Goal: Task Accomplishment & Management: Manage account settings

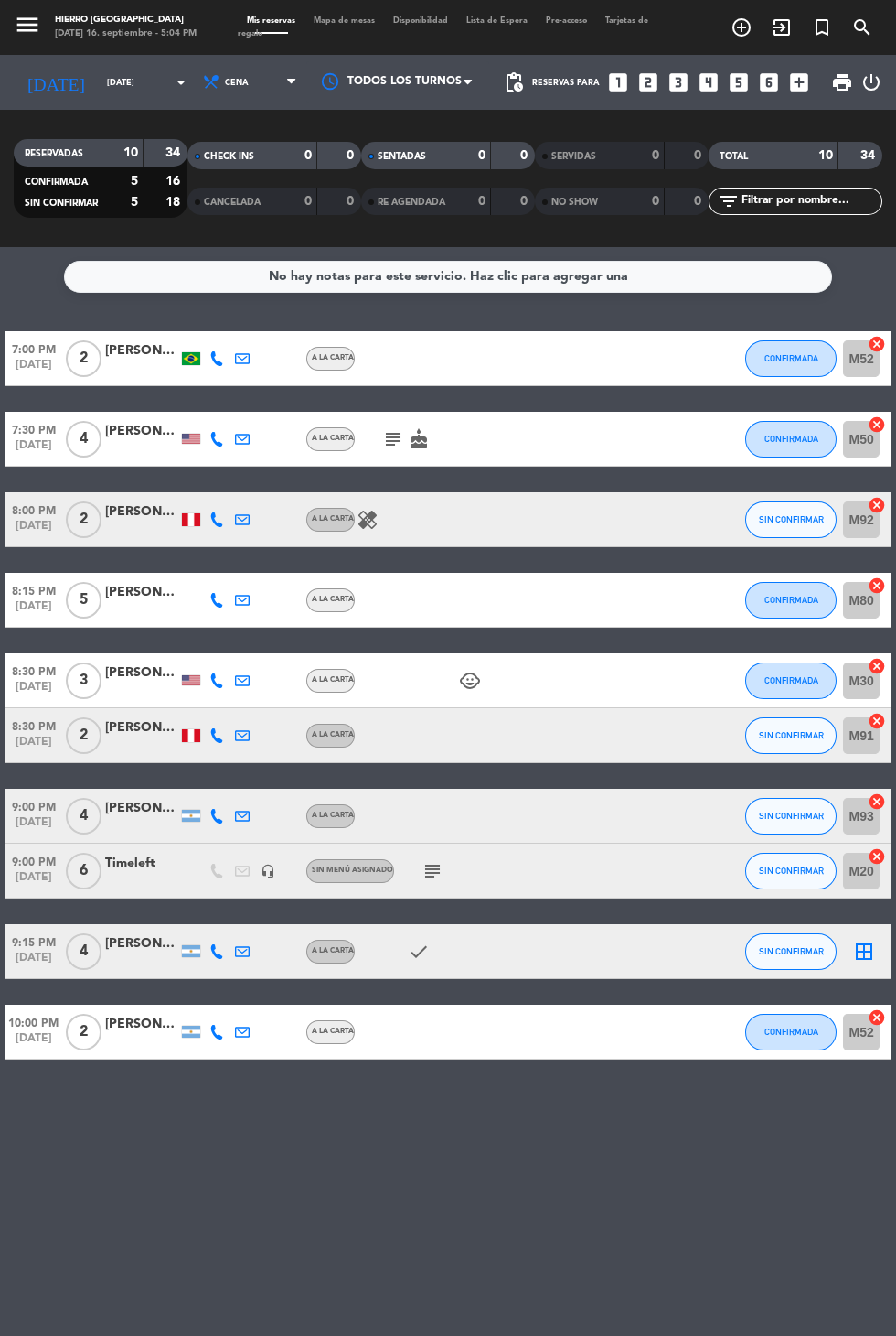
click at [862, 949] on icon "border_all" at bounding box center [864, 951] width 21 height 22
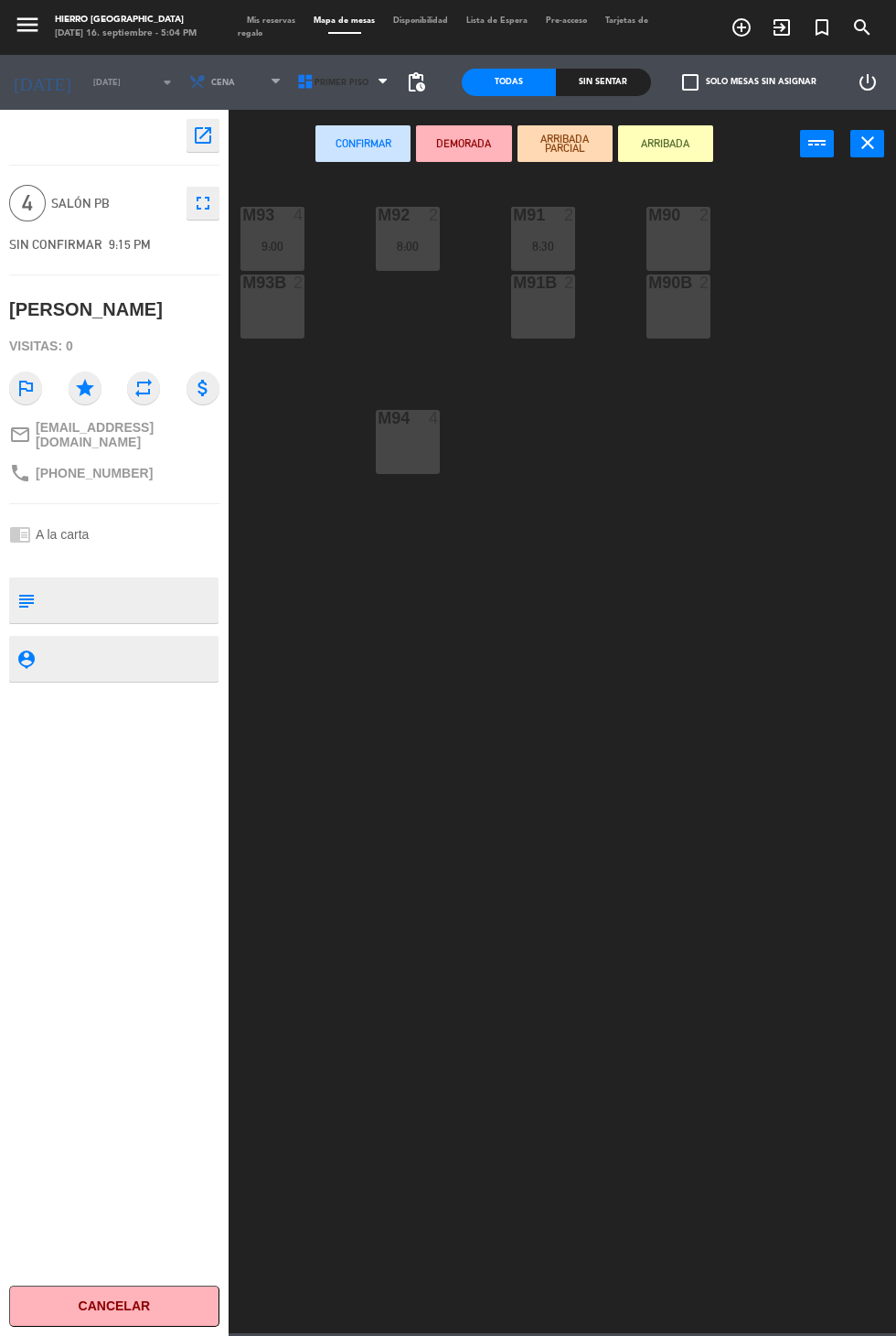
click at [299, 81] on icon at bounding box center [305, 82] width 19 height 19
click at [297, 166] on ng-component "menu Hierro Palermo martes 16. septiembre - 5:04 PM Mis reservas Mapa de mesas …" at bounding box center [448, 667] width 896 height 1333
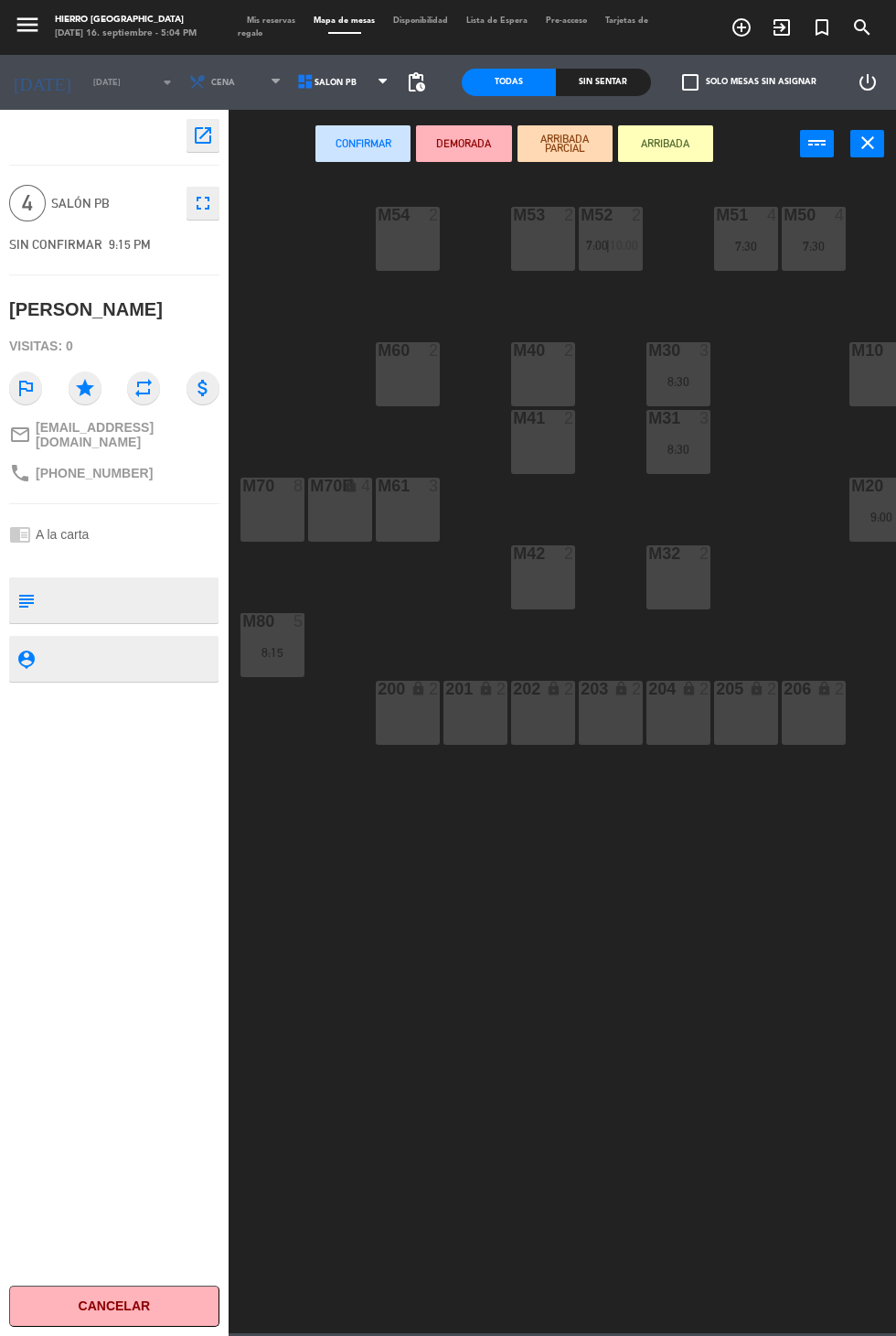
click at [547, 365] on div "M40 2" at bounding box center [543, 374] width 64 height 65
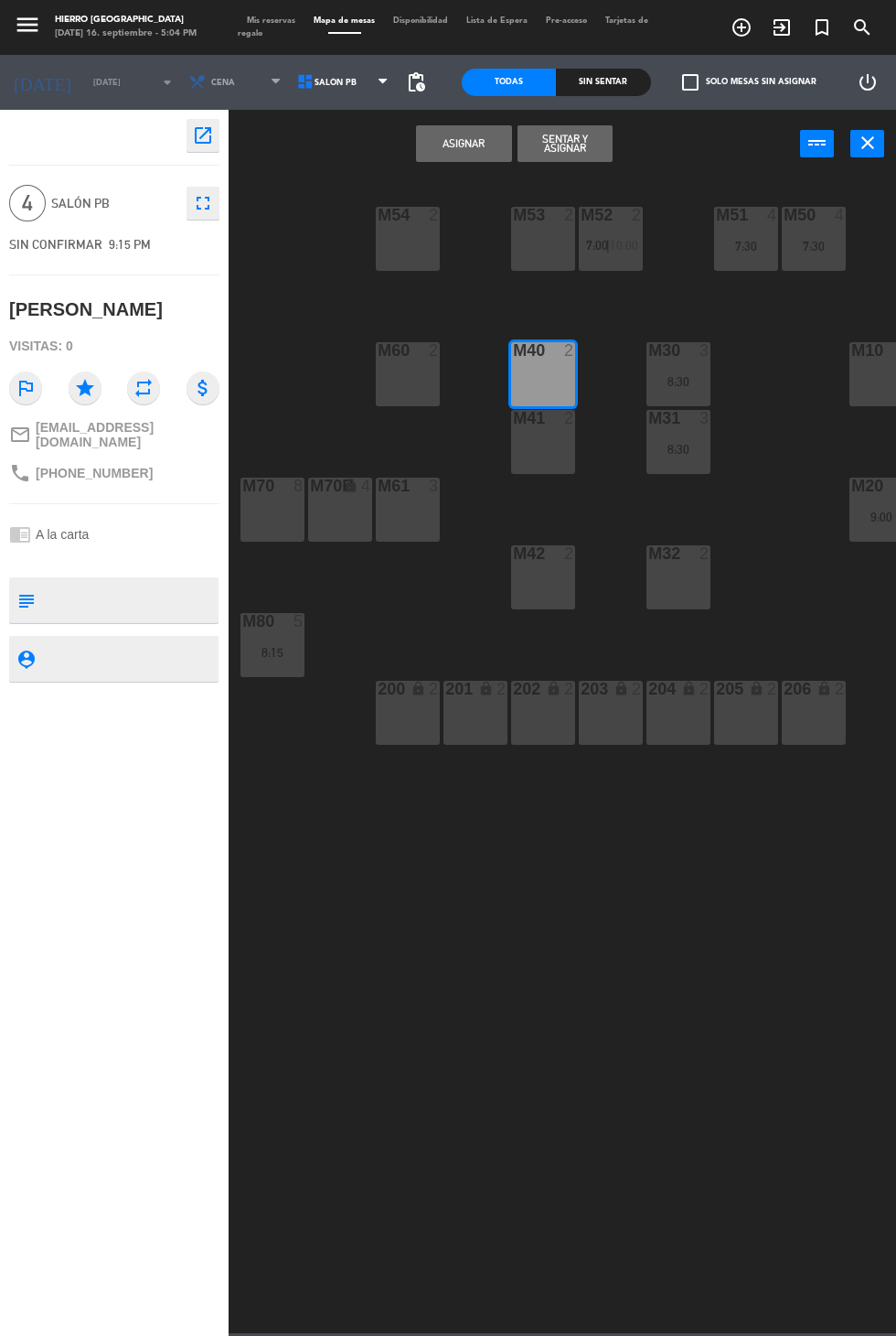
click at [536, 448] on div "M41 2" at bounding box center [543, 442] width 64 height 65
click at [450, 155] on button "Asignar" at bounding box center [463, 143] width 95 height 36
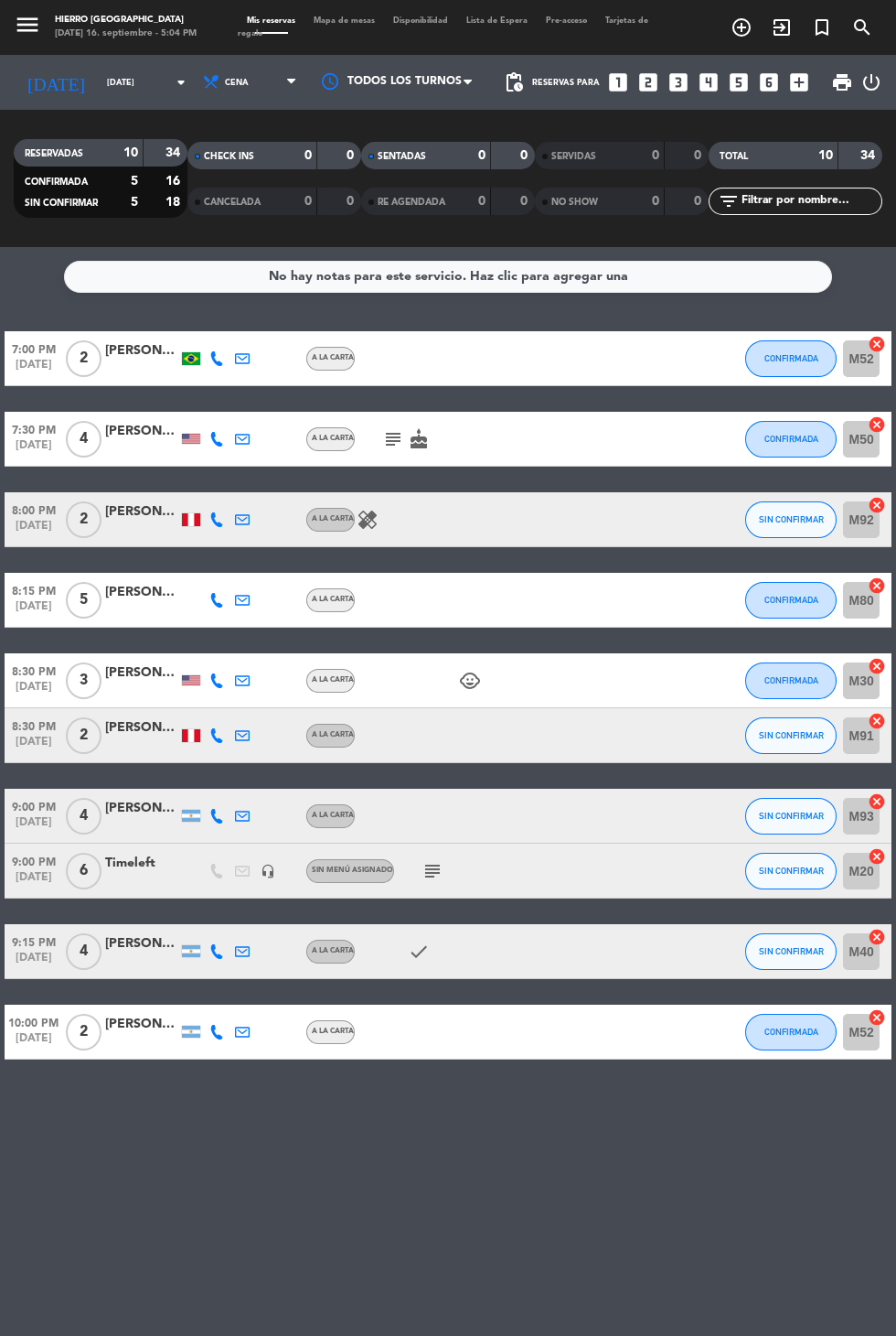
click at [98, 81] on input "mié. 17 sep." at bounding box center [155, 82] width 115 height 28
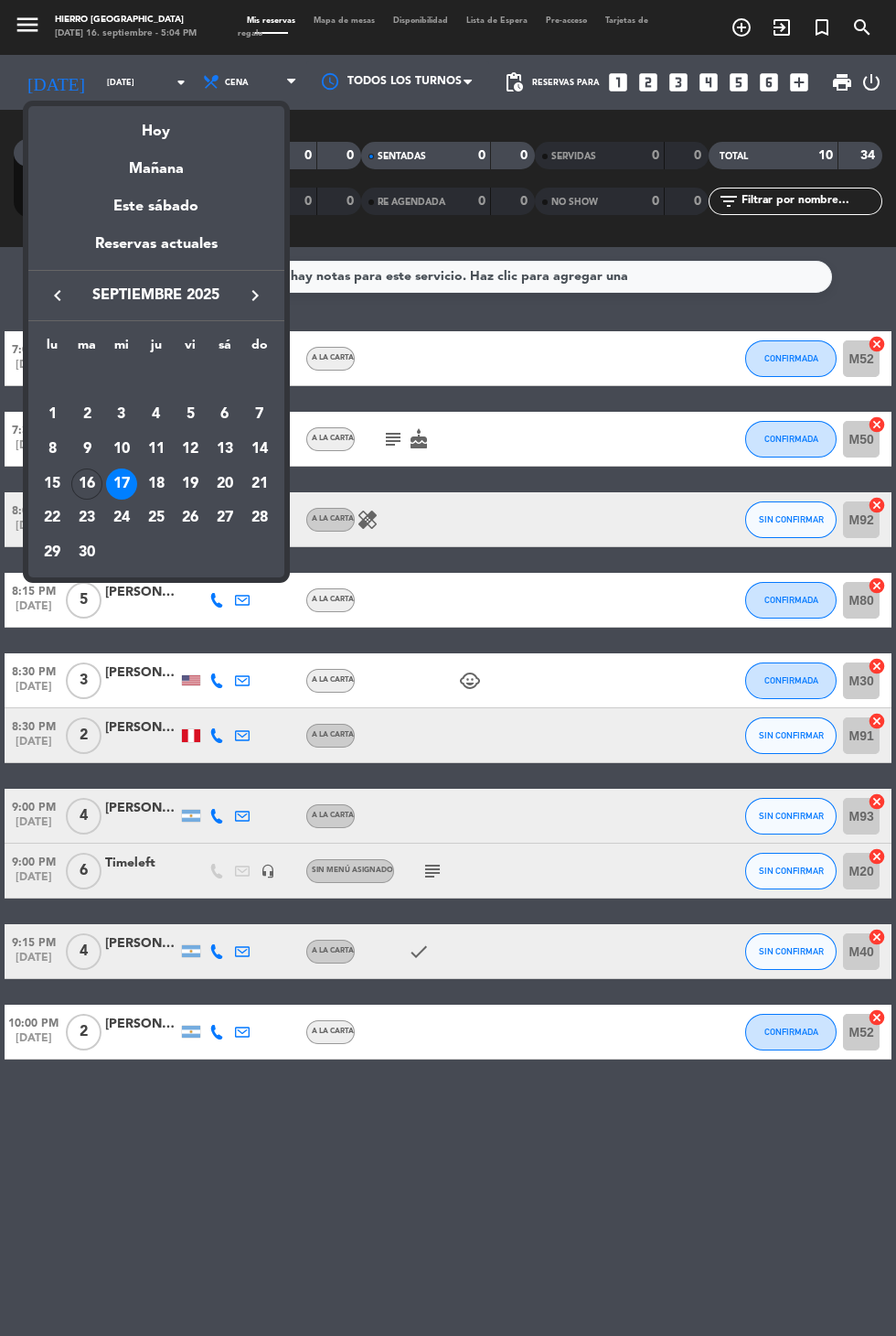
click at [146, 133] on div "Hoy" at bounding box center [156, 125] width 256 height 37
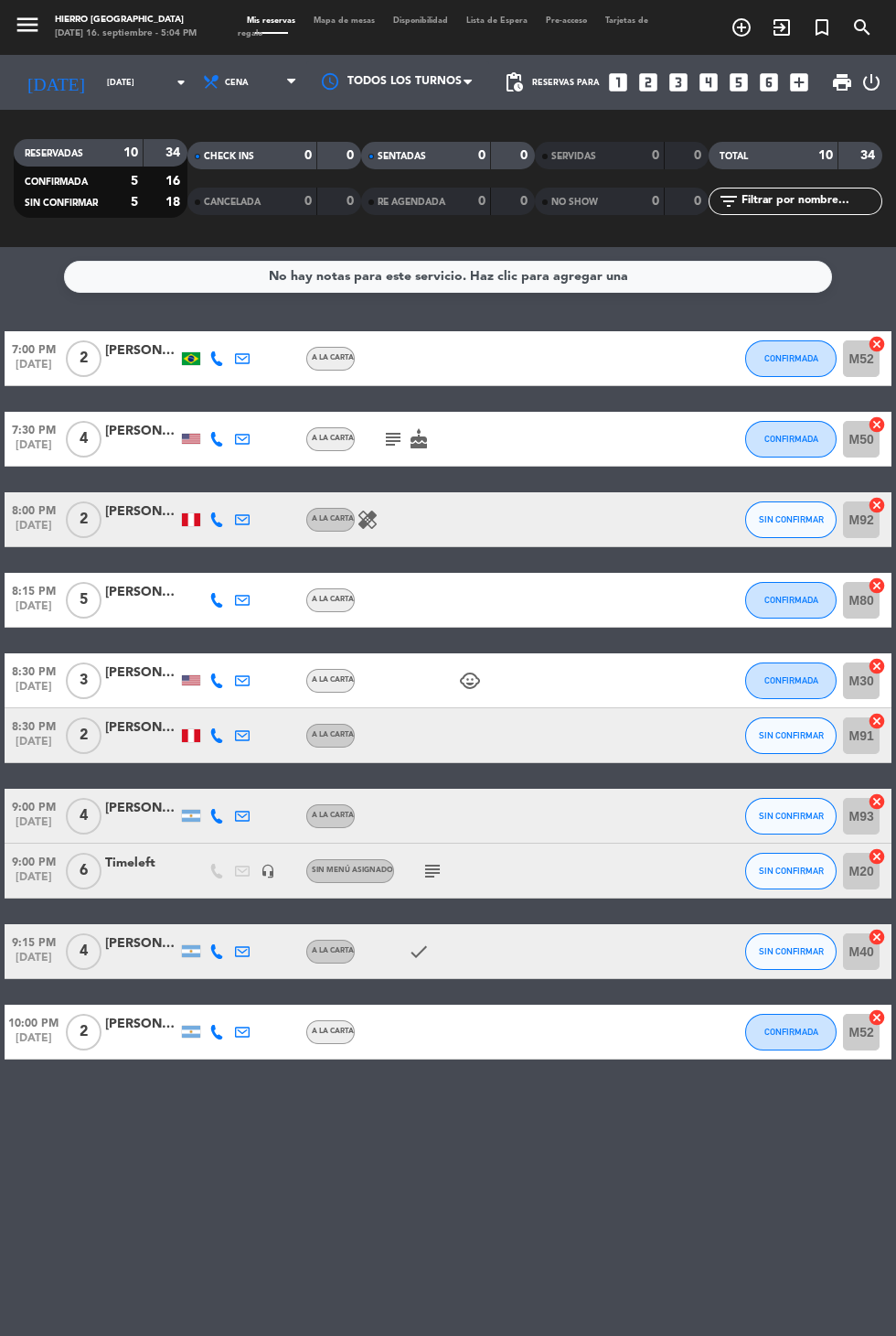
type input "[DATE] sep."
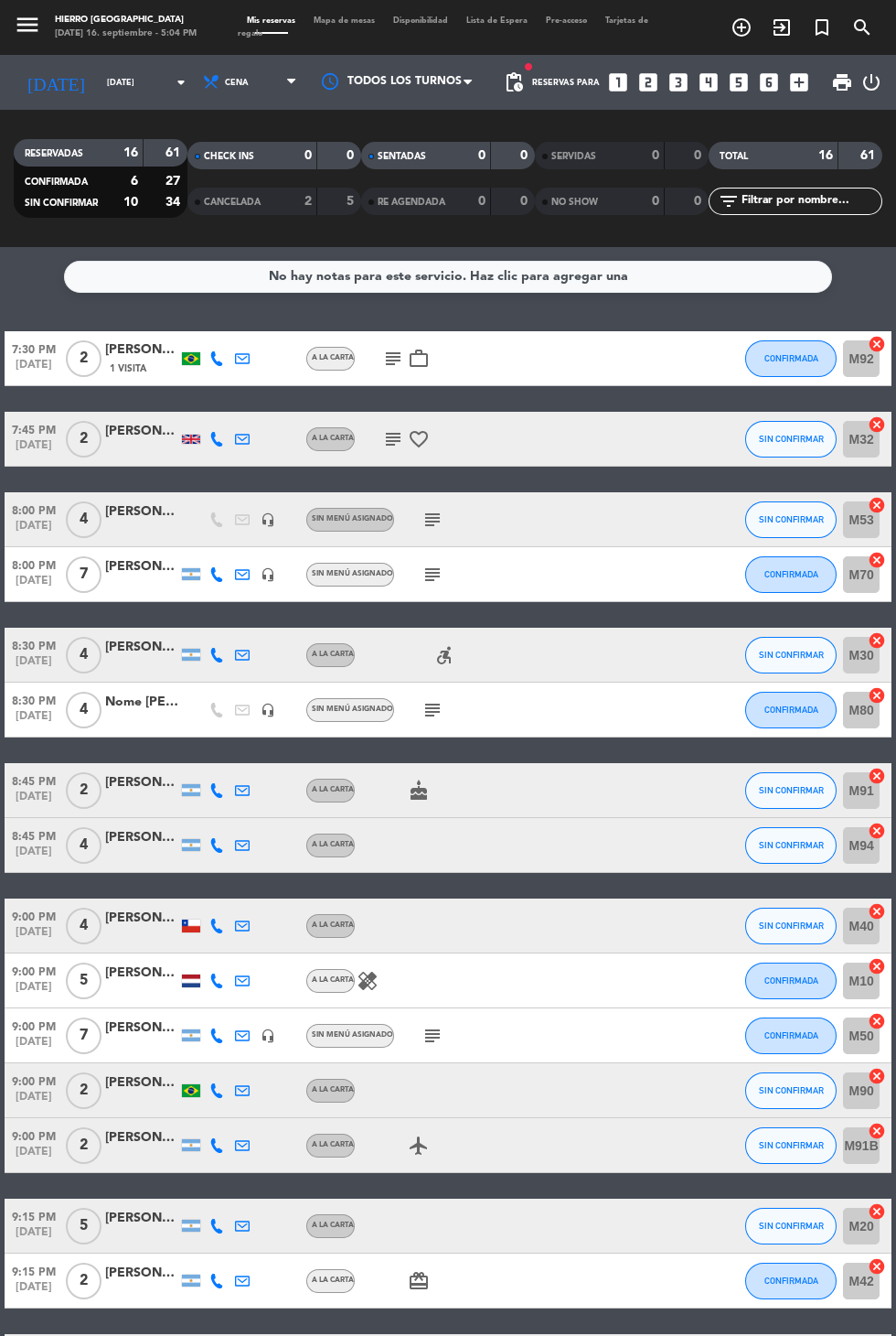
click at [683, 88] on icon "looks_3" at bounding box center [678, 82] width 23 height 23
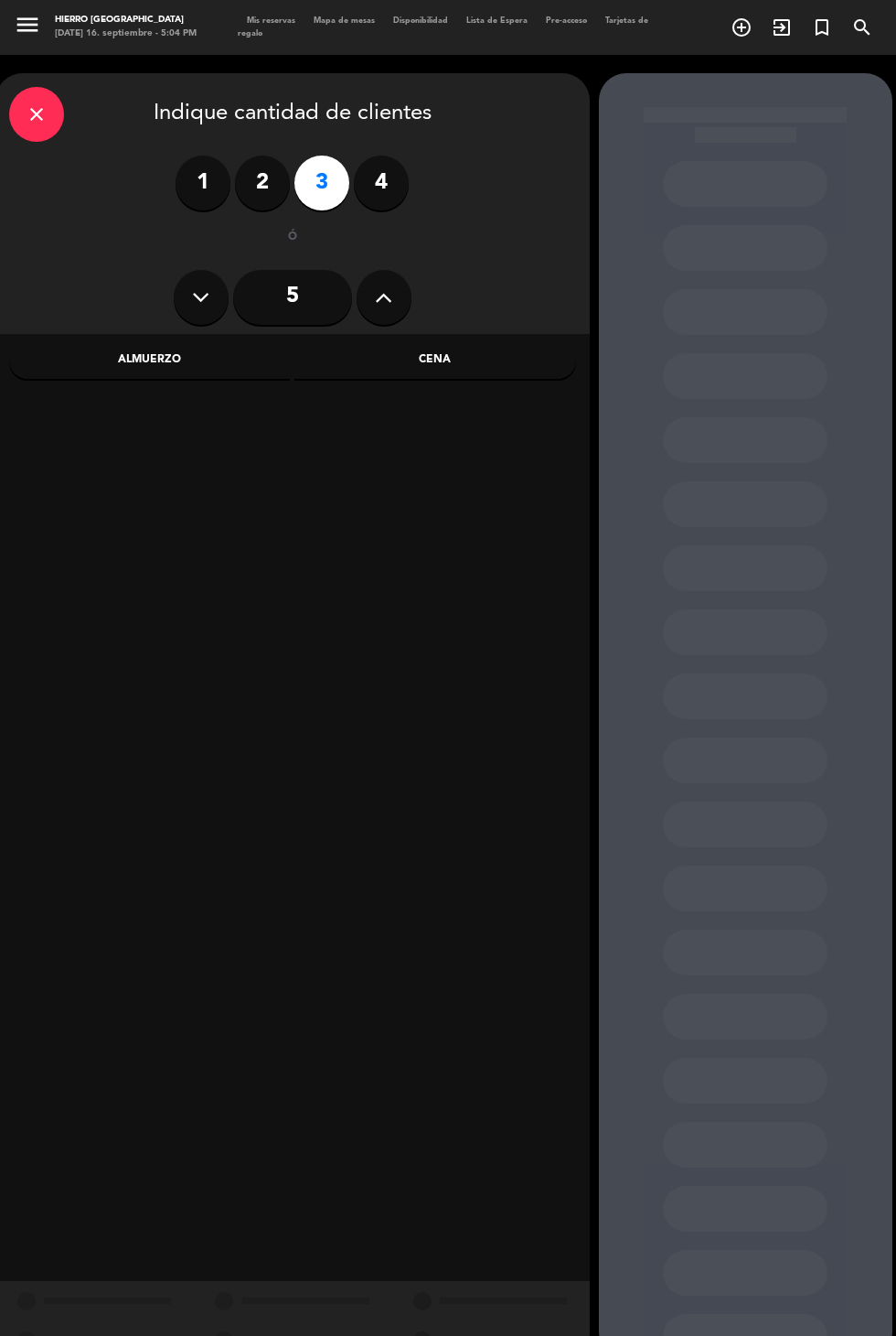
click at [379, 285] on icon at bounding box center [384, 297] width 18 height 27
click at [392, 308] on icon at bounding box center [384, 297] width 18 height 27
click at [393, 305] on button at bounding box center [384, 297] width 55 height 55
type input "8"
click at [487, 372] on div "Cena" at bounding box center [435, 360] width 281 height 36
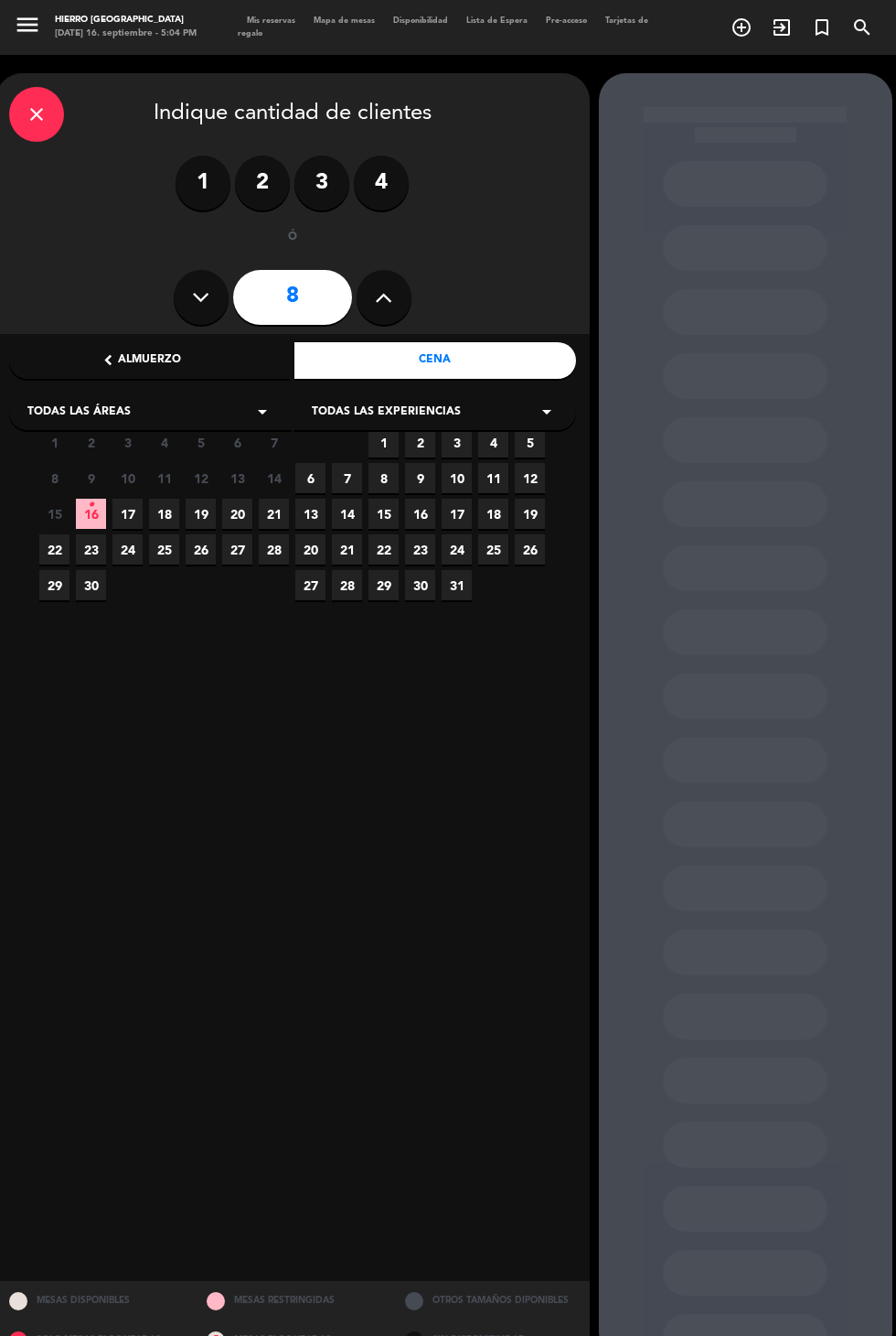
click at [97, 589] on span "30" at bounding box center [91, 584] width 30 height 30
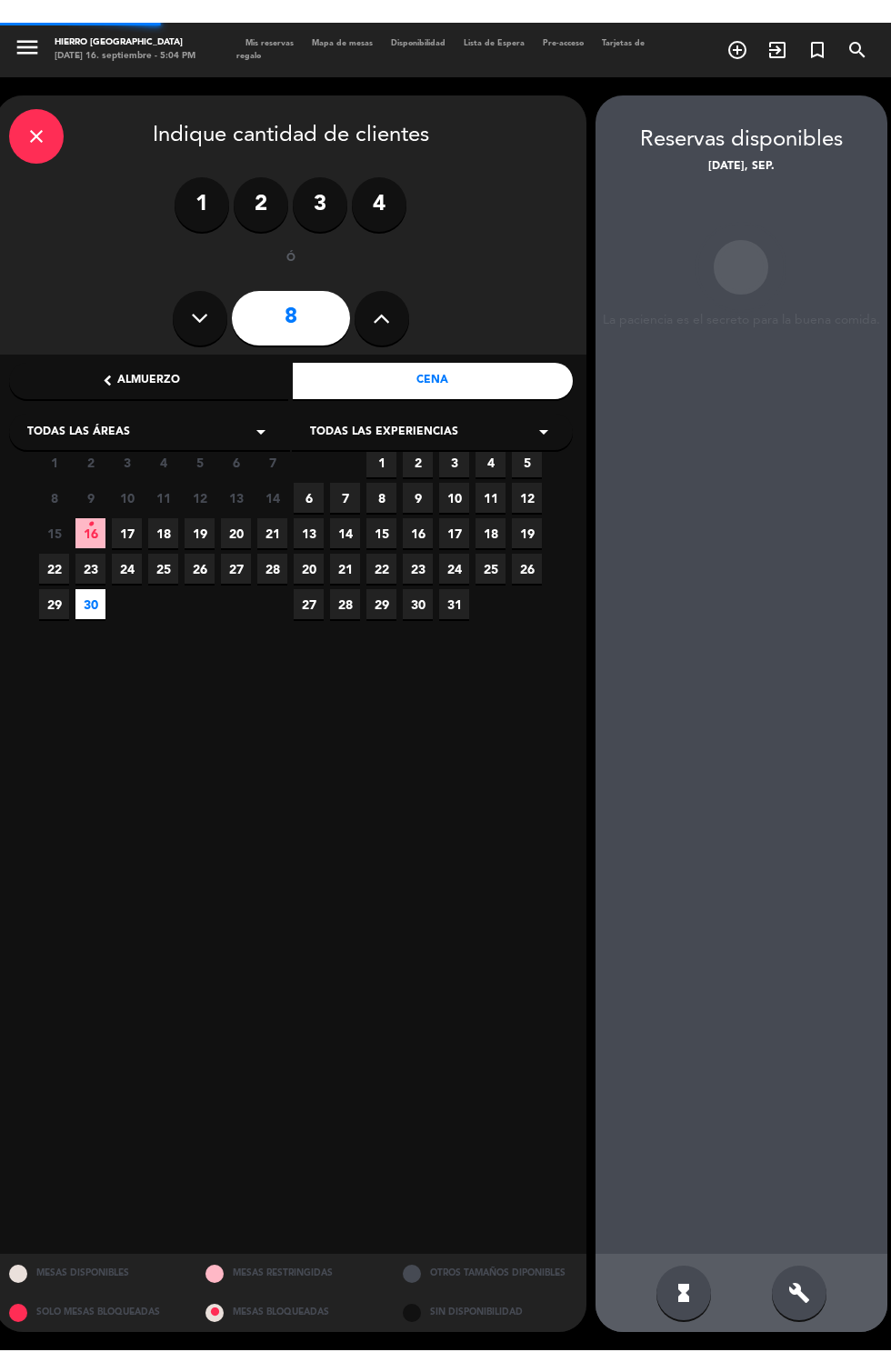
scroll to position [73, 0]
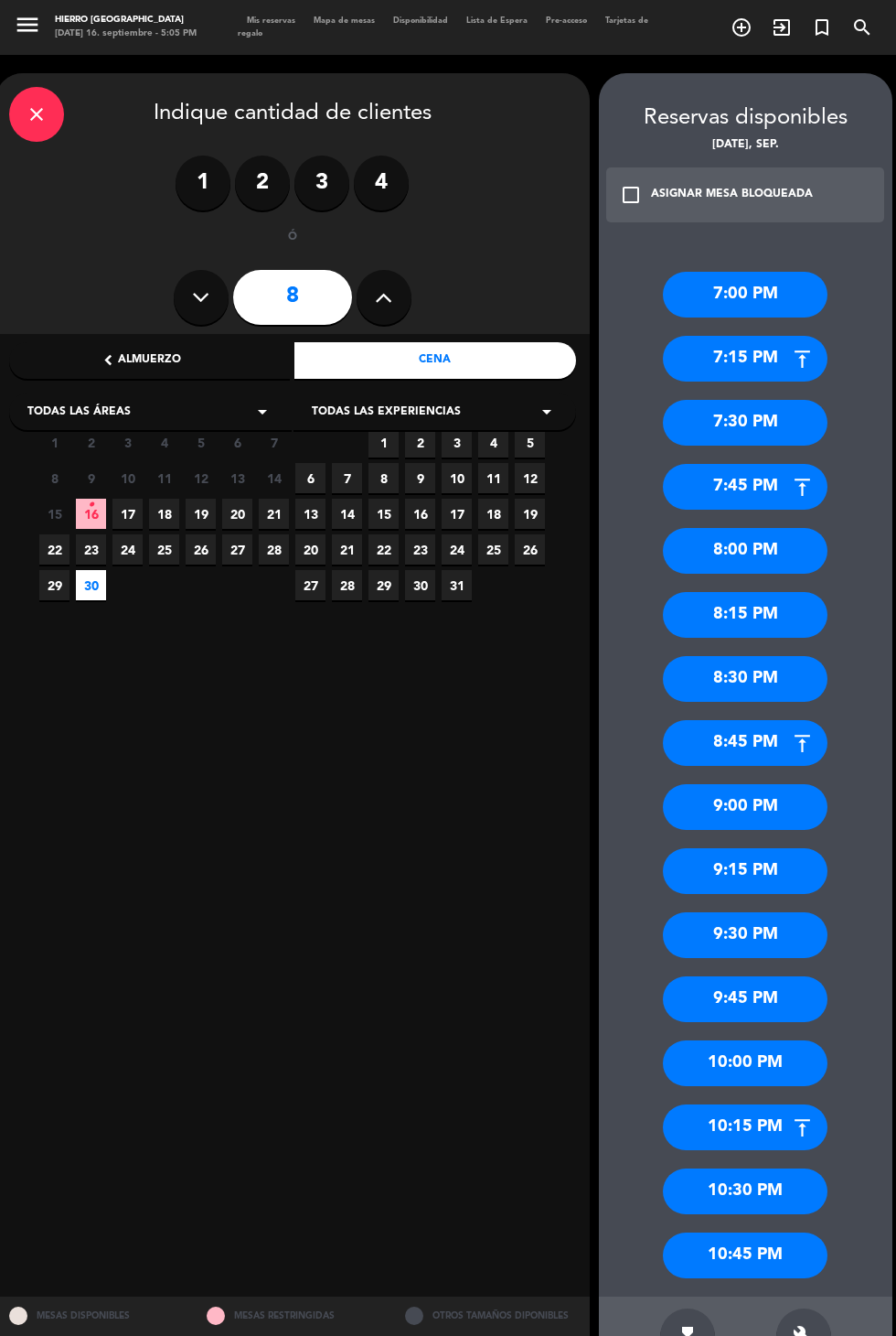
click at [779, 784] on div "9:00 PM" at bounding box center [746, 806] width 164 height 46
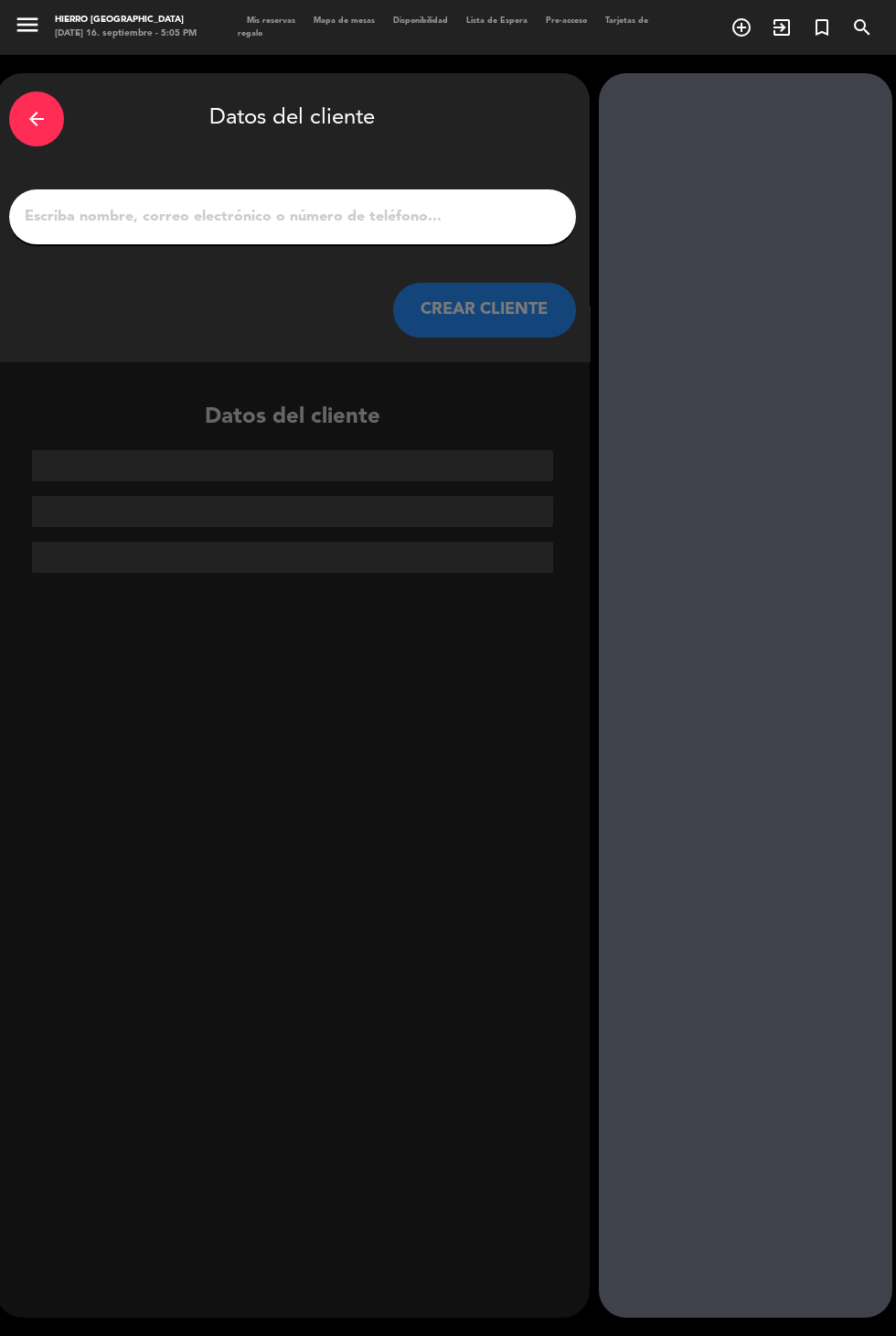
click at [469, 204] on input "1" at bounding box center [292, 217] width 539 height 25
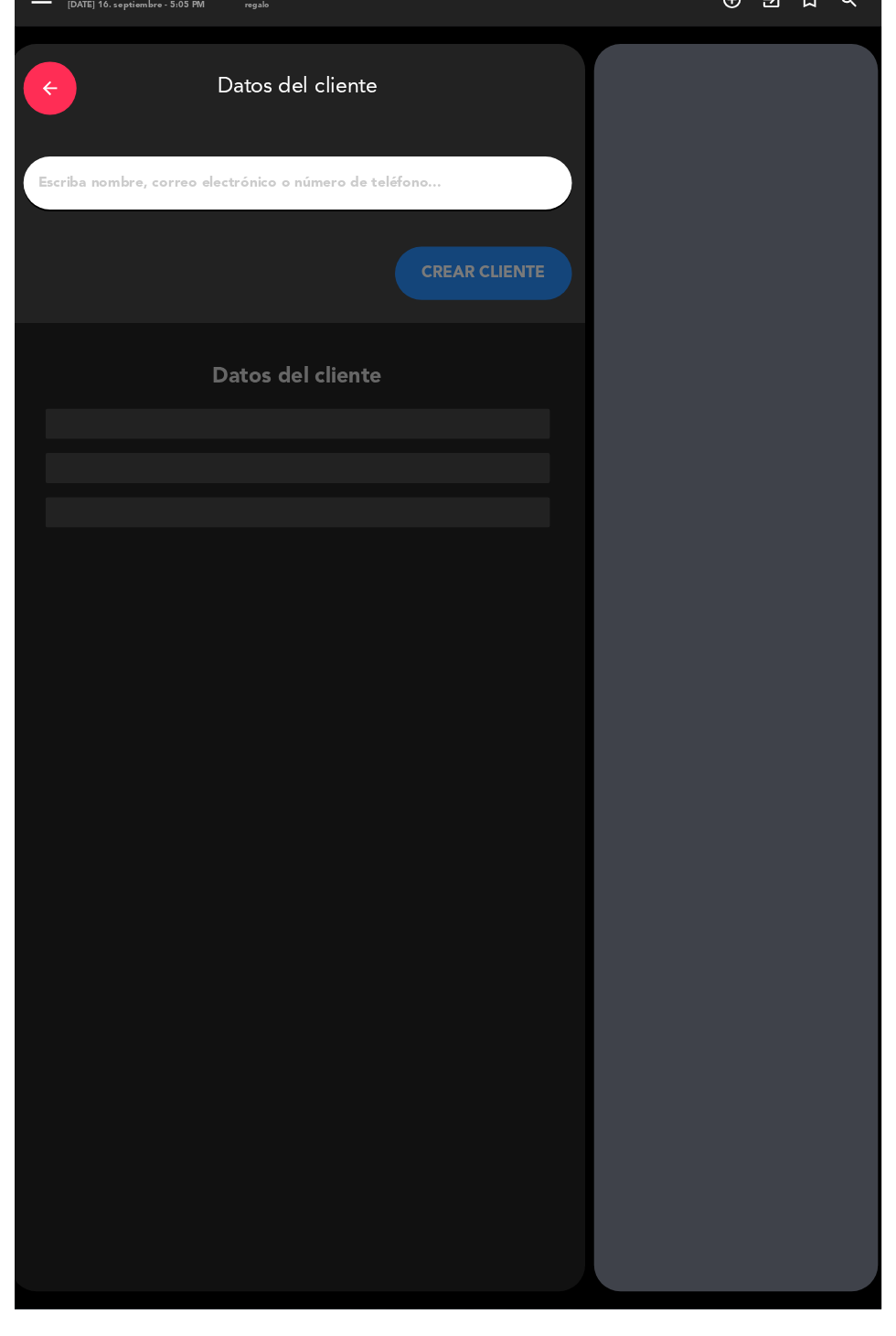
scroll to position [45, 0]
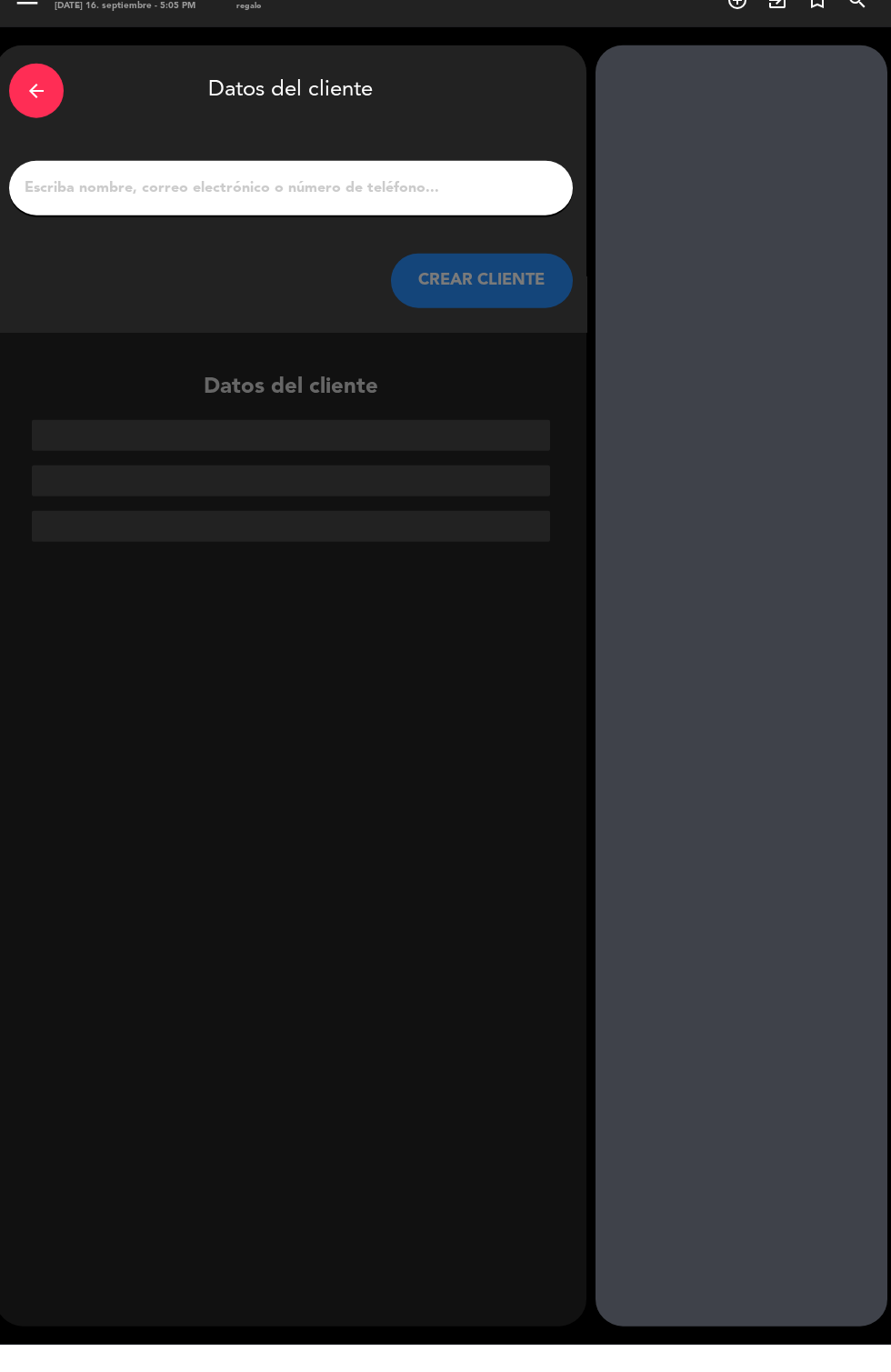
paste input "seria a nombre de BAILEY ARI QUARTNER"
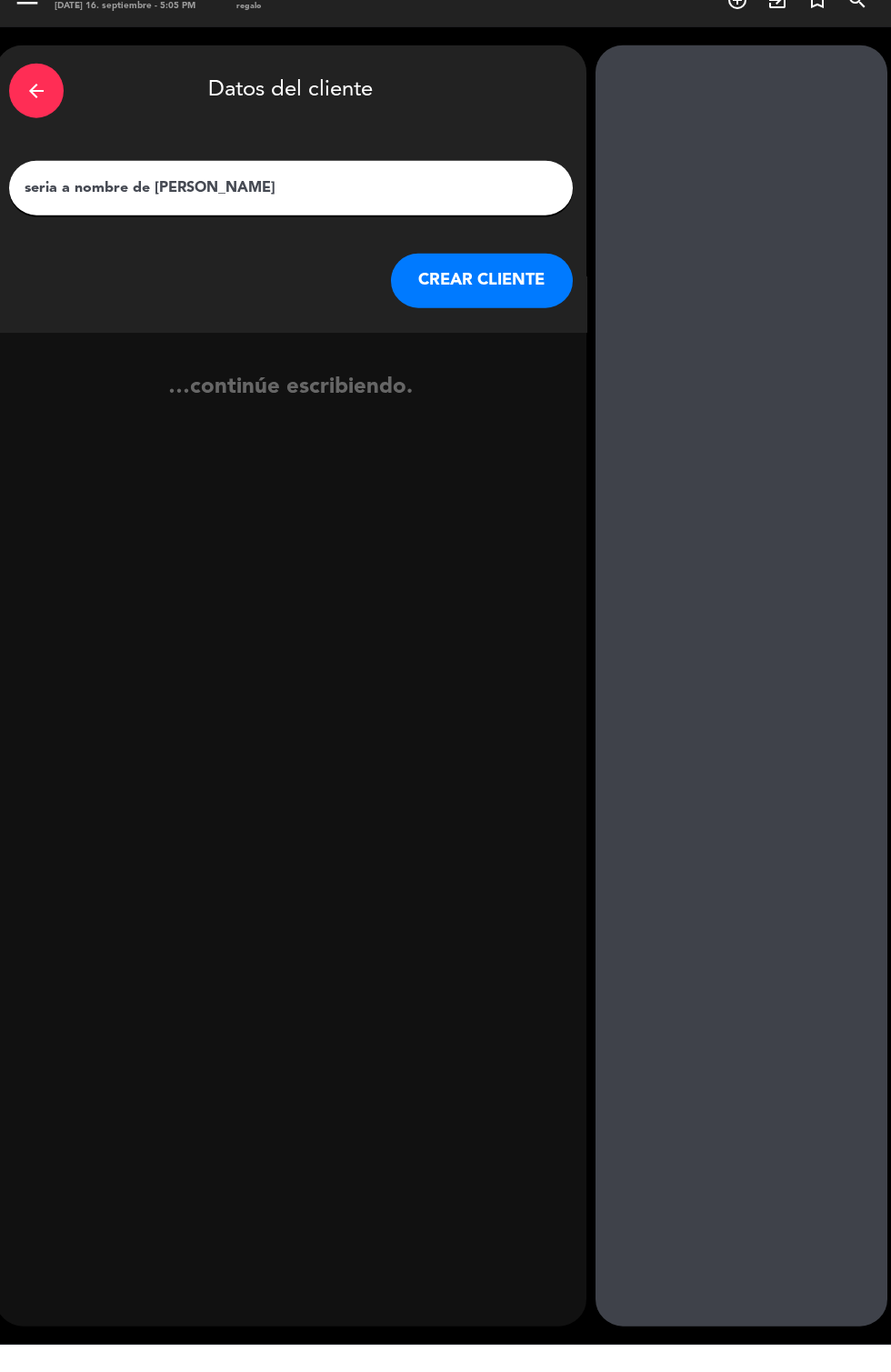
click at [367, 203] on input "seria a nombre de BAILEY ARI QUARTNER" at bounding box center [291, 216] width 536 height 25
type input "s"
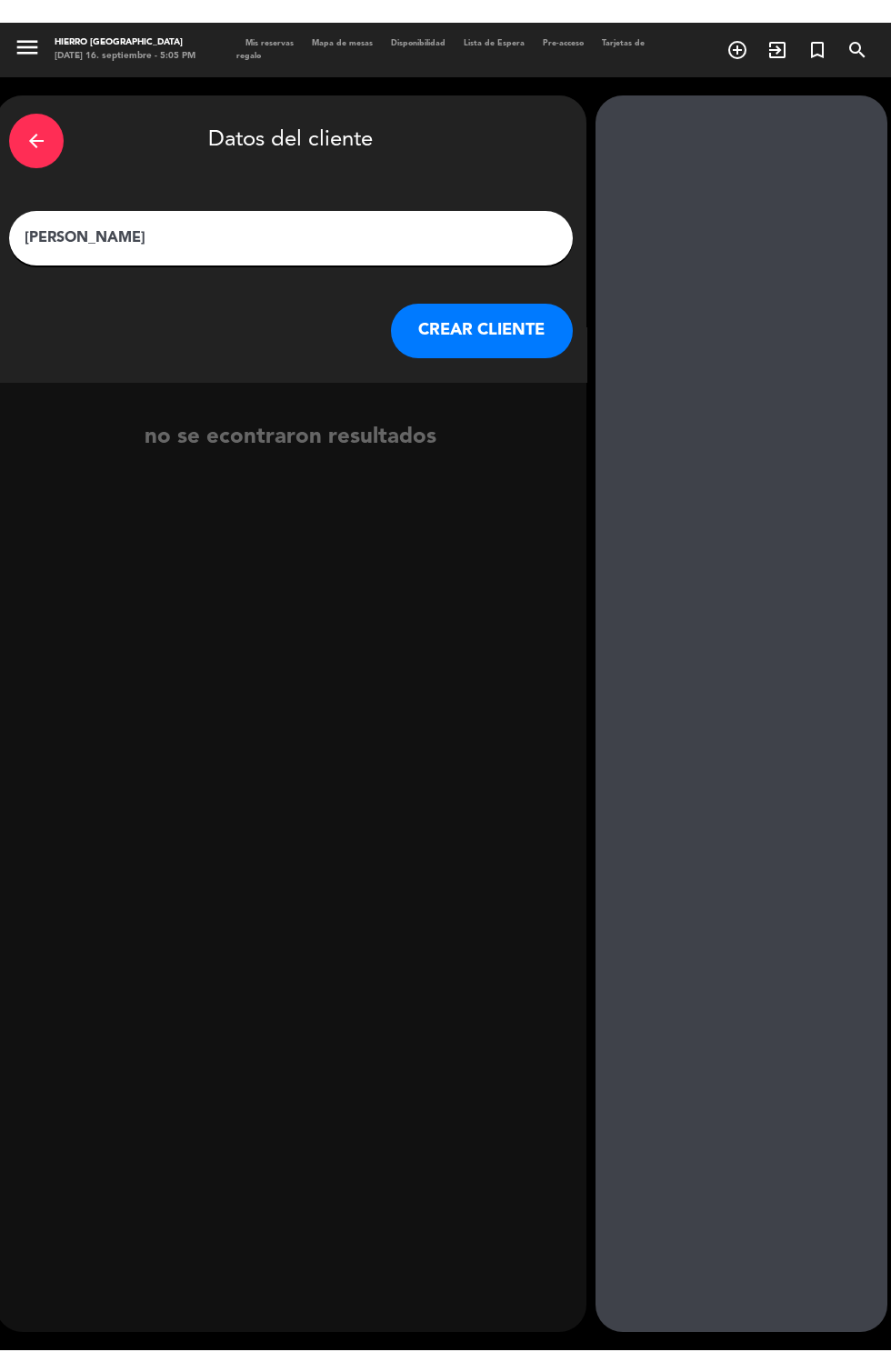
scroll to position [0, 0]
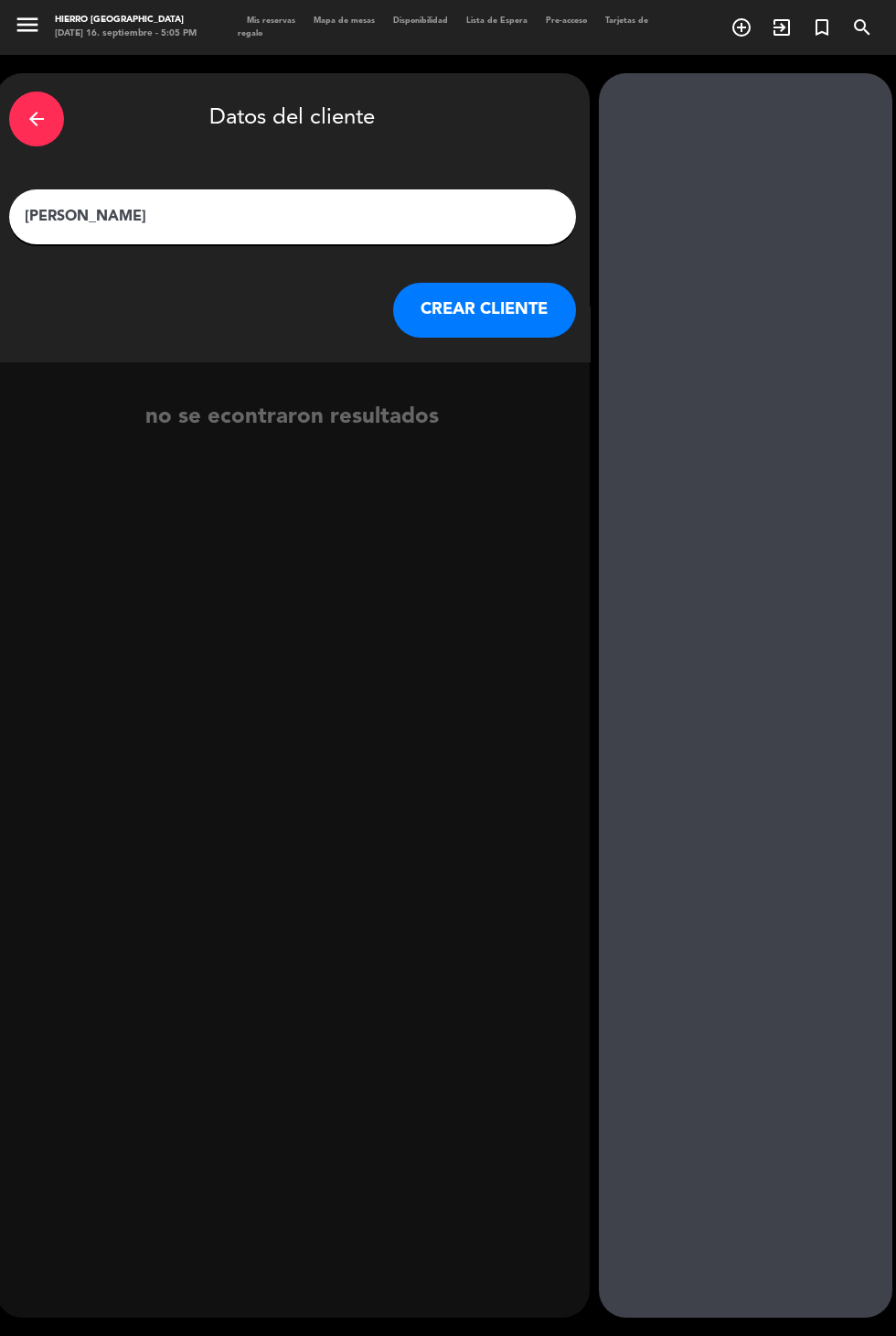
click at [432, 140] on div "arrow_back Datos del cliente" at bounding box center [292, 119] width 567 height 65
click at [322, 209] on input "Pedro Colco" at bounding box center [292, 217] width 539 height 25
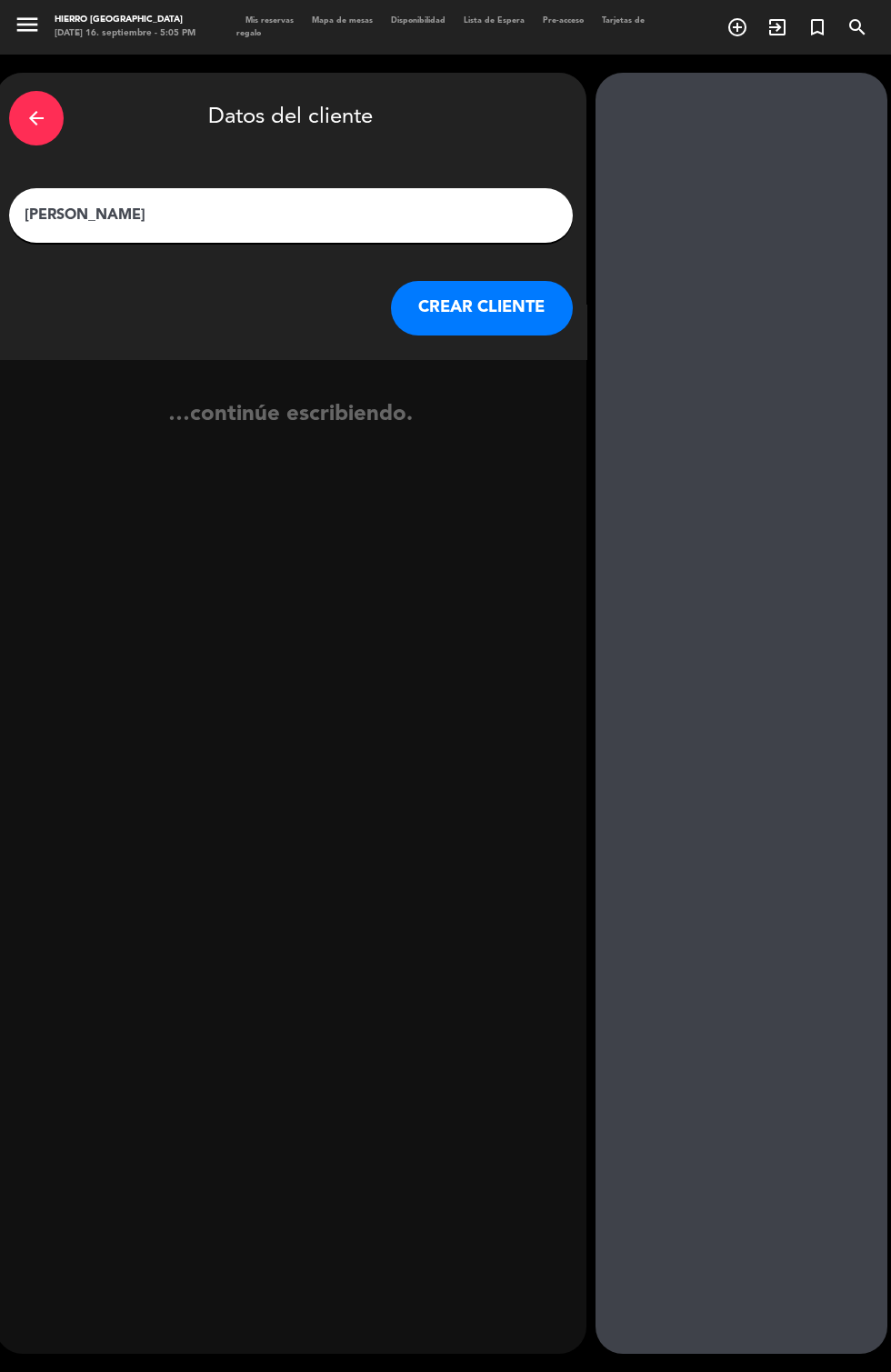
type input "Pedro Colcombet"
click at [420, 298] on button "CREAR CLIENTE" at bounding box center [481, 308] width 182 height 54
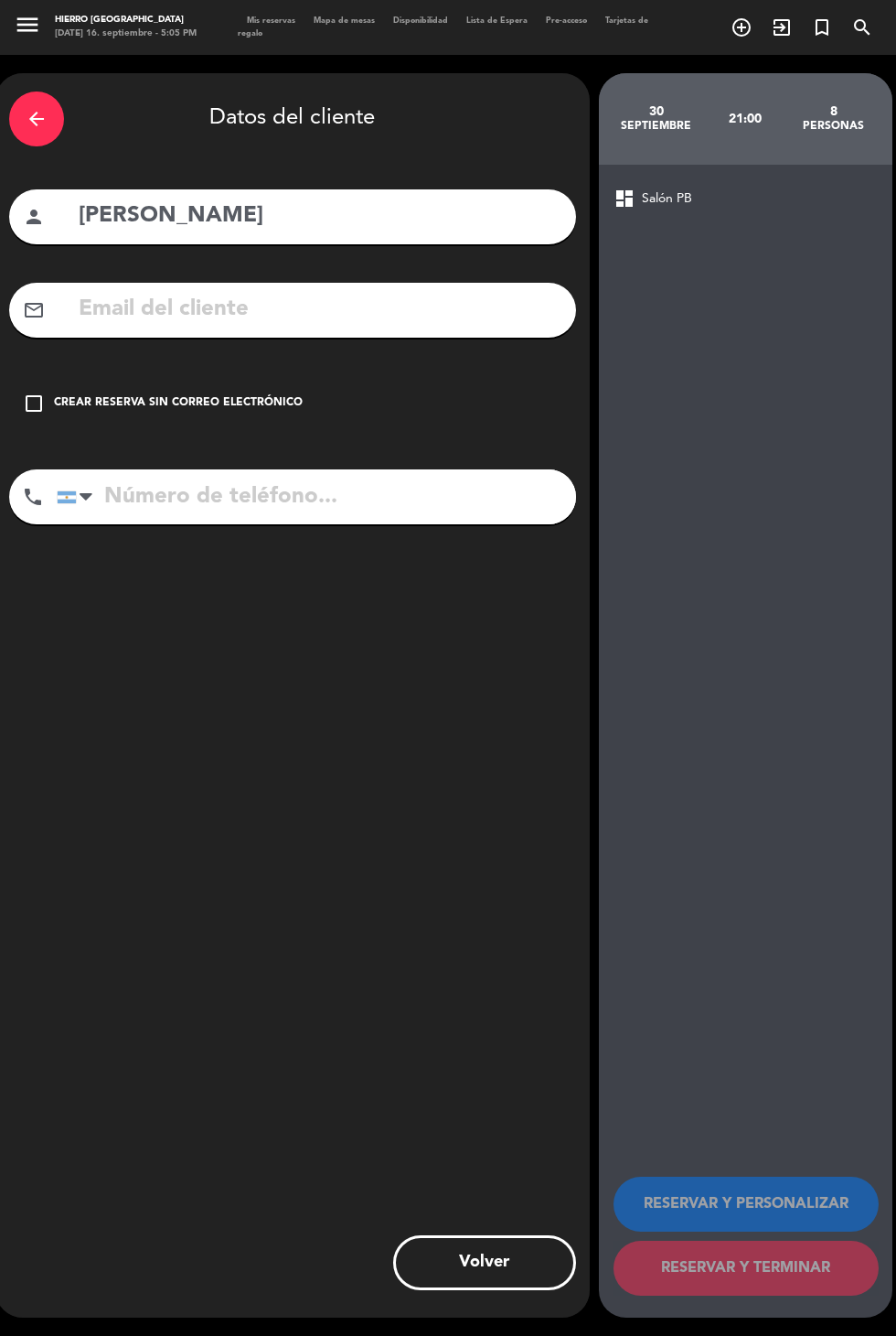
click at [182, 296] on input "text" at bounding box center [320, 310] width 486 height 37
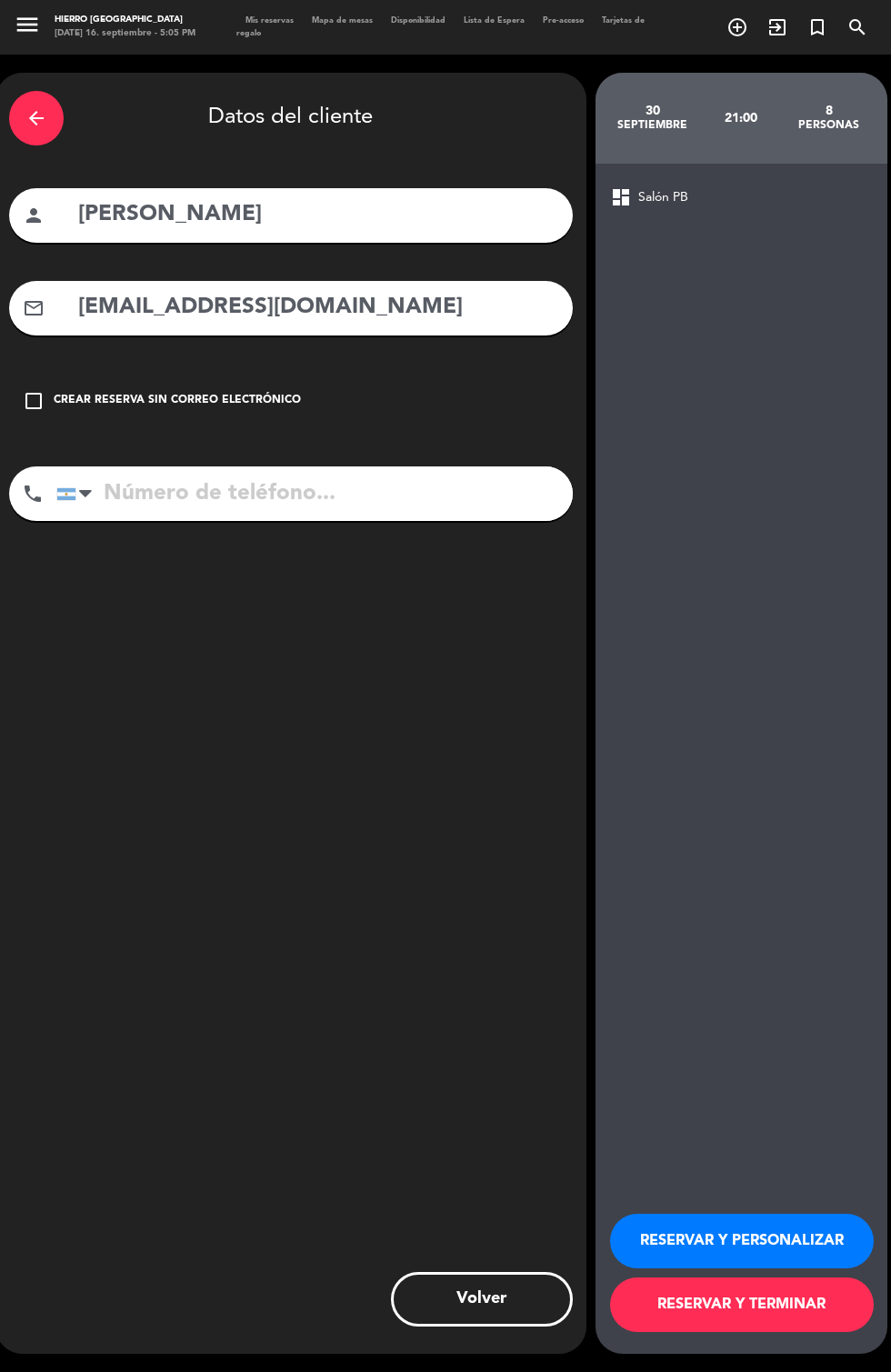
type input "pedroc@comunicacionavc.com"
click at [394, 490] on input "tel" at bounding box center [315, 494] width 517 height 54
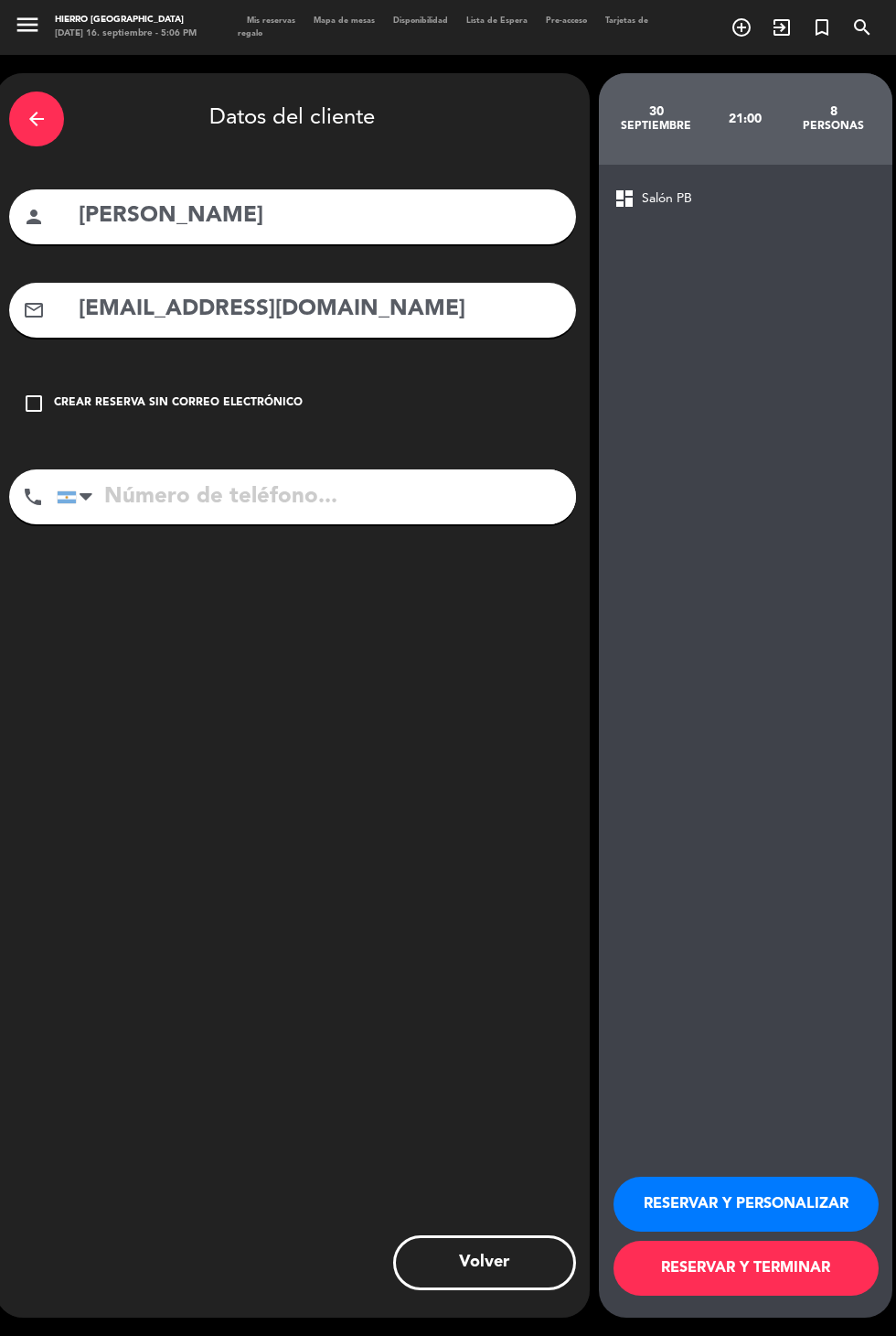
click at [420, 500] on input "tel" at bounding box center [317, 496] width 520 height 55
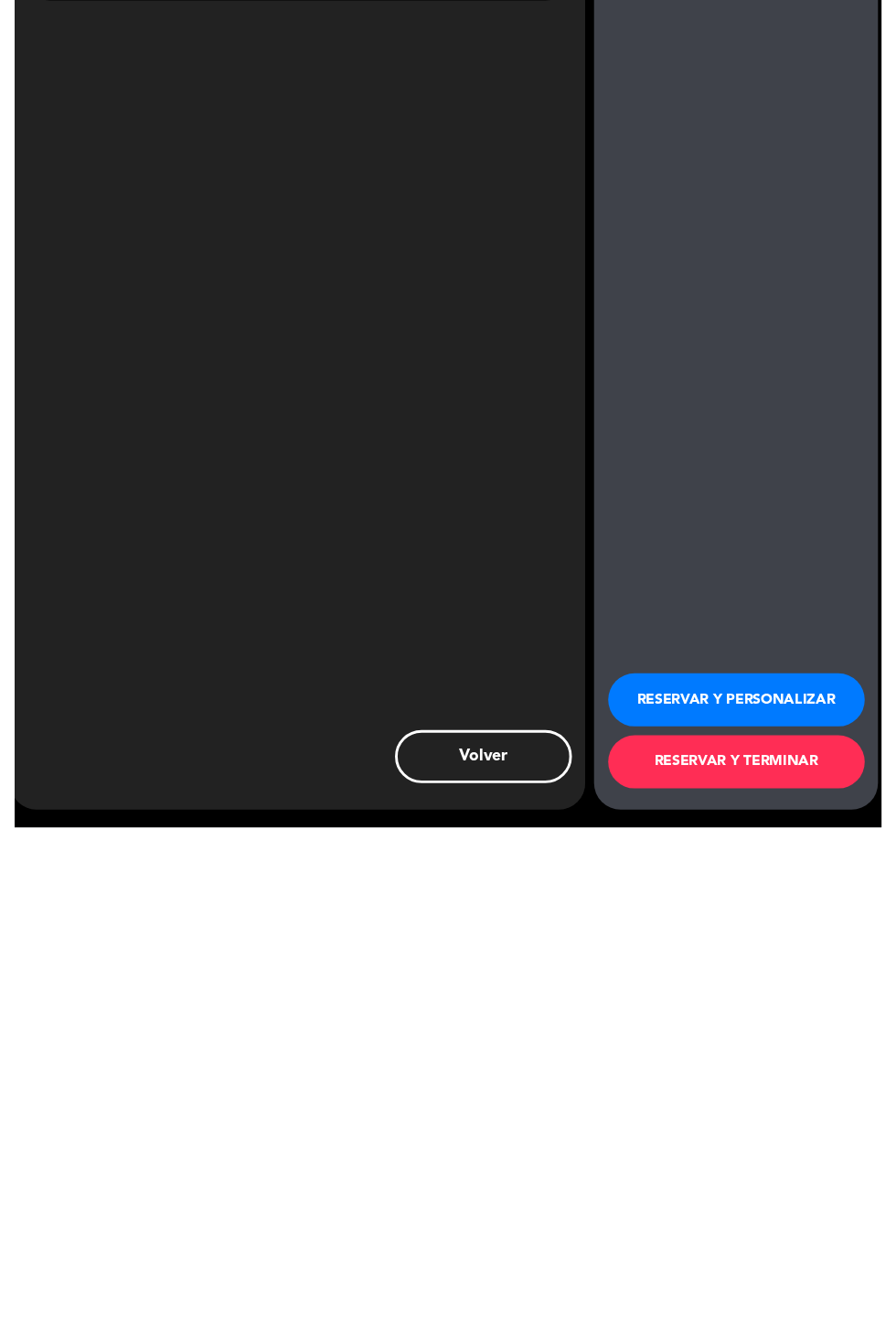
scroll to position [45, 0]
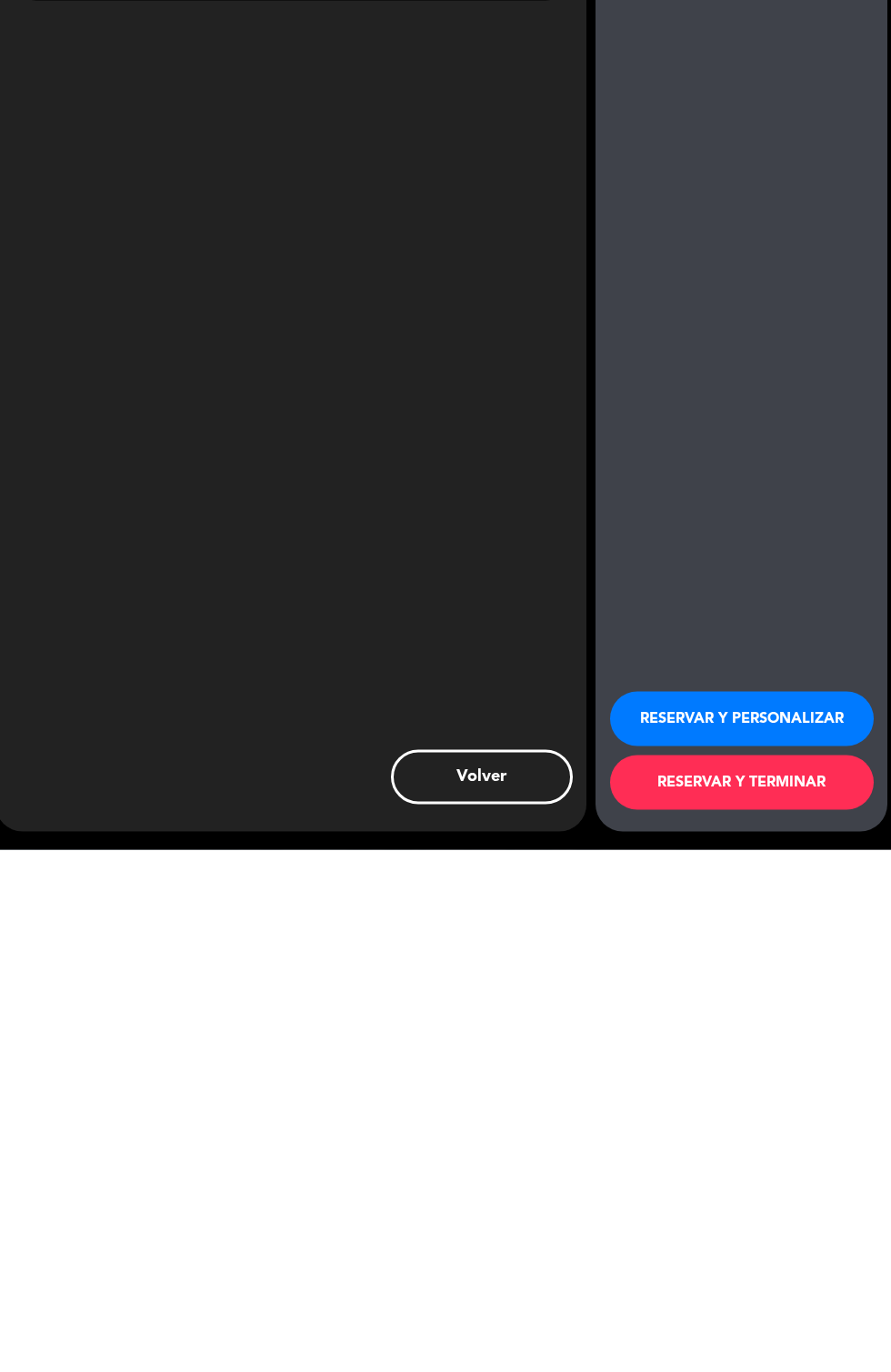
type input "+54 9 11 4034-8769"
click at [667, 1241] on button "RESERVAR Y PERSONALIZAR" at bounding box center [741, 1242] width 263 height 54
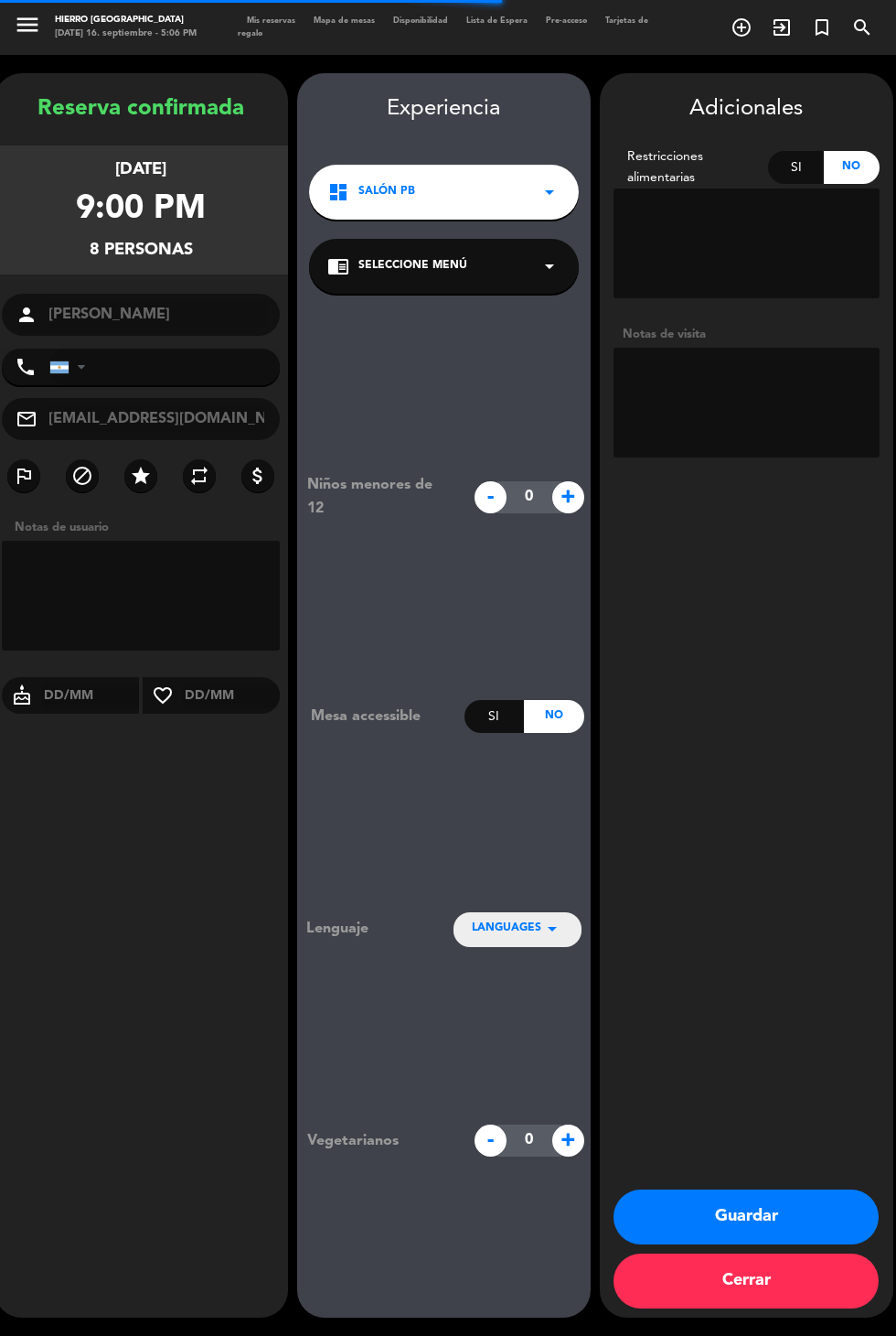
type input "+5491140348769"
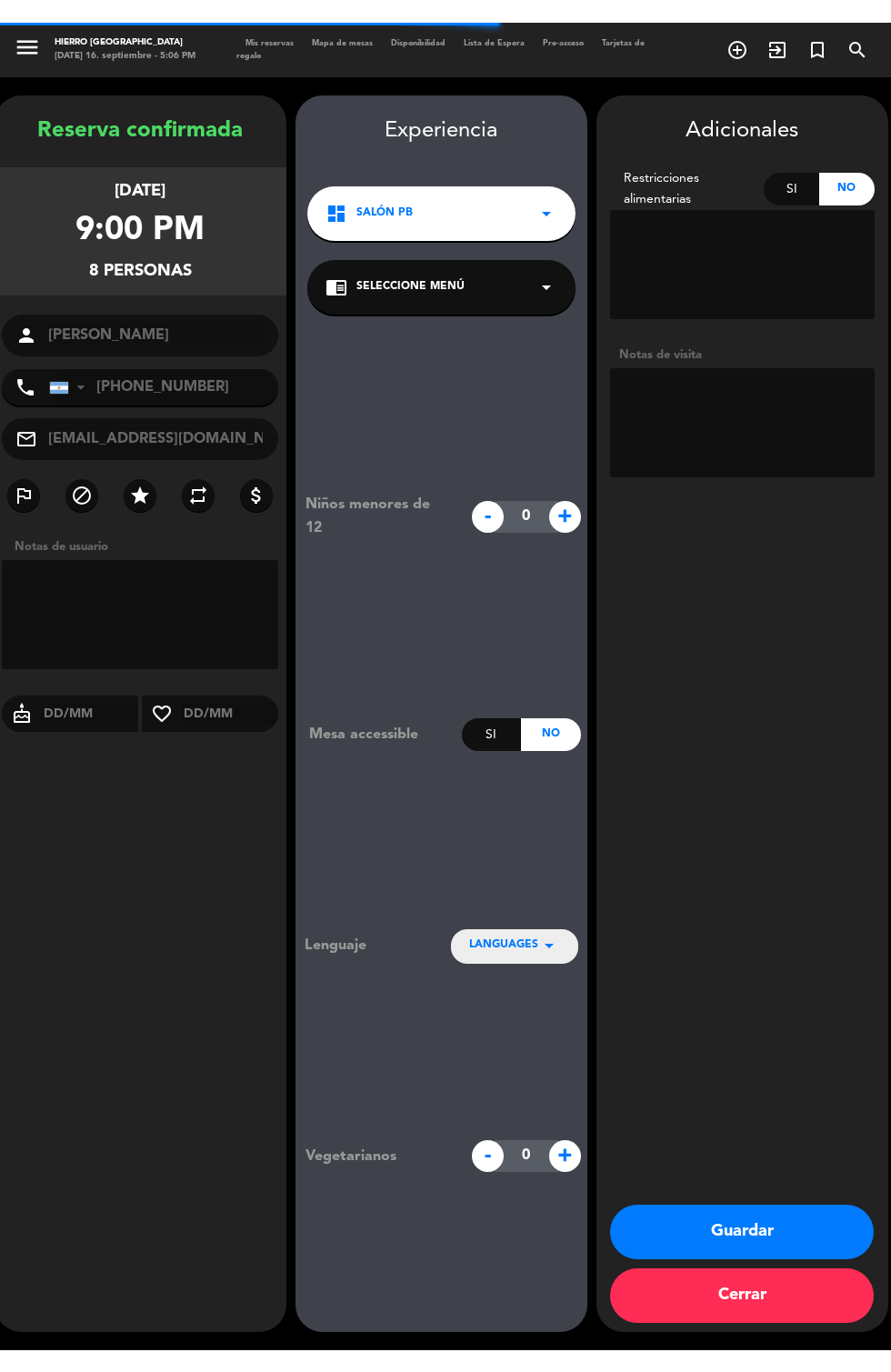
scroll to position [73, 0]
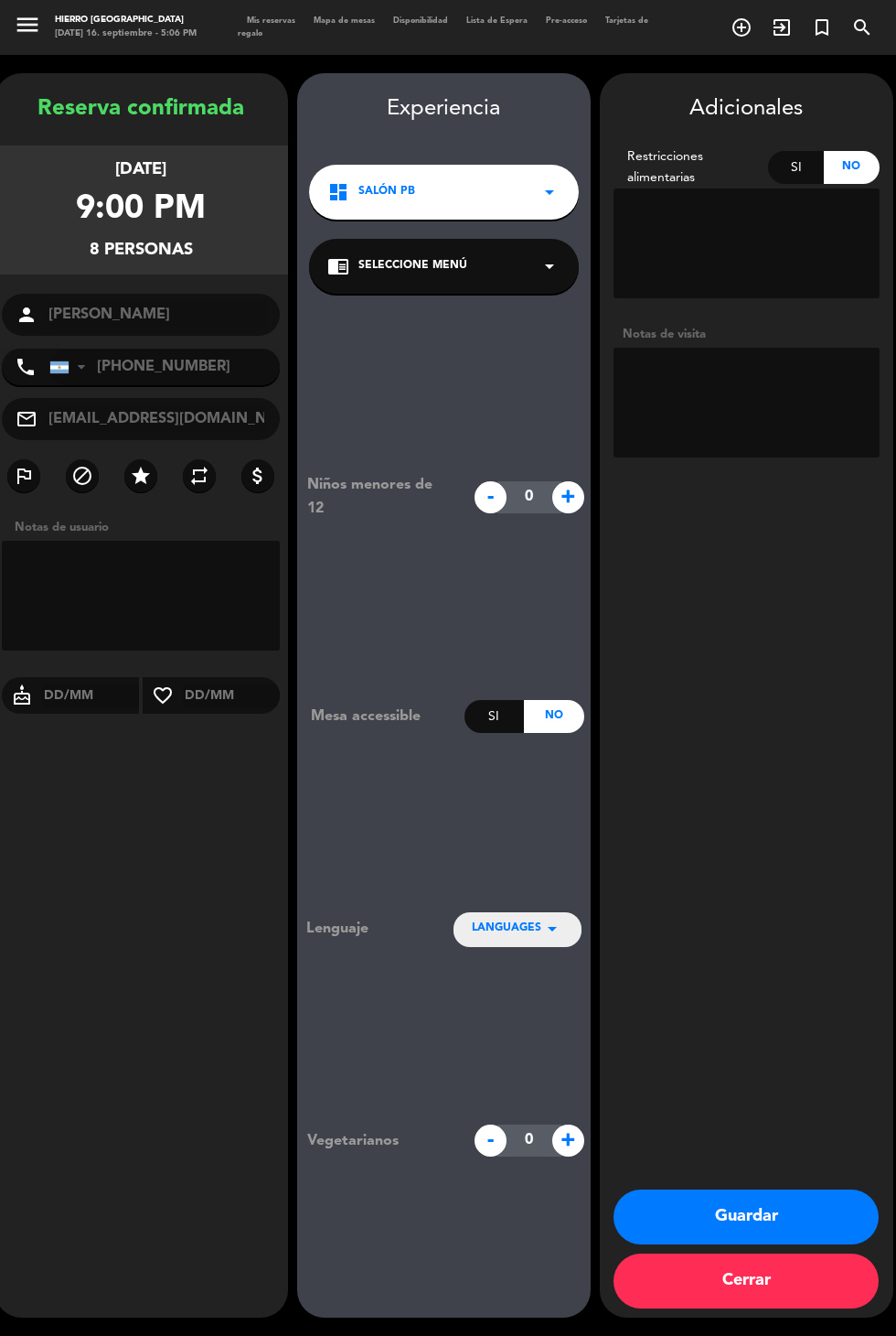
click at [735, 348] on textarea at bounding box center [747, 403] width 266 height 109
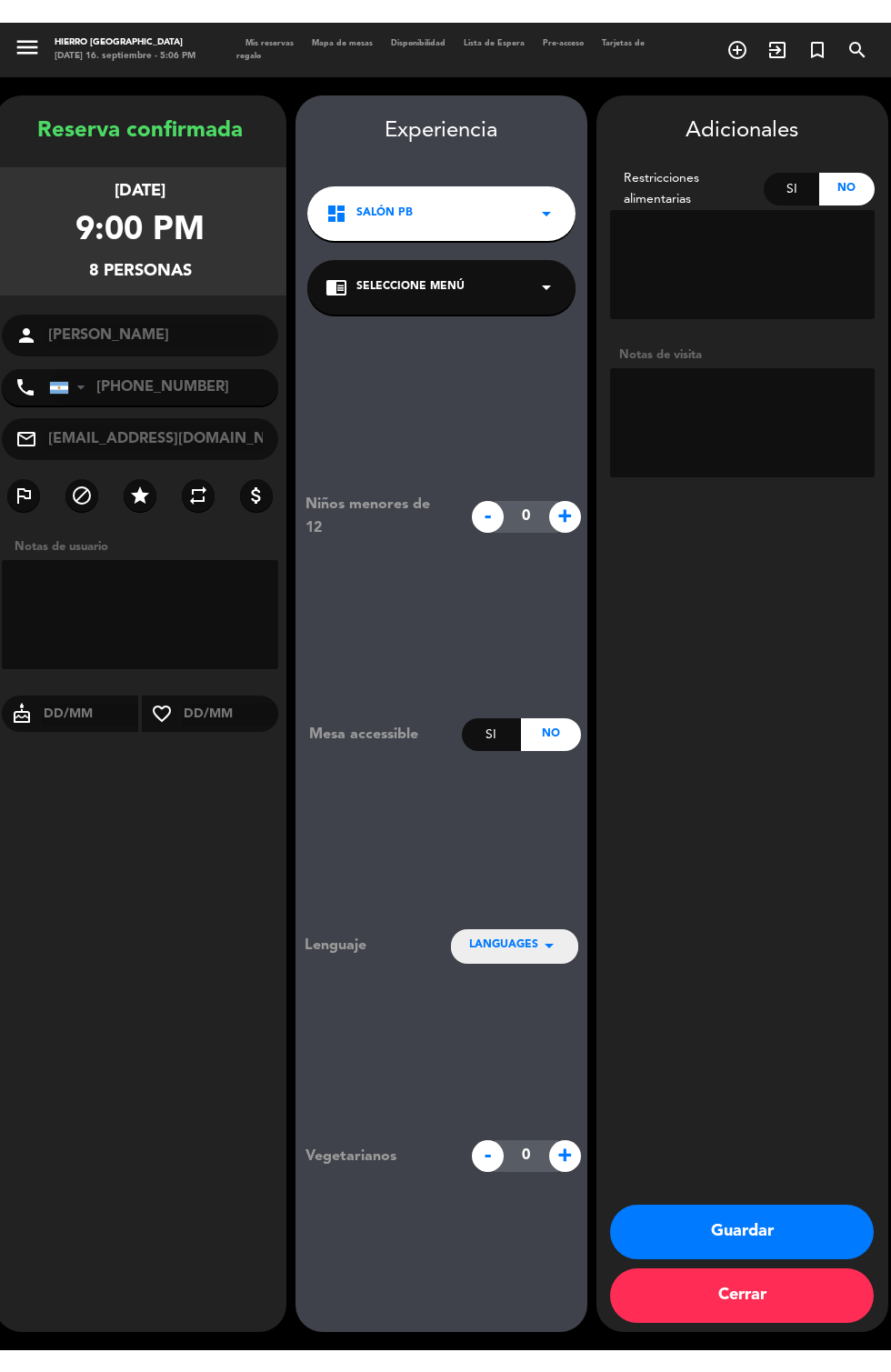
scroll to position [0, 0]
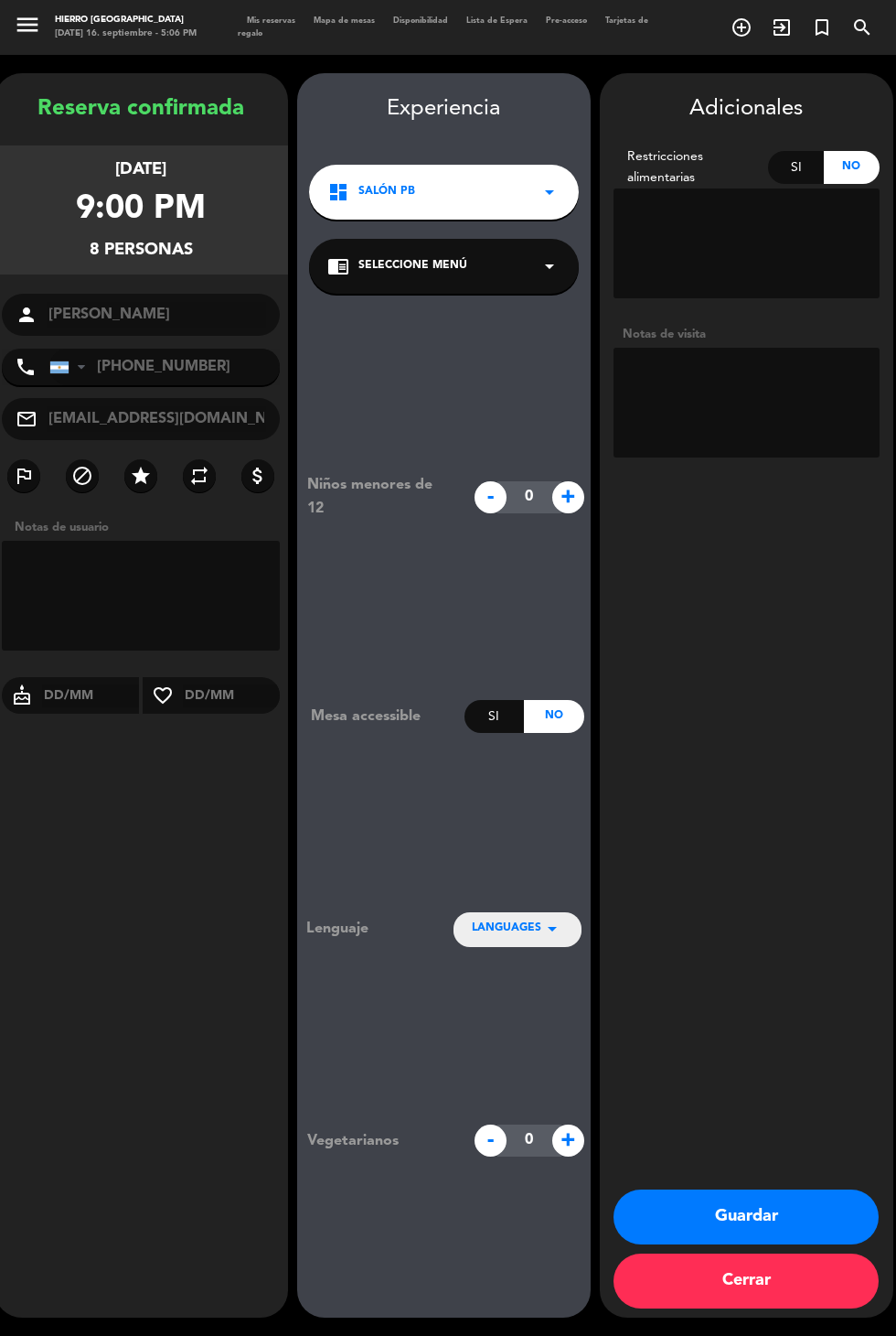
click at [695, 335] on div "Notas de visita" at bounding box center [747, 334] width 266 height 20
click at [731, 380] on textarea at bounding box center [747, 403] width 266 height 109
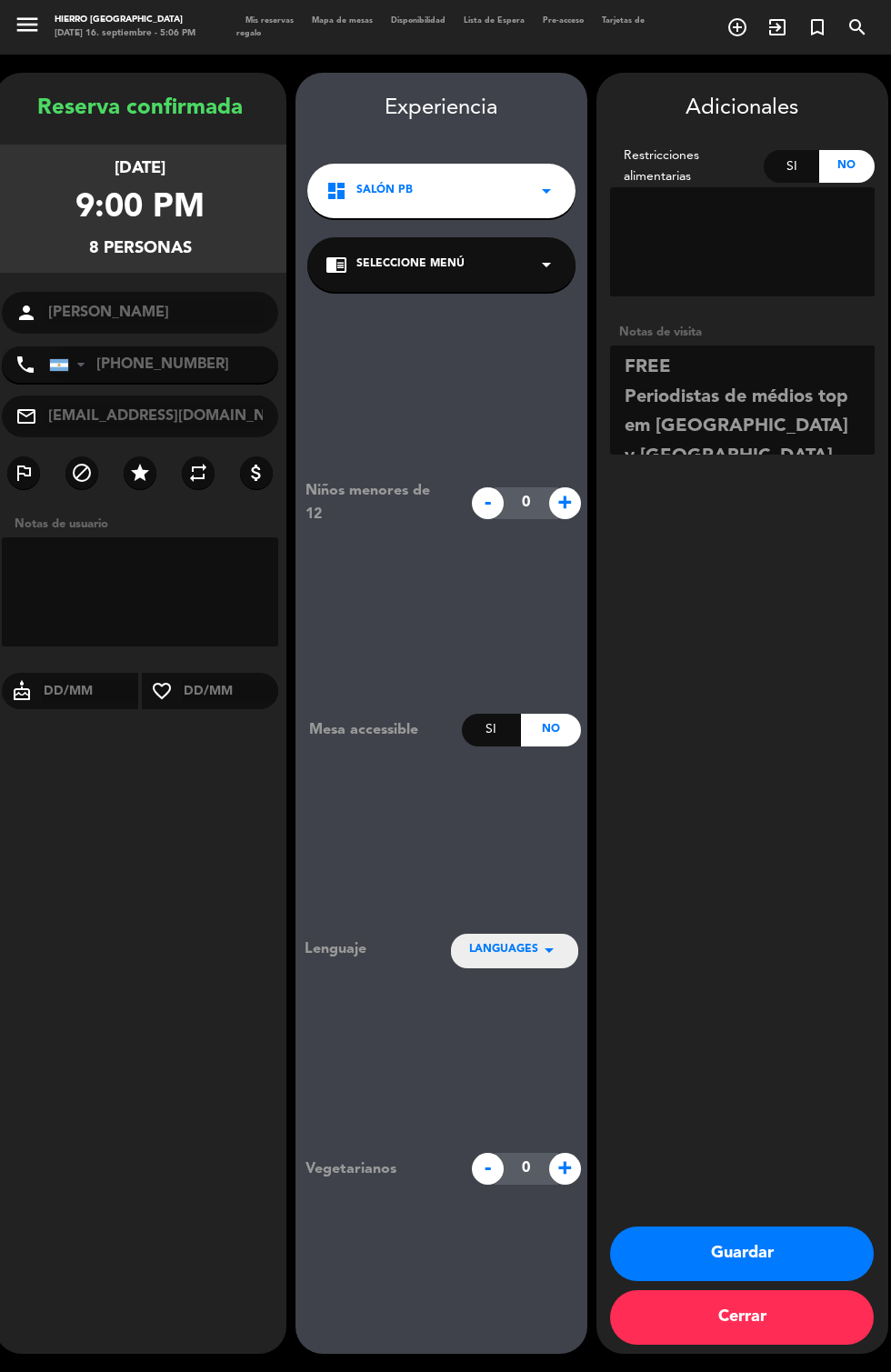
click at [628, 404] on textarea at bounding box center [742, 400] width 264 height 109
click at [812, 429] on textarea at bounding box center [742, 400] width 264 height 109
click at [745, 371] on textarea at bounding box center [742, 400] width 264 height 109
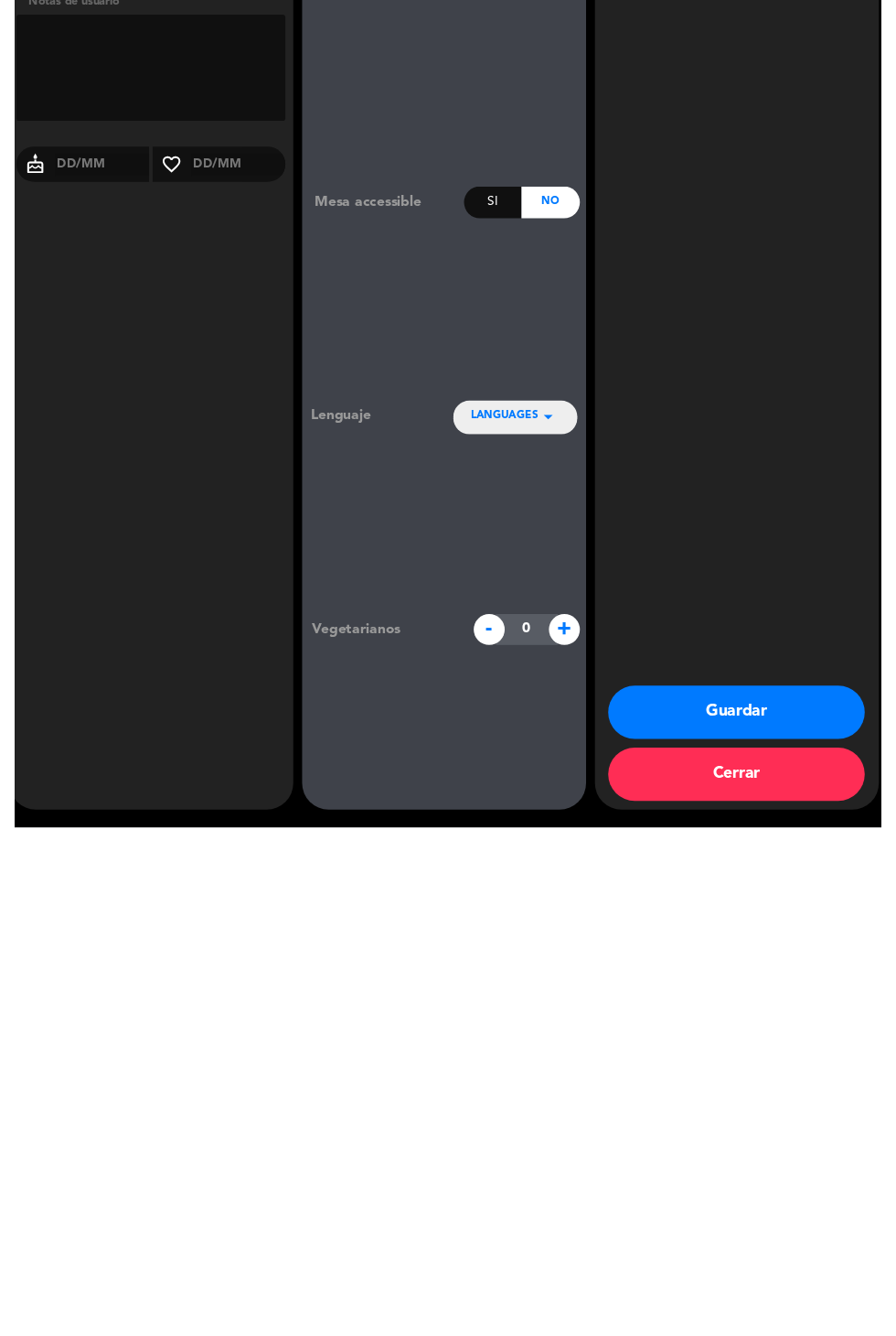
scroll to position [45, 0]
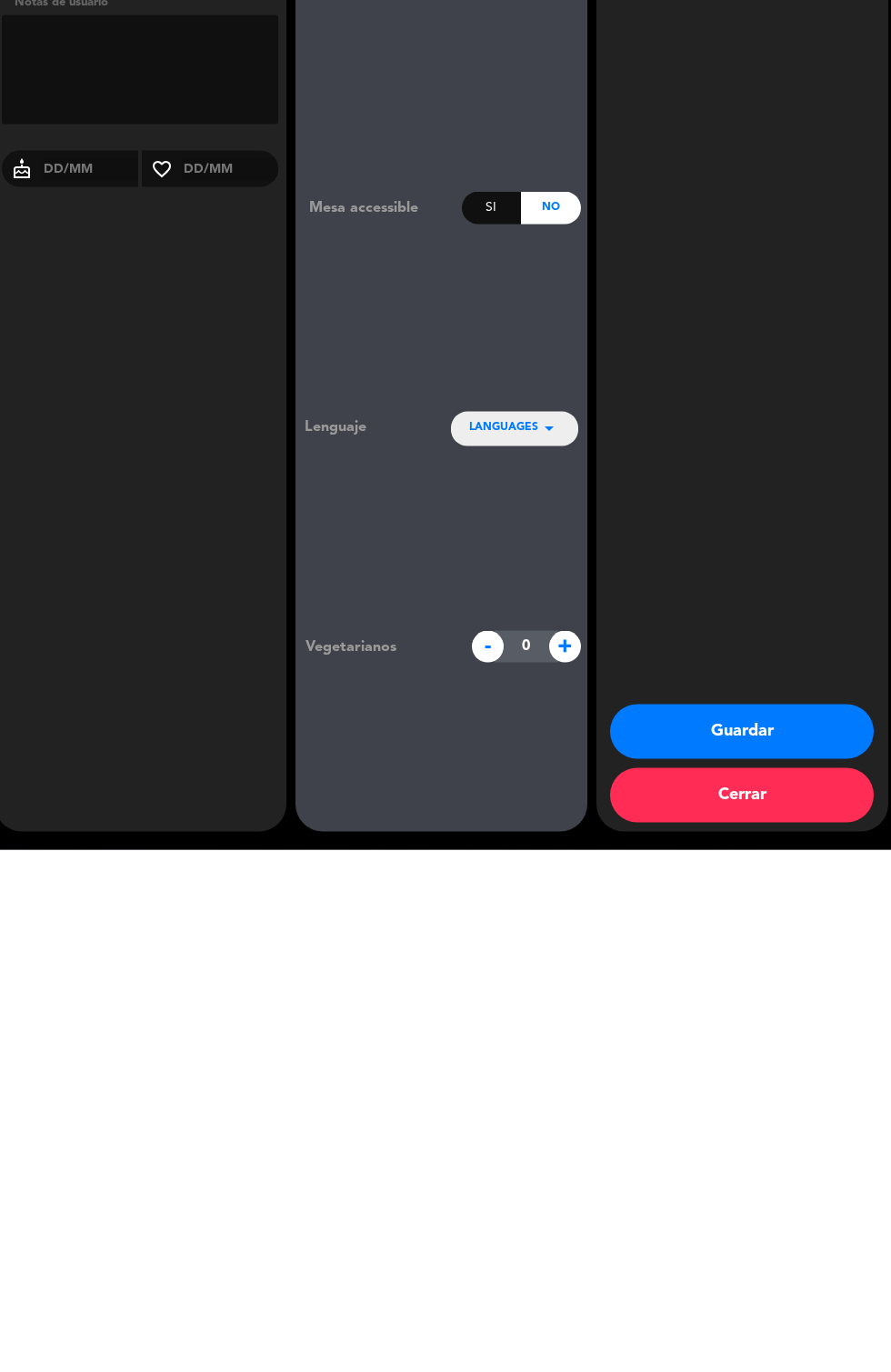
type textarea "FREE (recordarle a Fran) 6 Periodistas de médios top em Brasil y Chile + 2 guía…"
click at [683, 1258] on button "Guardar" at bounding box center [741, 1254] width 263 height 54
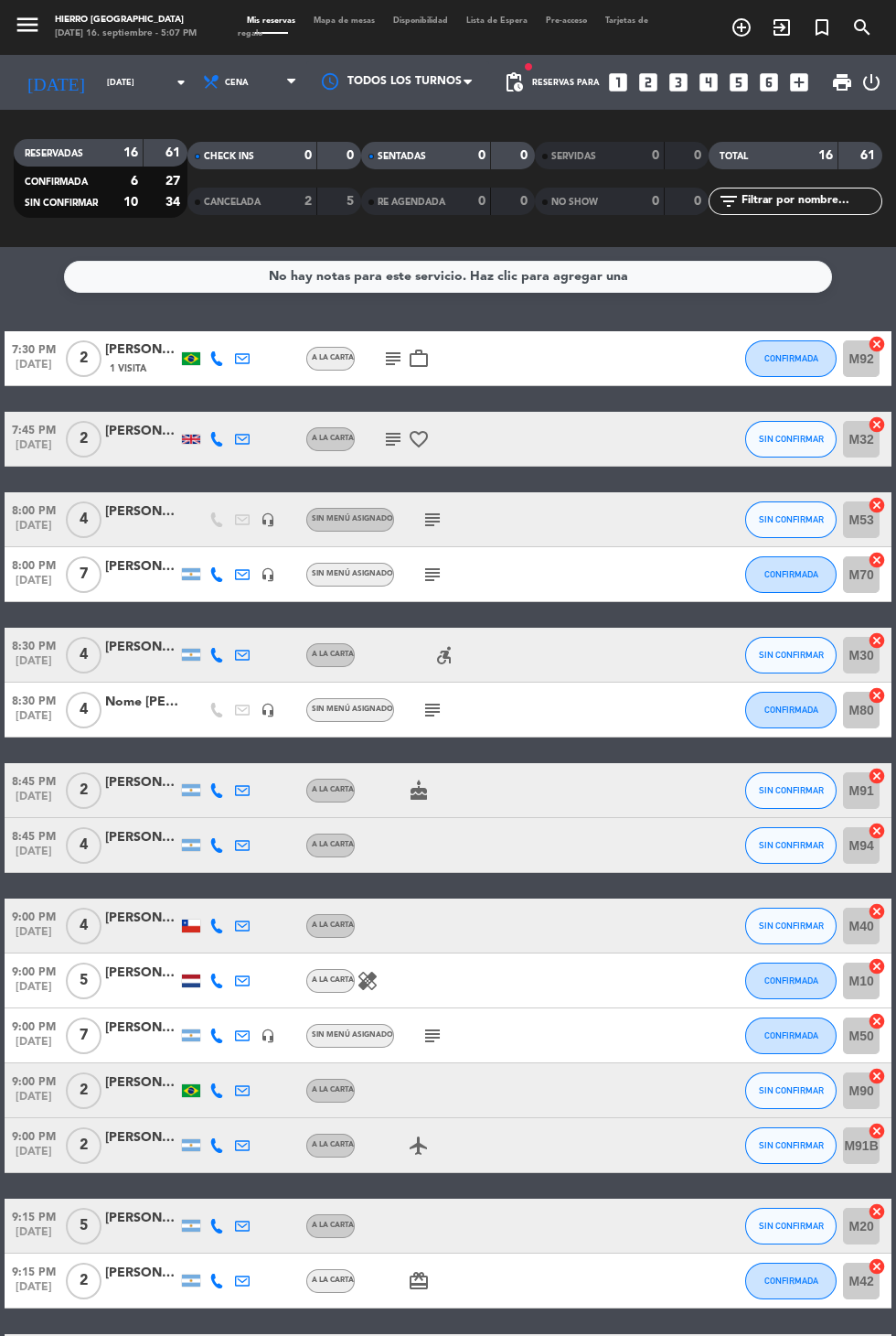
click at [98, 68] on input "[DATE] sep." at bounding box center [155, 82] width 115 height 28
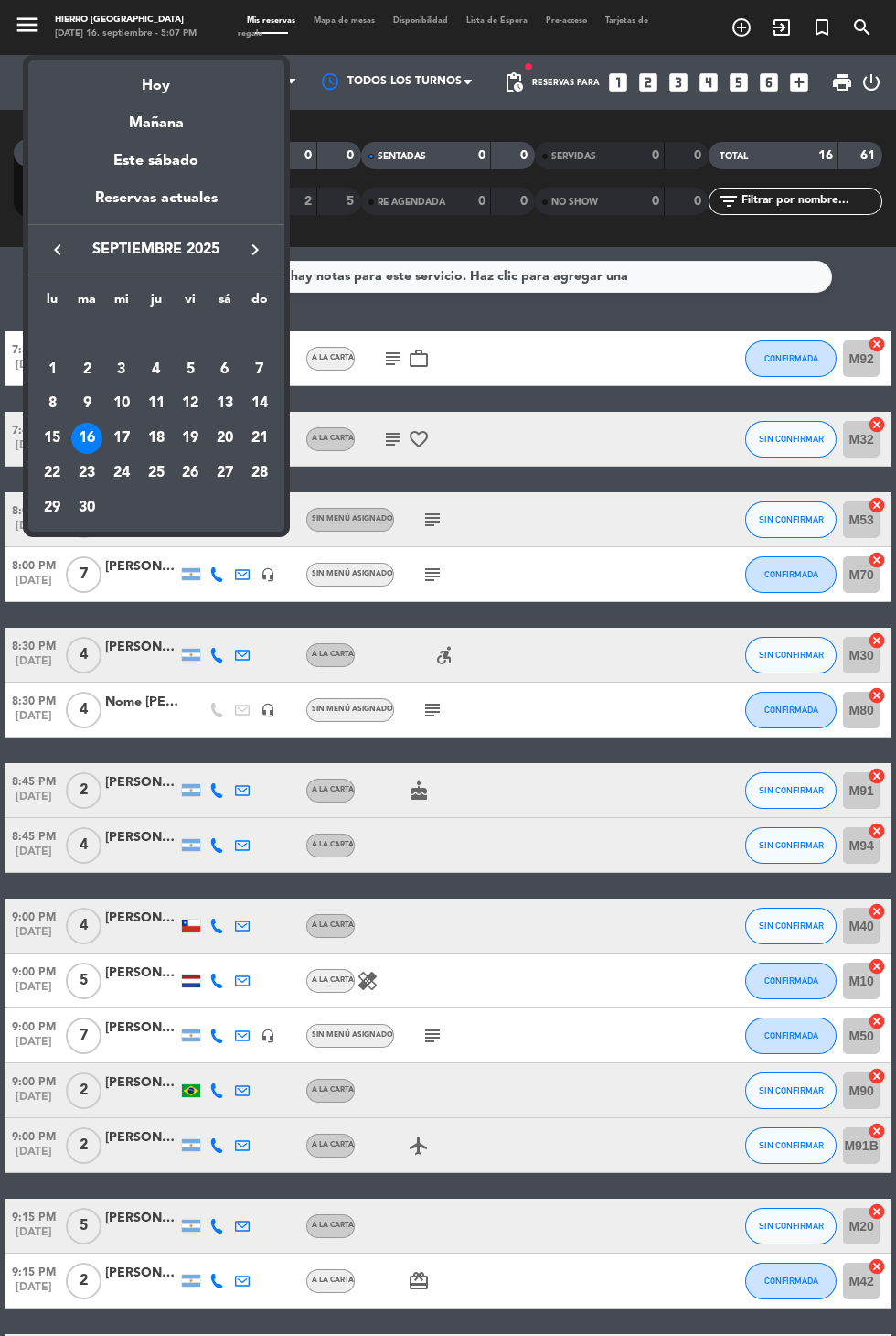
click at [85, 506] on div "30" at bounding box center [87, 508] width 31 height 31
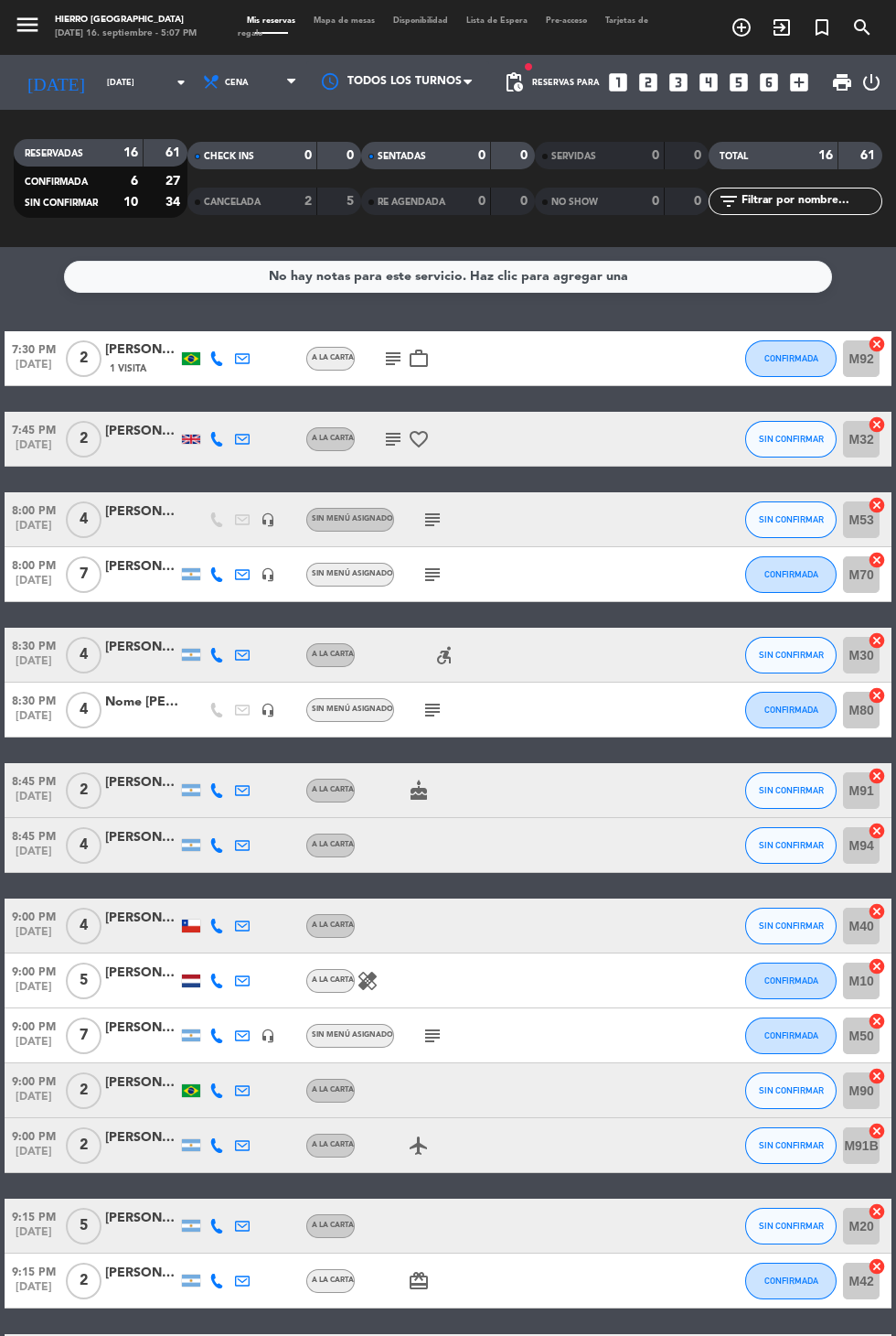
type input "mar. 30 sep."
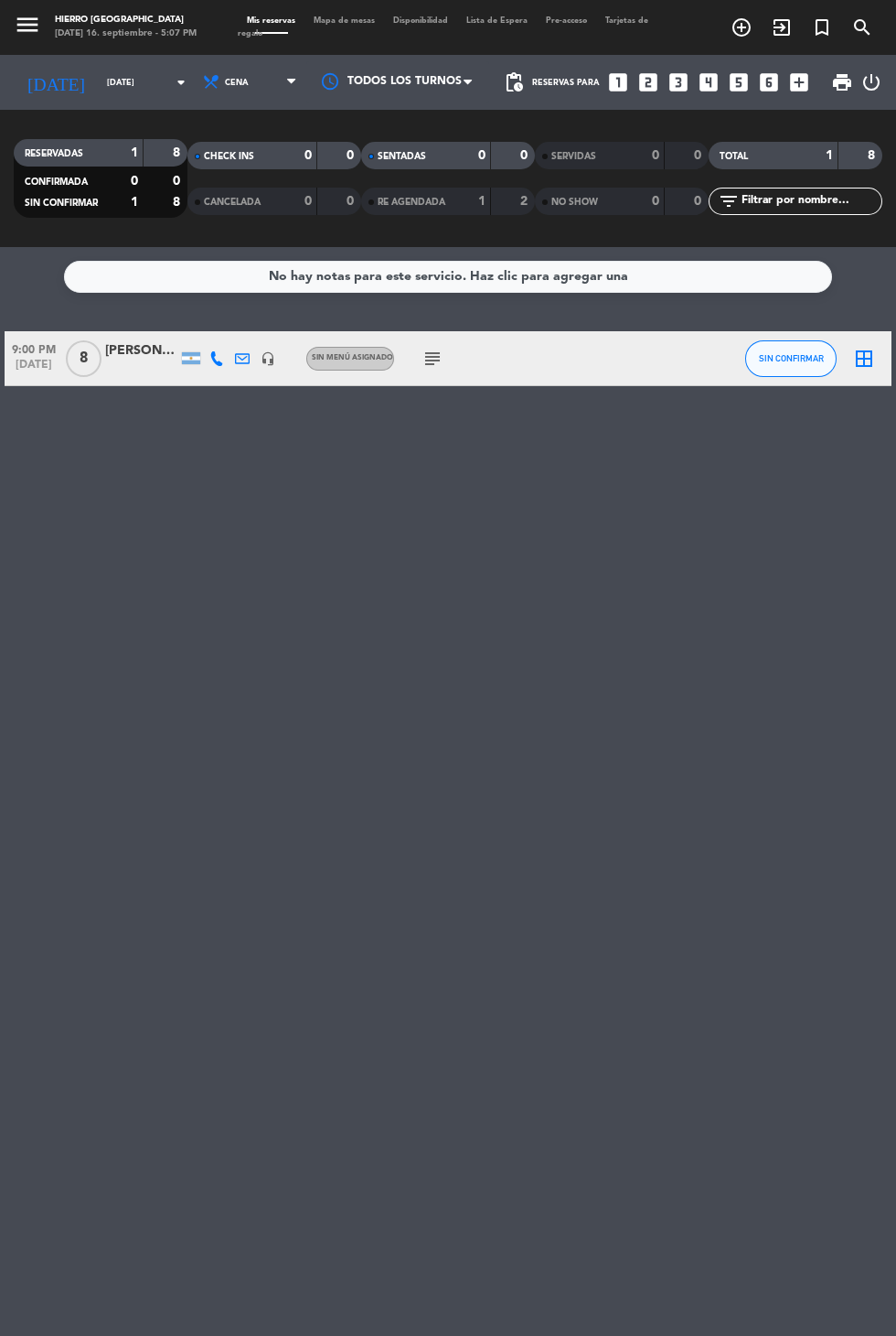
click at [872, 348] on icon "border_all" at bounding box center [864, 359] width 21 height 22
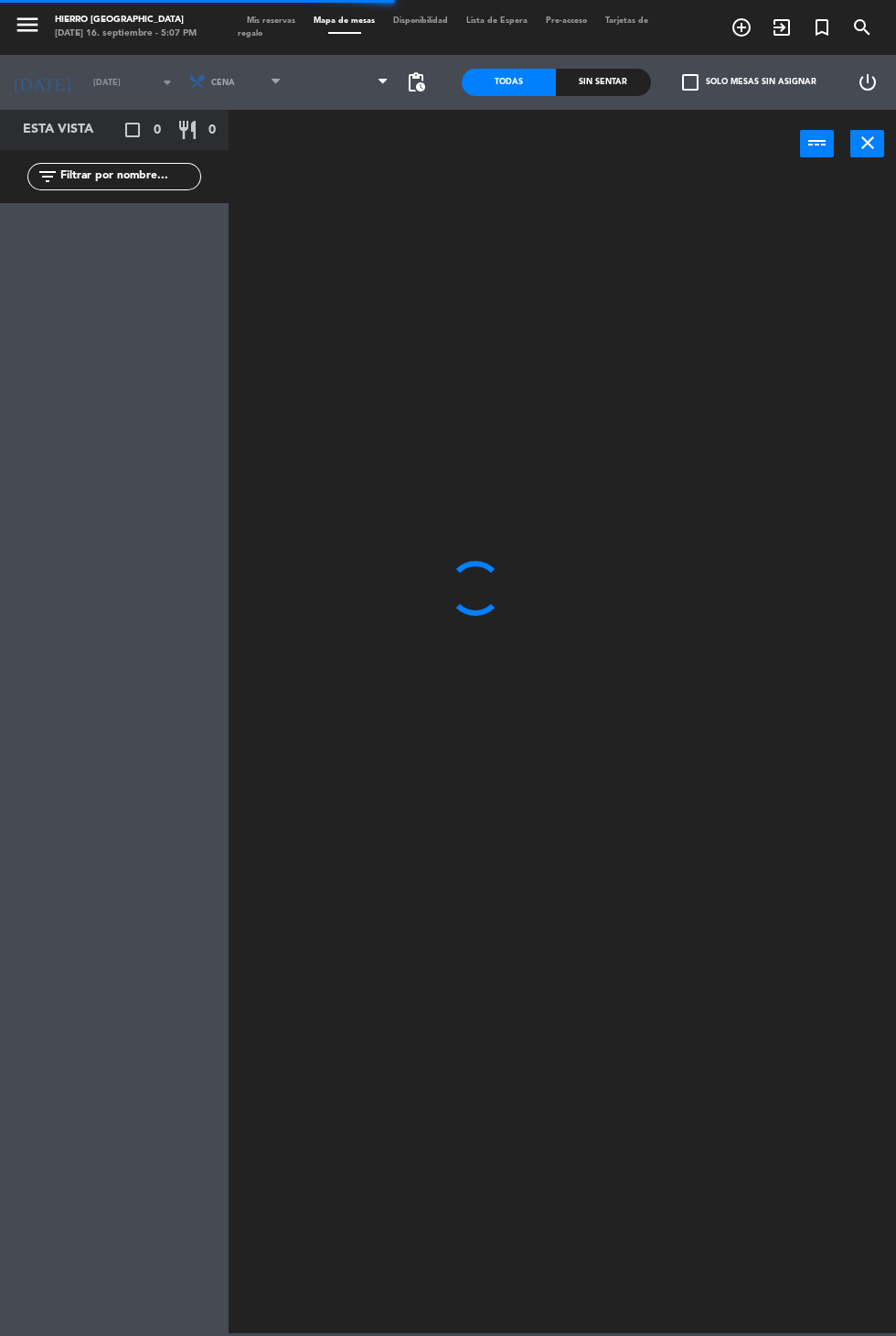
click at [321, 81] on span at bounding box center [345, 82] width 107 height 40
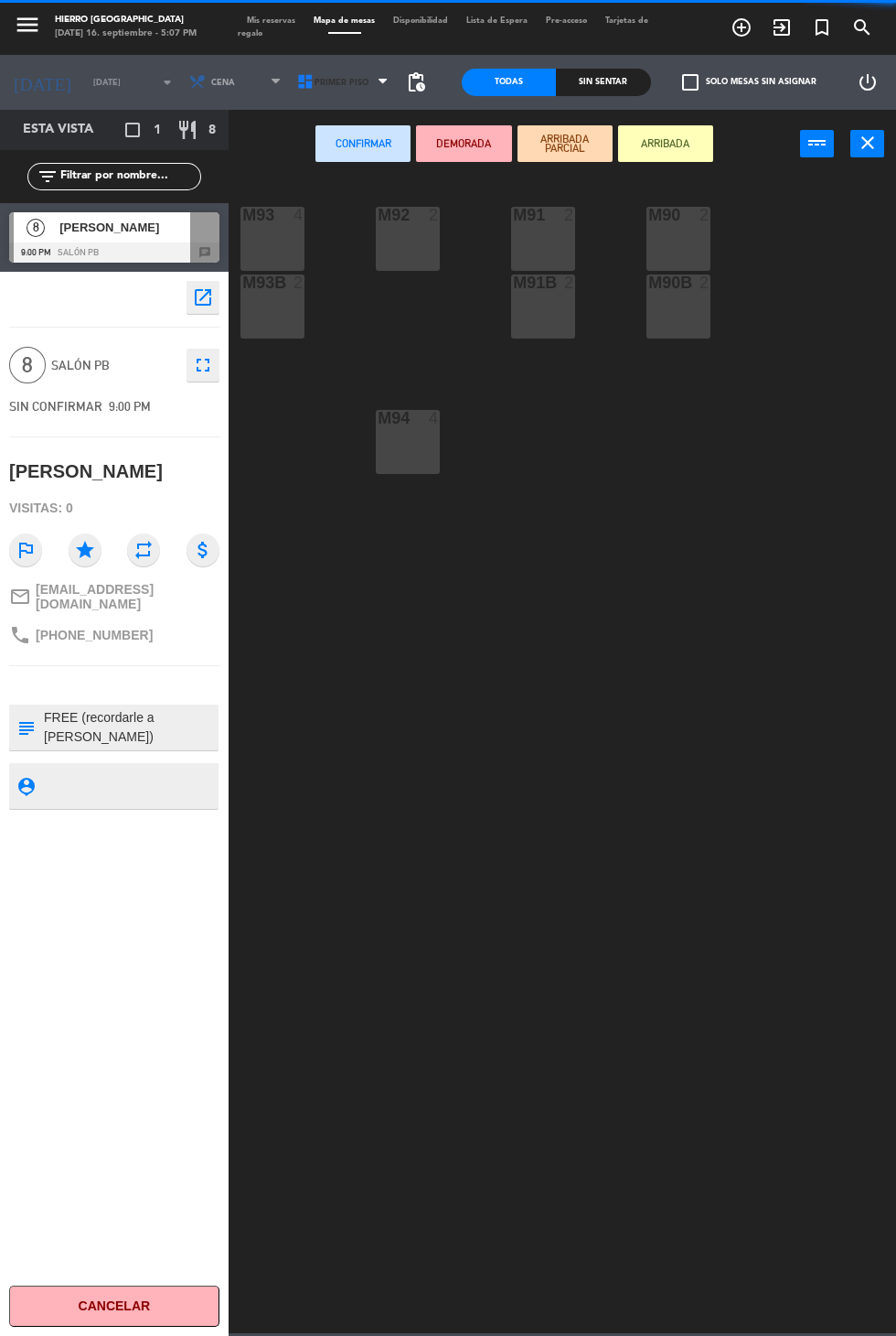
click at [322, 81] on span "Primer Piso" at bounding box center [341, 83] width 54 height 10
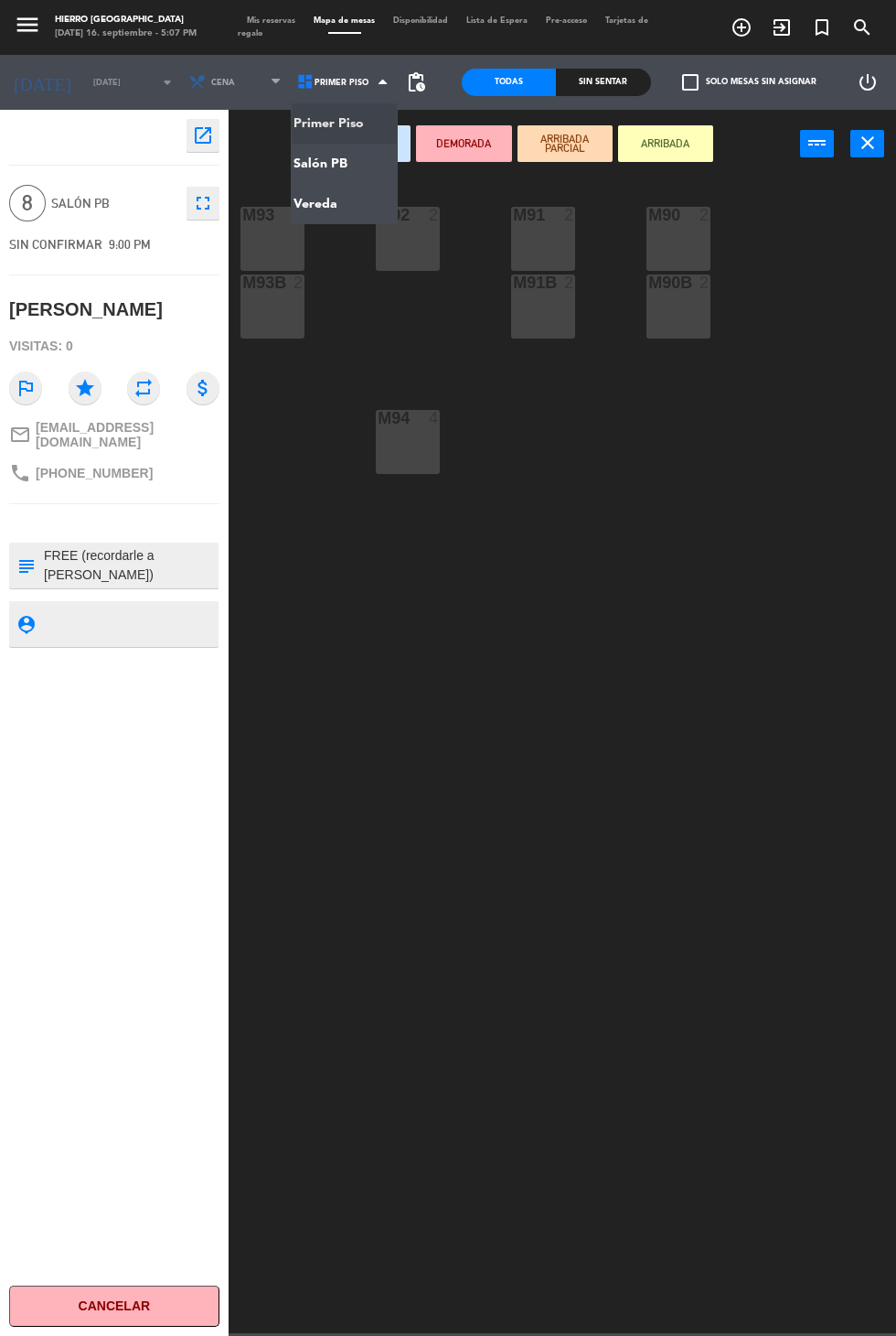
click at [353, 186] on ng-component "menu Hierro Palermo martes 16. septiembre - 5:07 PM Mis reservas Mapa de mesas …" at bounding box center [448, 667] width 896 height 1333
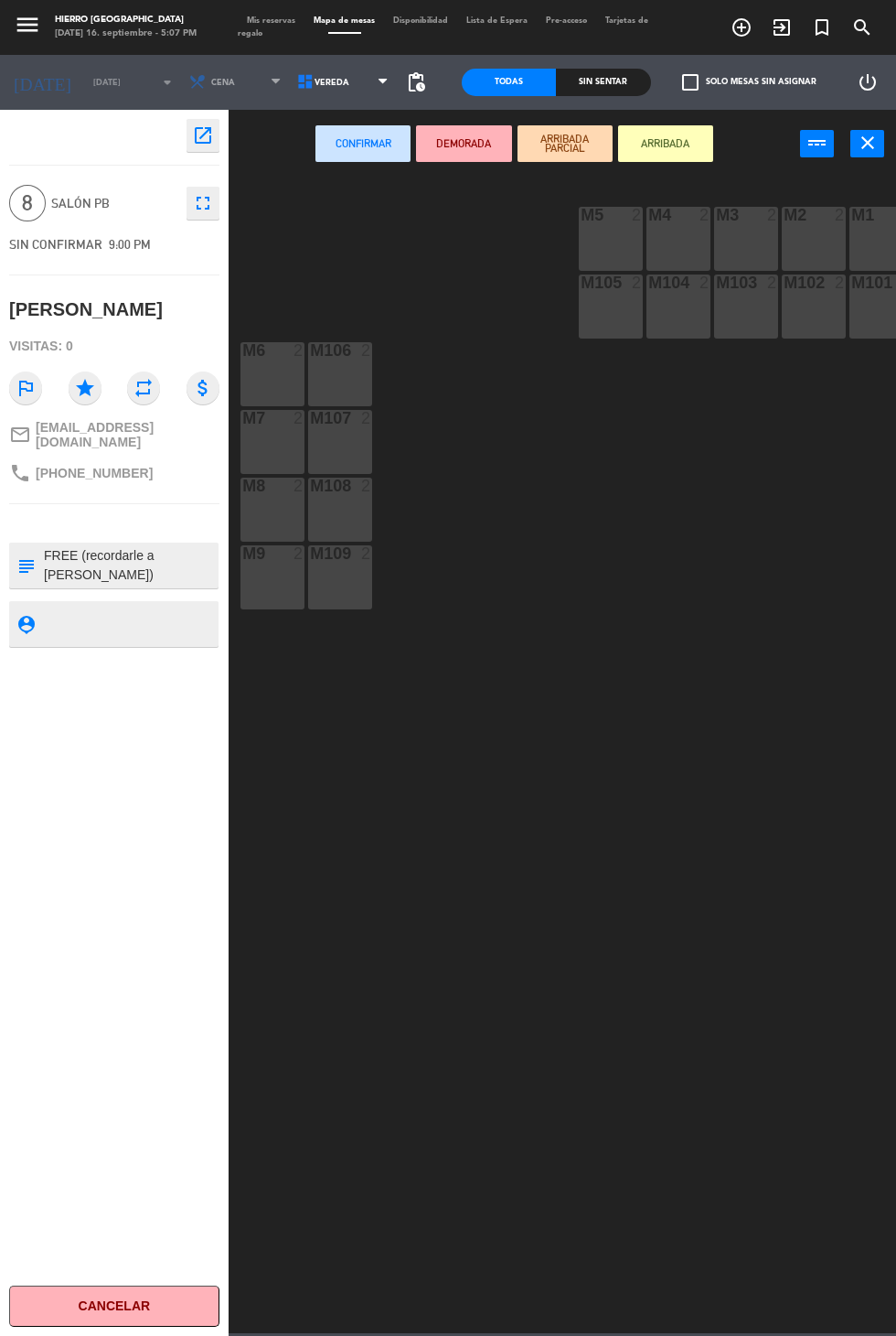
click at [336, 77] on span "Vereda" at bounding box center [345, 82] width 107 height 40
click at [347, 153] on ng-component "menu Hierro Palermo martes 16. septiembre - 5:07 PM Mis reservas Mapa de mesas …" at bounding box center [448, 667] width 896 height 1333
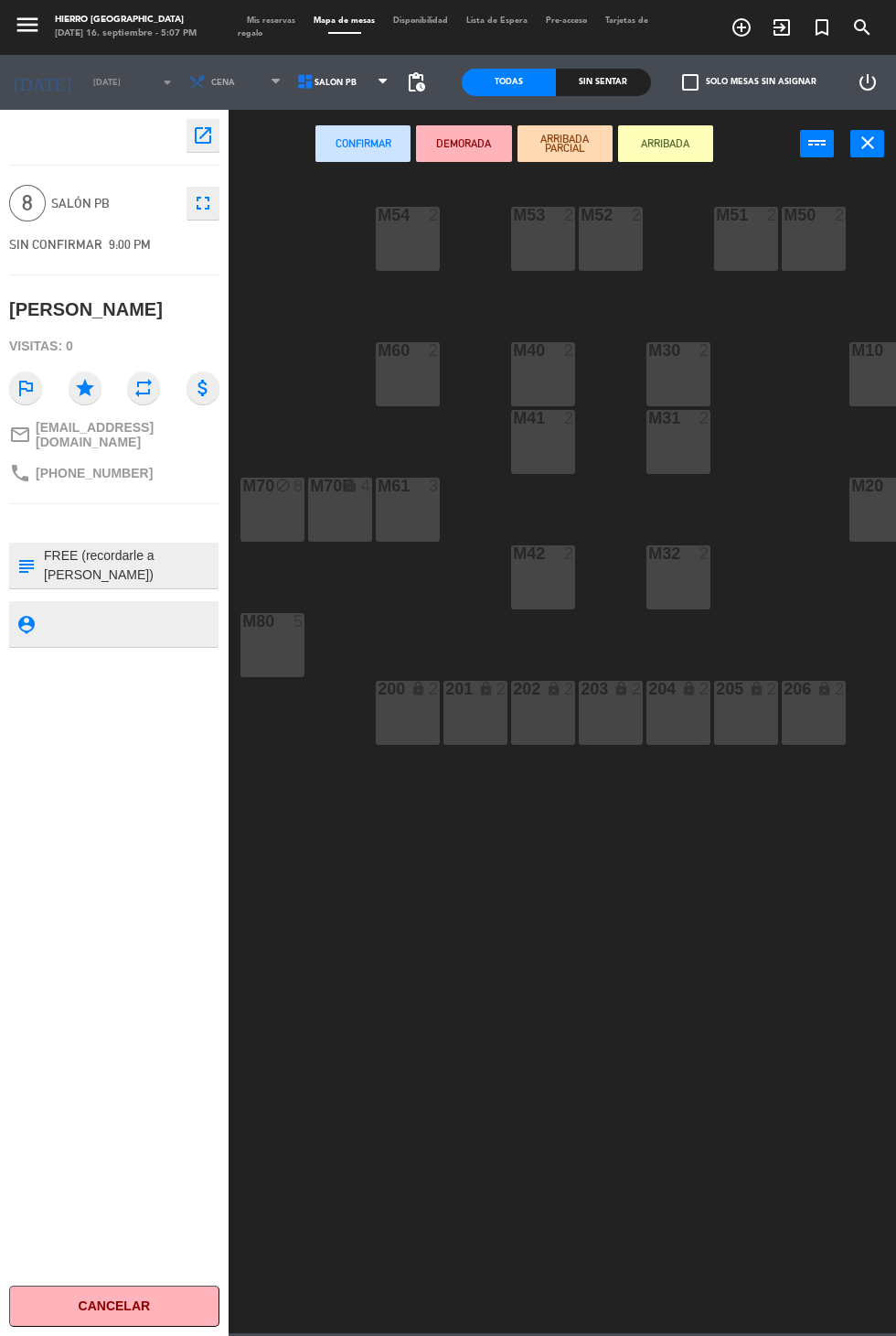
click at [265, 502] on div "M70 block 8" at bounding box center [273, 510] width 64 height 65
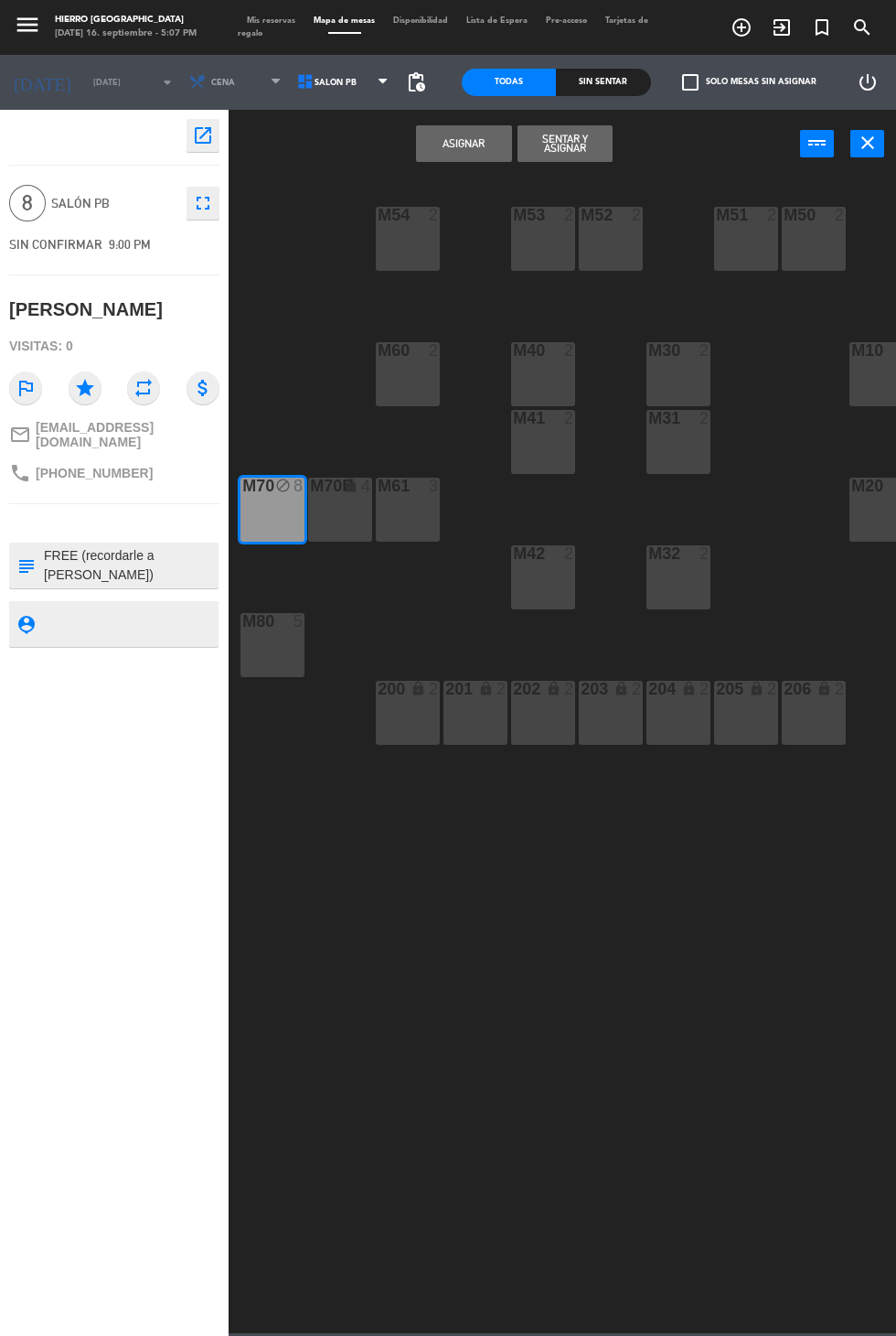
click at [462, 141] on button "Asignar" at bounding box center [463, 143] width 95 height 36
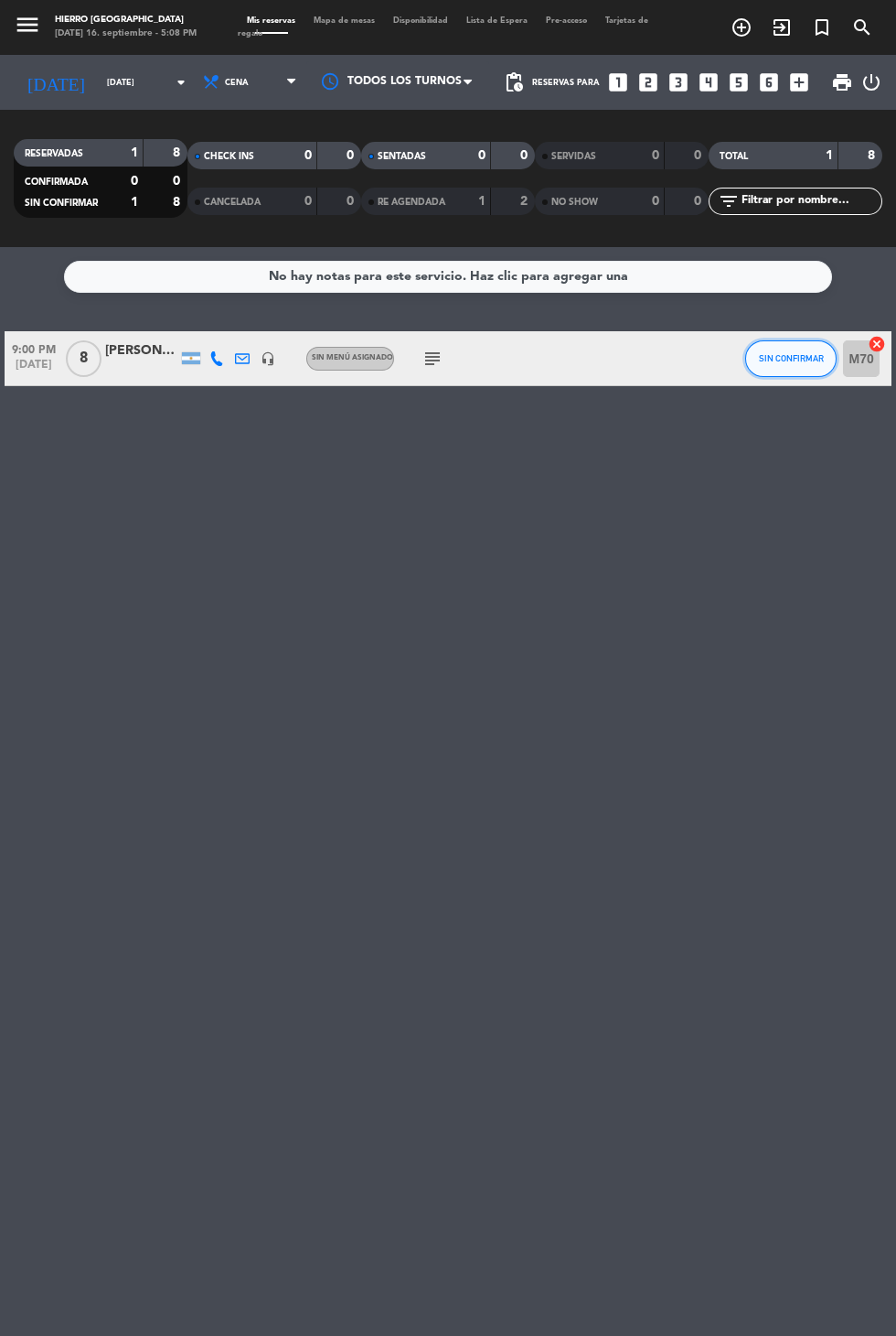
click at [768, 340] on button "SIN CONFIRMAR" at bounding box center [791, 358] width 92 height 36
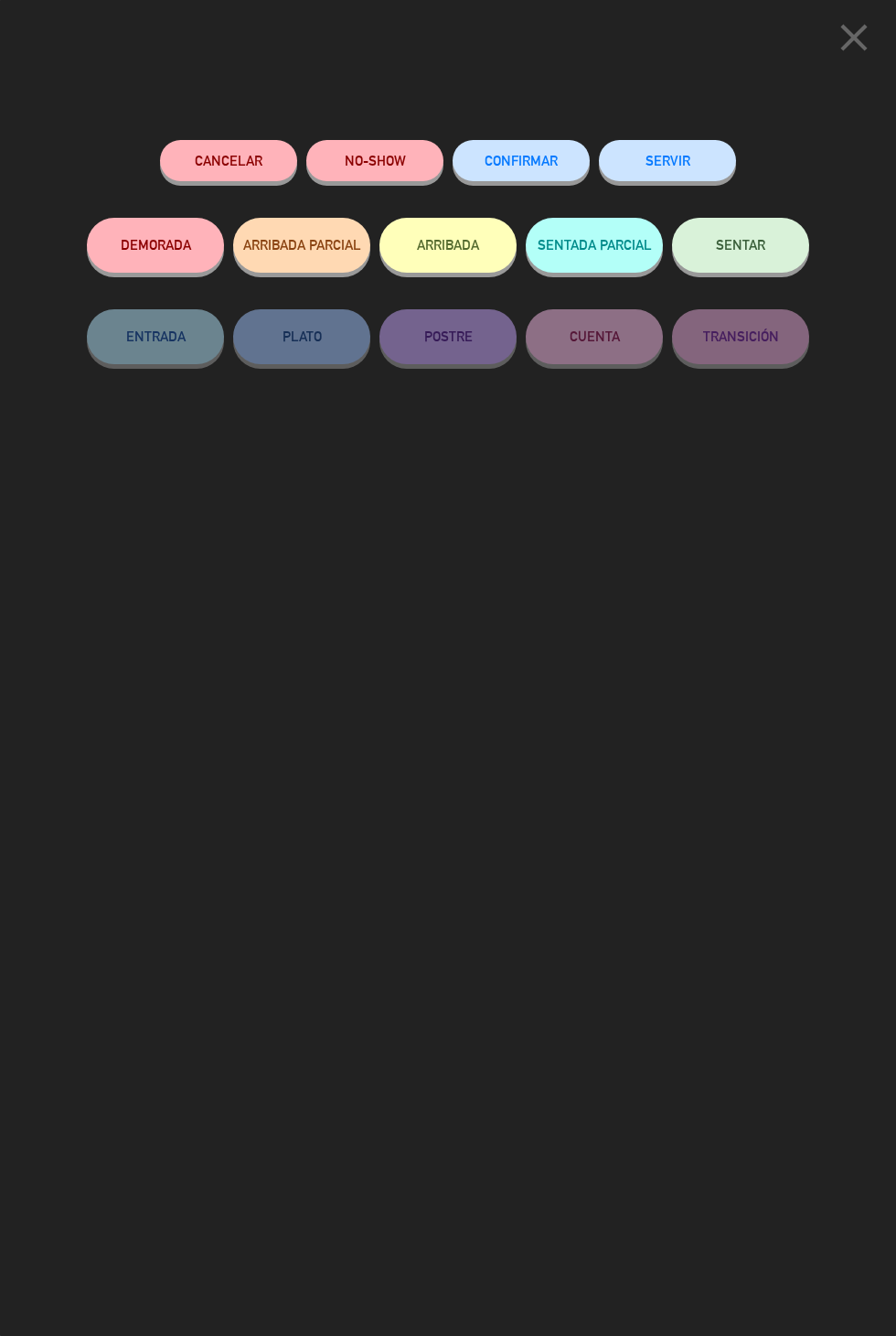
click at [513, 151] on button "CONFIRMAR" at bounding box center [521, 160] width 137 height 41
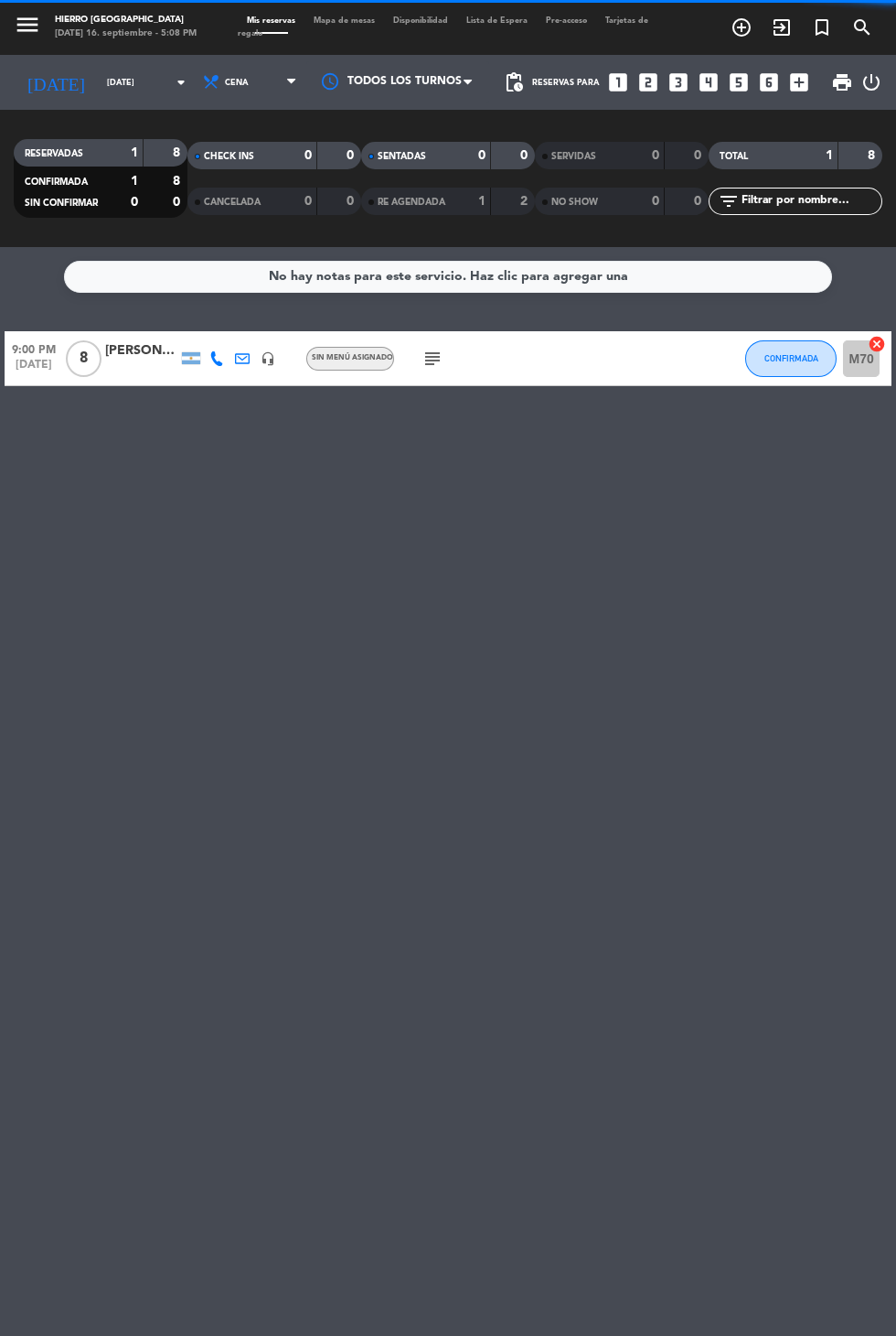
click at [98, 68] on input "mar. 30 sep." at bounding box center [155, 82] width 115 height 28
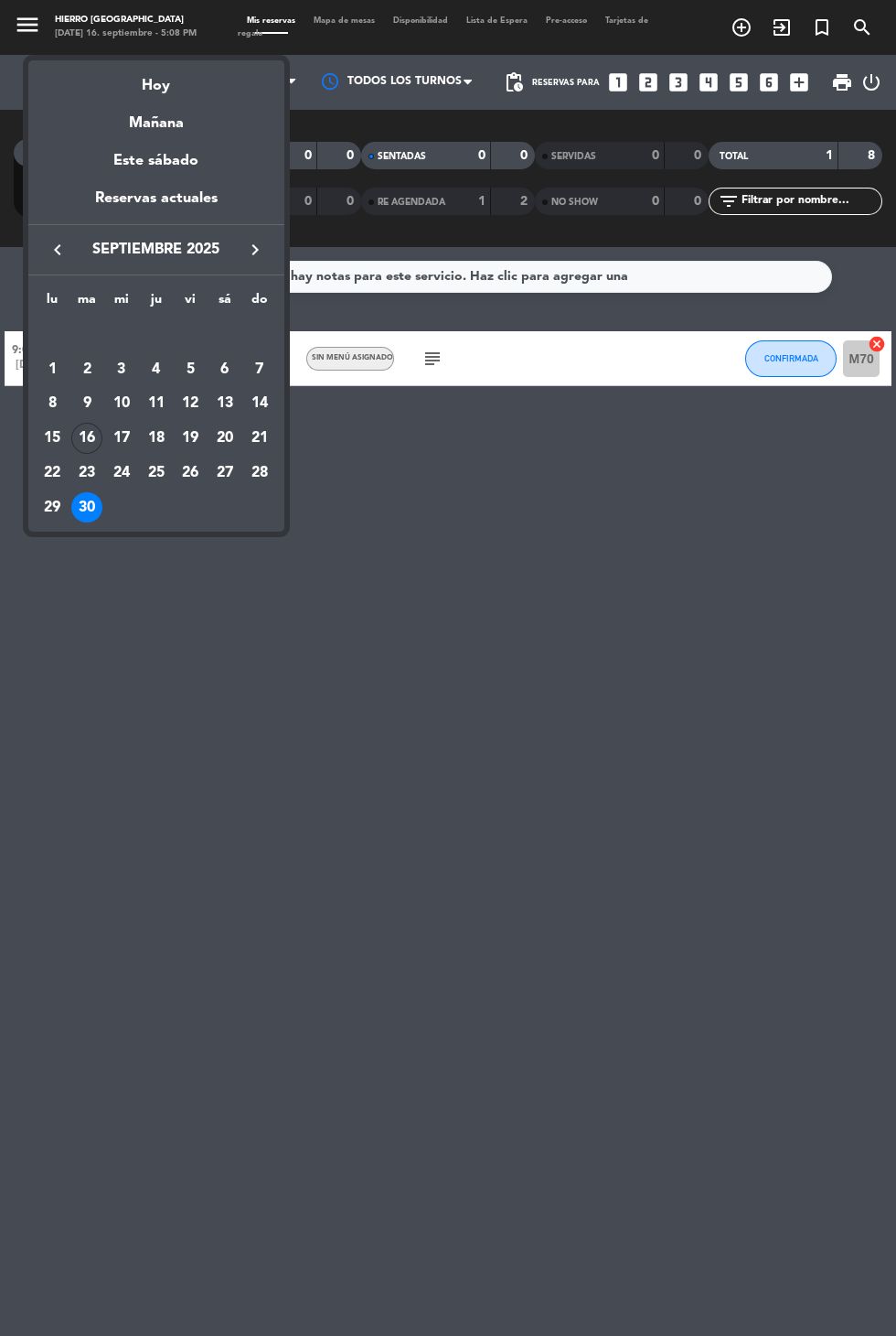
click at [160, 85] on div "Hoy" at bounding box center [156, 79] width 256 height 37
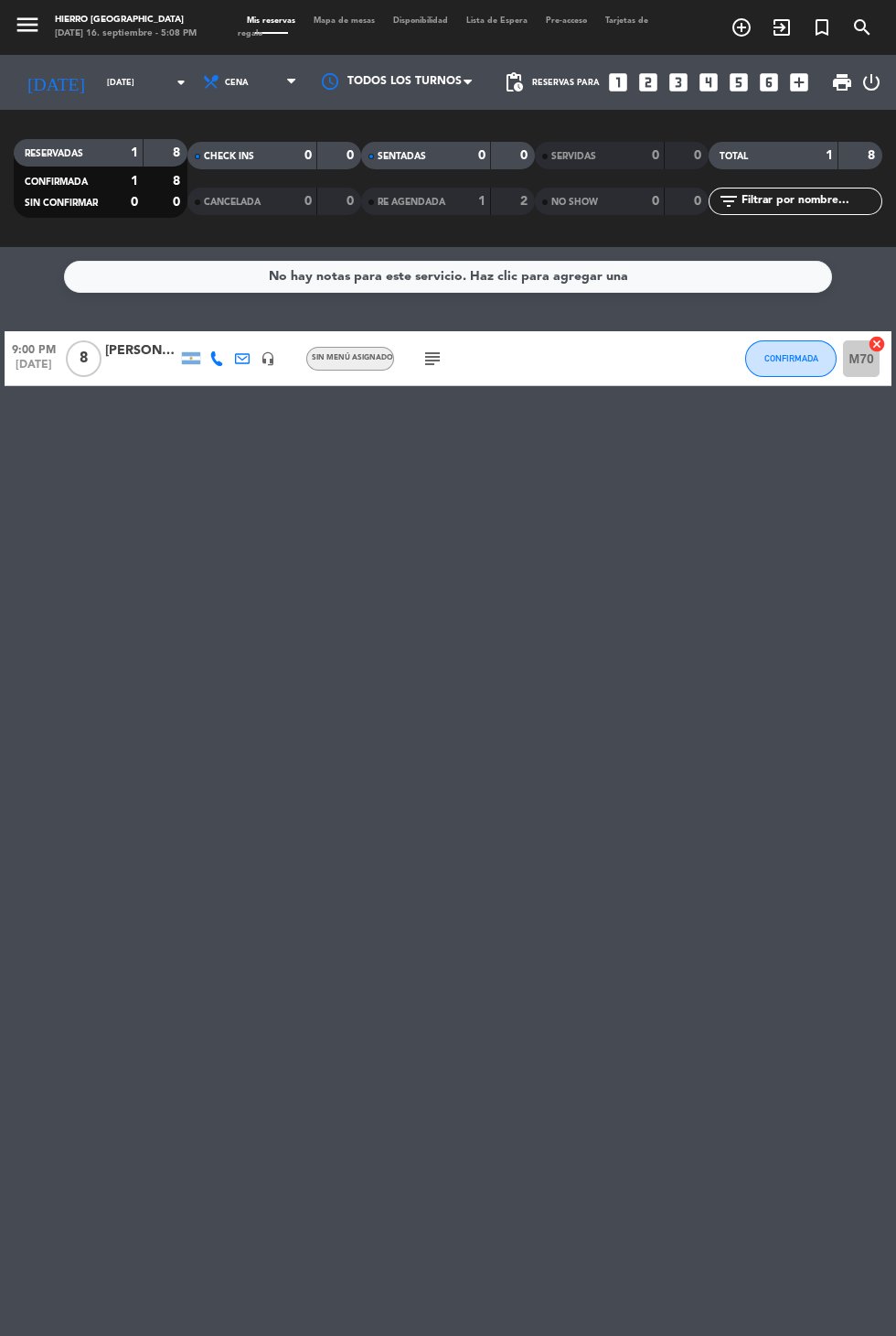
type input "[DATE] sep."
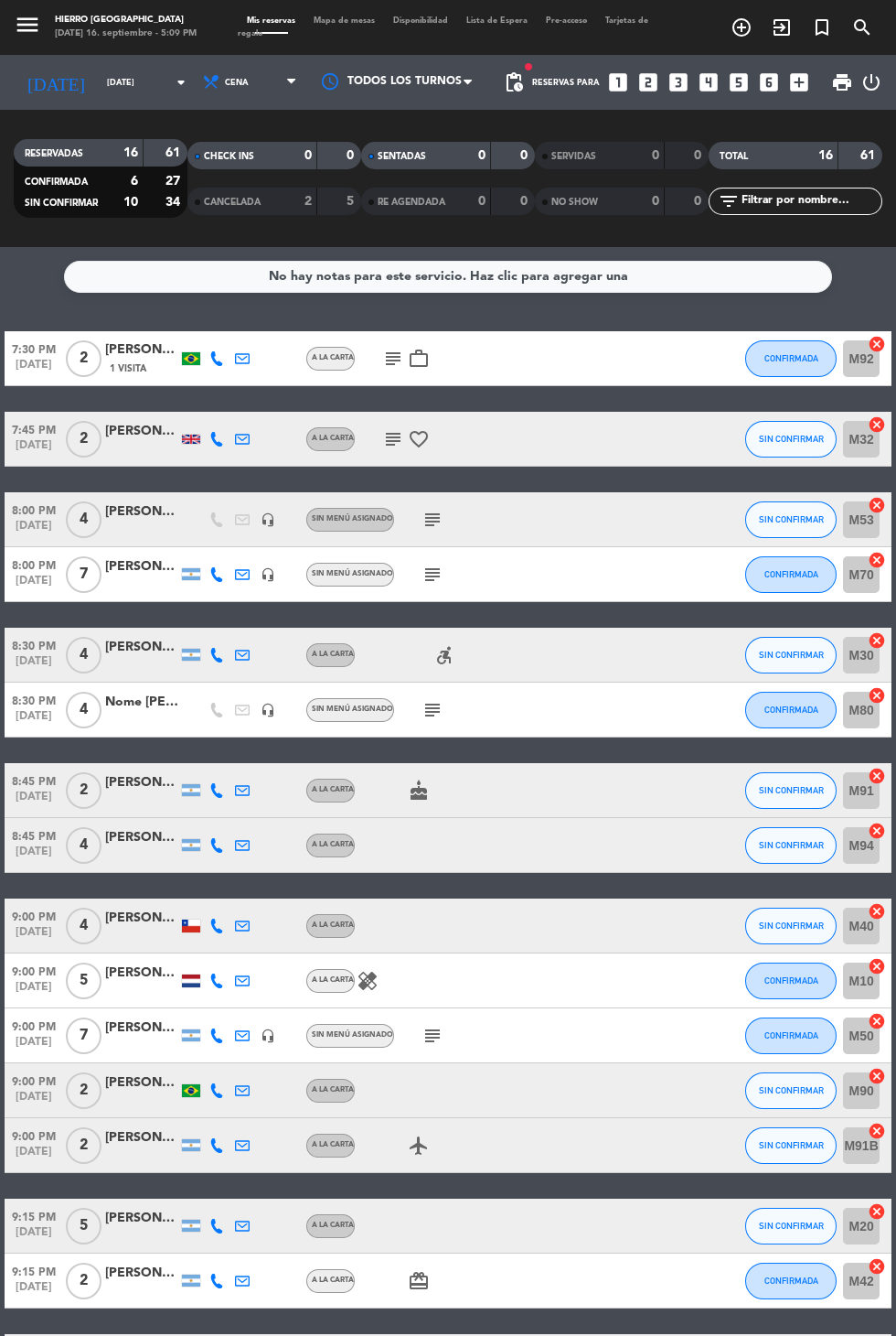
scroll to position [53, 0]
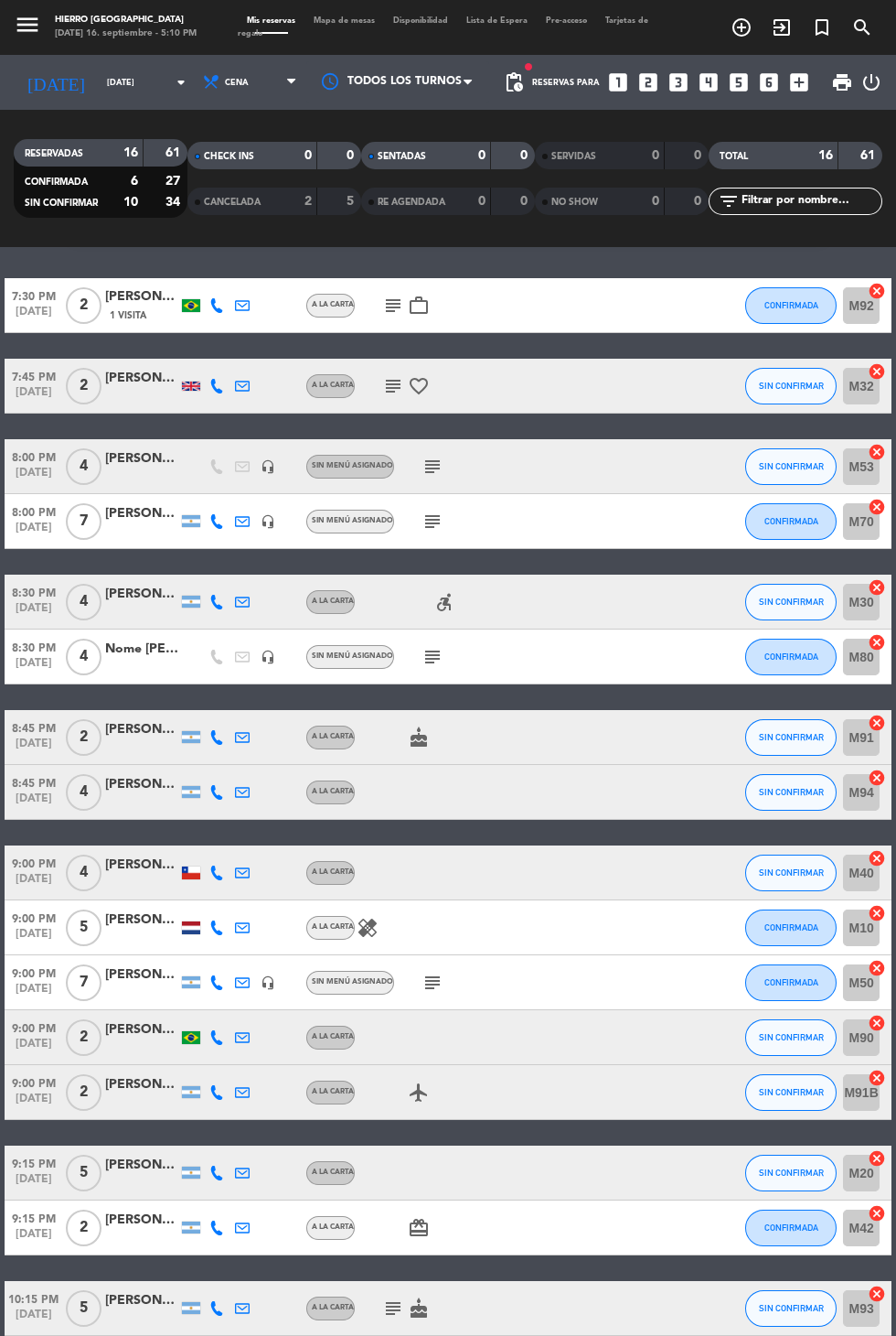
click at [423, 646] on icon "subject" at bounding box center [433, 657] width 21 height 22
click at [386, 1297] on icon "subject" at bounding box center [393, 1308] width 21 height 22
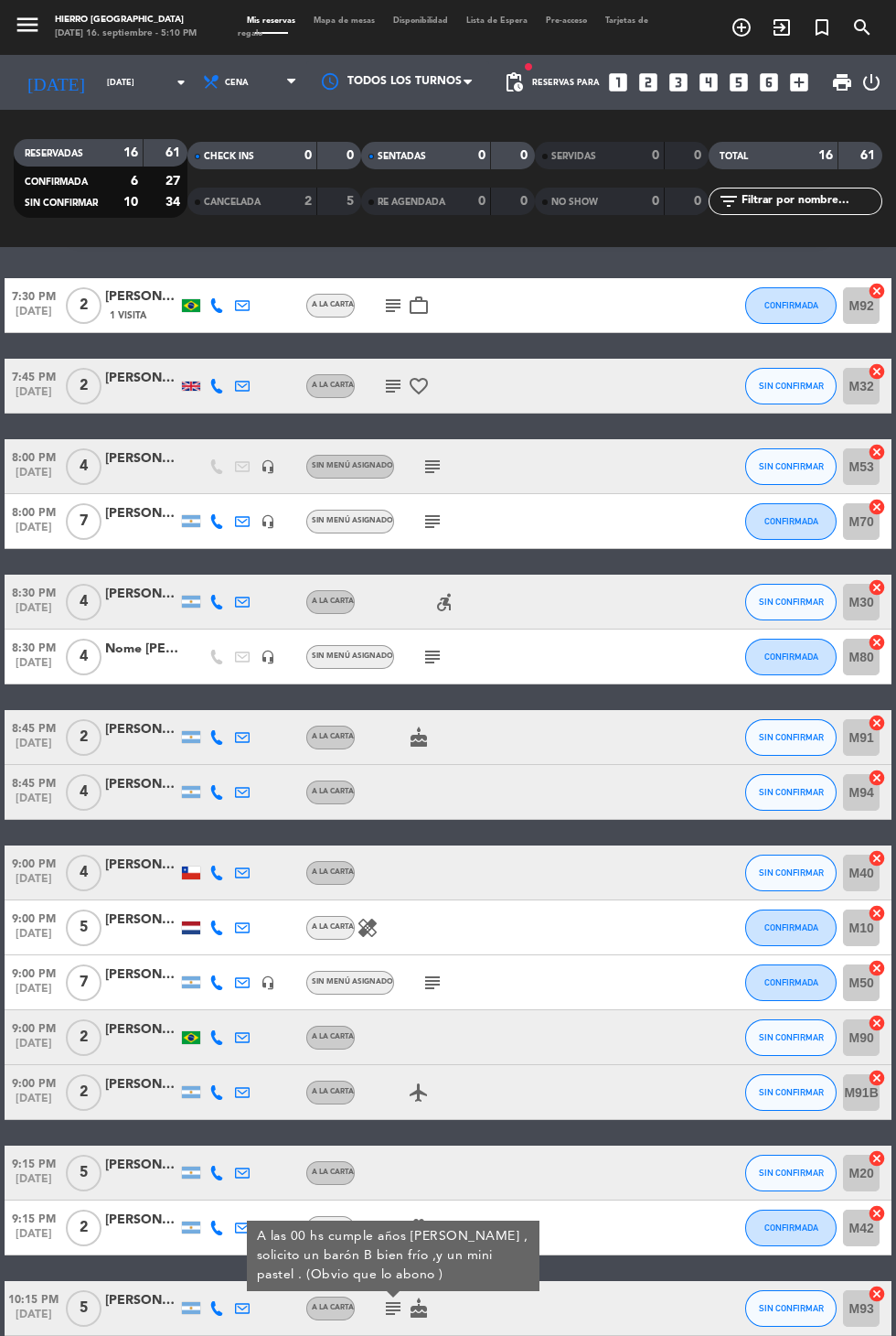
click at [430, 971] on icon "subject" at bounding box center [433, 982] width 21 height 22
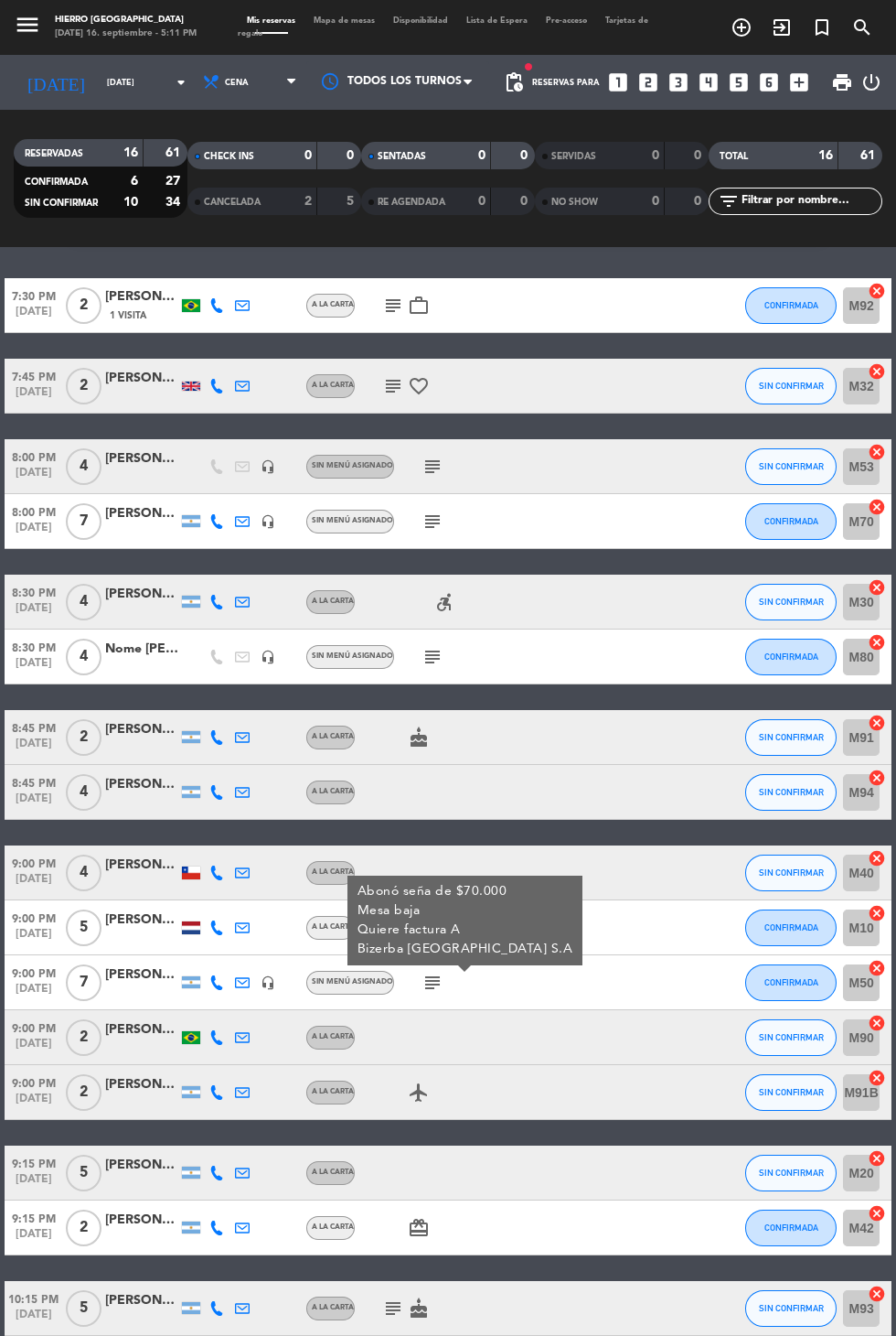
click at [423, 510] on icon "subject" at bounding box center [433, 521] width 21 height 22
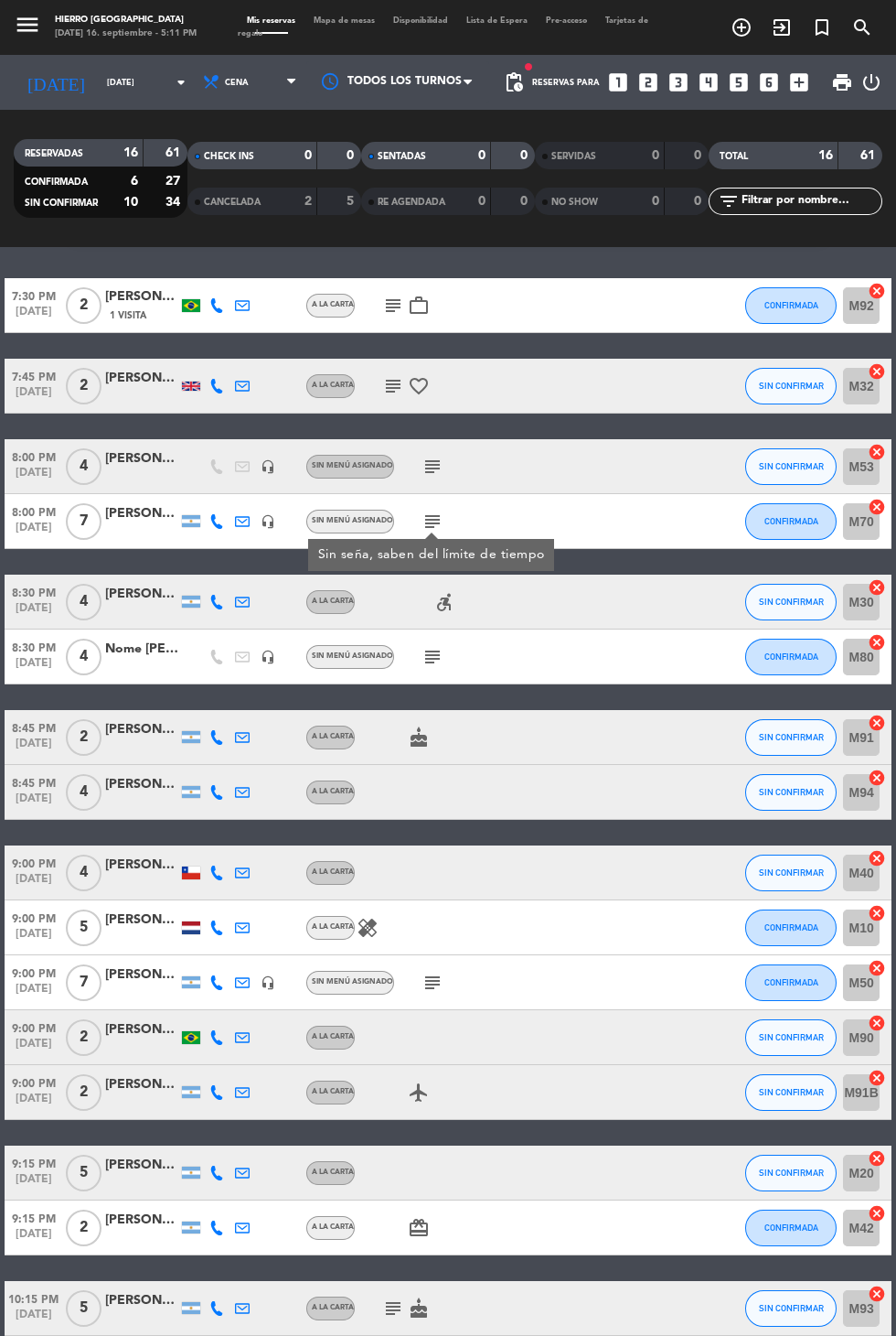
click at [434, 646] on icon "subject" at bounding box center [433, 657] width 21 height 22
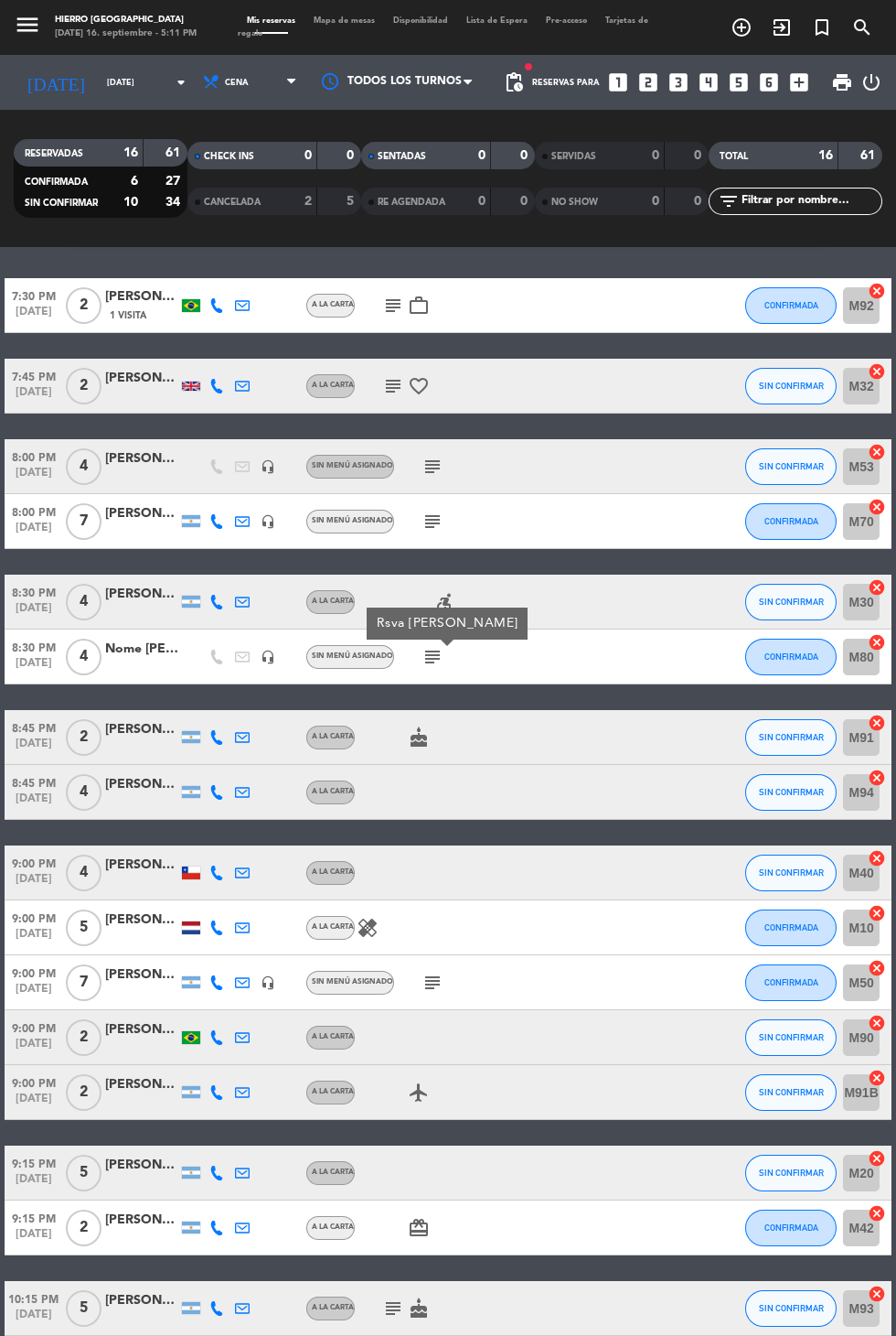
click at [156, 638] on div "Nome [PERSON_NAME]" at bounding box center [142, 649] width 73 height 22
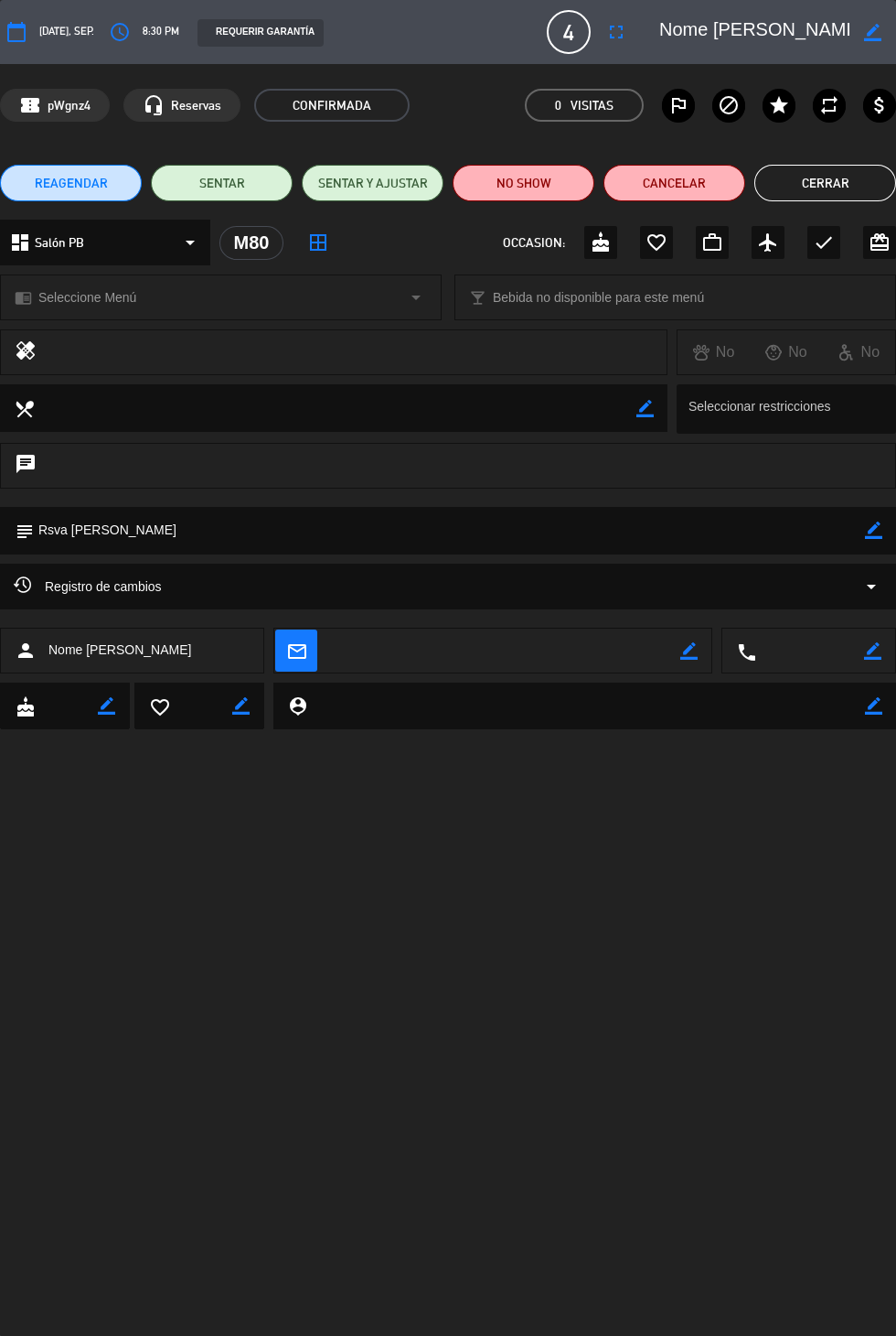
click at [835, 189] on button "Cerrar" at bounding box center [825, 182] width 142 height 36
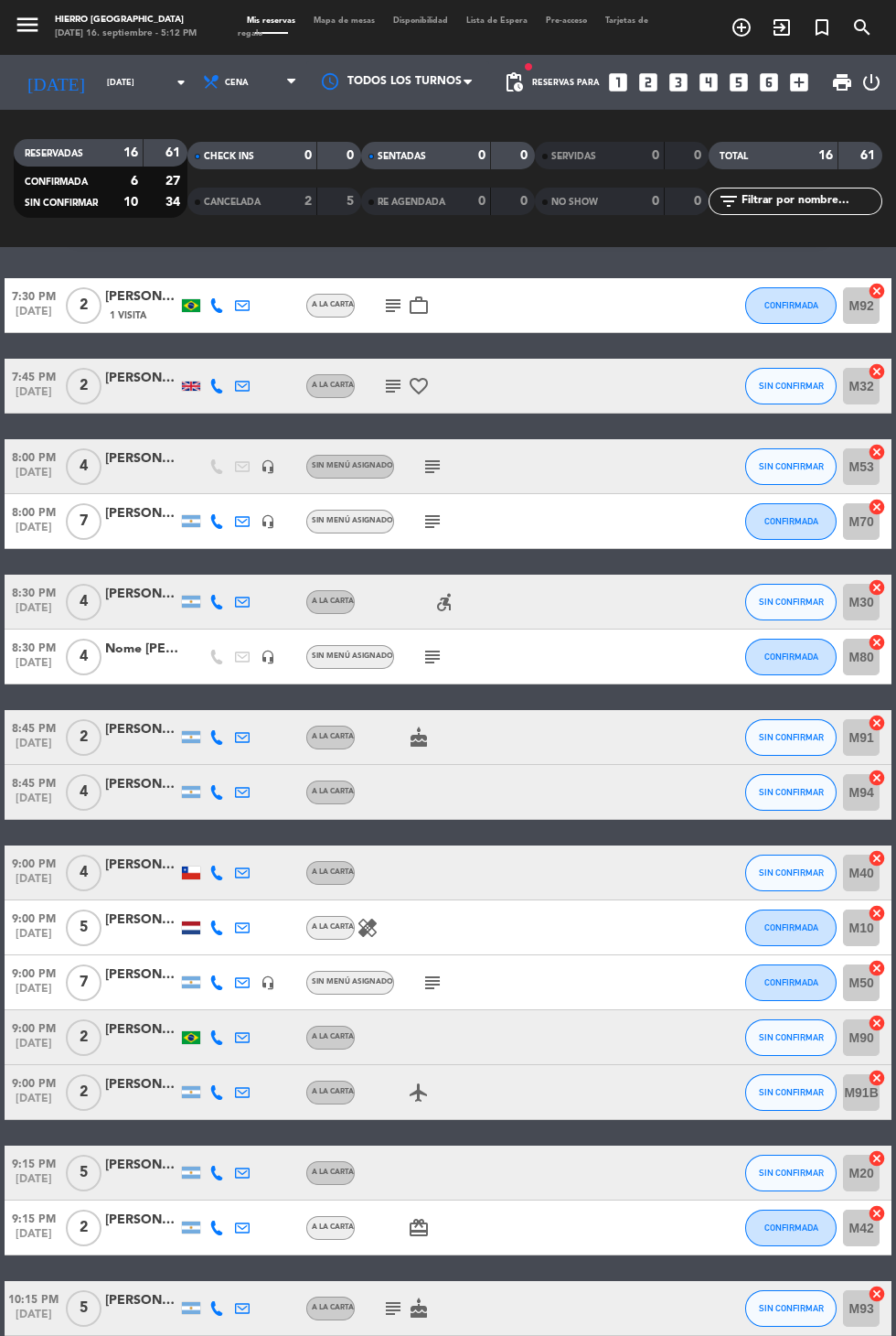
click at [436, 971] on icon "subject" at bounding box center [433, 982] width 21 height 22
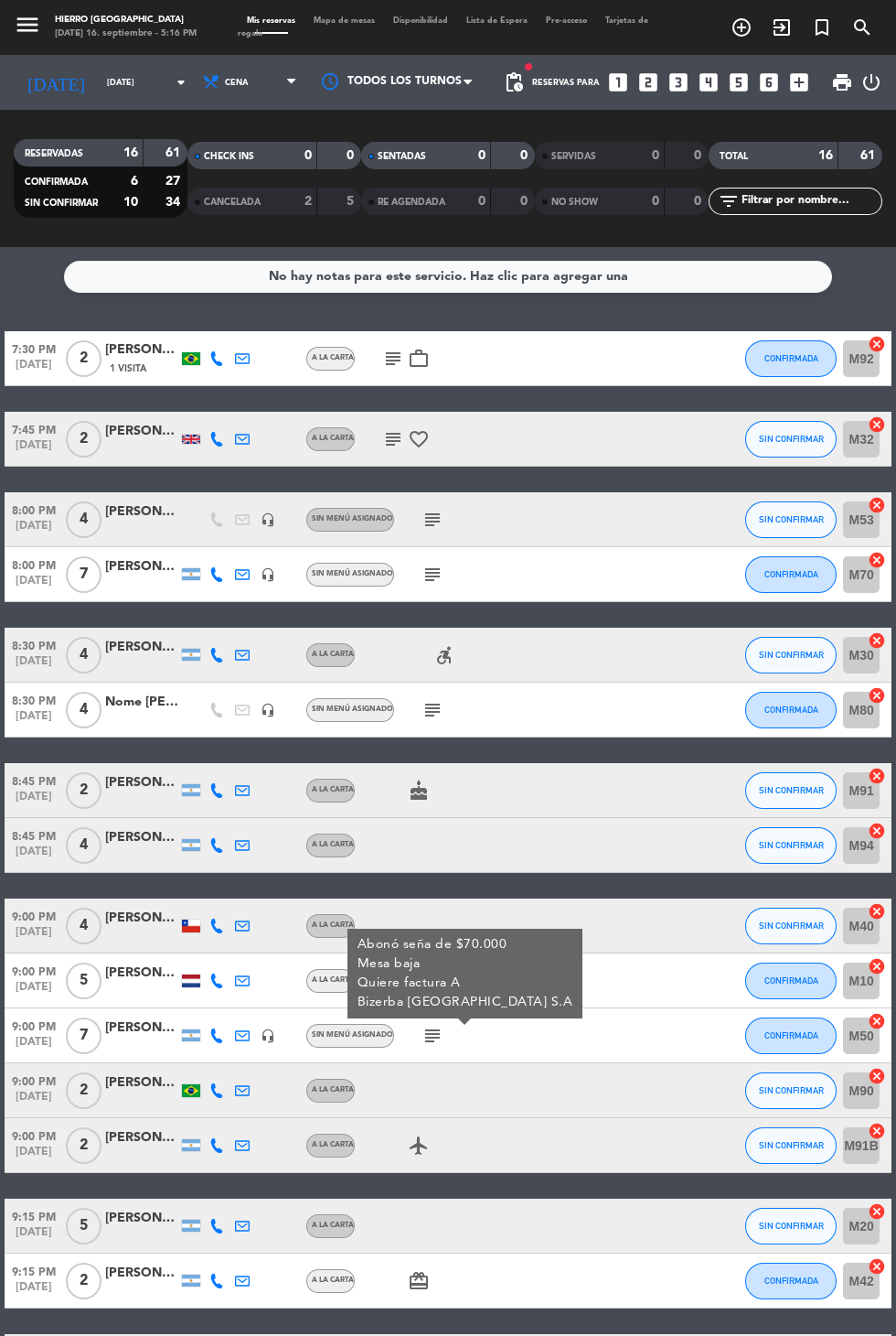
scroll to position [0, 0]
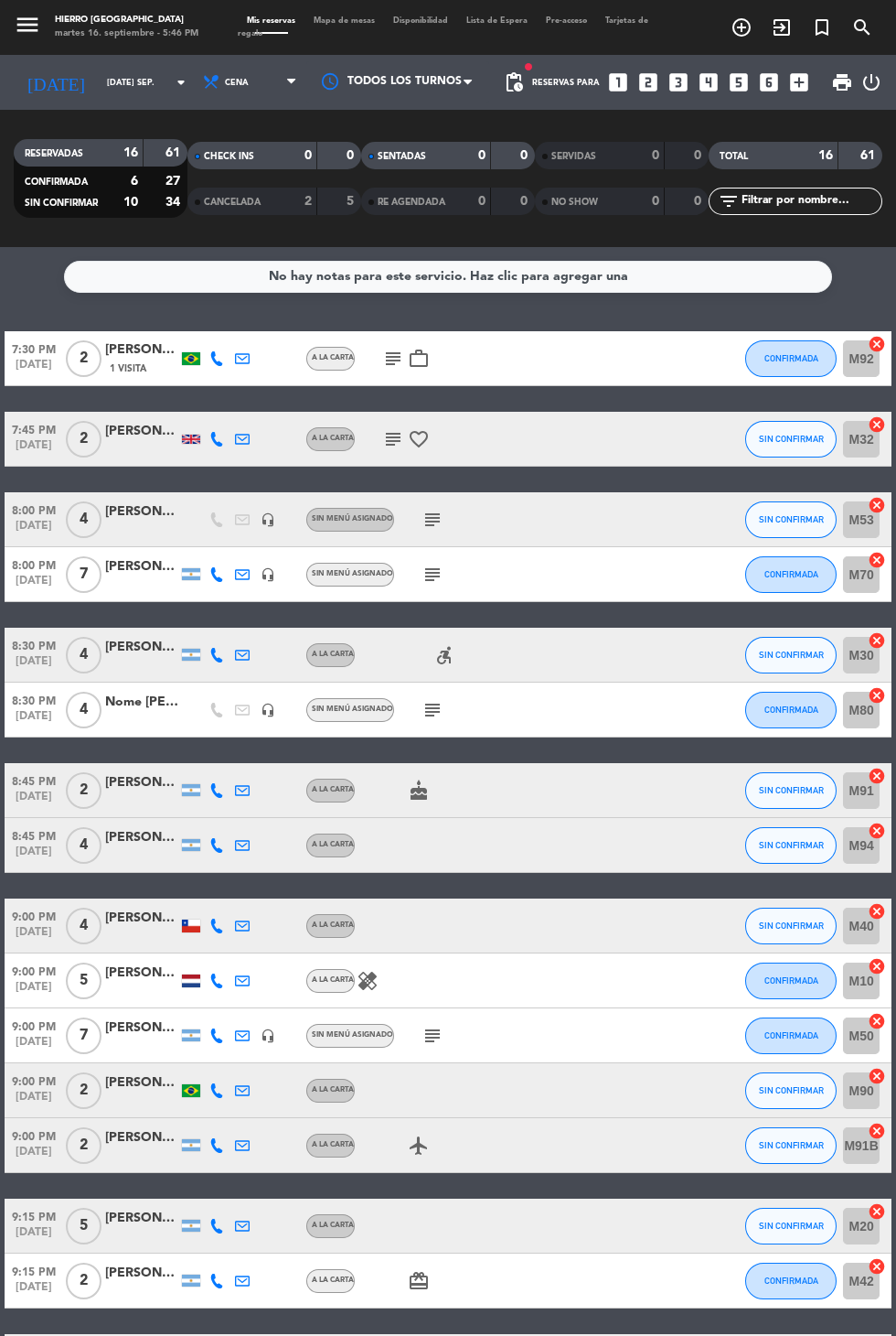
click at [387, 365] on icon "subject" at bounding box center [393, 359] width 21 height 22
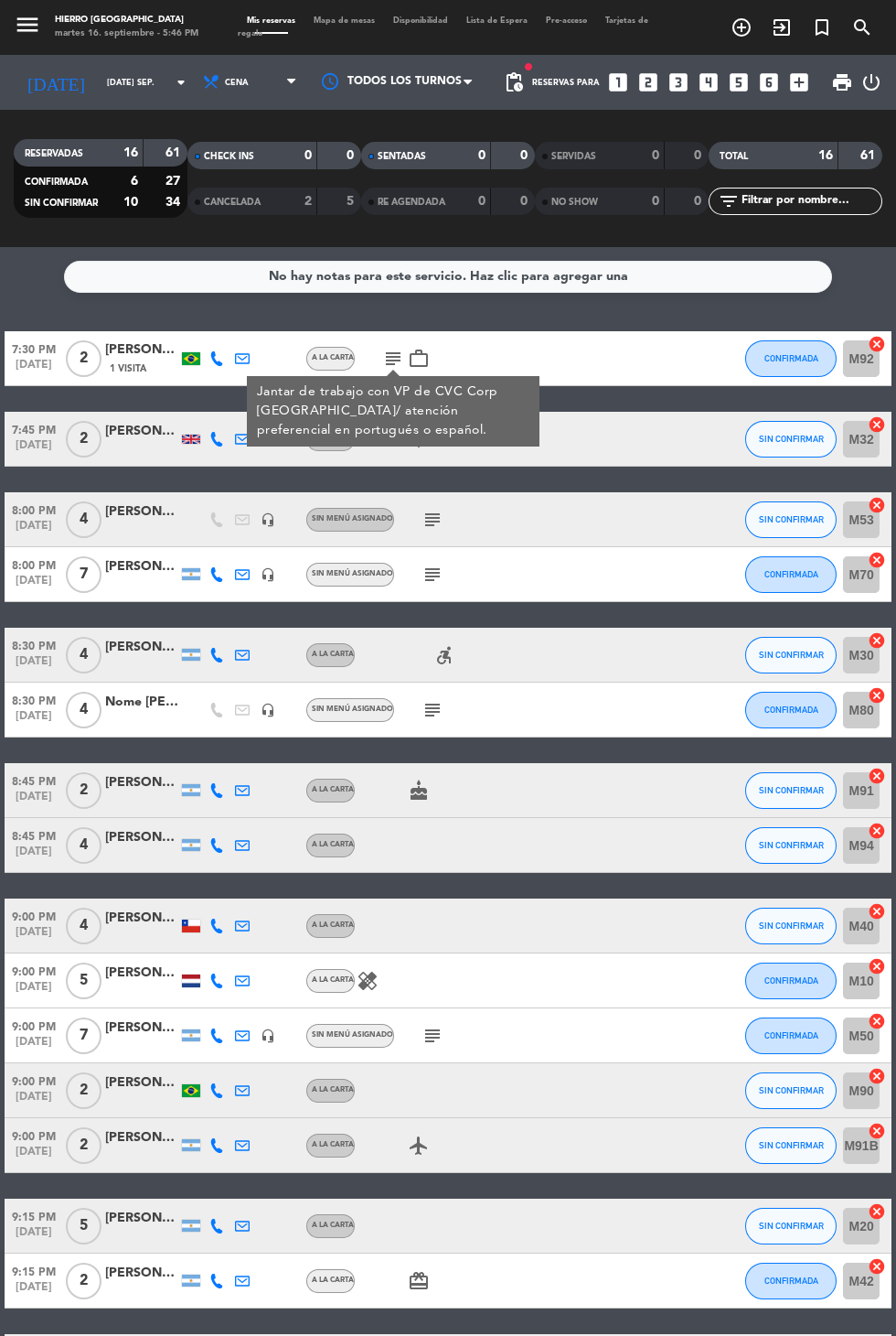
click at [384, 478] on div "7:30 PM [DATE] 2 [DEMOGRAPHIC_DATA][PERSON_NAME] 1 Visita A la carta subject Ja…" at bounding box center [448, 860] width 887 height 1057
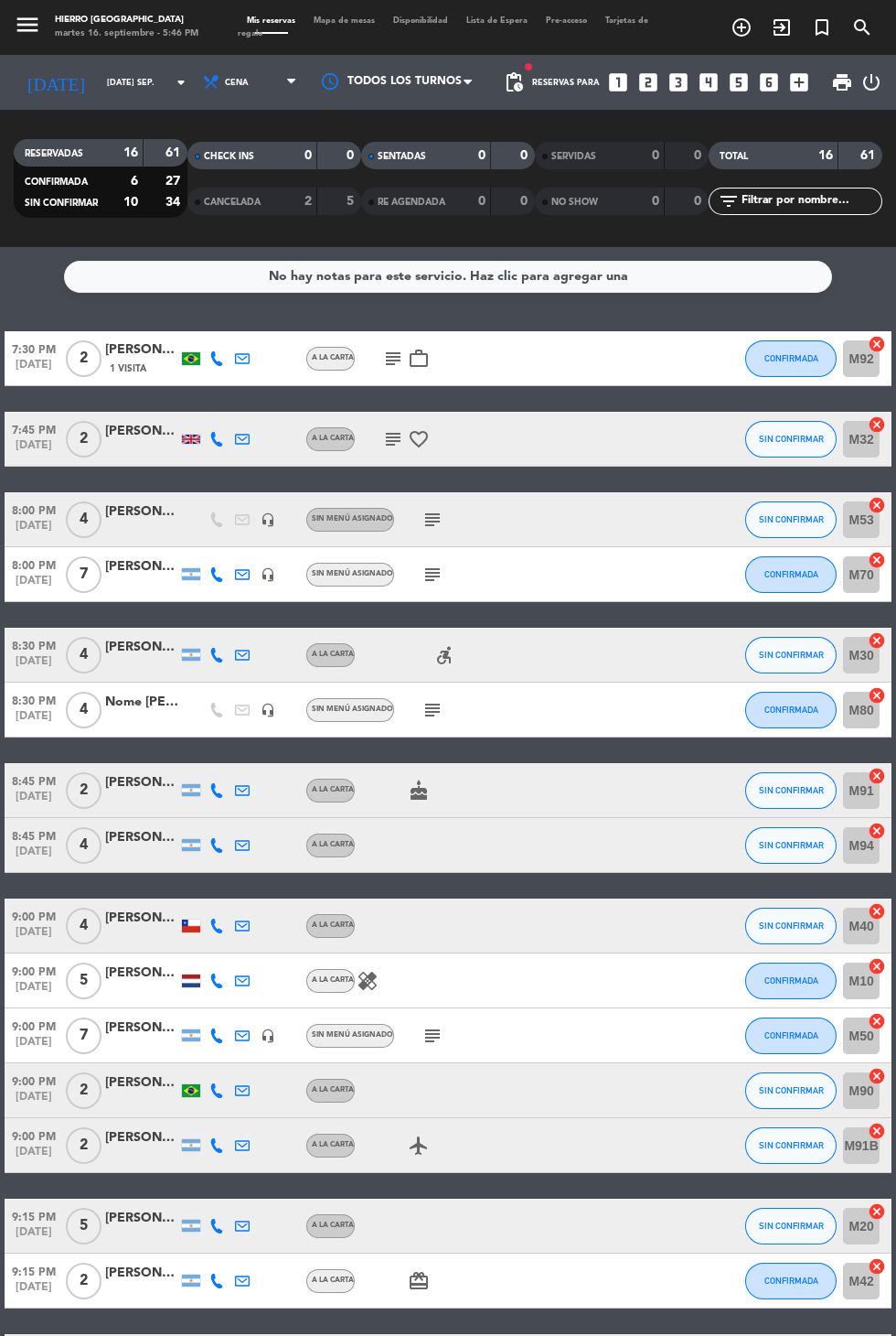
click at [350, 438] on span "A la carta" at bounding box center [332, 438] width 42 height 7
click at [387, 447] on icon "subject" at bounding box center [393, 439] width 21 height 22
click at [434, 517] on icon "subject" at bounding box center [433, 519] width 21 height 22
click at [341, 22] on span "Mapa de mesas" at bounding box center [344, 21] width 79 height 8
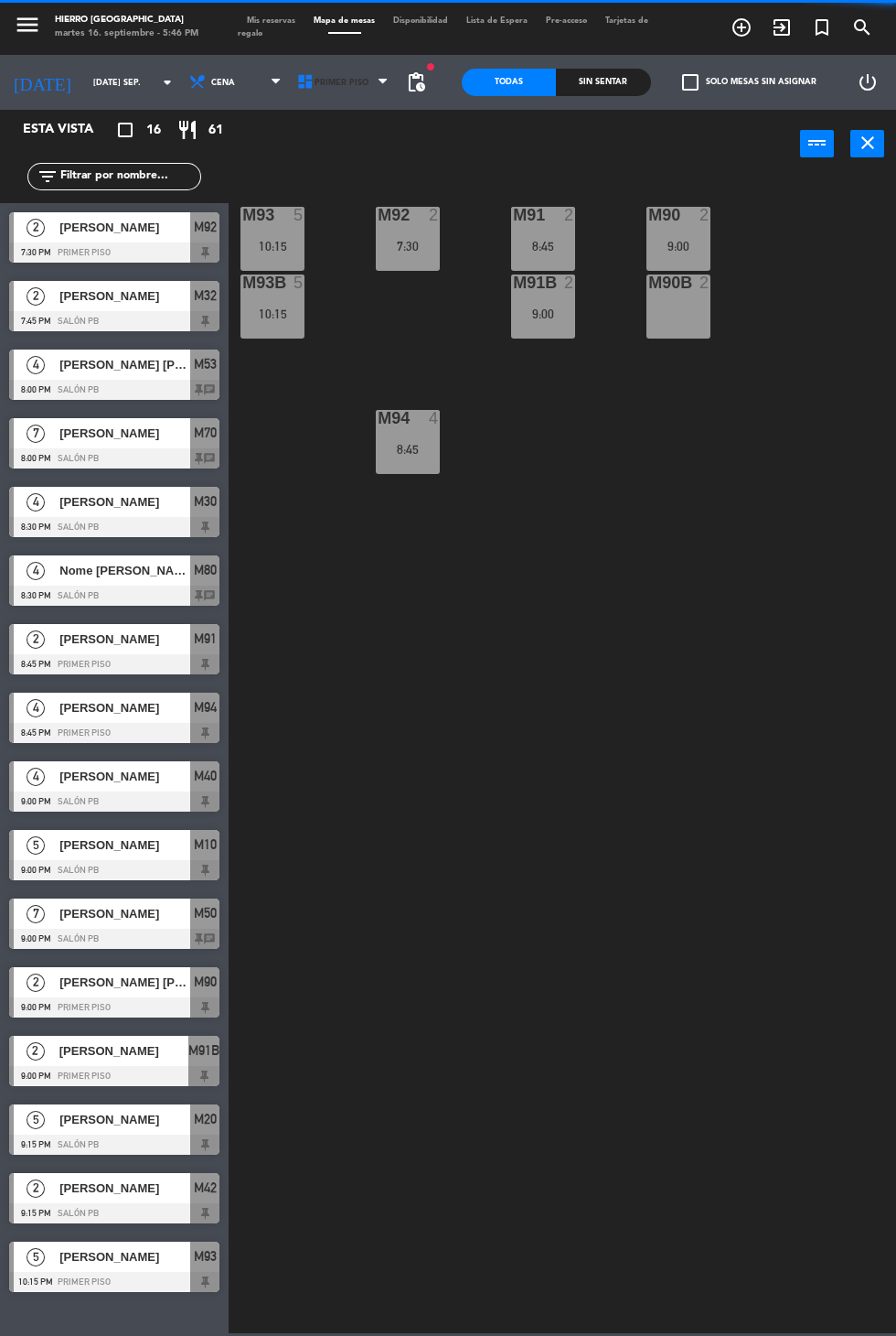
click at [358, 91] on span "Primer Piso" at bounding box center [345, 82] width 107 height 40
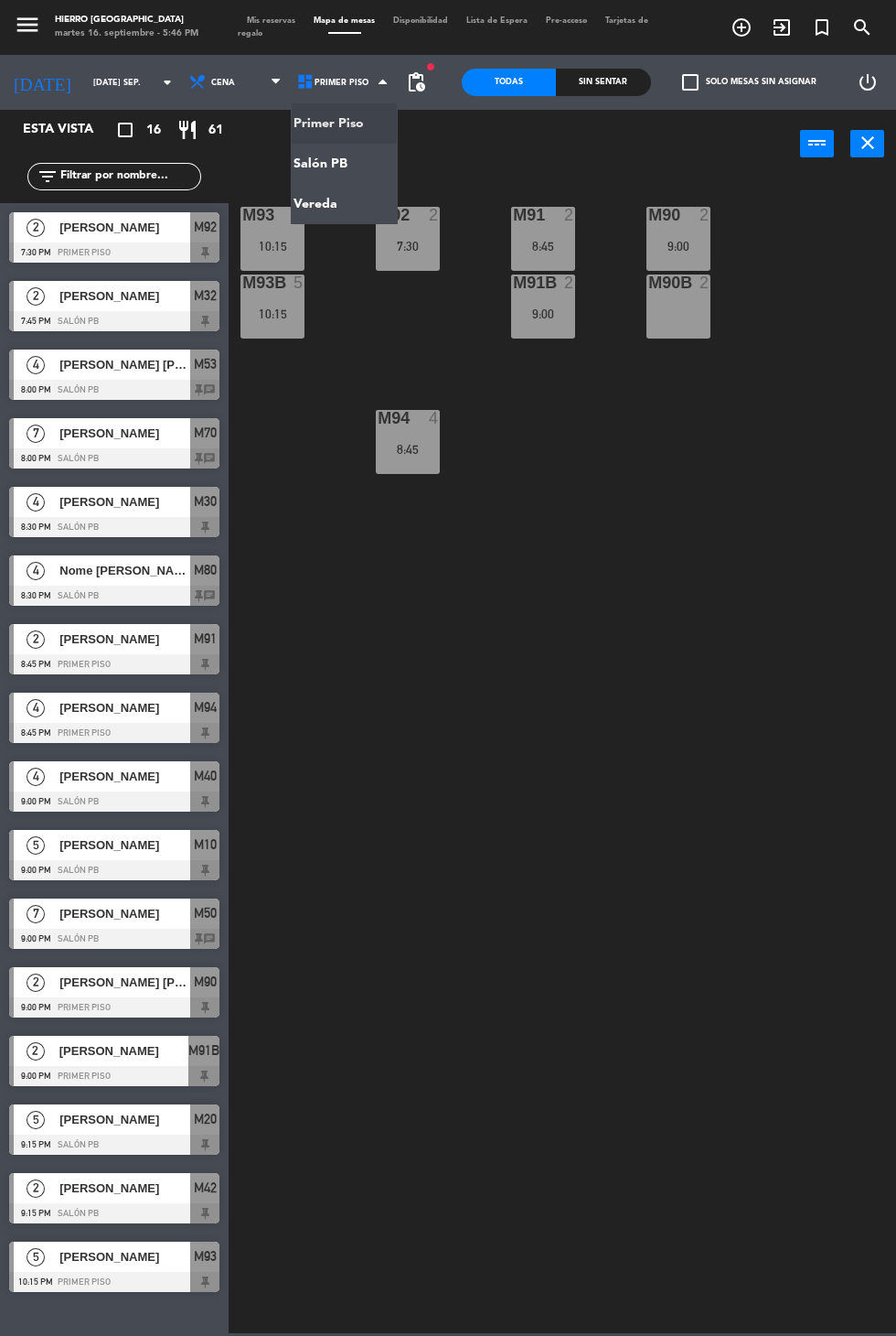
click at [341, 158] on ng-component "menu Hierro Palermo martes 16. septiembre - 5:46 PM Mis reservas Mapa de mesas …" at bounding box center [448, 667] width 896 height 1333
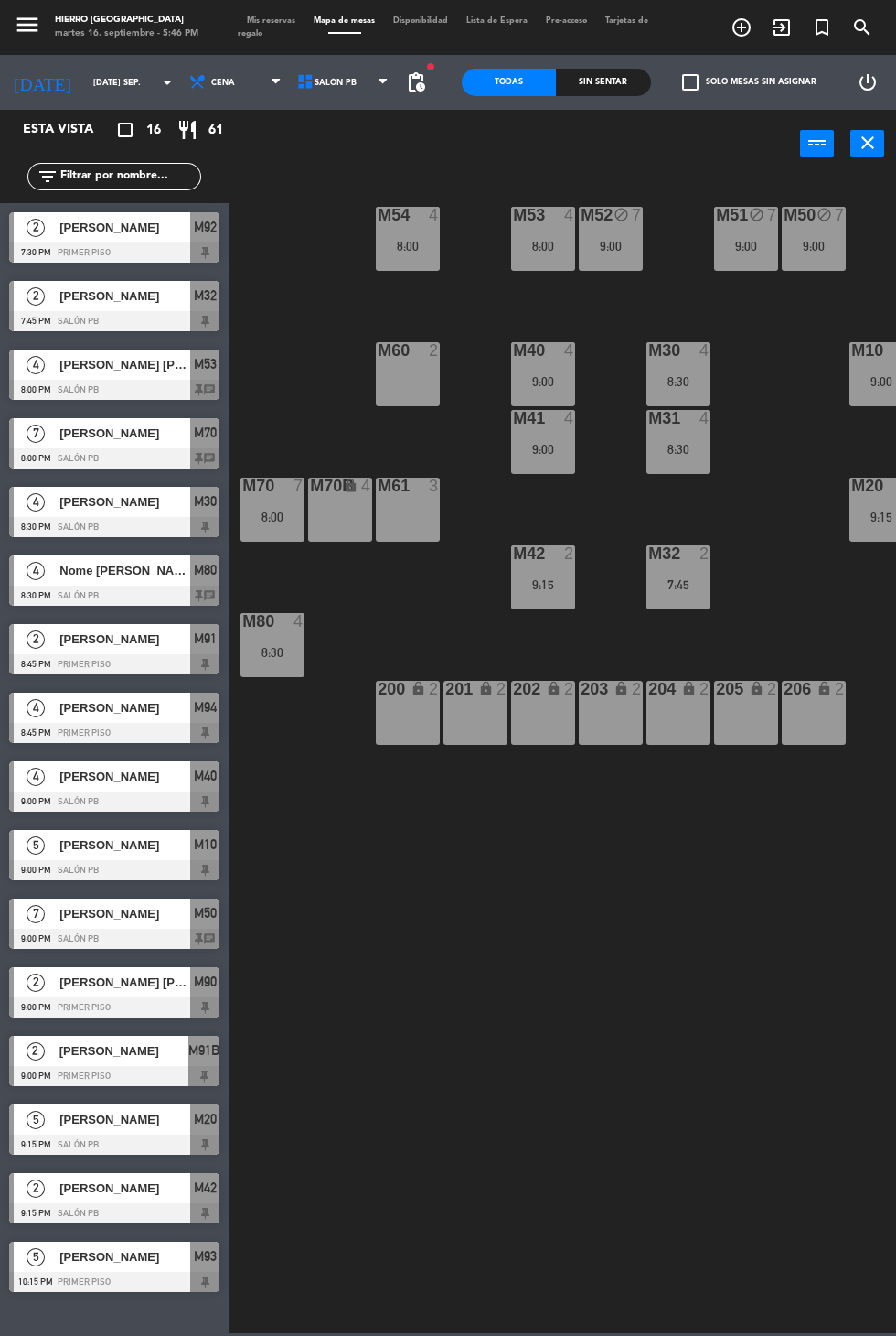
click at [871, 151] on icon "close" at bounding box center [868, 143] width 21 height 22
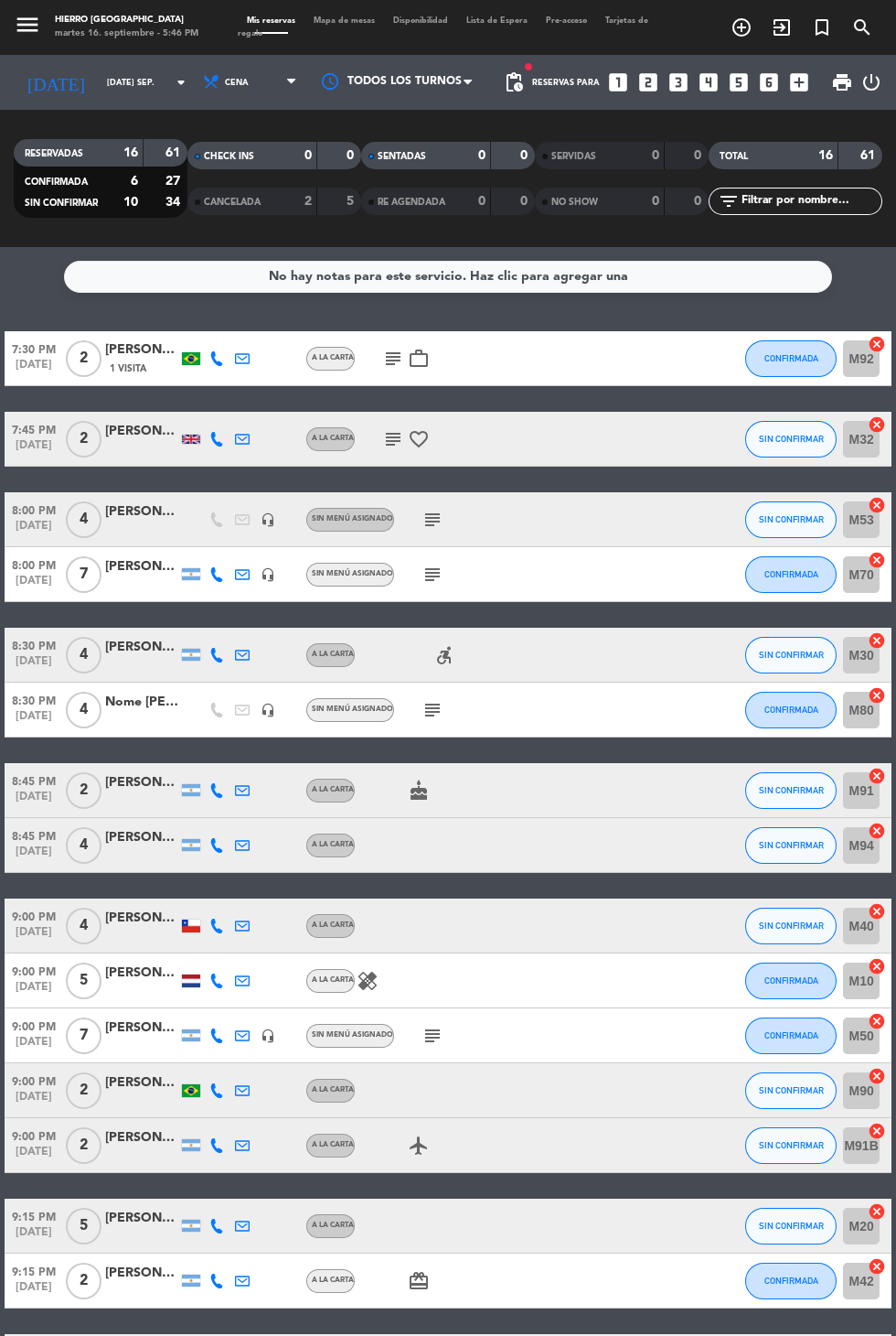
click at [430, 581] on icon "subject" at bounding box center [433, 575] width 21 height 22
click at [436, 712] on icon "subject" at bounding box center [433, 710] width 21 height 22
click at [424, 789] on icon "cake" at bounding box center [418, 790] width 21 height 22
click at [434, 1037] on icon "subject" at bounding box center [433, 1035] width 21 height 22
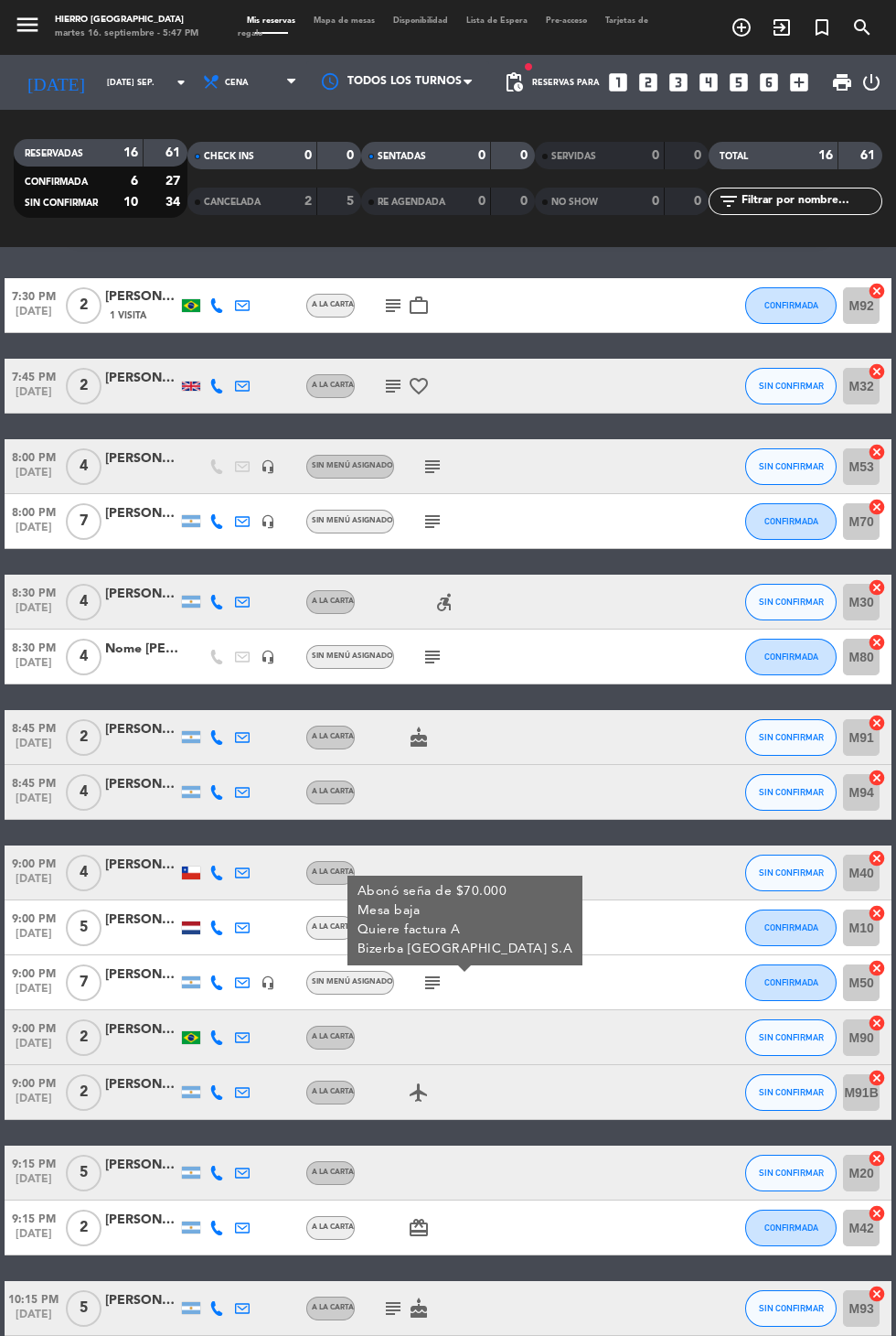
click at [385, 1307] on icon "subject" at bounding box center [393, 1308] width 21 height 22
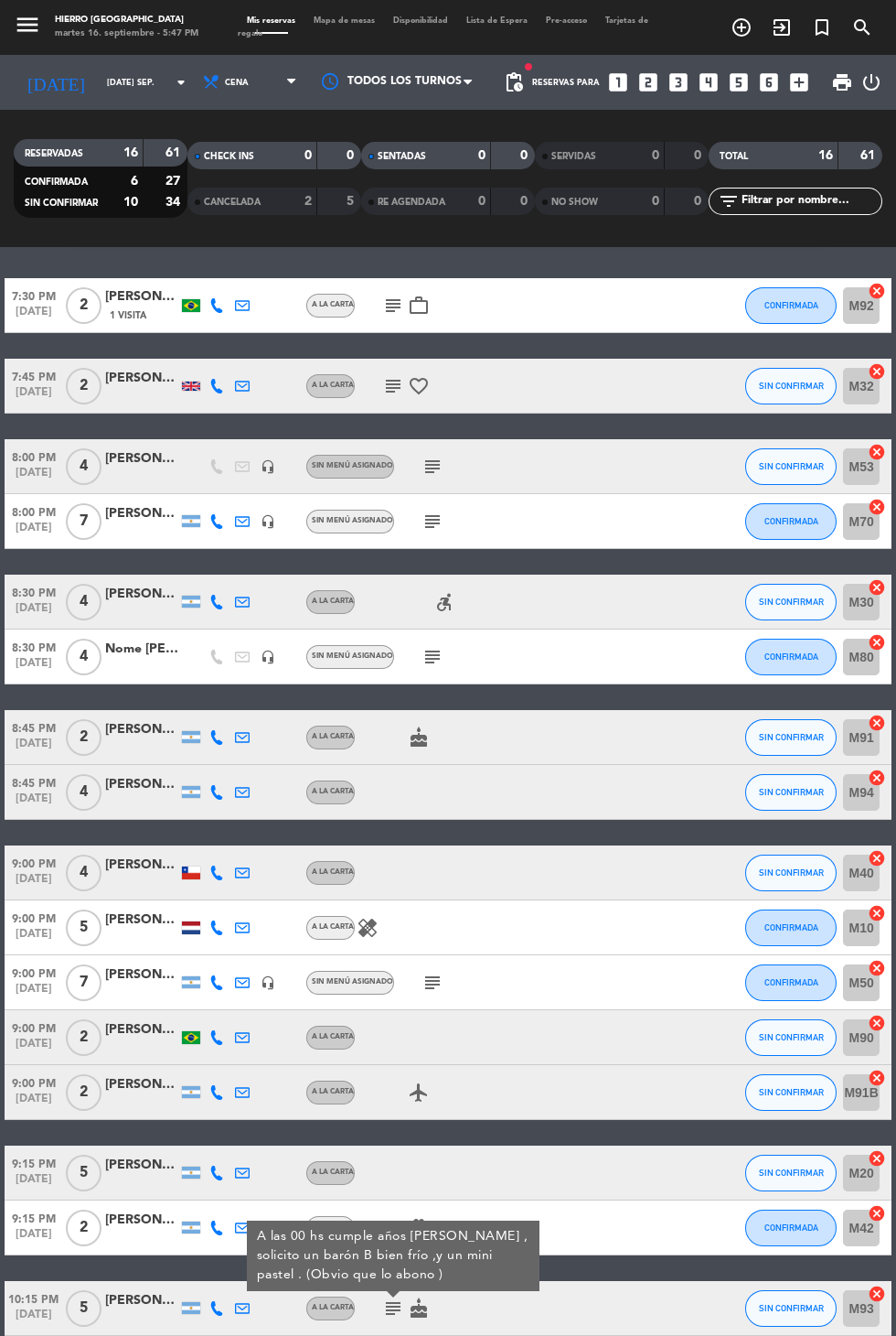
click at [568, 1093] on div "9:00 PM [DATE] 2 [PERSON_NAME] airplanemode_active SIN CONFIRMAR M91B cancel" at bounding box center [448, 1093] width 887 height 55
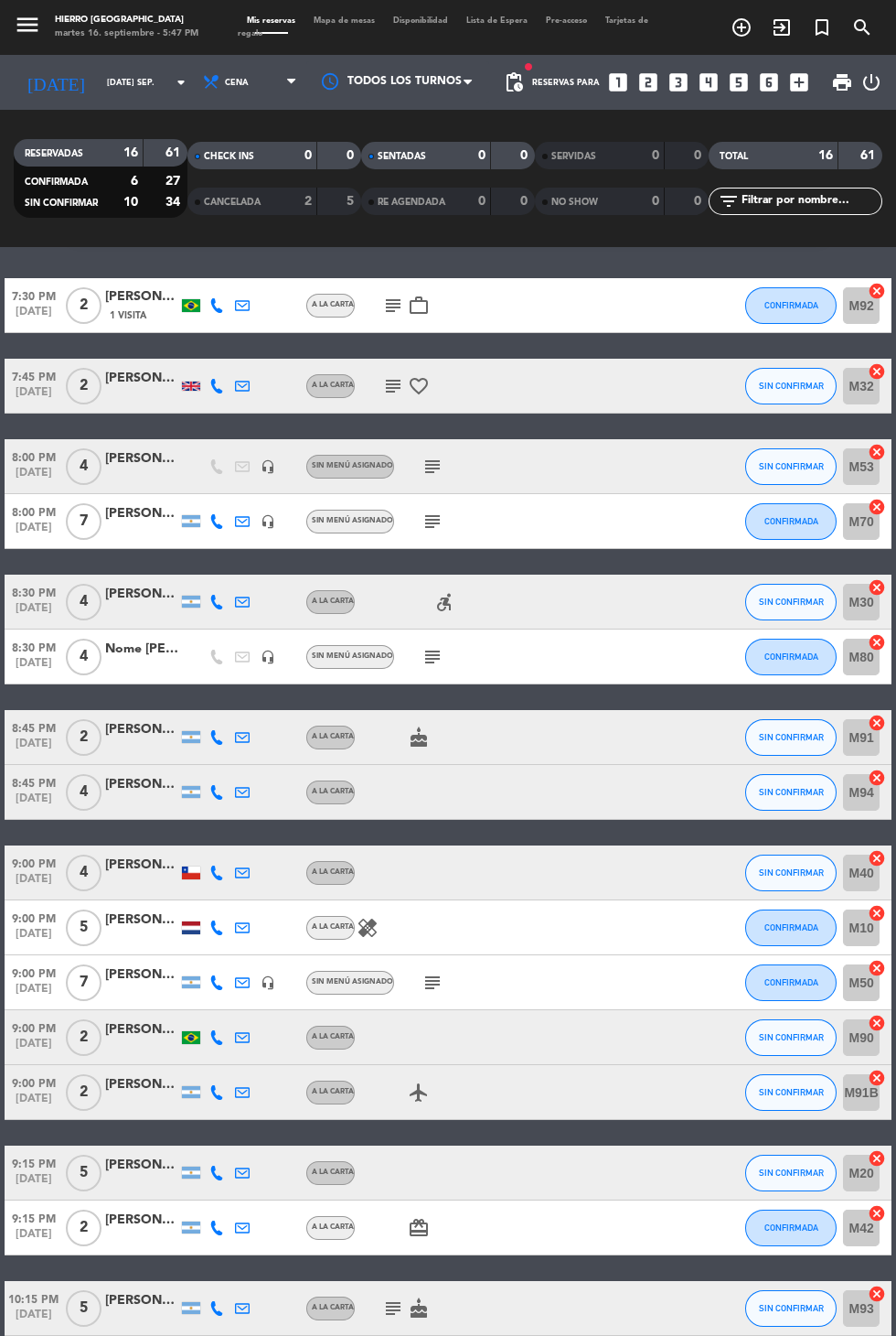
click at [392, 1315] on icon "subject" at bounding box center [393, 1308] width 21 height 22
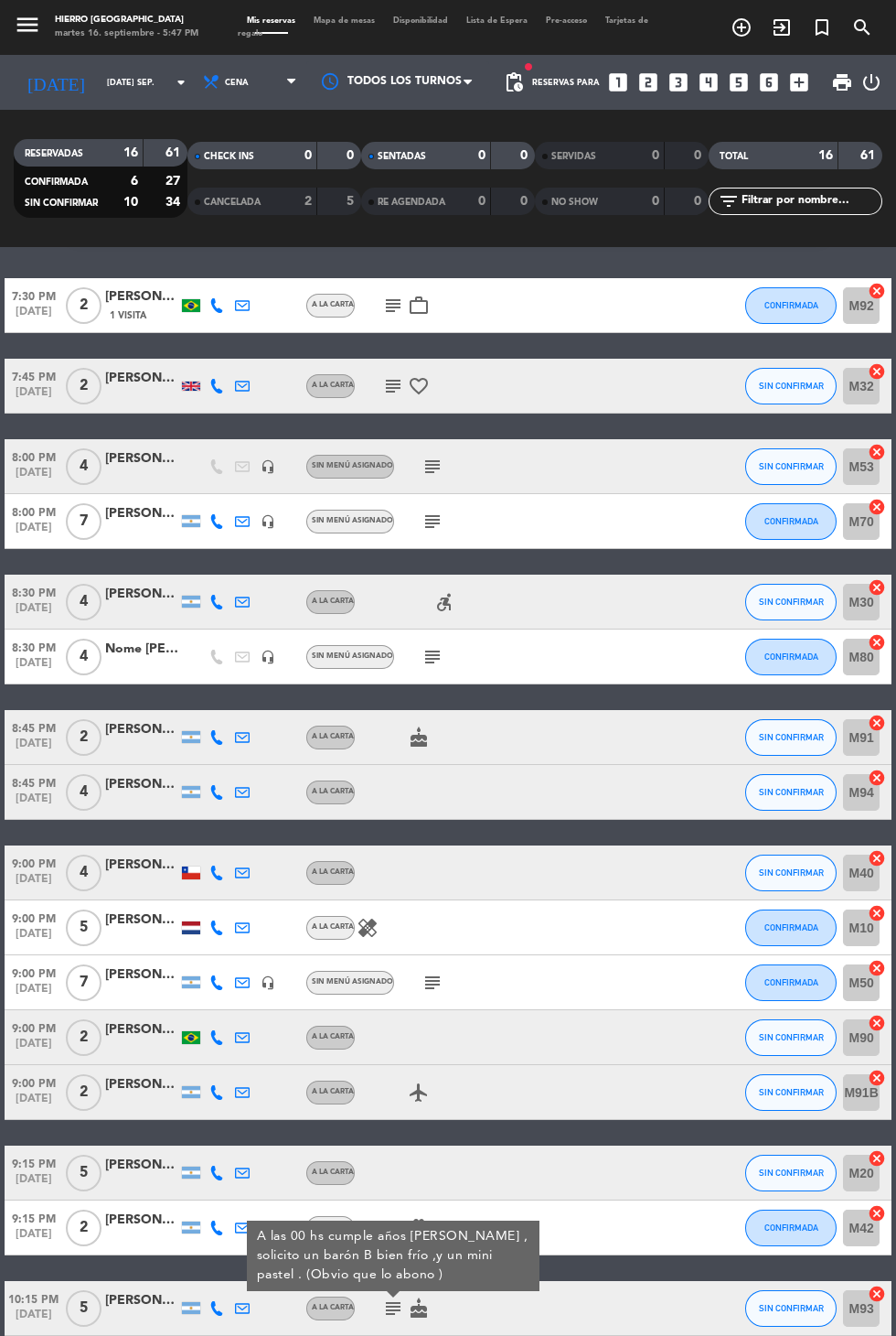
click at [646, 932] on div "9:00 PM [DATE] 5 [PERSON_NAME] A la carta healing CONFIRMADA M10 cancel" at bounding box center [448, 927] width 887 height 55
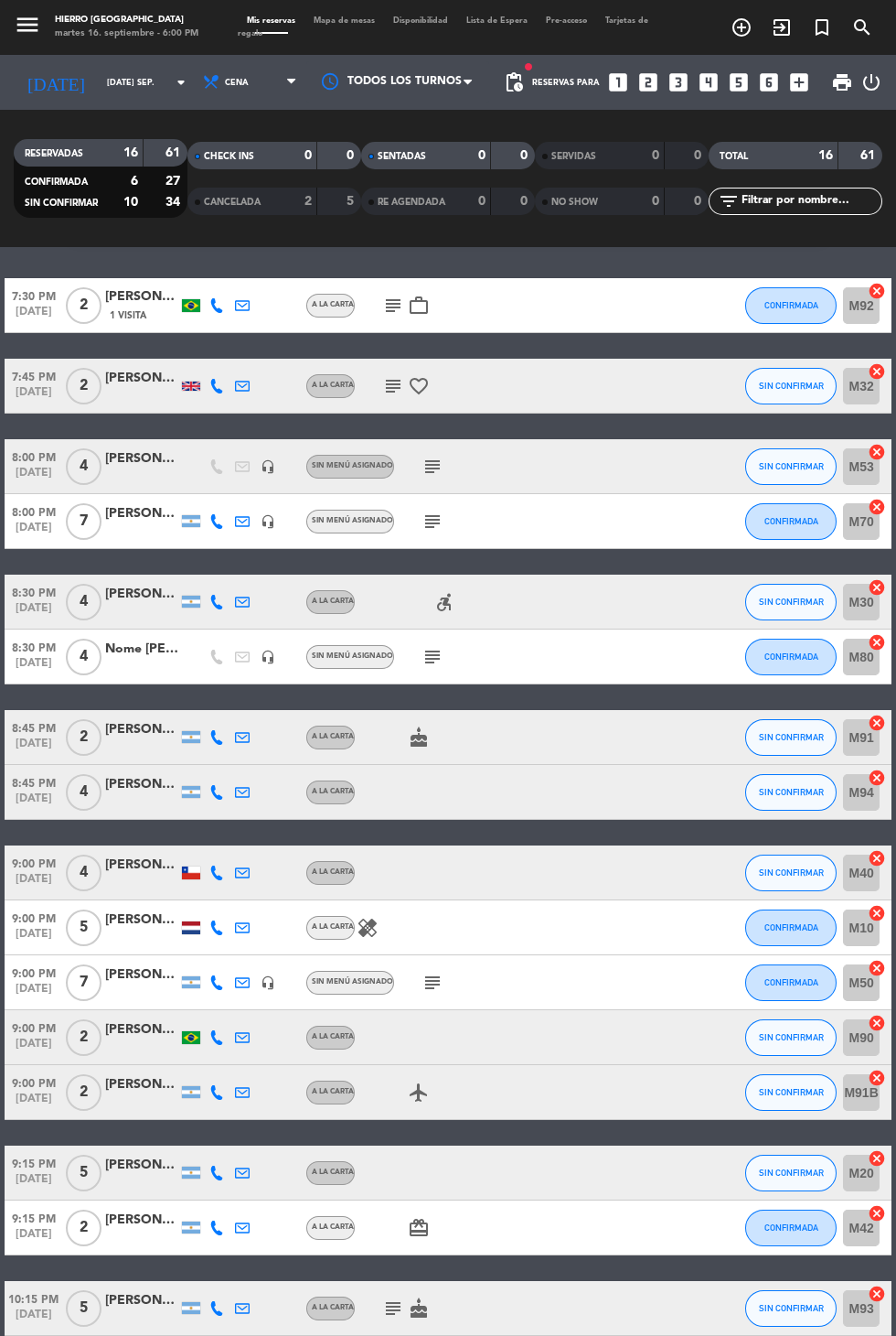
click at [877, 718] on icon "cancel" at bounding box center [876, 722] width 19 height 19
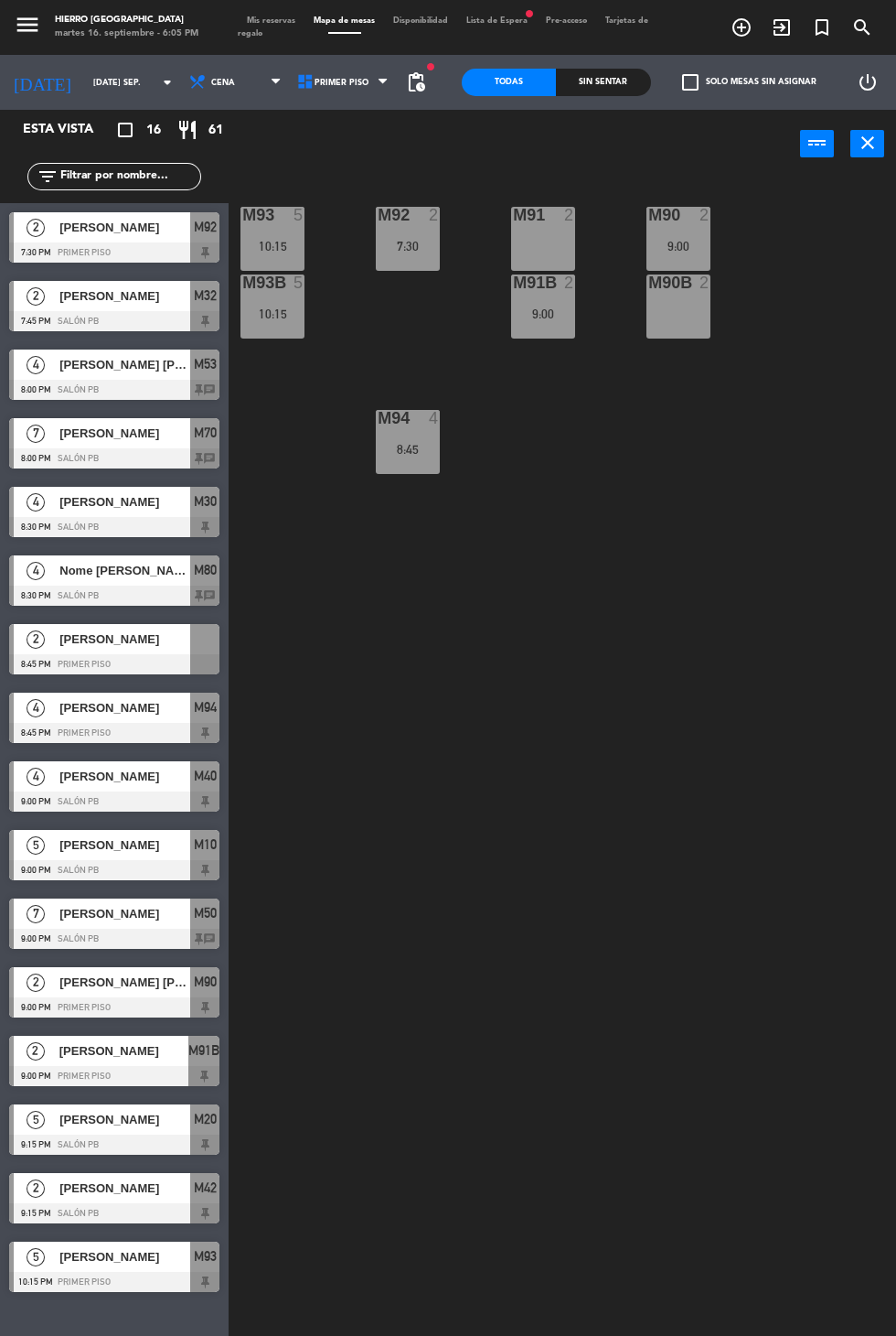
click at [870, 151] on icon "close" at bounding box center [868, 143] width 21 height 22
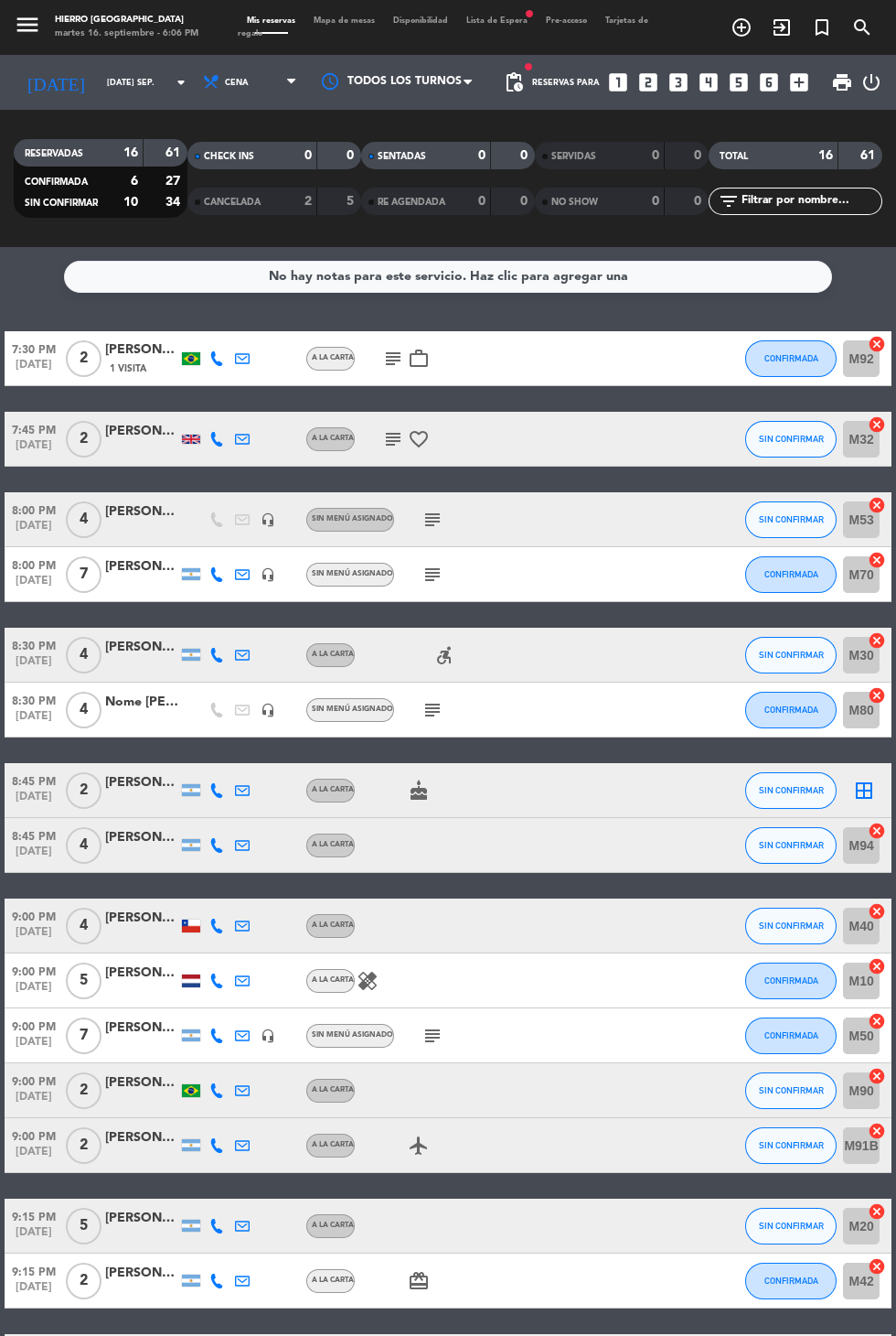
click at [354, 21] on span "Mapa de mesas" at bounding box center [344, 21] width 79 height 8
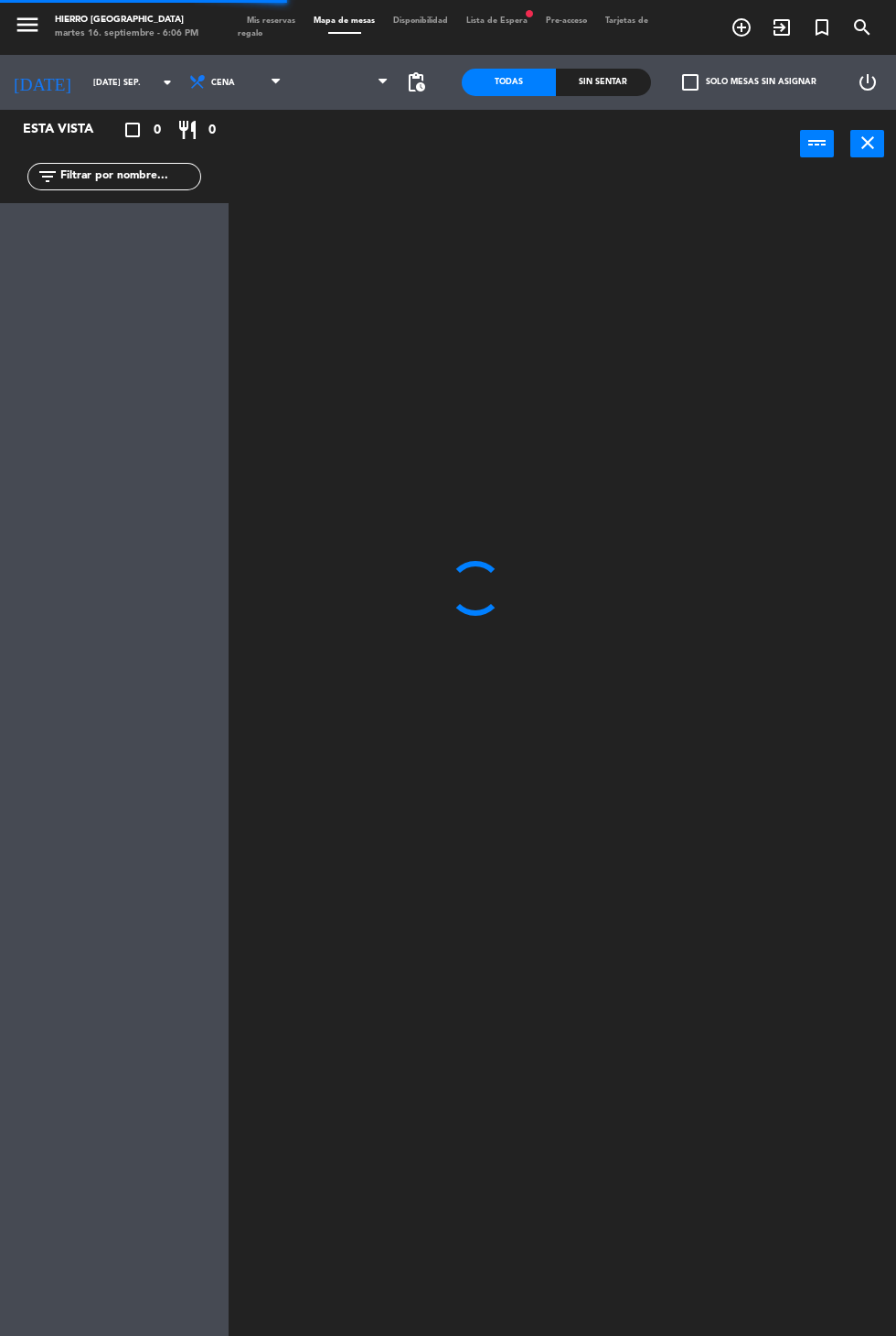
click at [4, 701] on div "Esta vista crop_square 0 restaurant 0 filter_list" at bounding box center [114, 722] width 229 height 1226
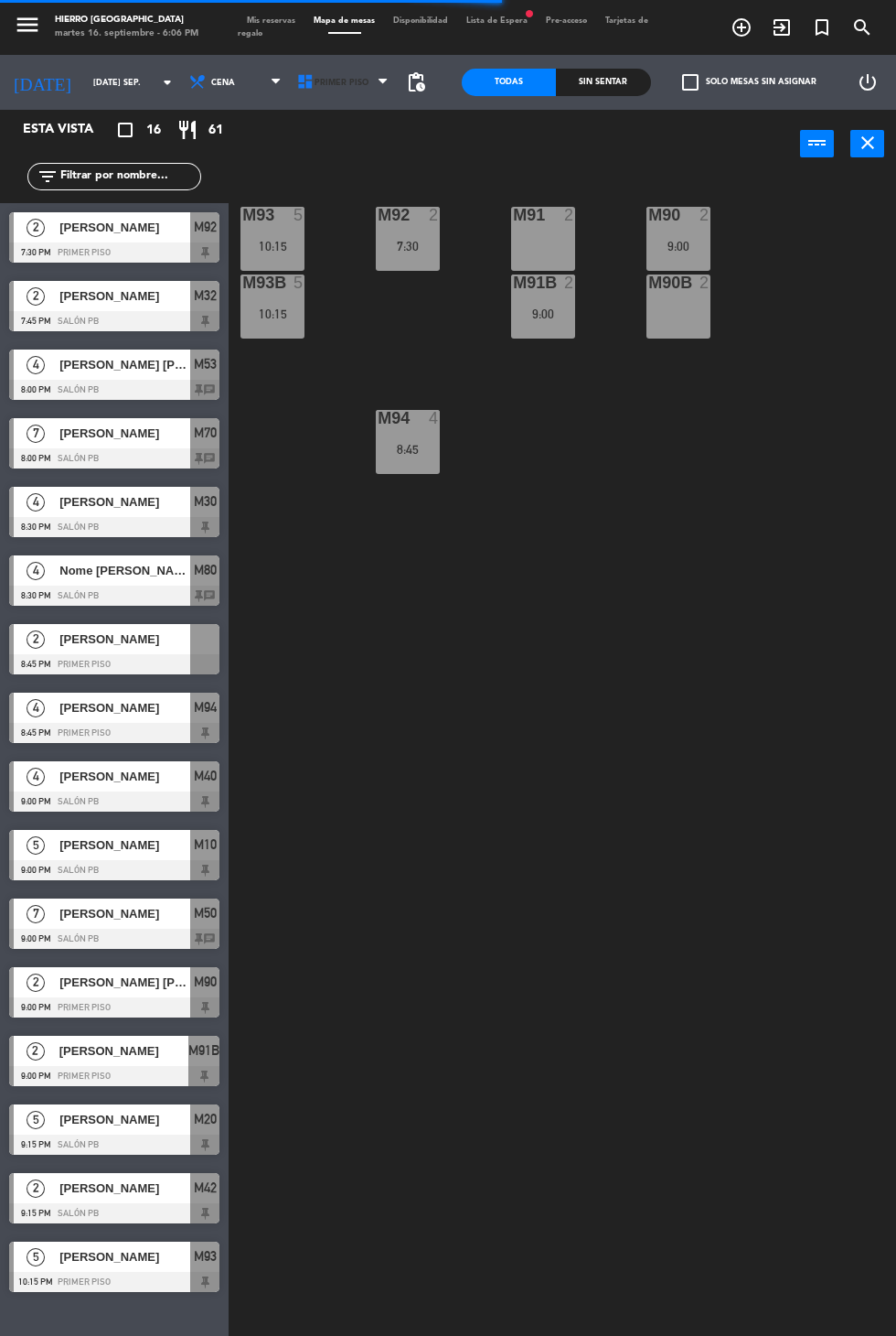
click at [362, 97] on span "Primer Piso" at bounding box center [345, 82] width 107 height 40
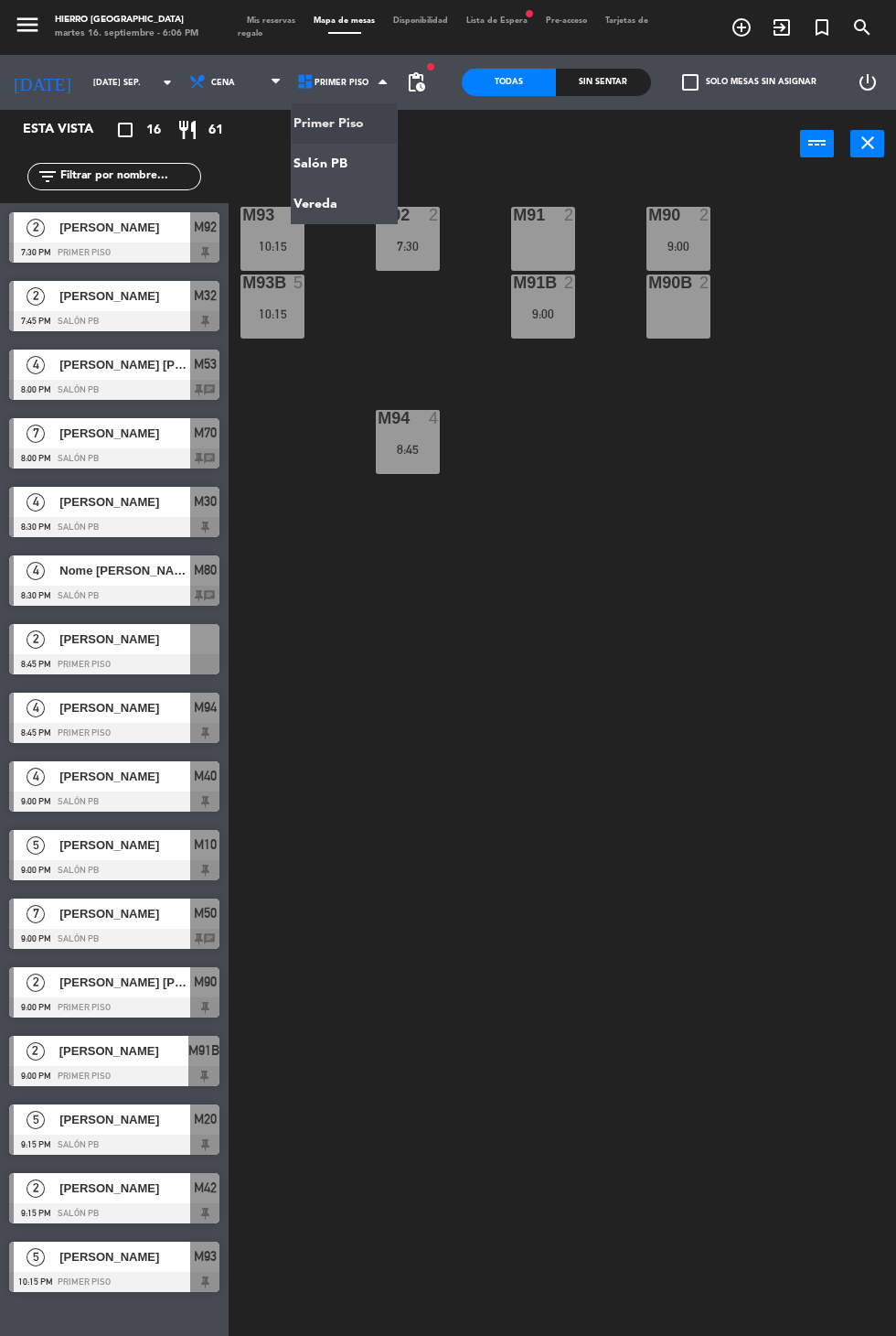
click at [367, 178] on ng-component "menu Hierro Palermo martes 16. septiembre - 6:06 PM Mis reservas Mapa de mesas …" at bounding box center [448, 711] width 896 height 1423
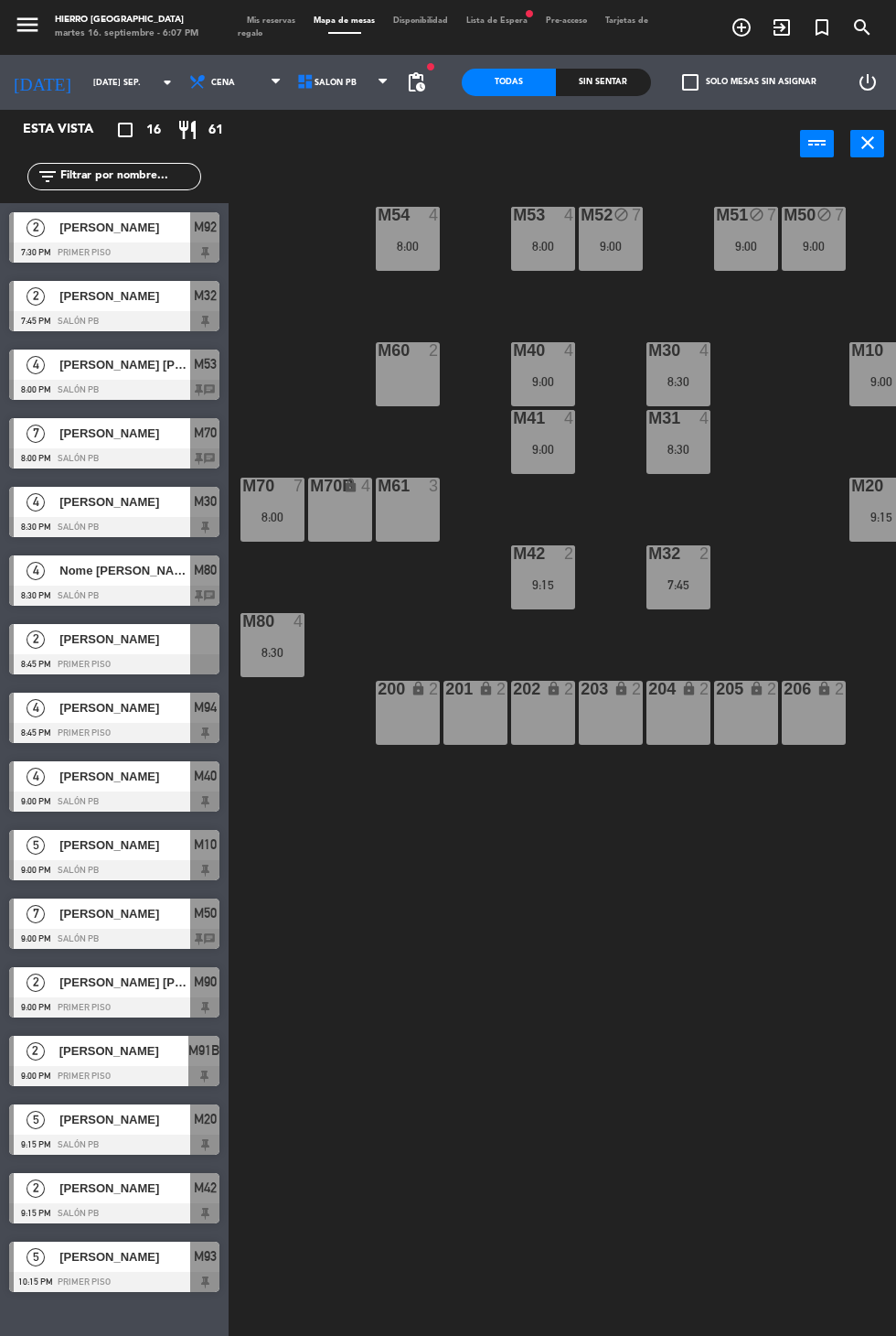
click at [359, 95] on span "Salón PB" at bounding box center [345, 82] width 107 height 40
click at [357, 127] on ng-component "menu Hierro Palermo martes 16. septiembre - 6:07 PM Mis reservas Mapa de mesas …" at bounding box center [448, 711] width 896 height 1423
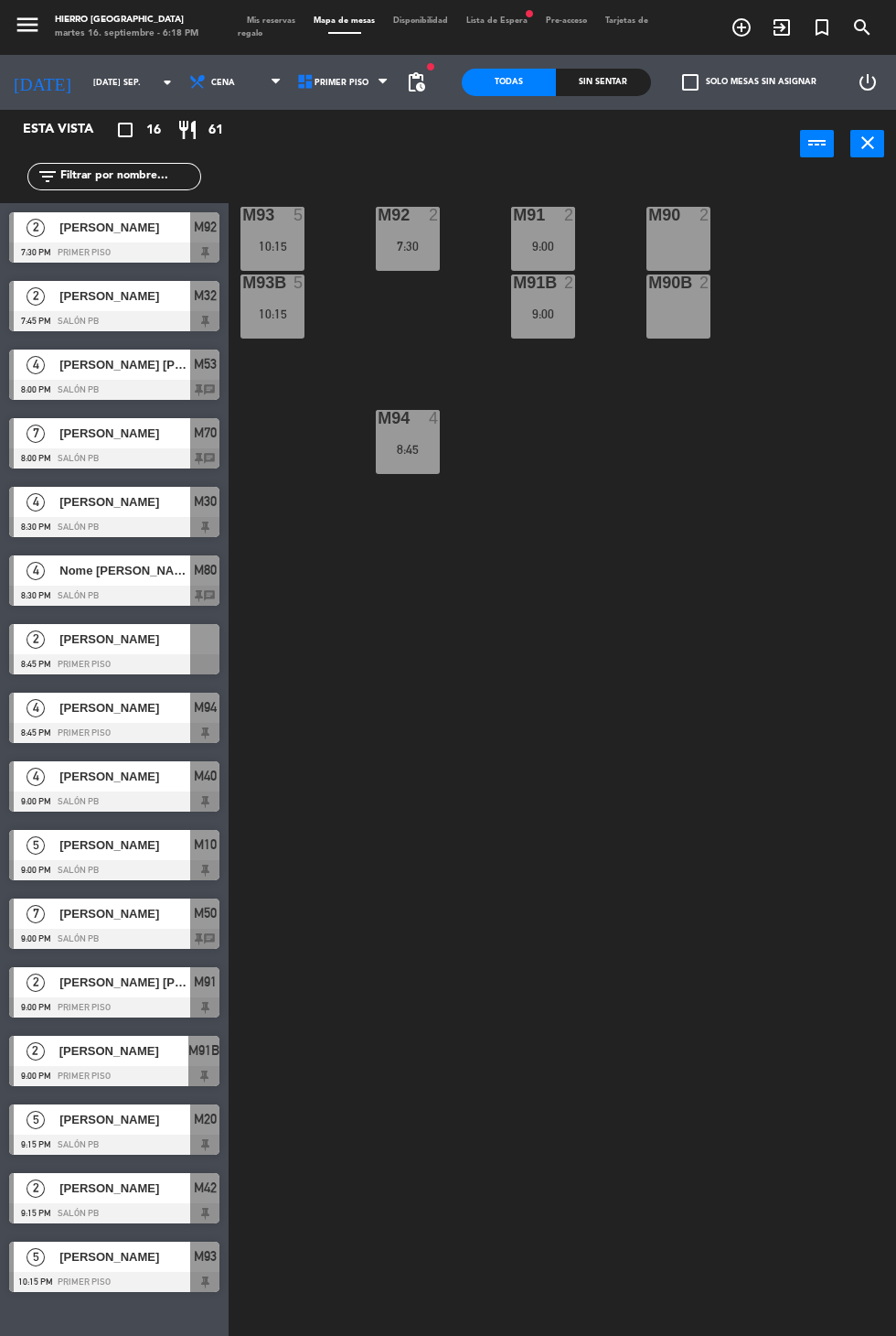
click at [864, 142] on icon "close" at bounding box center [868, 143] width 21 height 22
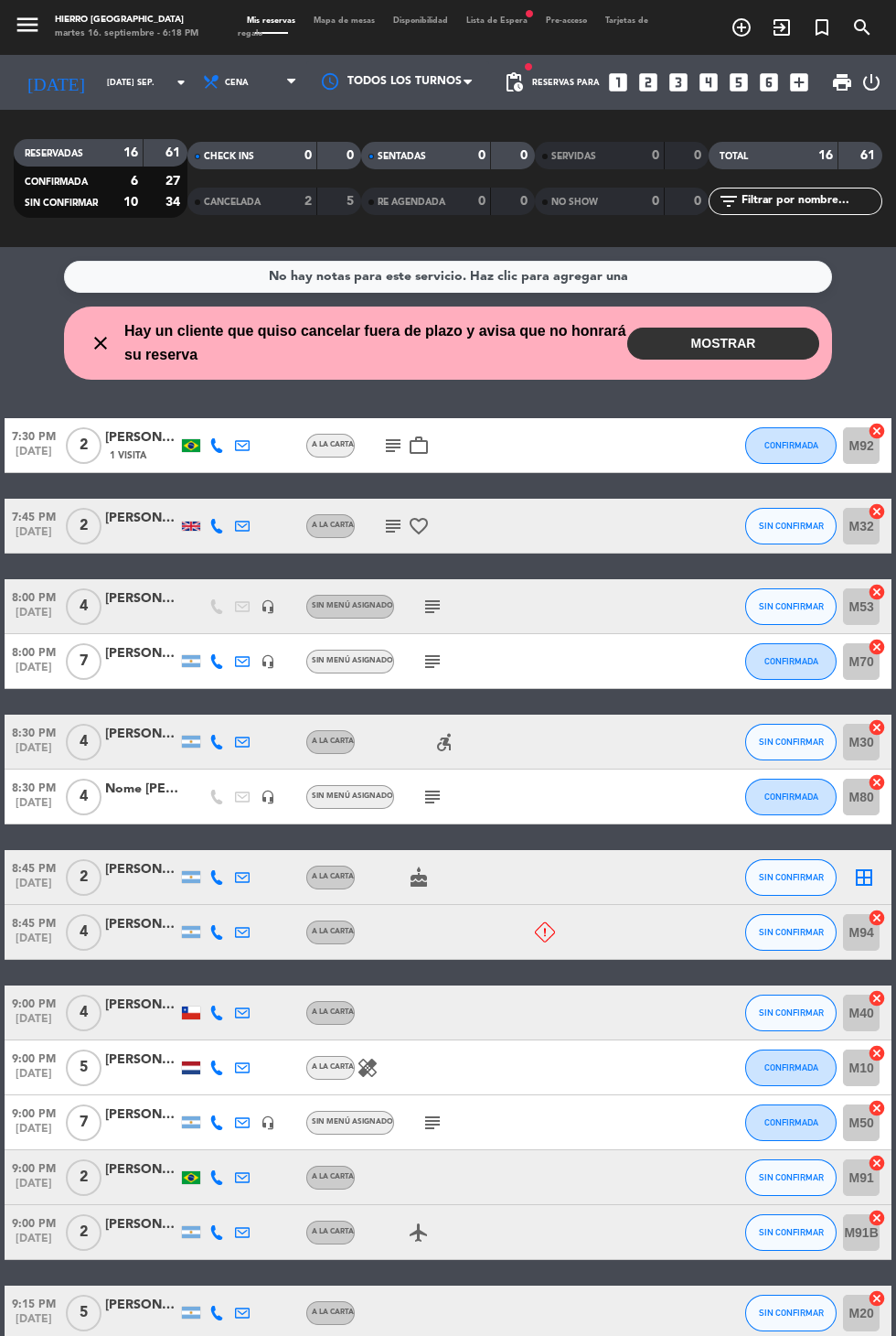
click at [717, 350] on button "MOSTRAR" at bounding box center [723, 343] width 192 height 32
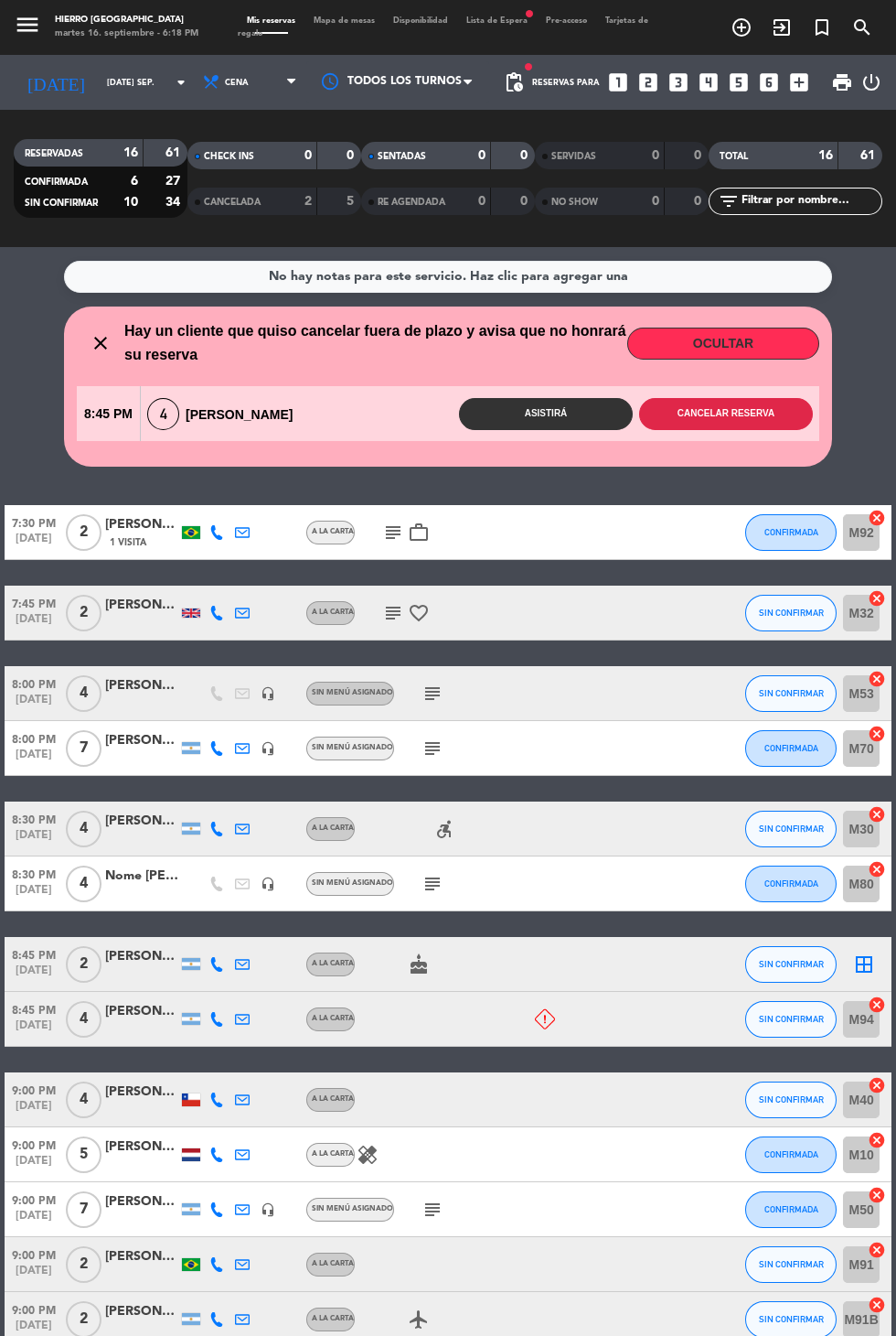
click at [760, 424] on button "Cancelar reserva" at bounding box center [726, 413] width 174 height 32
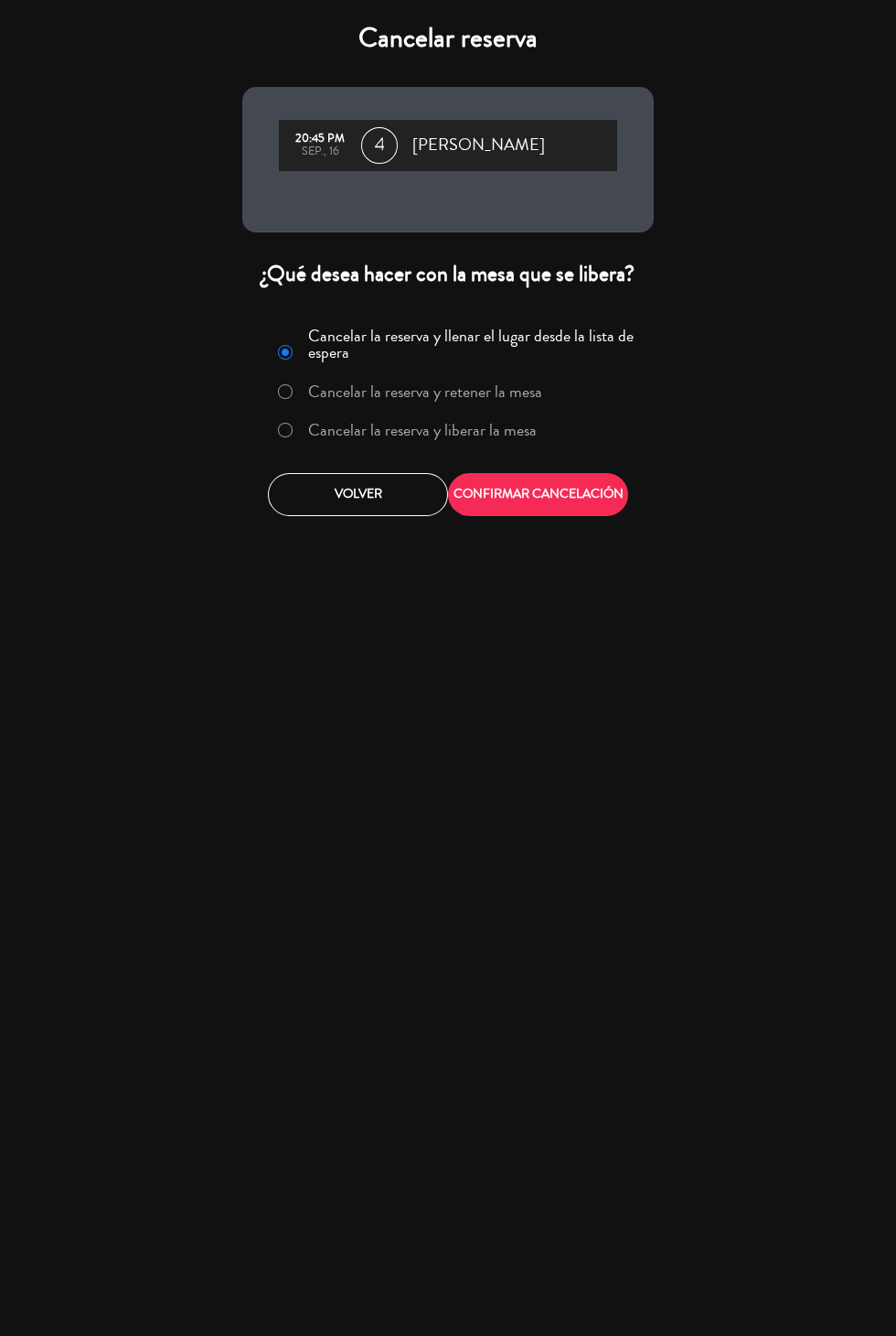
click at [542, 437] on label "Cancelar la reserva y liberar la mesa" at bounding box center [406, 431] width 278 height 33
click at [579, 507] on button "CONFIRMAR CANCELACIÓN" at bounding box center [538, 495] width 180 height 43
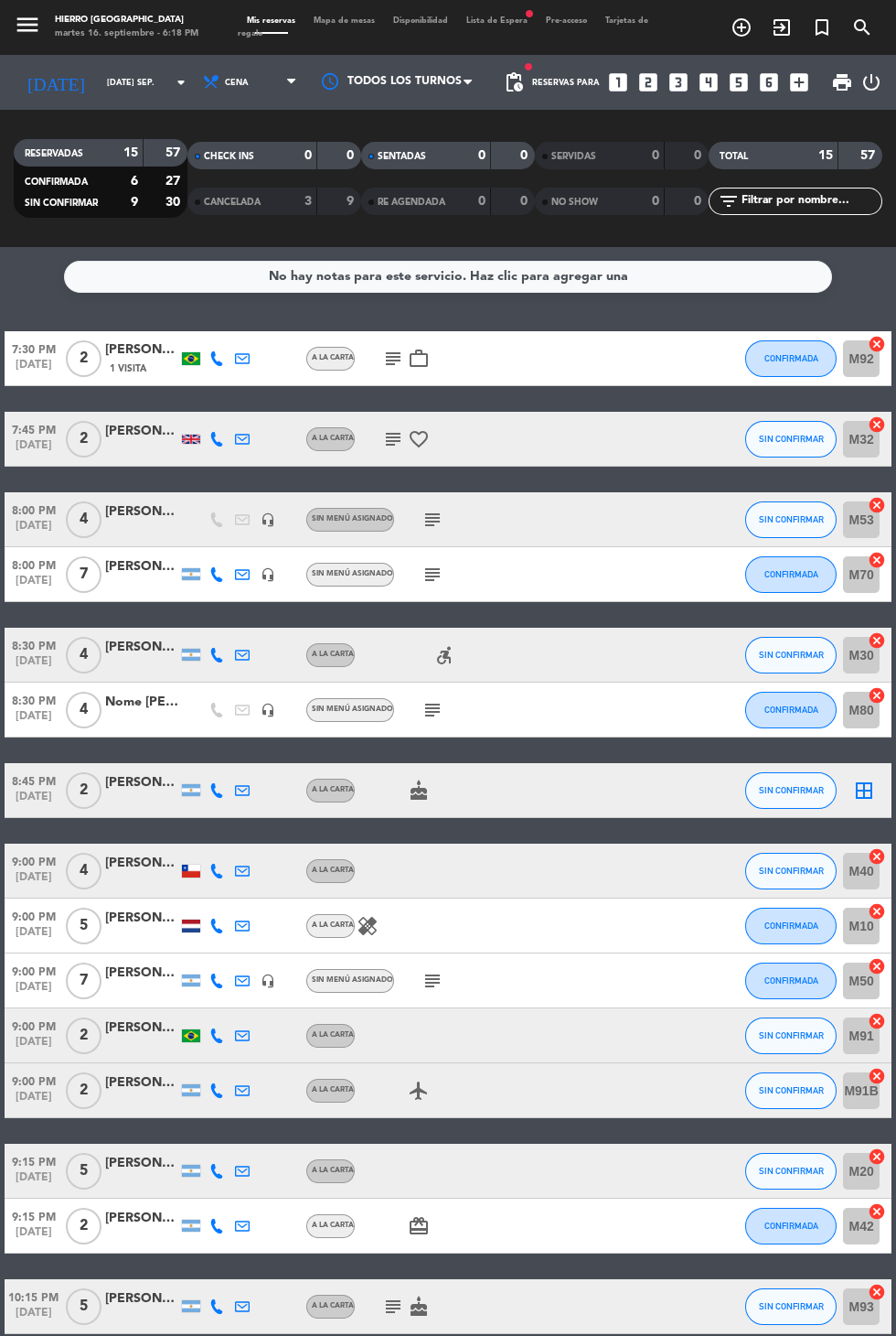
click at [400, 21] on span "Disponibilidad" at bounding box center [420, 21] width 73 height 8
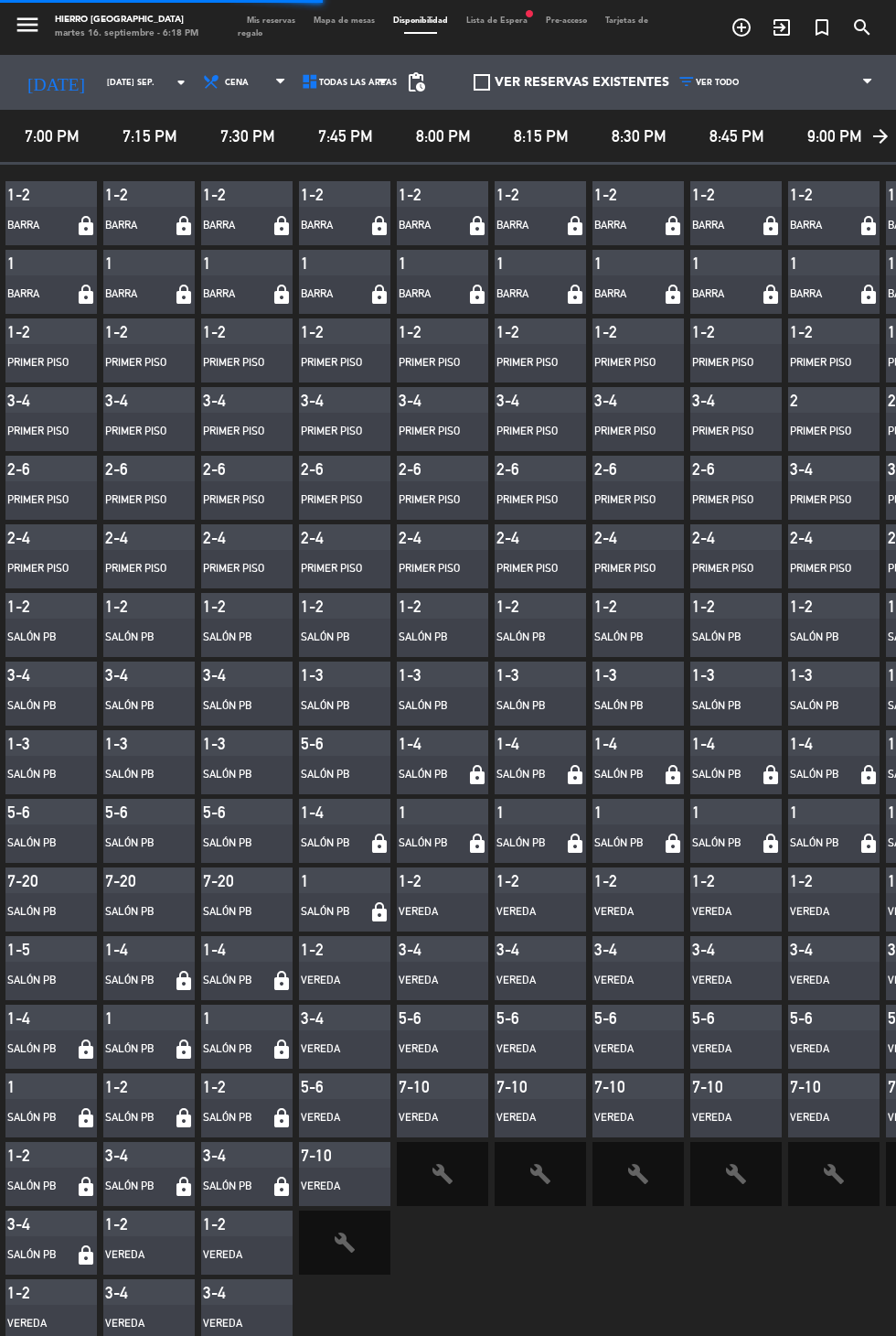
click at [367, 21] on span "Mapa de mesas" at bounding box center [344, 21] width 79 height 8
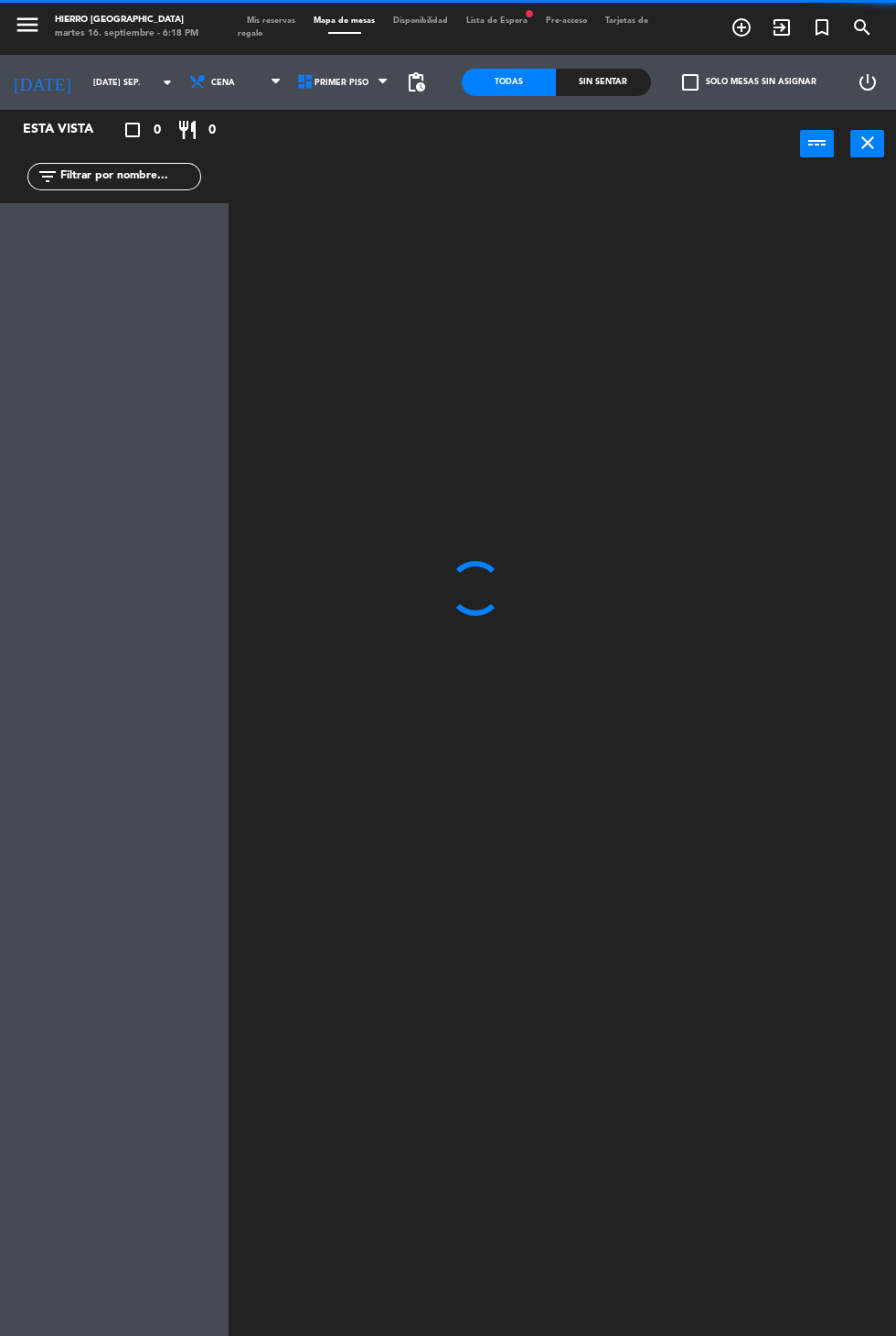
click at [425, 83] on span "pending_actions" at bounding box center [416, 82] width 21 height 22
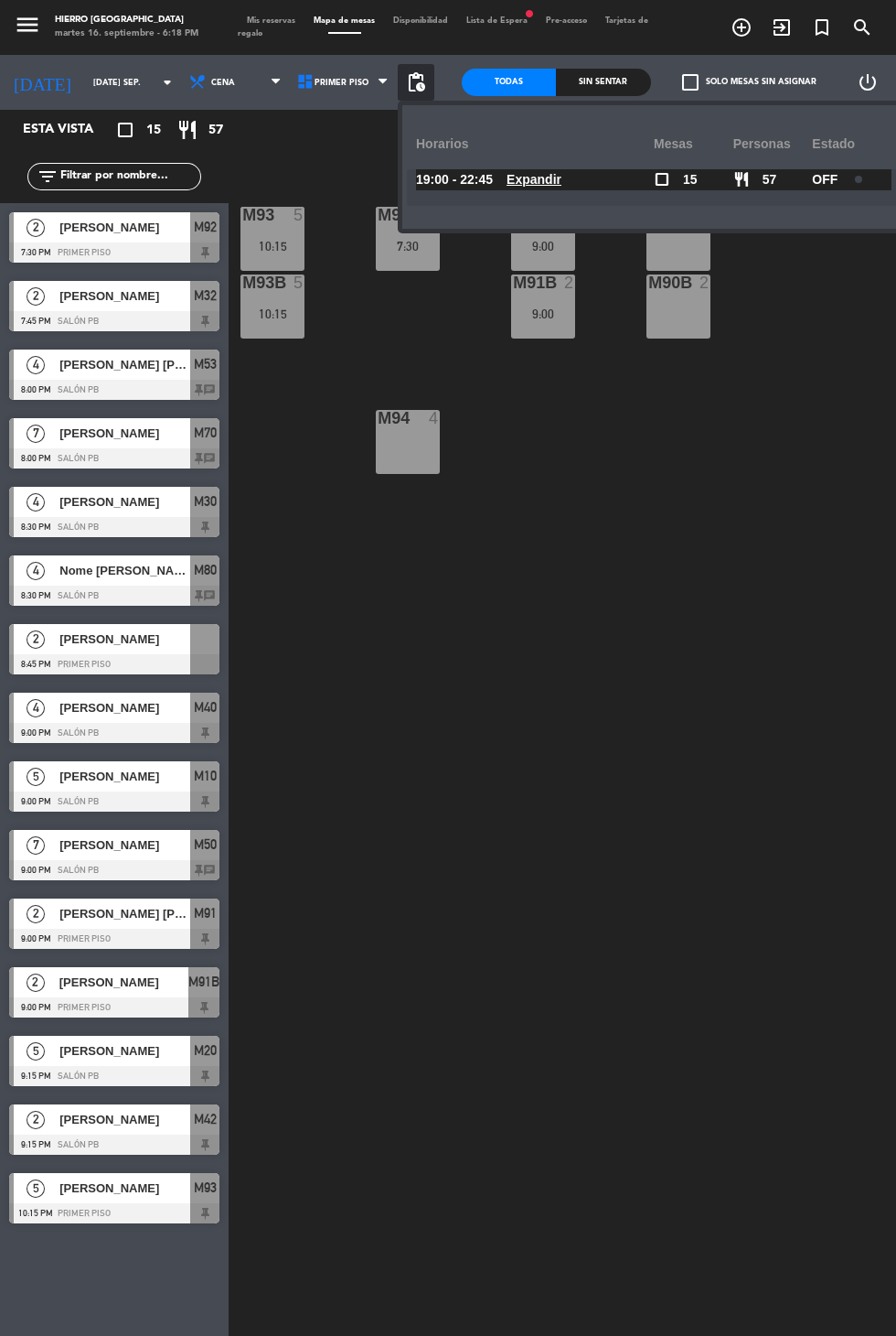
click at [836, 388] on div "M93 5 10:15 M92 2 7:30 M91 2 9:00 M90 2 M93B 5 10:15 M91B 2 9:00 M90B 2 M94 4" at bounding box center [567, 799] width 659 height 1249
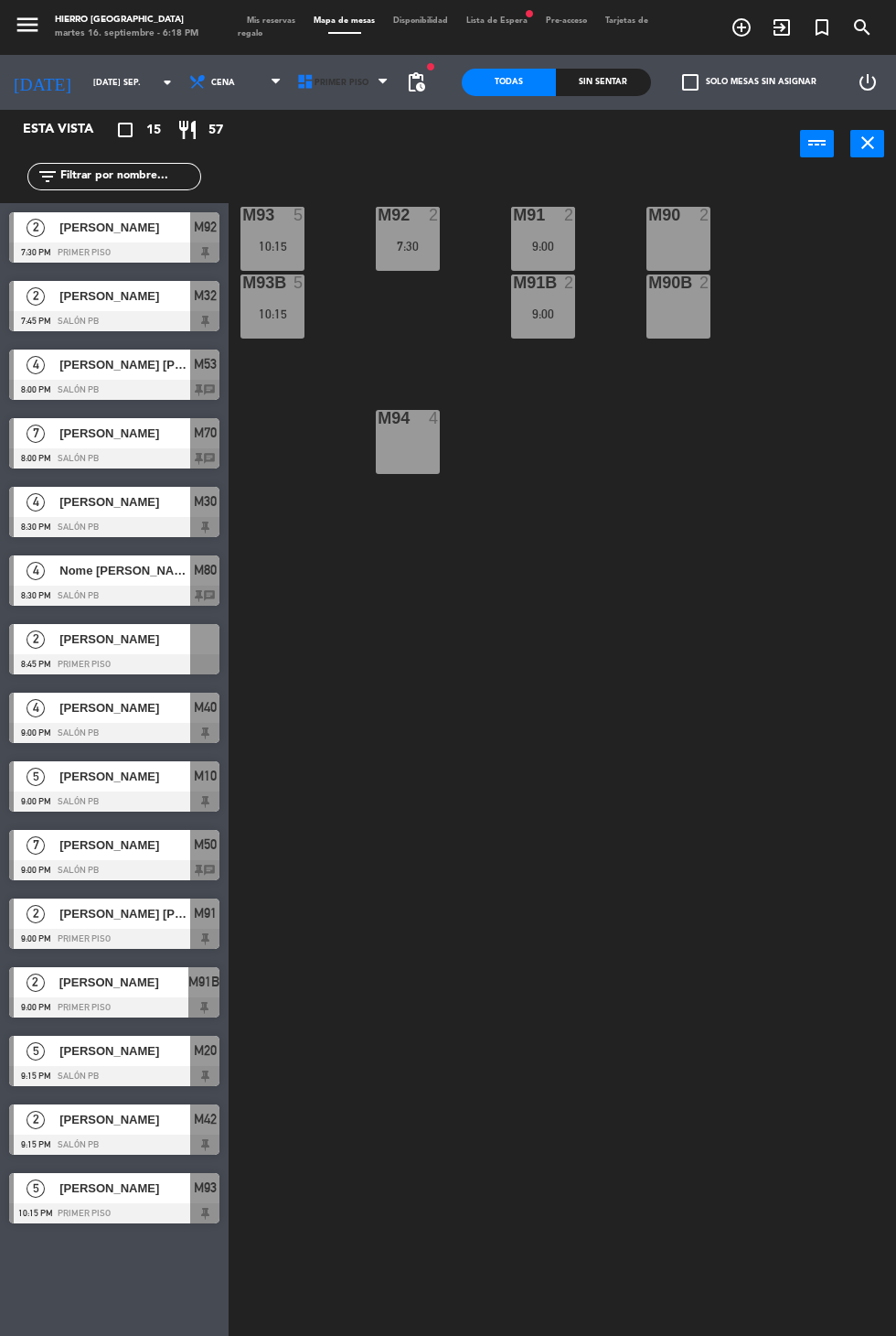
click at [371, 96] on span "Primer Piso" at bounding box center [345, 82] width 107 height 40
click at [384, 182] on ng-component "menu Hierro Palermo martes 16. septiembre - 6:18 PM Mis reservas Mapa de mesas …" at bounding box center [448, 711] width 896 height 1423
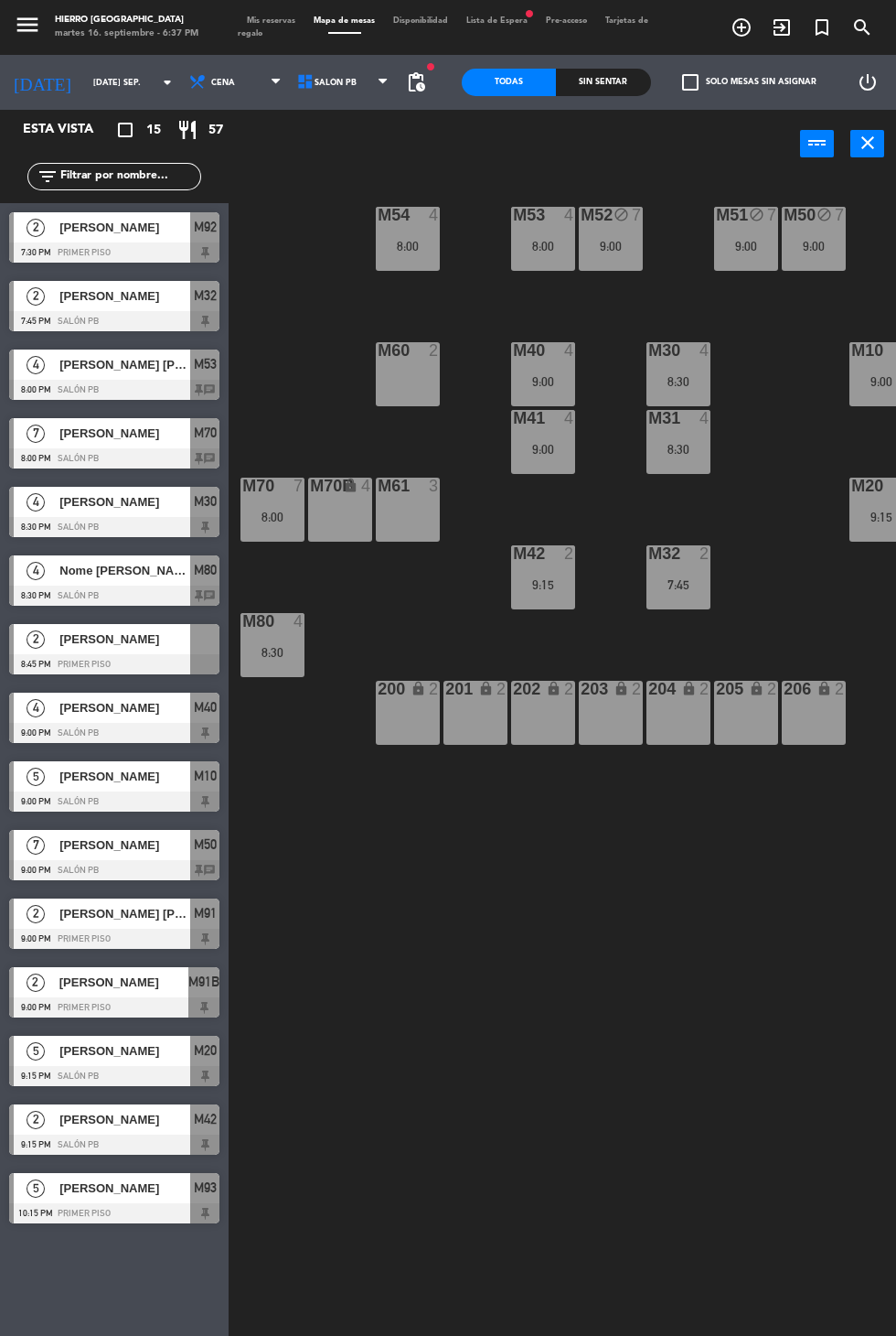
click at [359, 97] on span "Salón PB" at bounding box center [345, 82] width 107 height 40
click at [363, 126] on ng-component "menu Hierro Palermo martes 16. septiembre - 6:37 PM Mis reservas Mapa de mesas …" at bounding box center [448, 711] width 896 height 1423
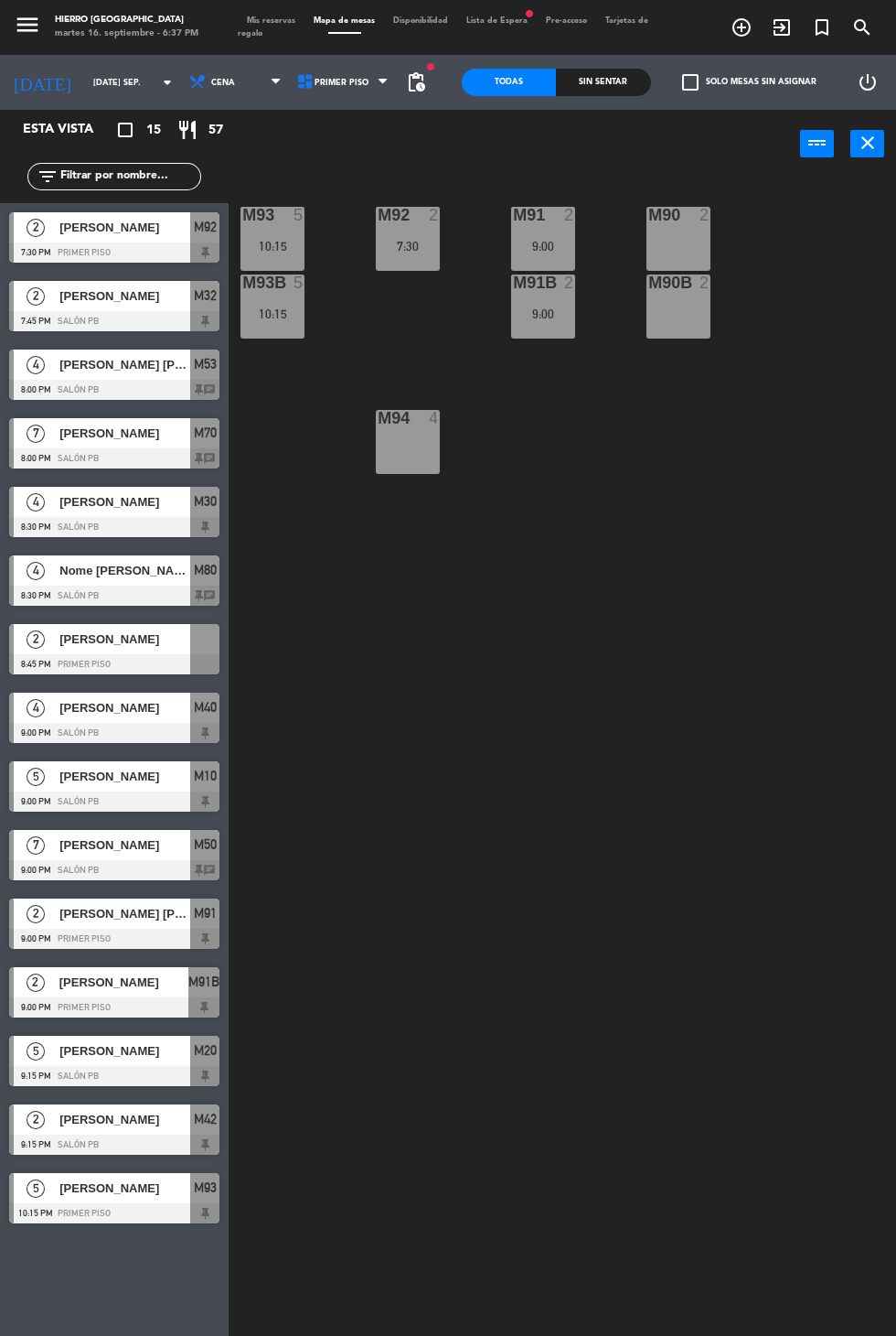
click at [859, 136] on icon "close" at bounding box center [868, 143] width 21 height 22
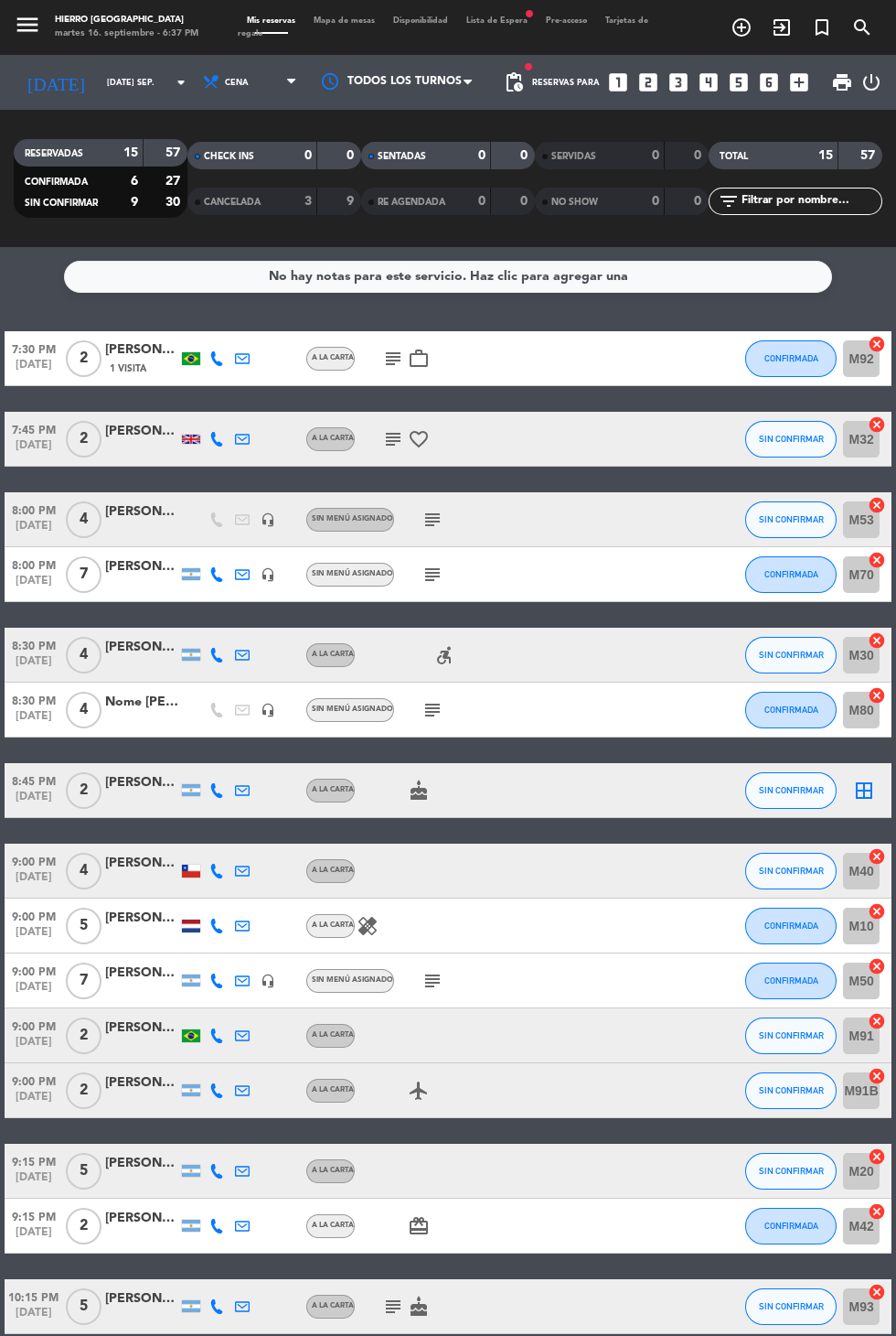
click at [350, 21] on span "Mapa de mesas" at bounding box center [344, 21] width 79 height 8
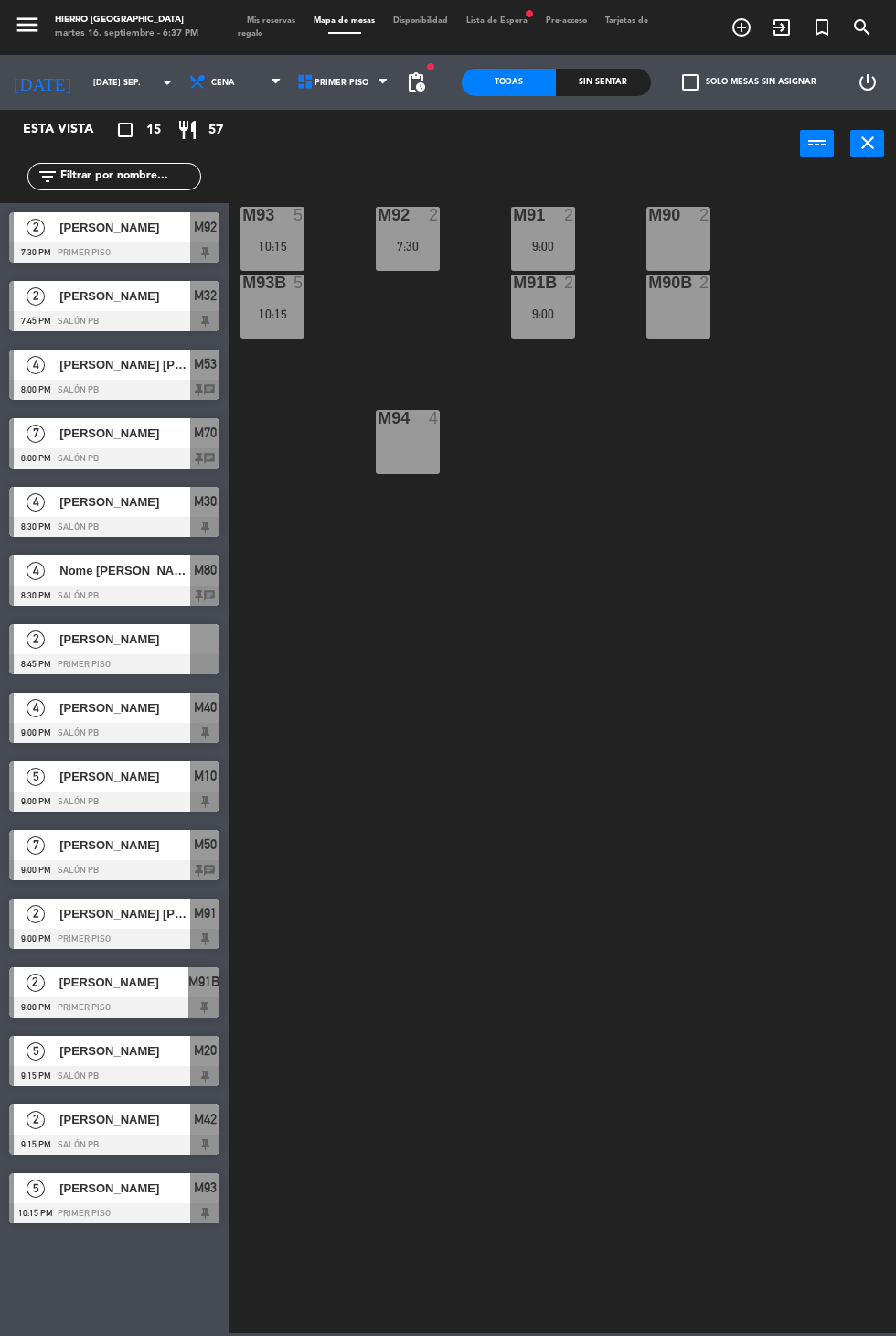
click at [867, 151] on icon "close" at bounding box center [868, 143] width 21 height 22
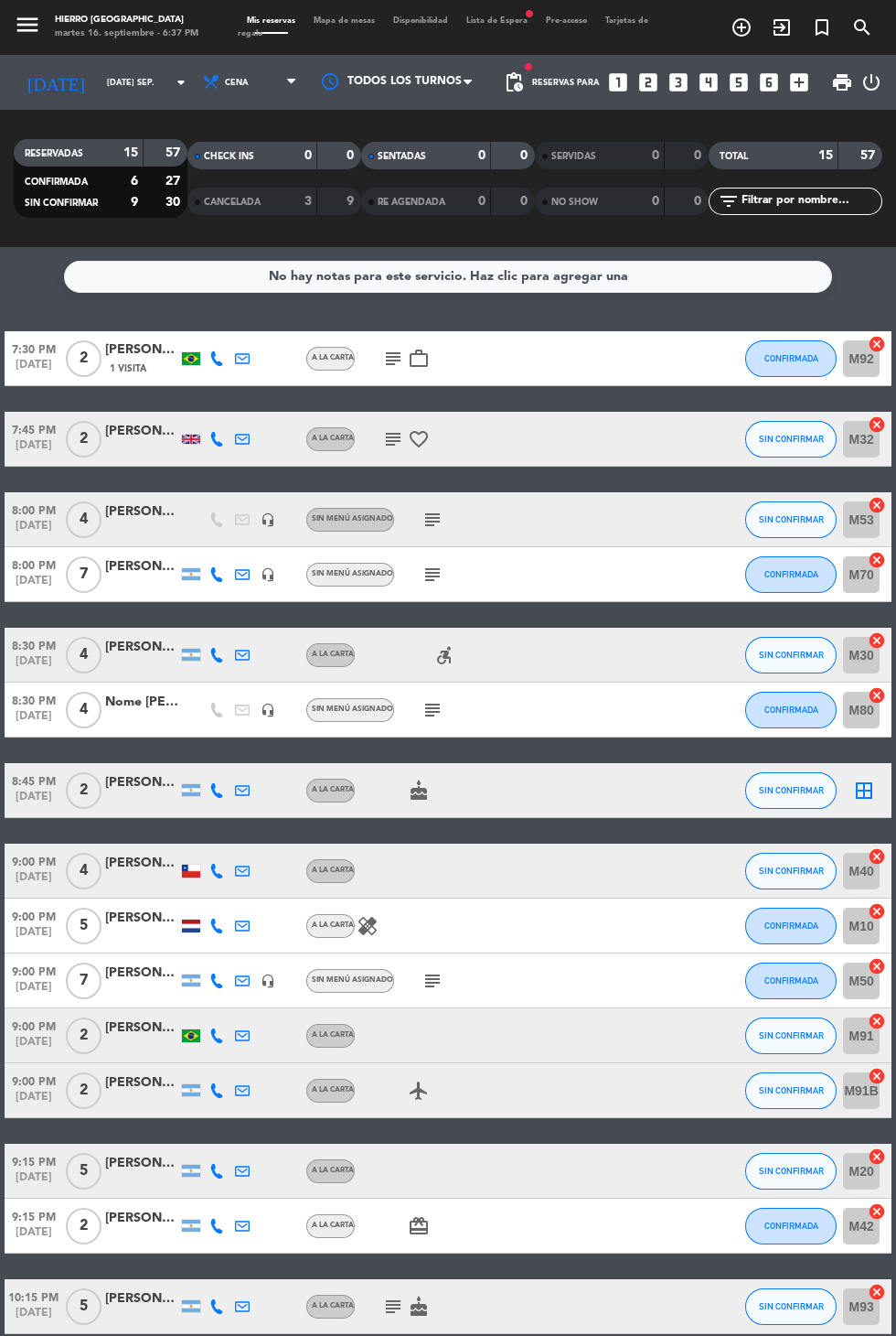
click at [885, 427] on icon "cancel" at bounding box center [876, 424] width 19 height 19
click at [390, 437] on icon "subject" at bounding box center [393, 439] width 21 height 22
click at [873, 450] on icon "border_all" at bounding box center [864, 439] width 21 height 22
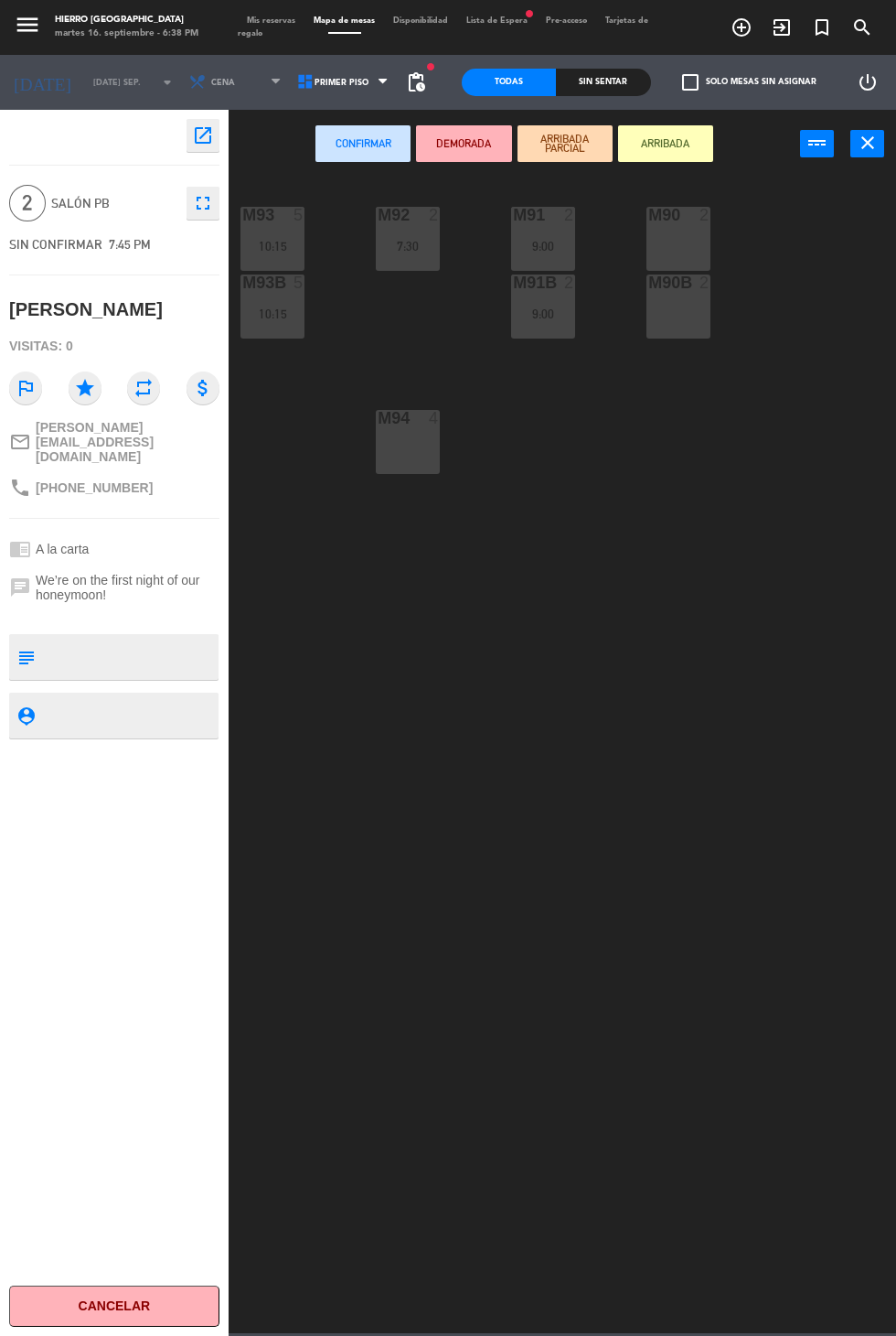
click at [705, 245] on div "M90 2" at bounding box center [679, 239] width 64 height 65
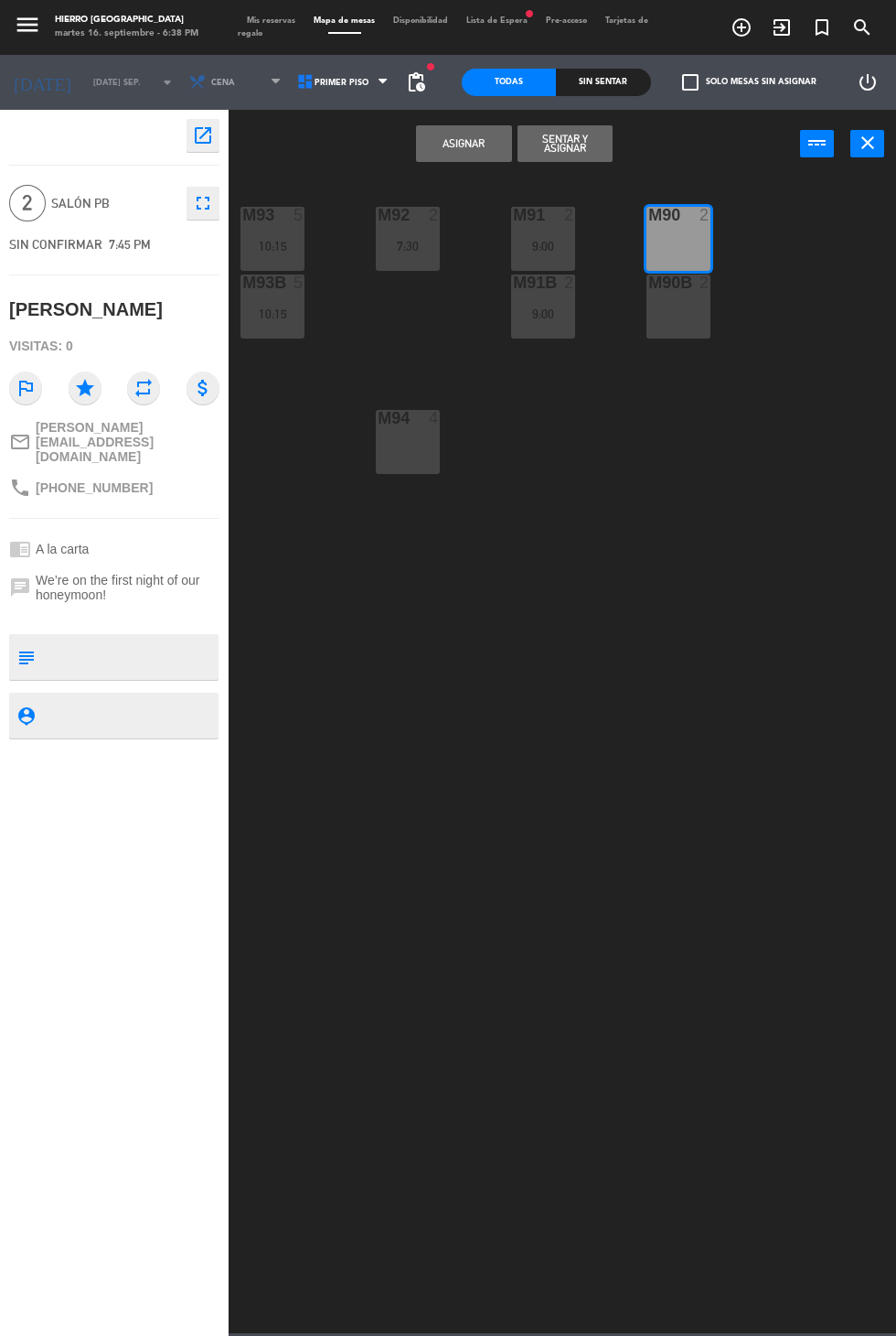
click at [492, 151] on button "Asignar" at bounding box center [463, 143] width 95 height 36
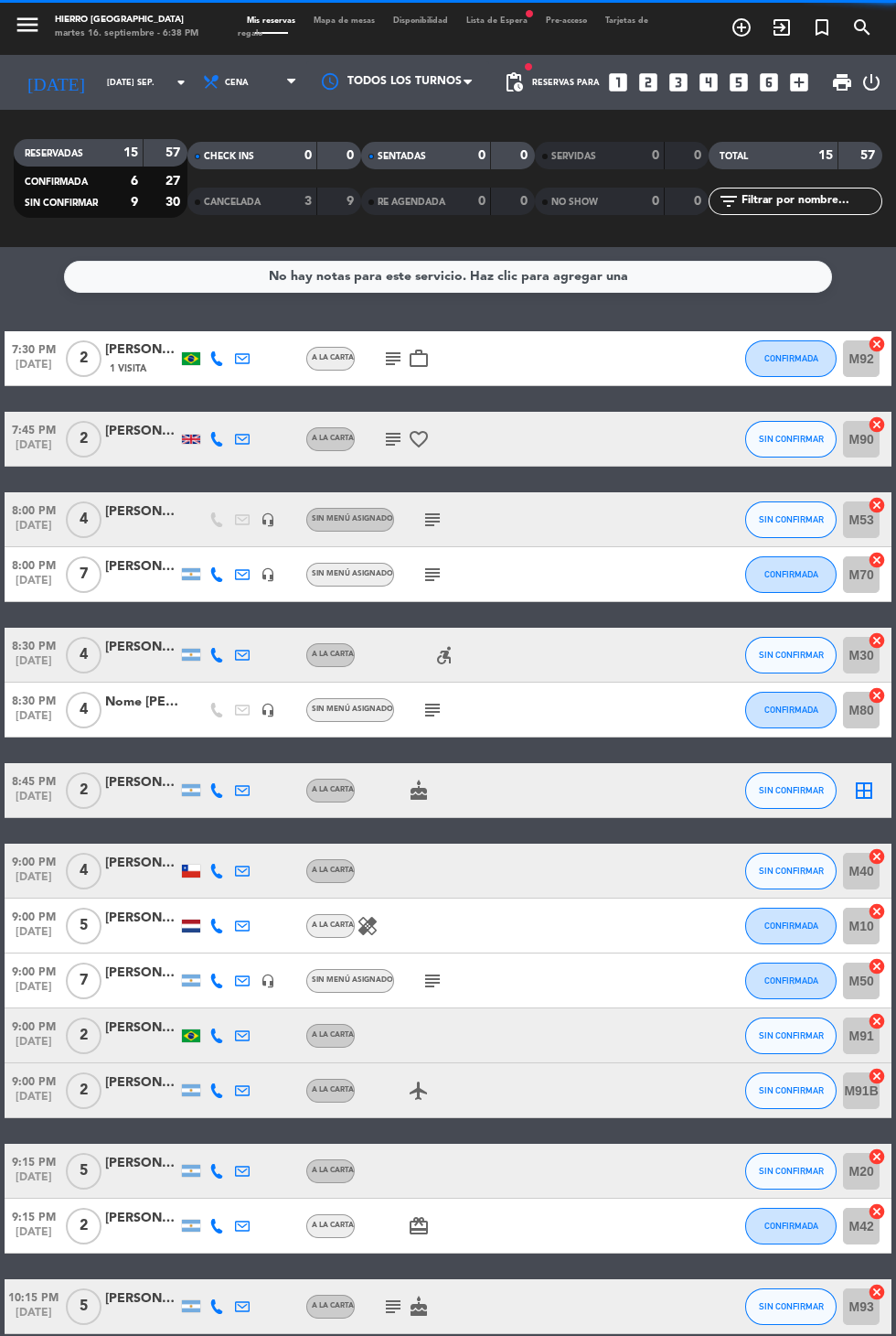
click at [745, 33] on icon "add_circle_outline" at bounding box center [742, 27] width 21 height 22
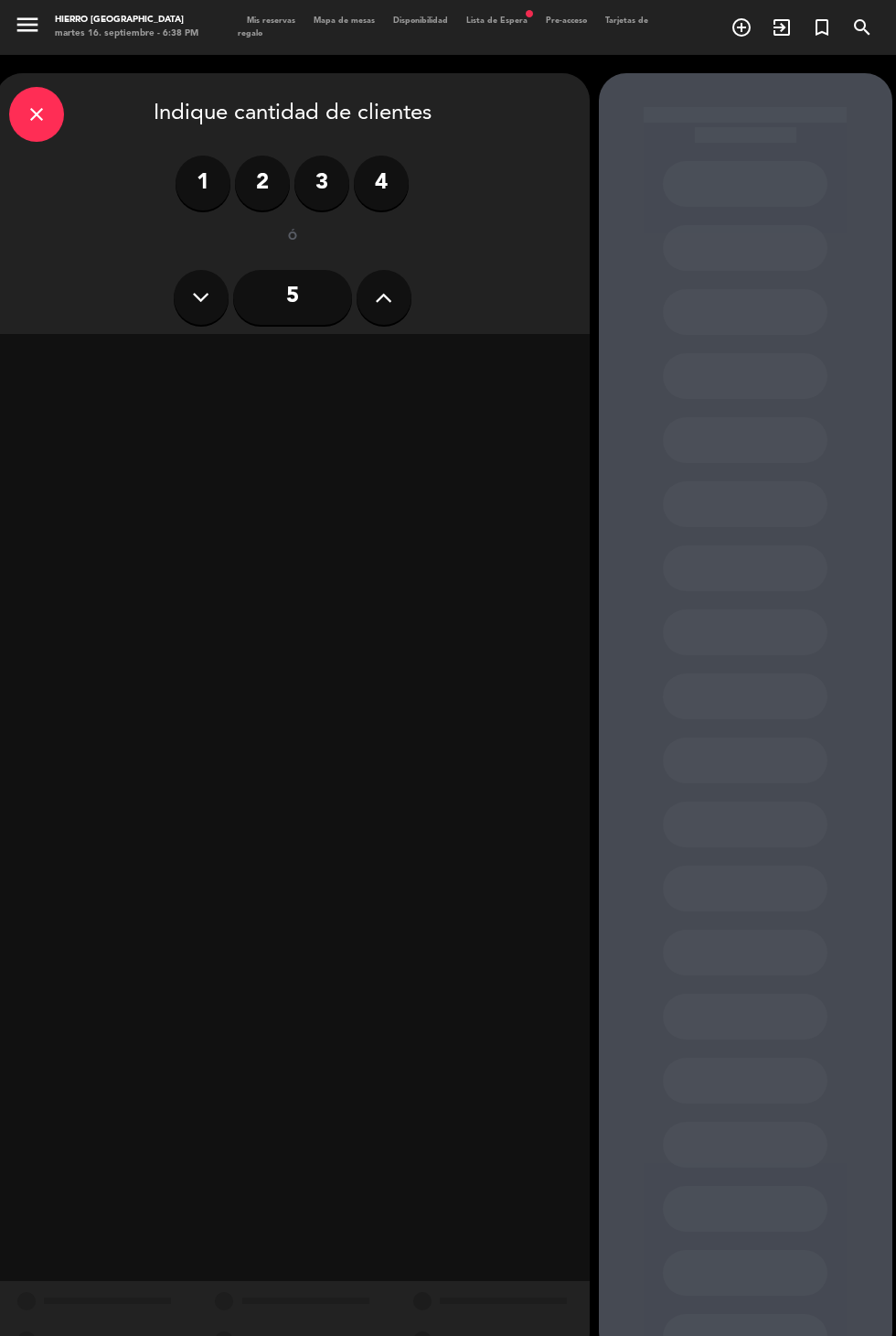
click at [254, 207] on label "2" at bounding box center [263, 183] width 55 height 55
click at [507, 353] on div "Cena" at bounding box center [435, 360] width 281 height 36
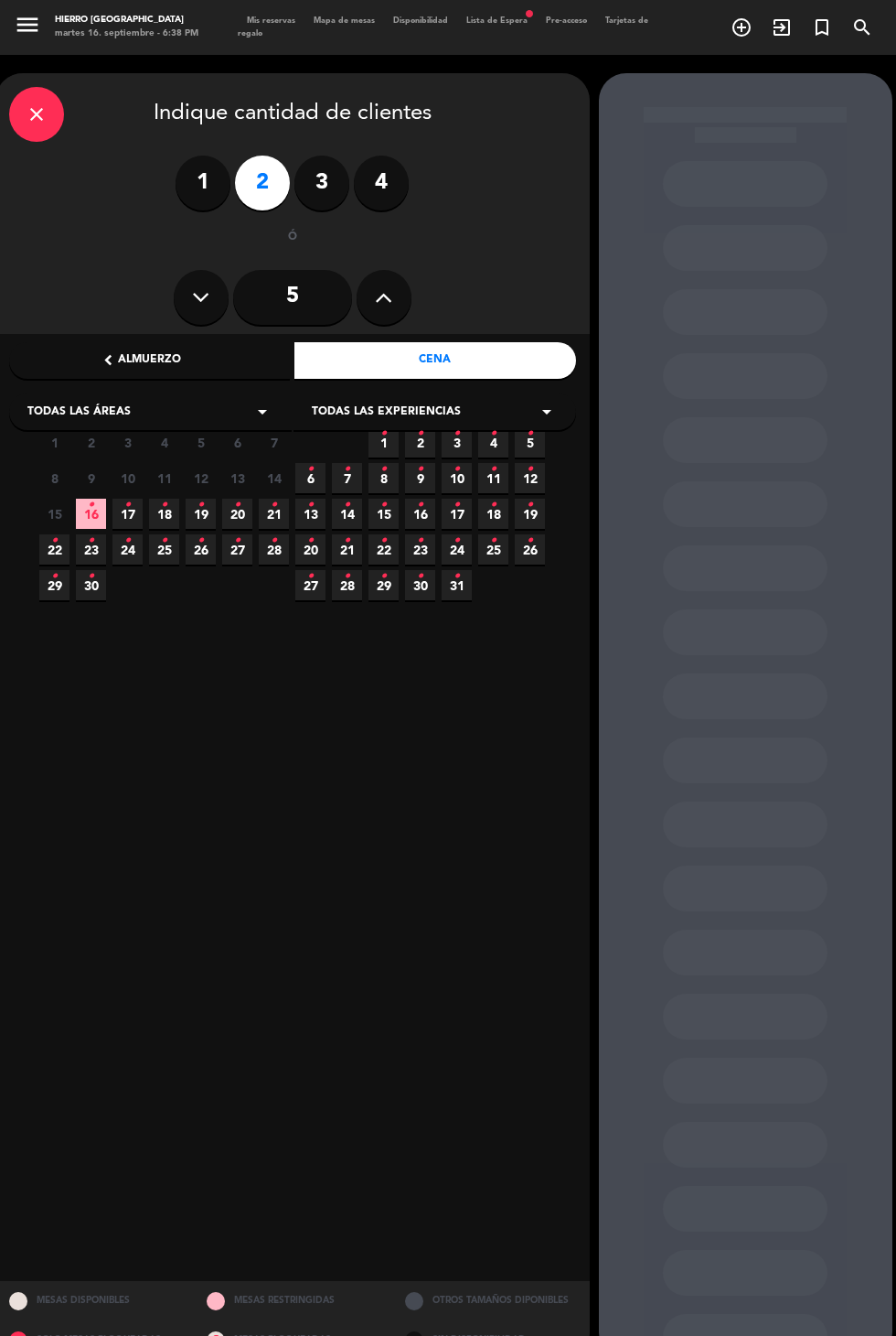
click at [124, 513] on icon "•" at bounding box center [127, 505] width 7 height 29
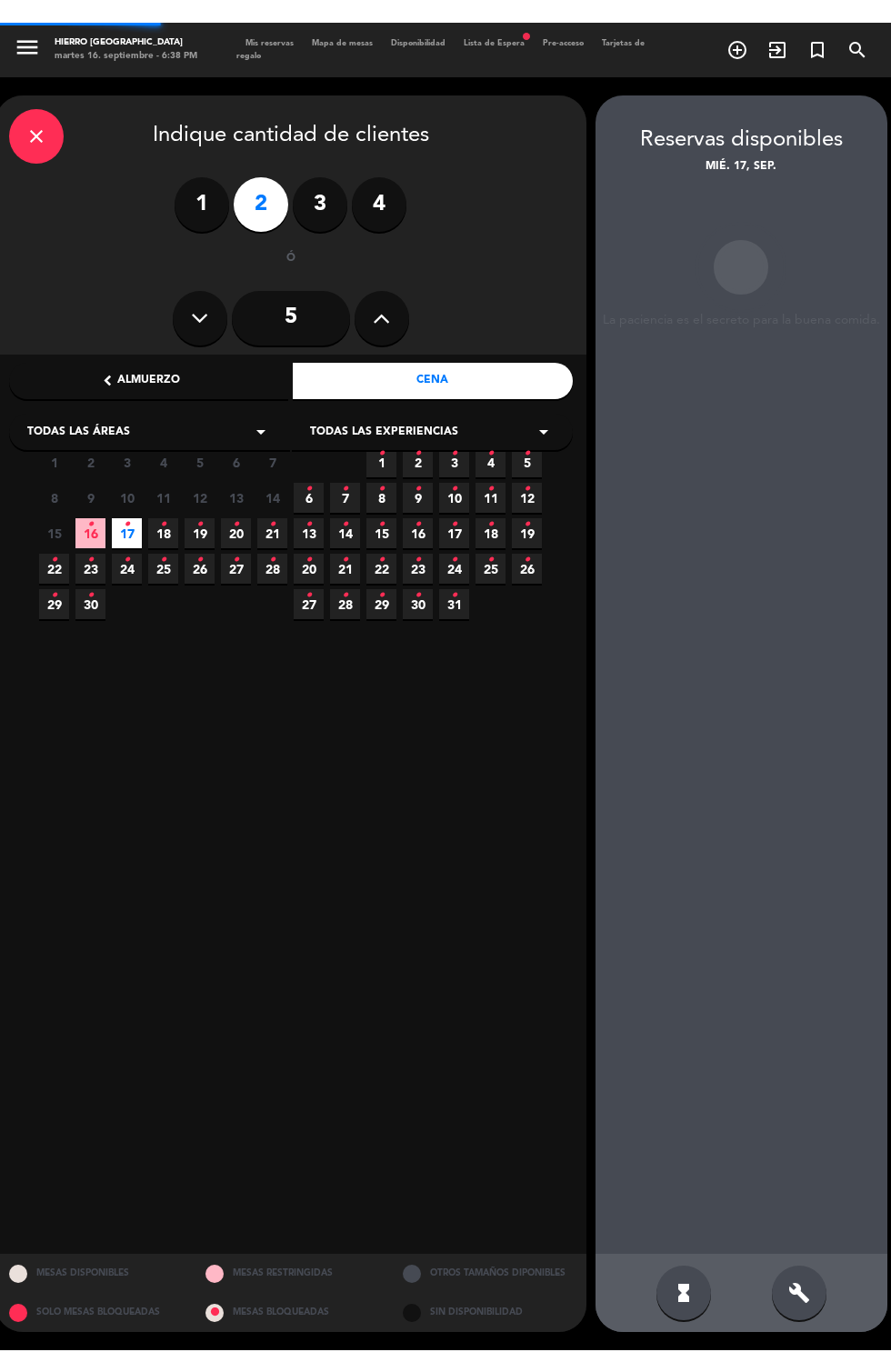
scroll to position [73, 0]
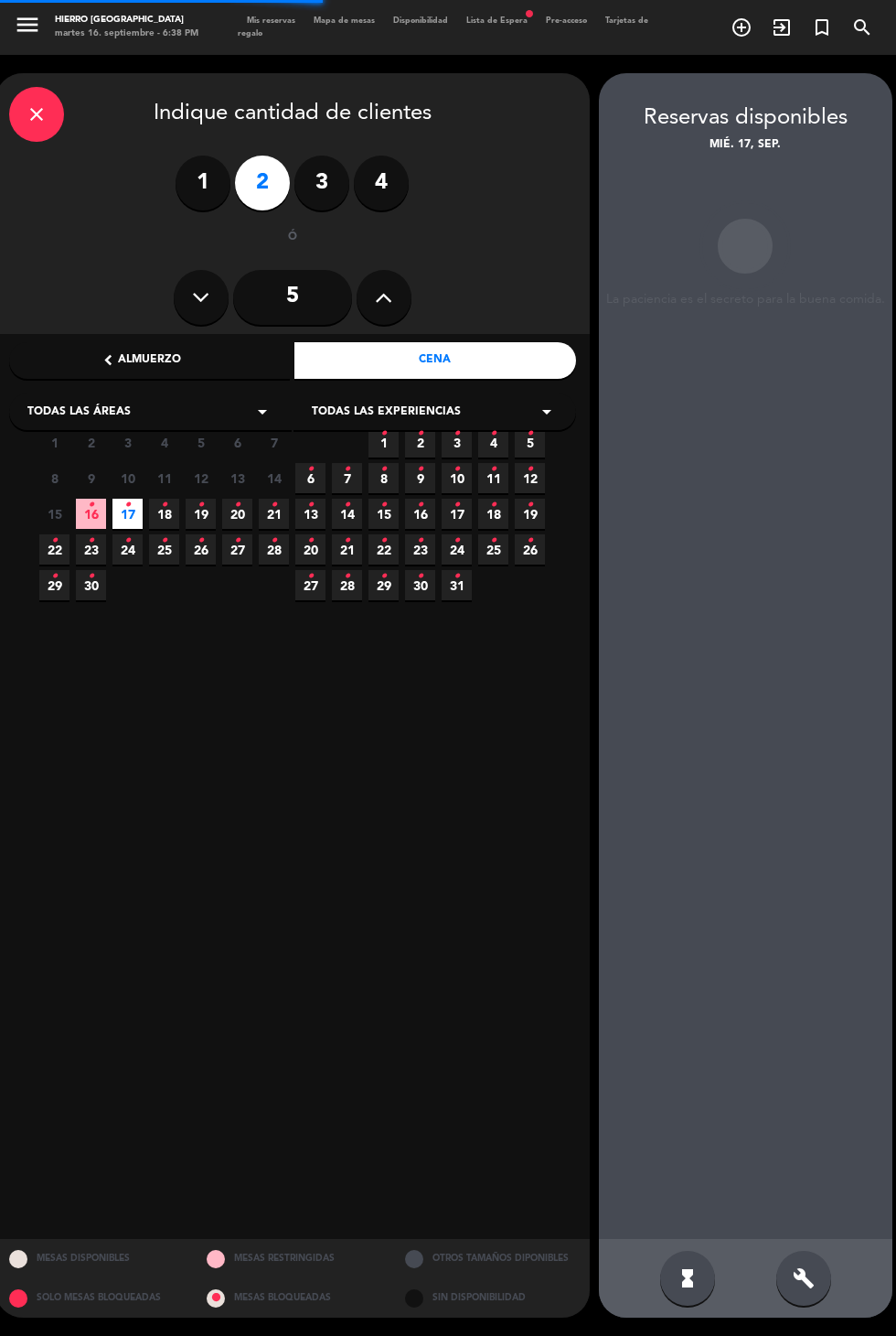
click at [91, 491] on icon "•" at bounding box center [91, 505] width 7 height 29
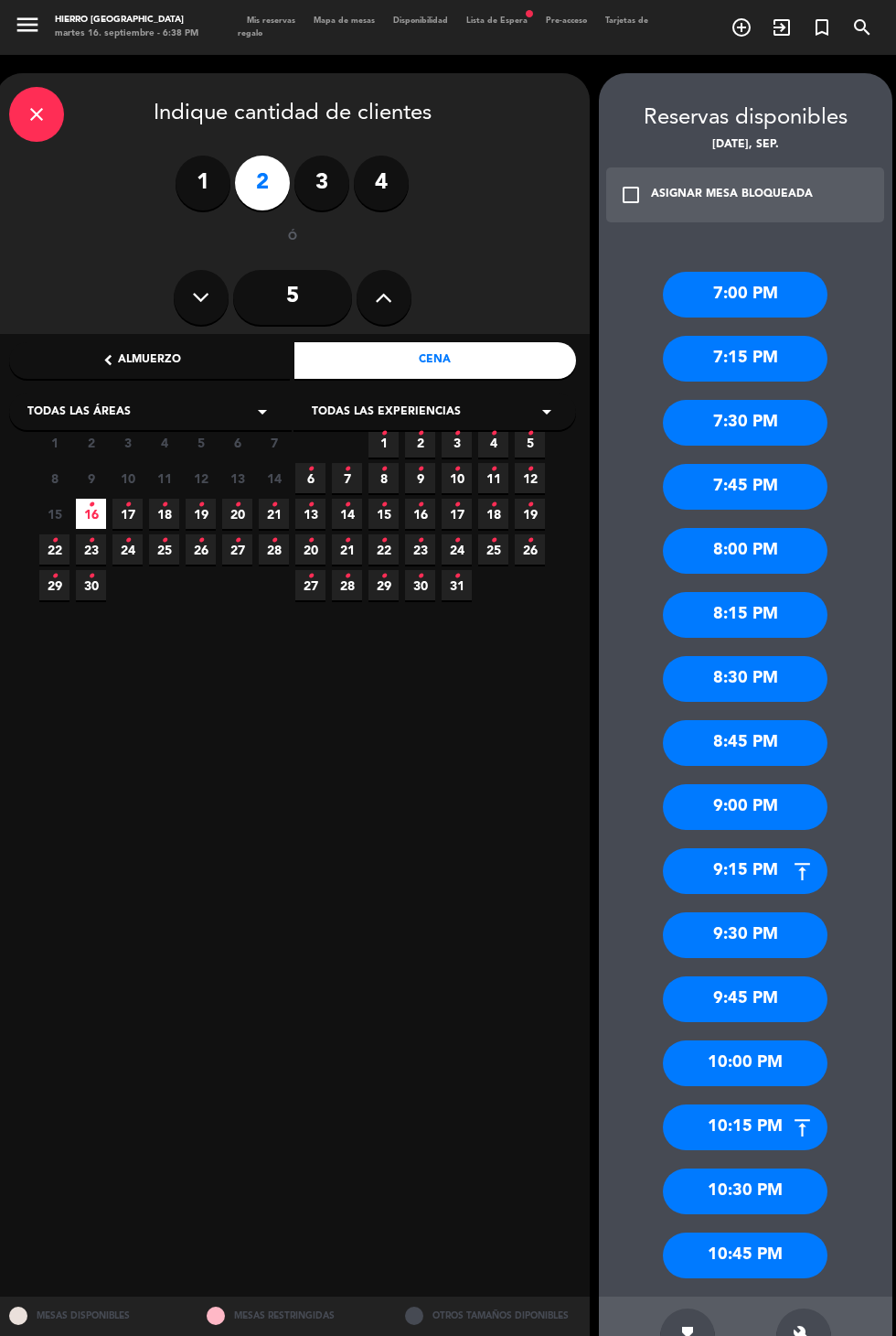
click at [784, 400] on div "7:30 PM" at bounding box center [746, 422] width 164 height 46
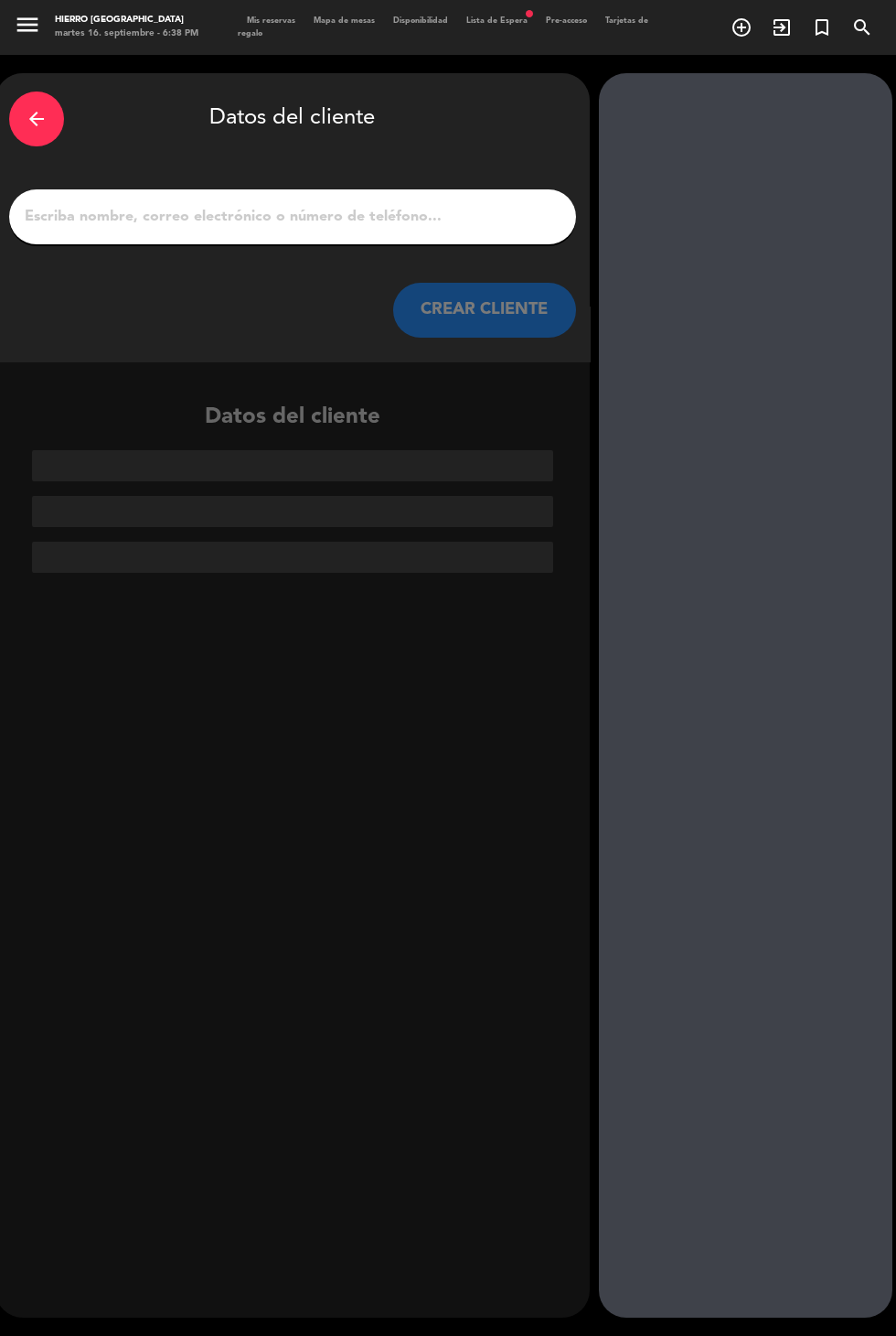
click at [420, 204] on input "1" at bounding box center [292, 217] width 539 height 25
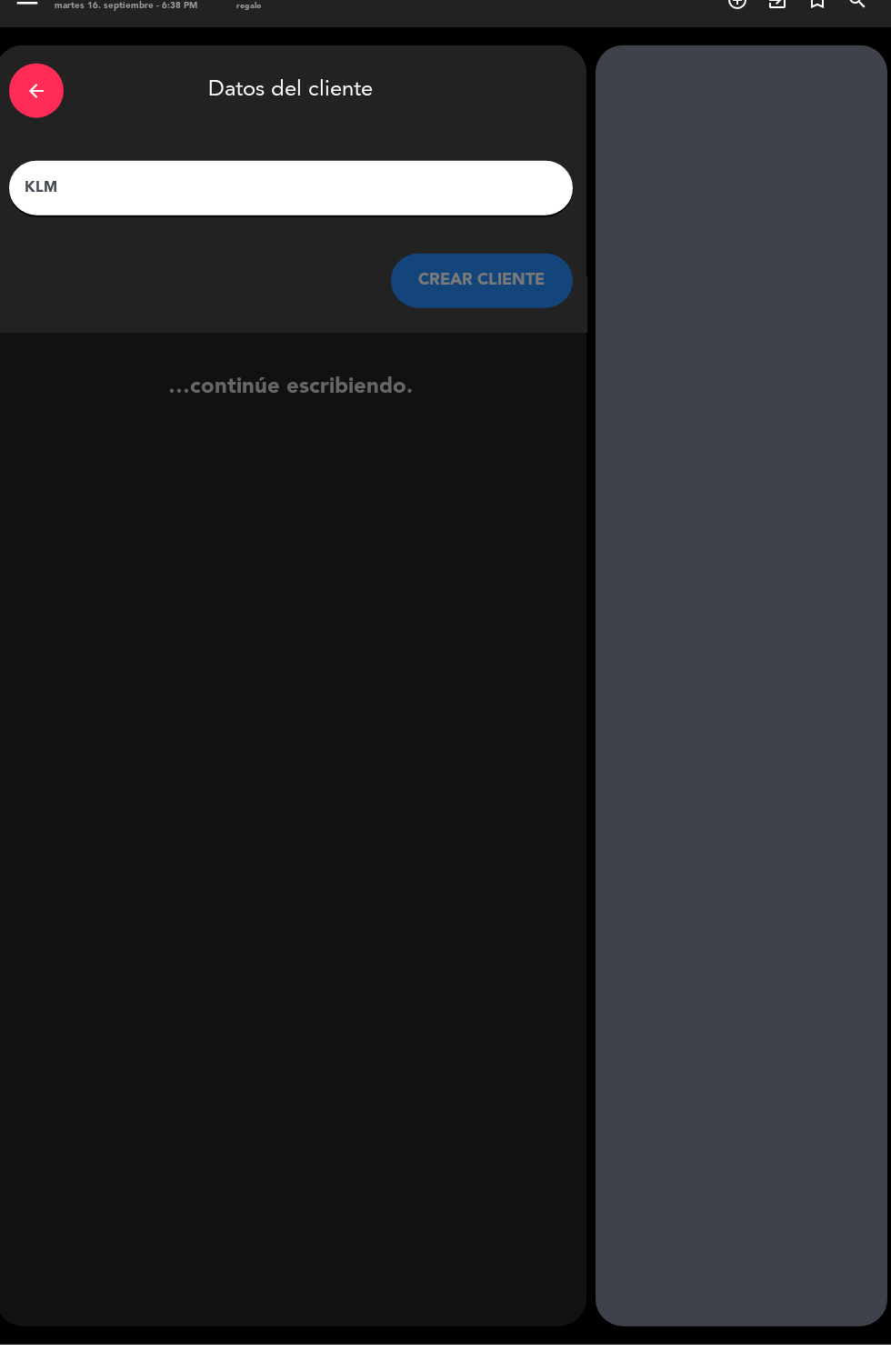
type input "KLMA"
click at [527, 281] on button "CREAR CLIENTE" at bounding box center [481, 308] width 182 height 54
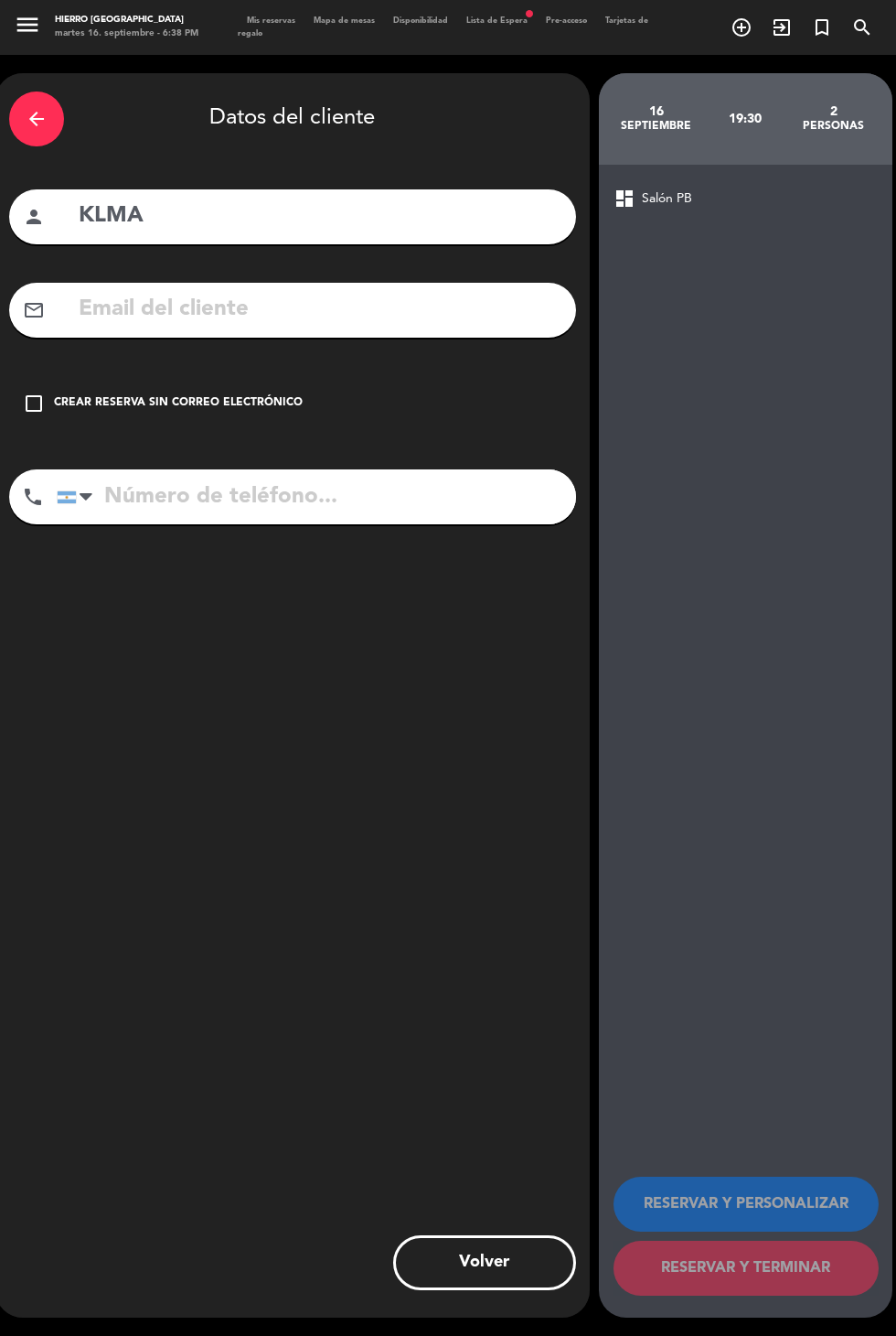
click at [422, 120] on div "arrow_back Datos del cliente person KLMA mail_outline check_box_outline_blank C…" at bounding box center [292, 695] width 594 height 1244
click at [366, 197] on input "KLMA" at bounding box center [320, 216] width 486 height 37
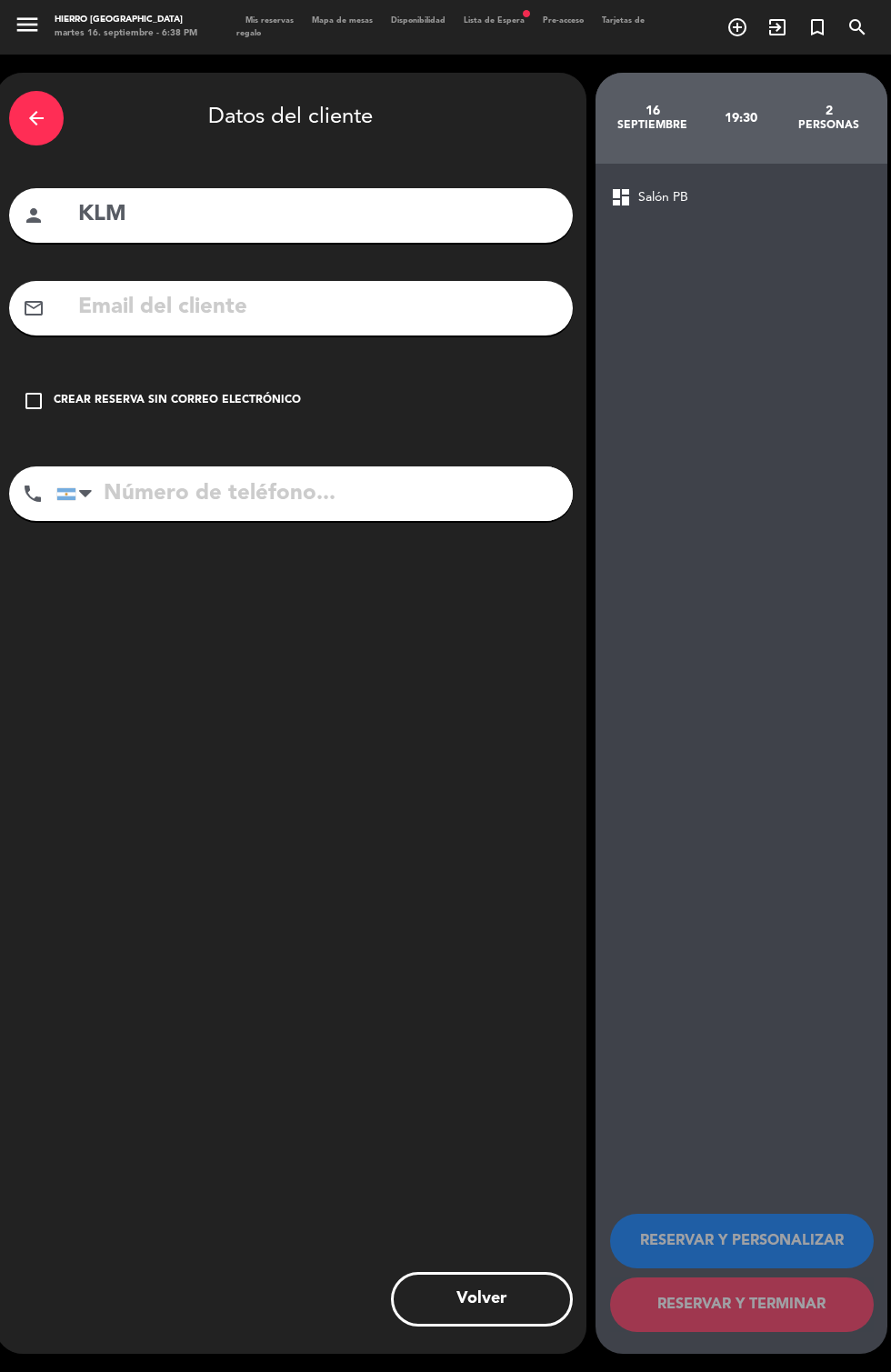
type input "KLM"
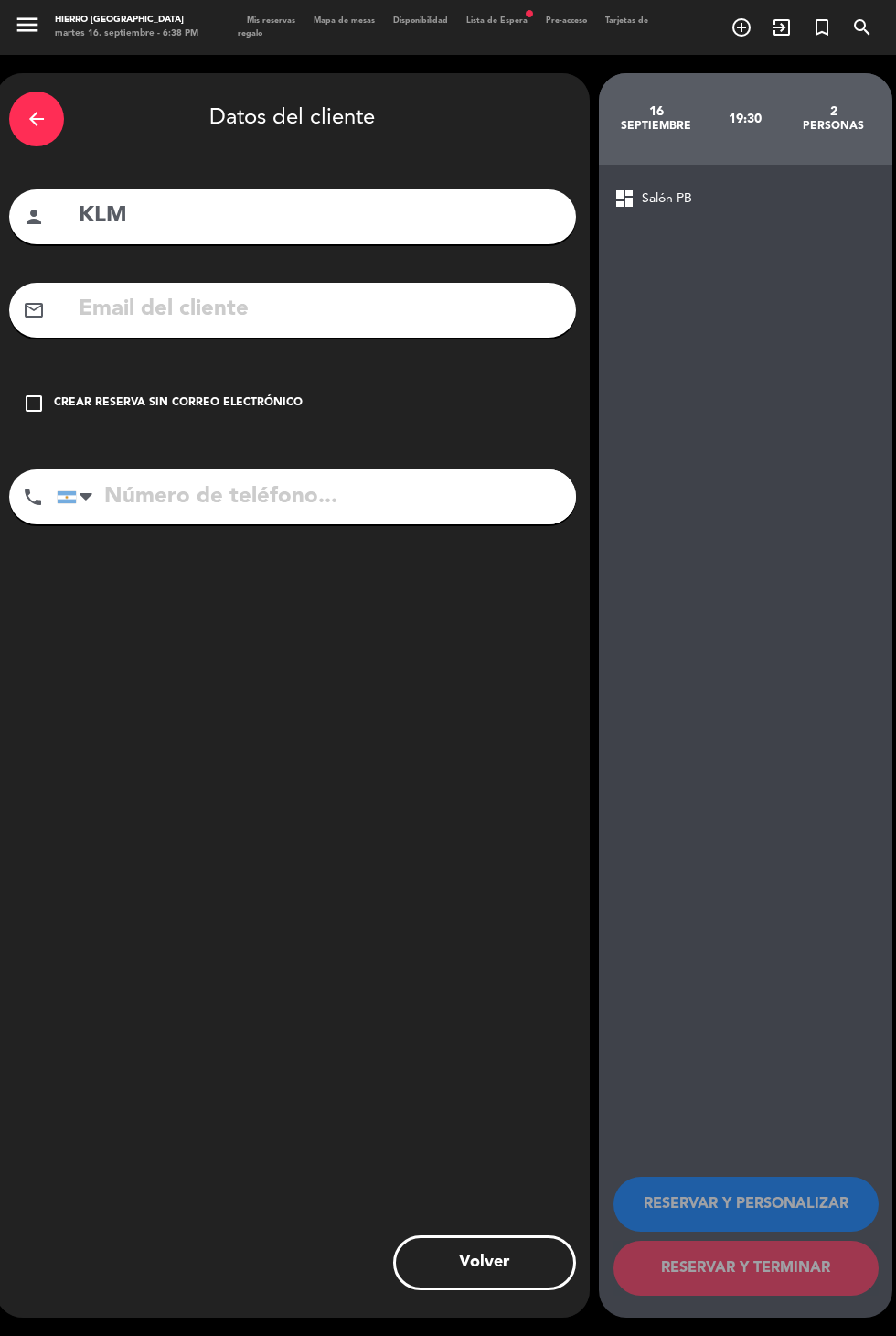
click at [59, 394] on div "Crear reserva sin correo electrónico" at bounding box center [178, 403] width 249 height 19
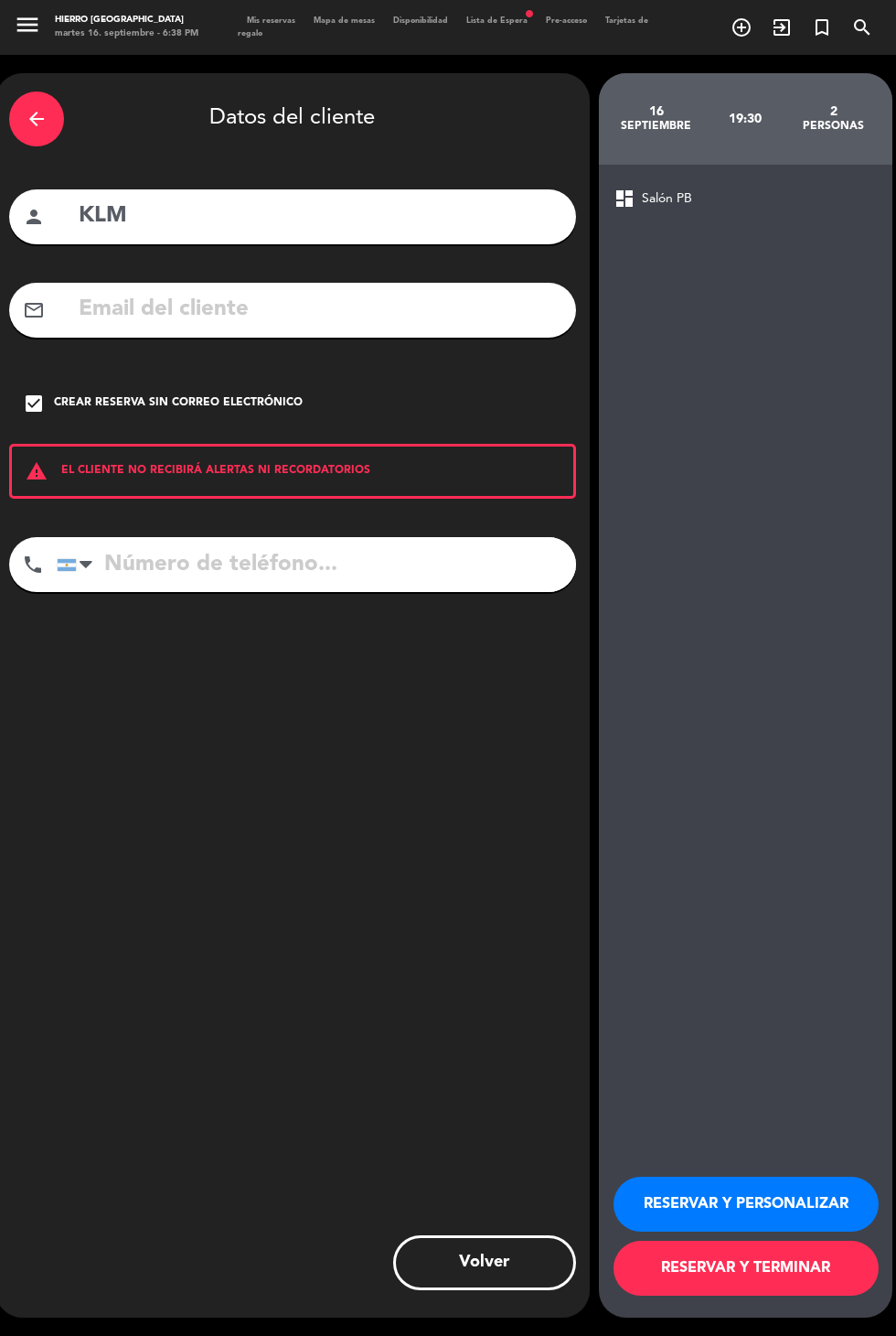
click at [784, 1231] on button "RESERVAR Y PERSONALIZAR" at bounding box center [746, 1204] width 265 height 55
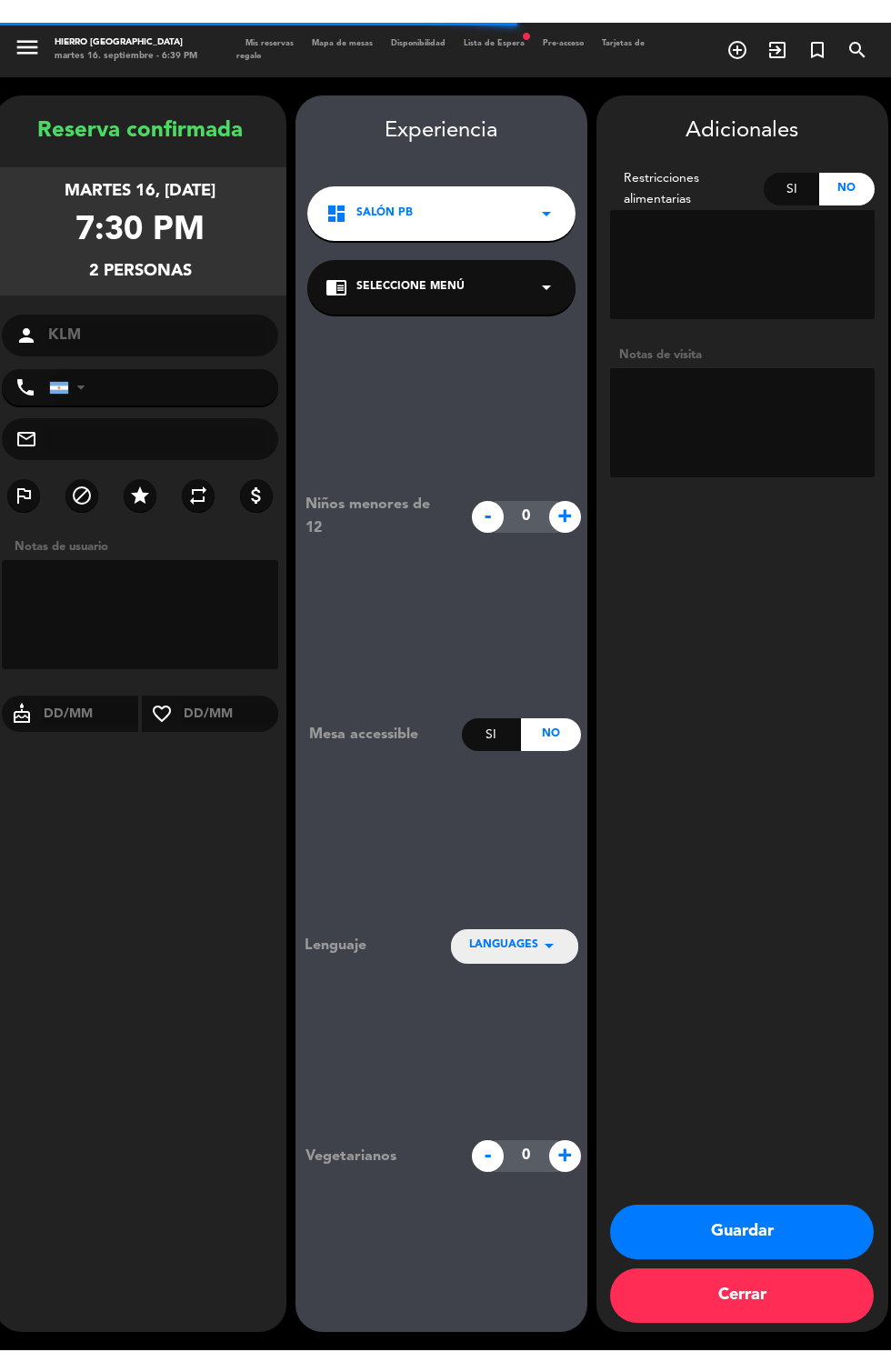
scroll to position [73, 0]
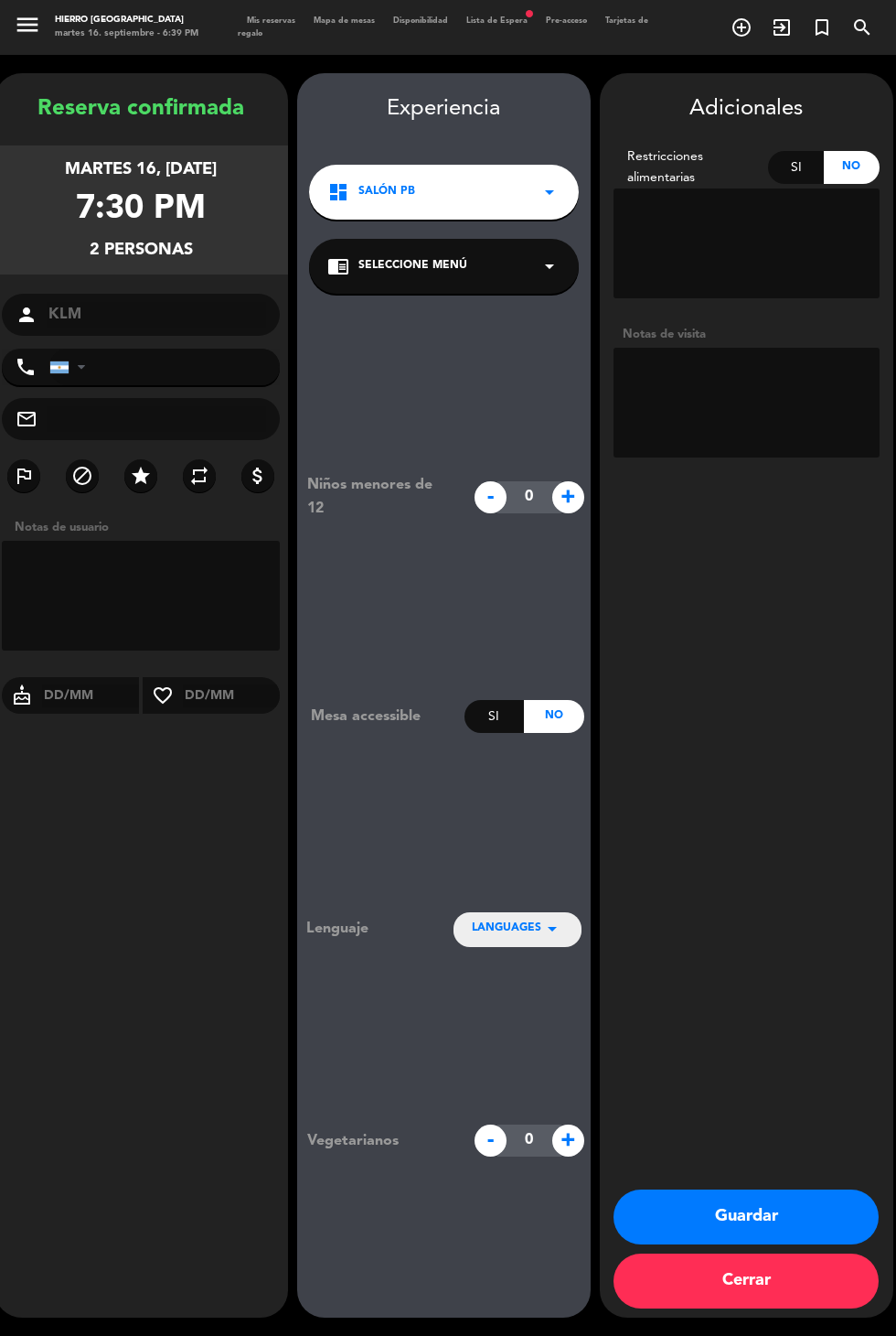
click at [763, 348] on textarea at bounding box center [747, 403] width 266 height 109
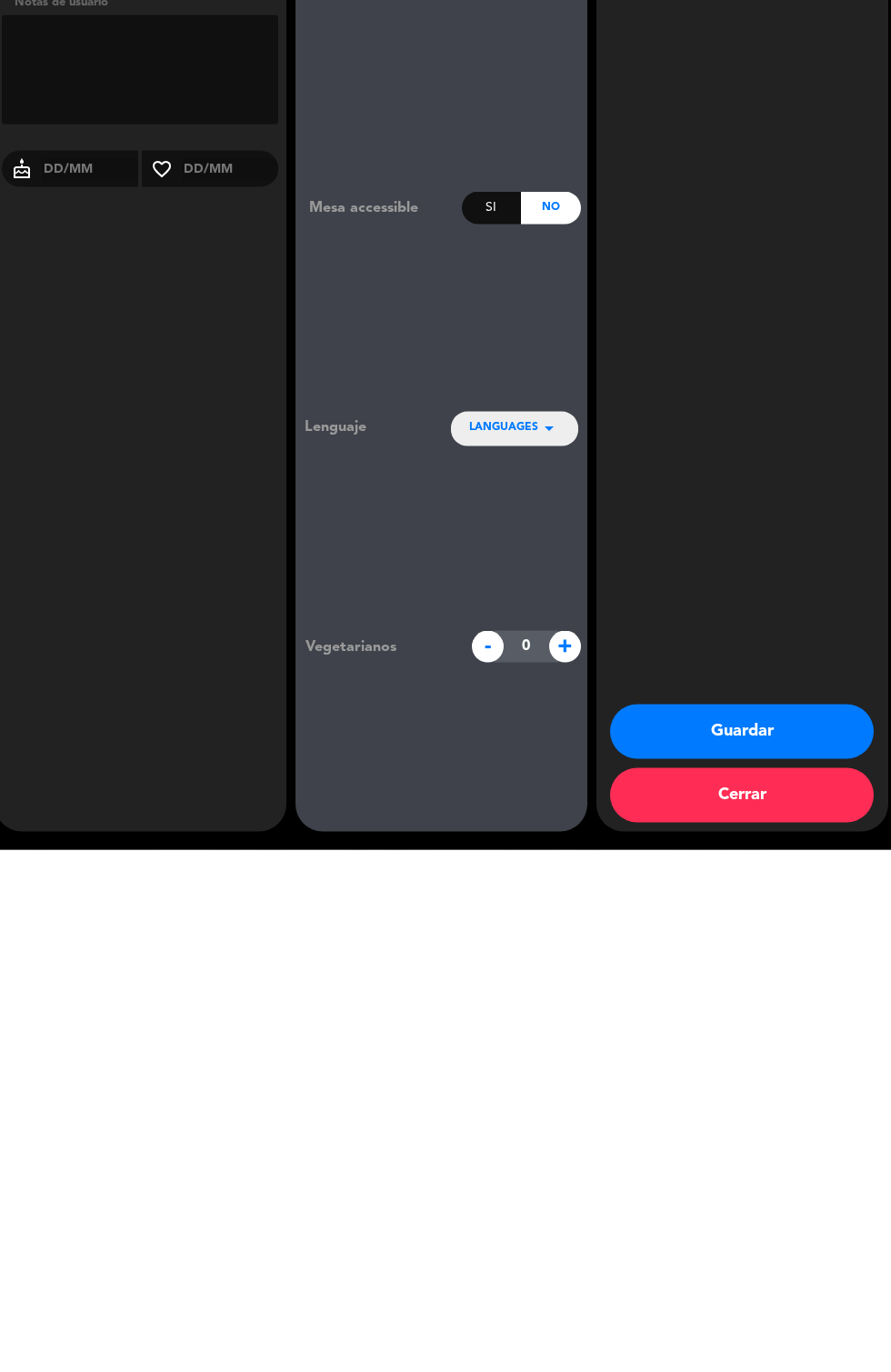
type textarea "Hotel Emperador"
click at [805, 1254] on button "Guardar" at bounding box center [741, 1254] width 263 height 54
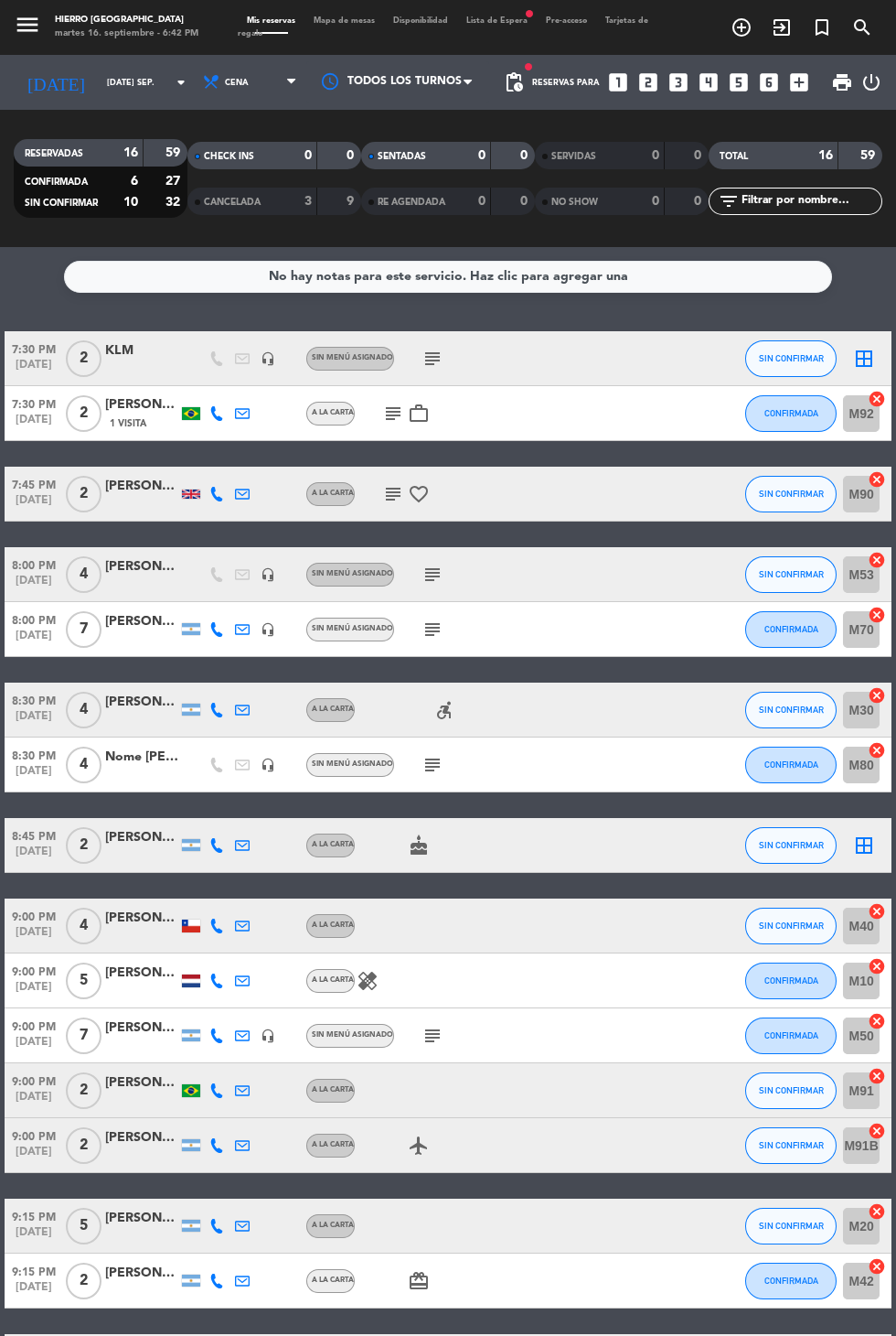
click at [134, 611] on div "[PERSON_NAME]" at bounding box center [142, 622] width 73 height 22
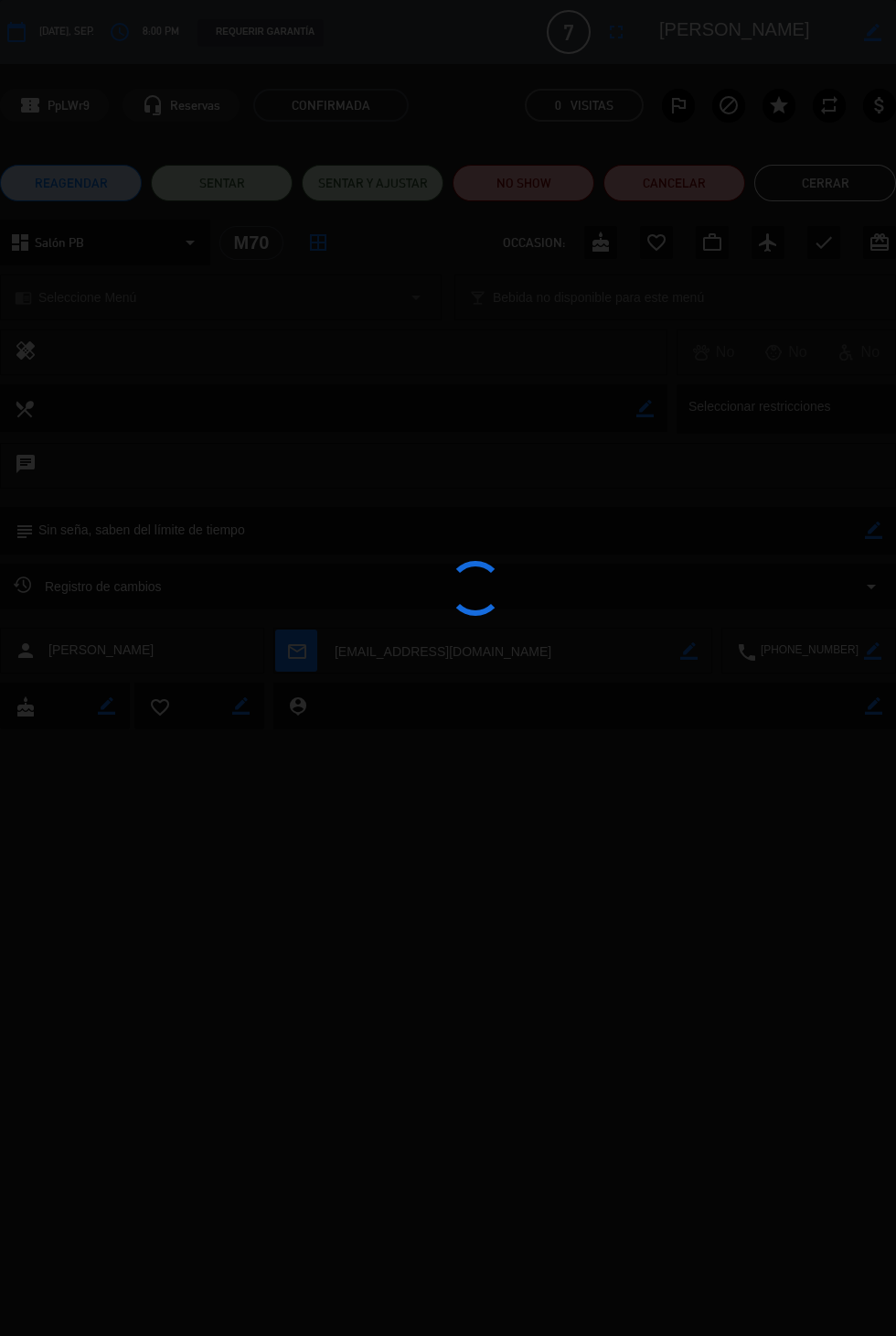
click at [839, 196] on div at bounding box center [448, 668] width 896 height 1336
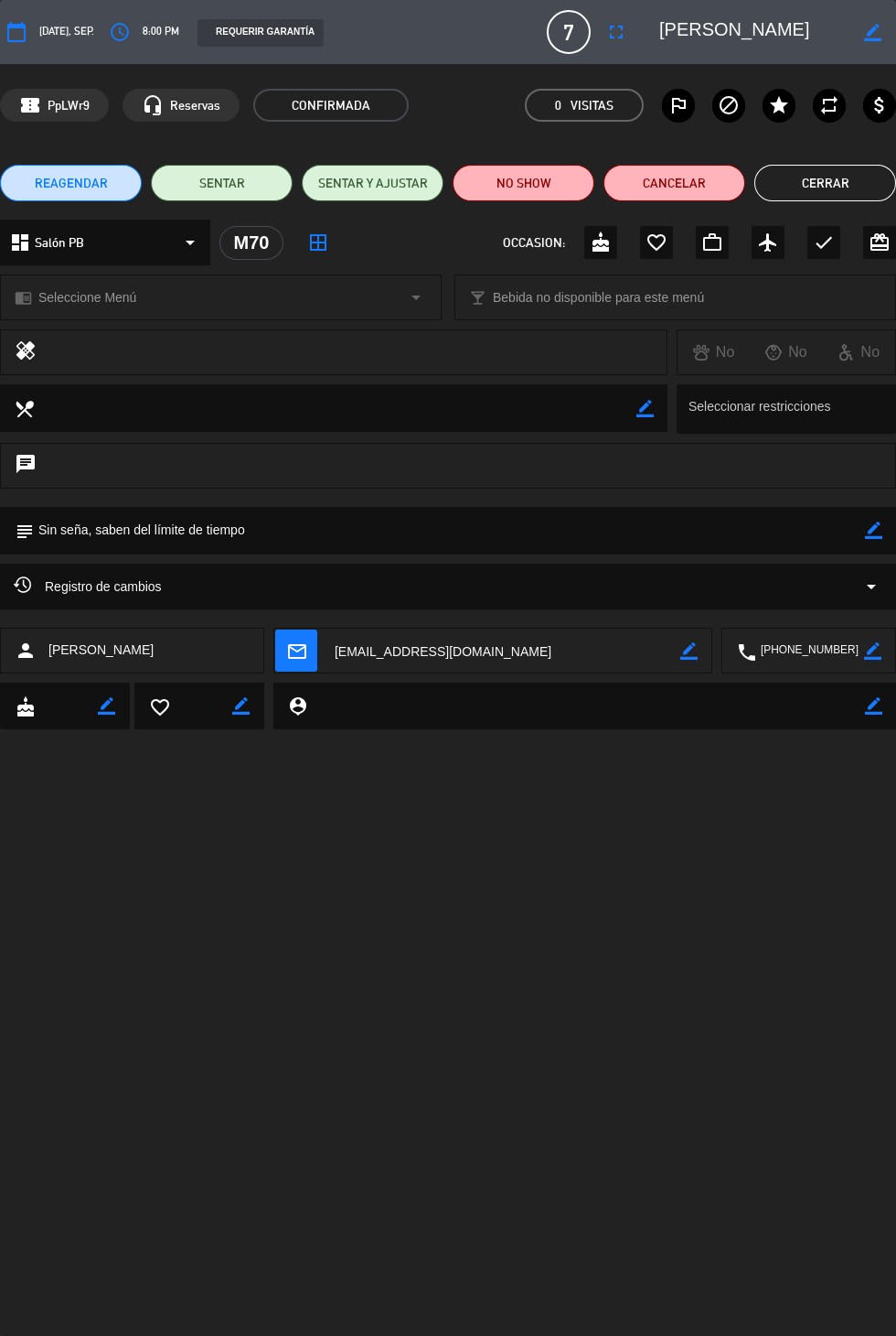
click at [851, 196] on button "Cerrar" at bounding box center [825, 182] width 142 height 36
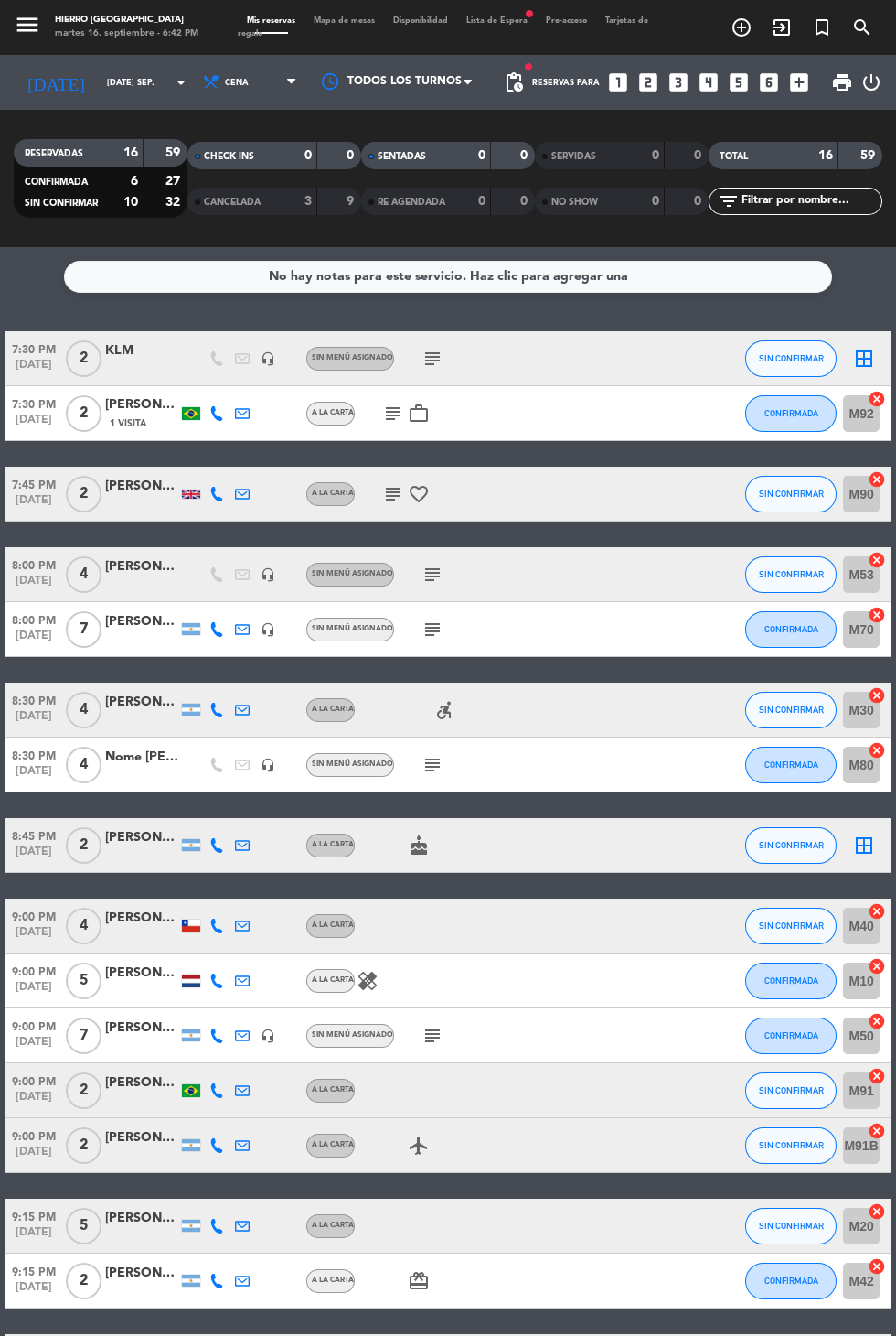
click at [150, 360] on div "KLM" at bounding box center [142, 351] width 73 height 22
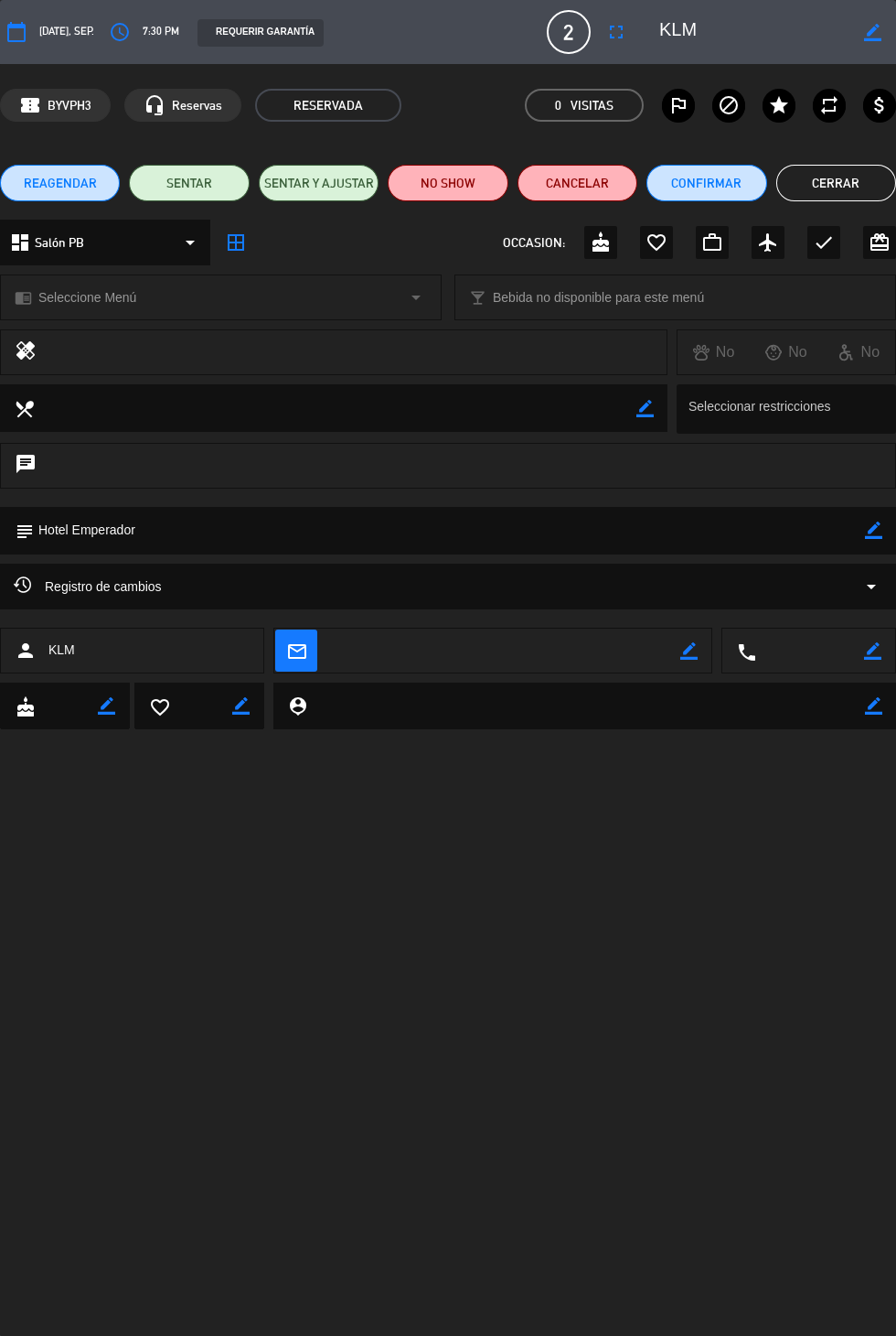
click at [870, 526] on icon "border_color" at bounding box center [874, 531] width 18 height 18
click at [0, 0] on div at bounding box center [0, 0] width 0 height 0
click at [559, 571] on div "Registro de cambios arrow_drop_down" at bounding box center [448, 586] width 896 height 46
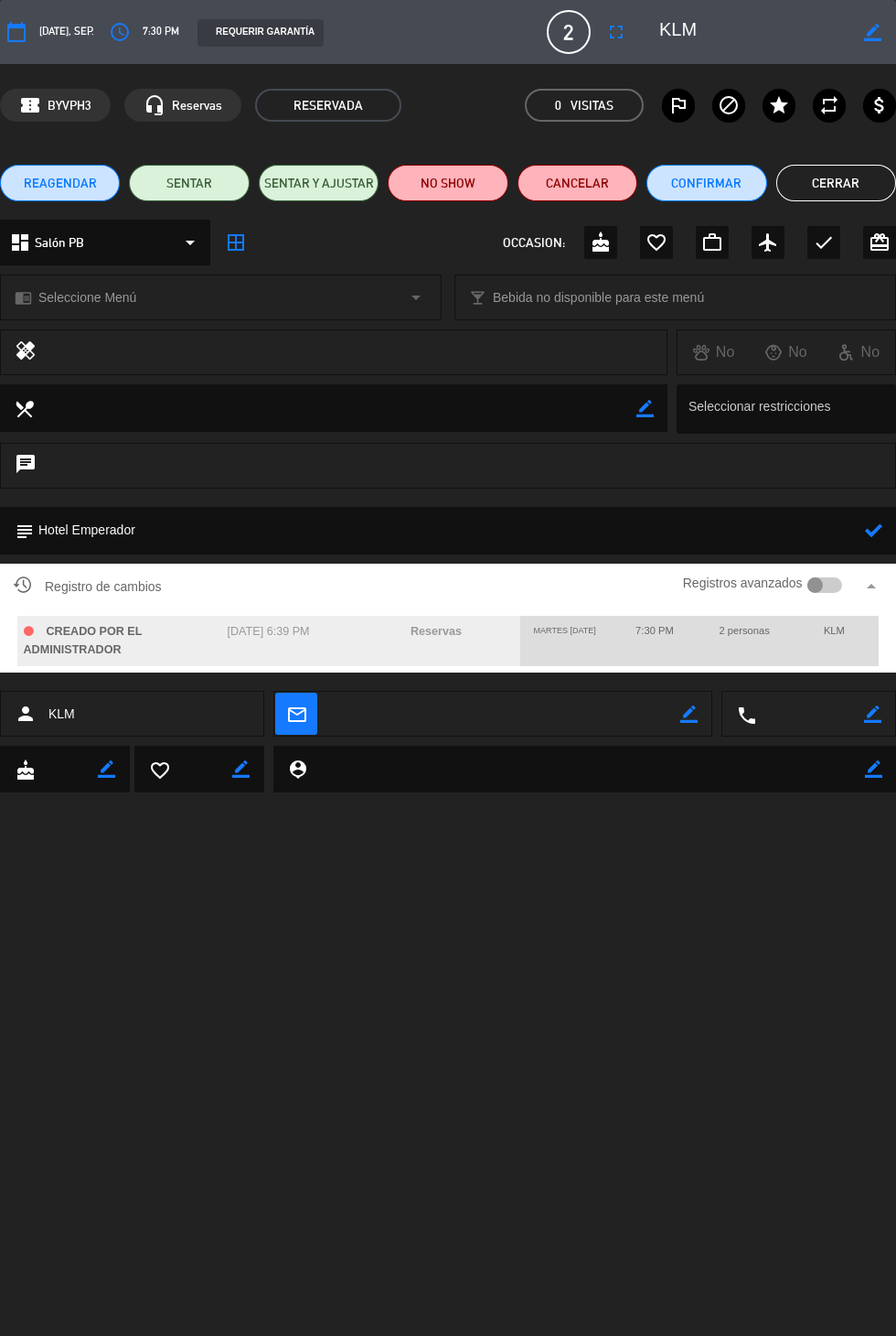
click at [469, 527] on textarea at bounding box center [449, 531] width 832 height 47
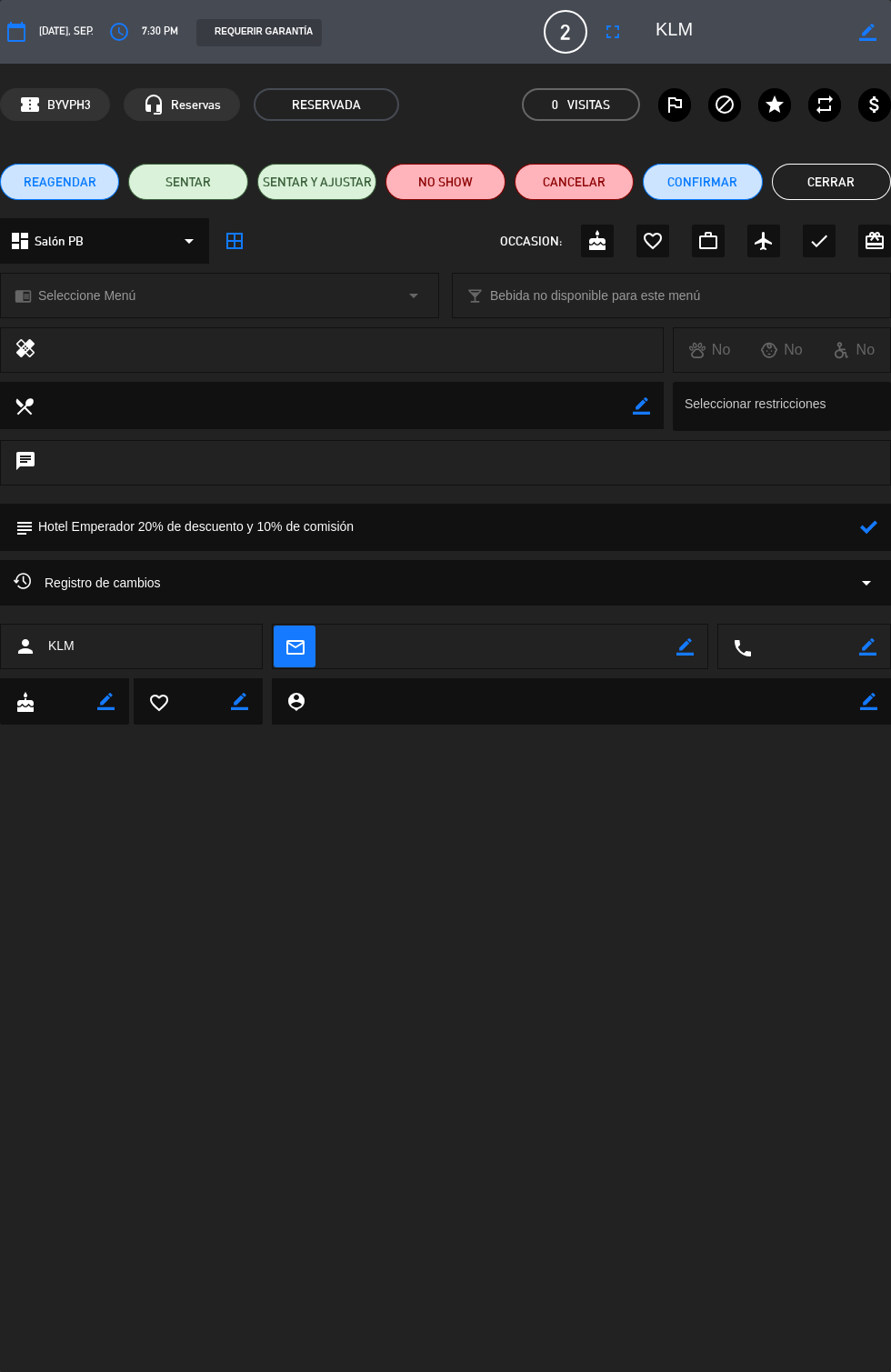
type textarea "Hotel Emperador 20% de descuento y 10% de comisión"
click at [868, 530] on icon at bounding box center [869, 528] width 17 height 17
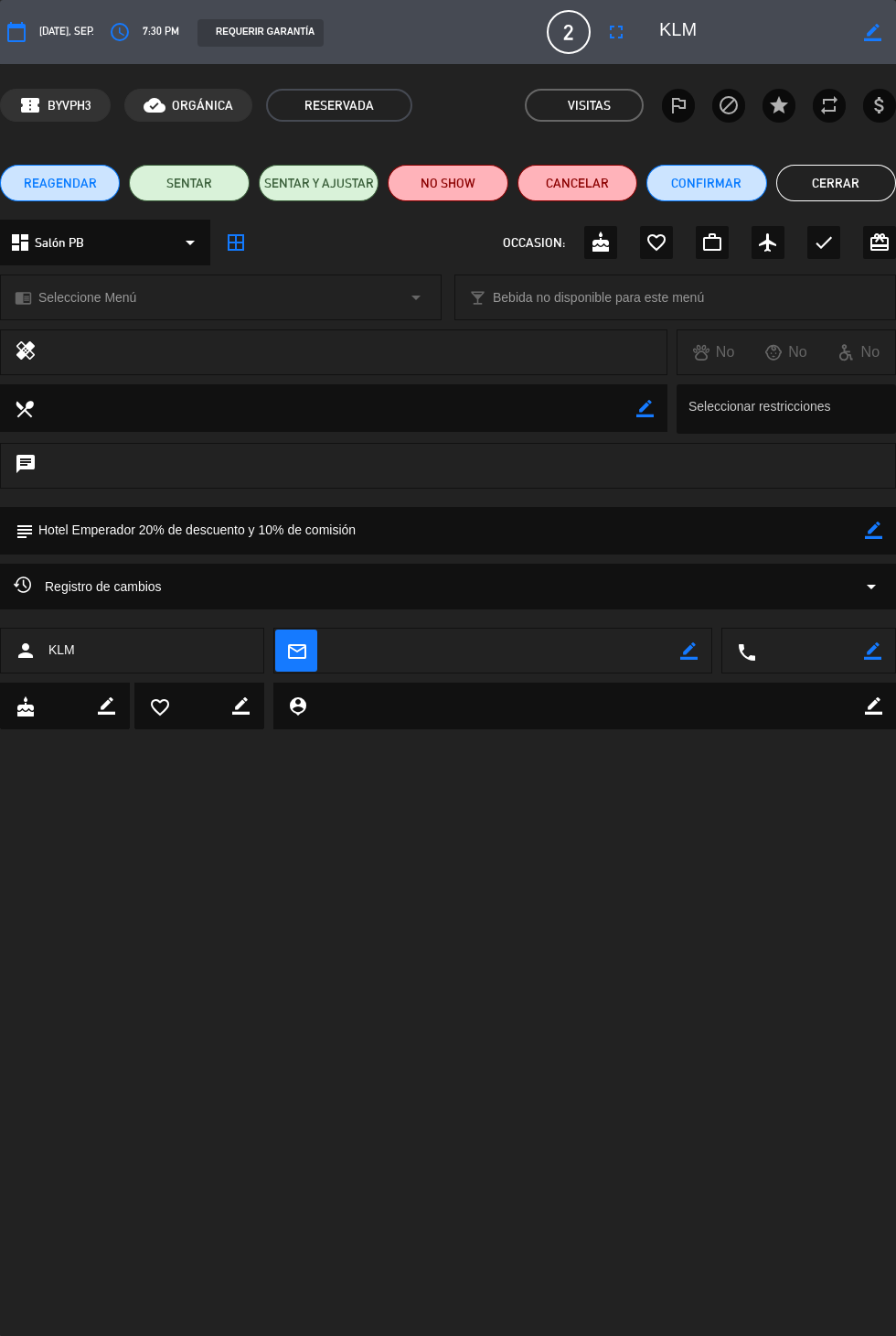
click at [854, 194] on button "Cerrar" at bounding box center [836, 182] width 120 height 36
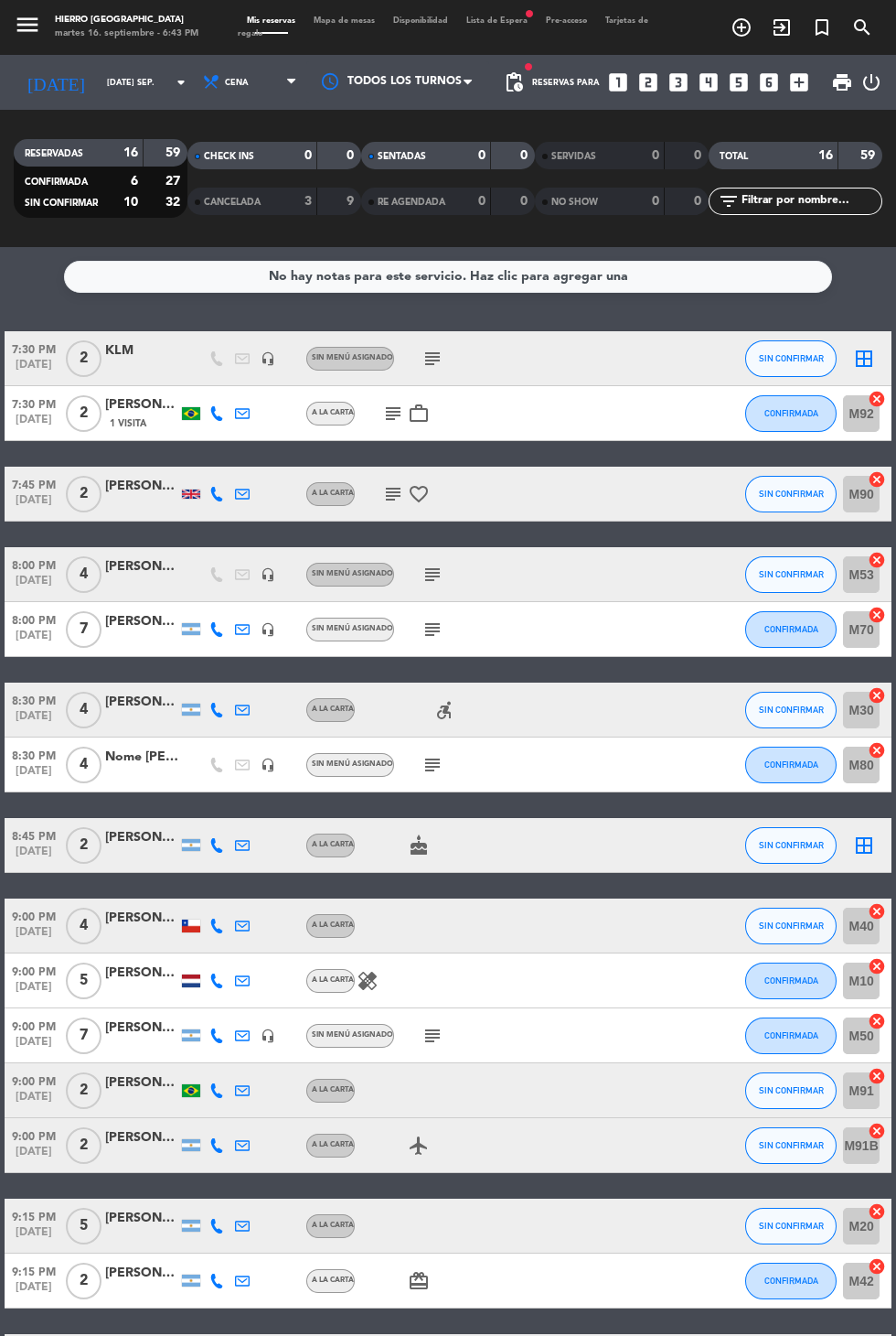
click at [873, 355] on icon "border_all" at bounding box center [864, 359] width 21 height 22
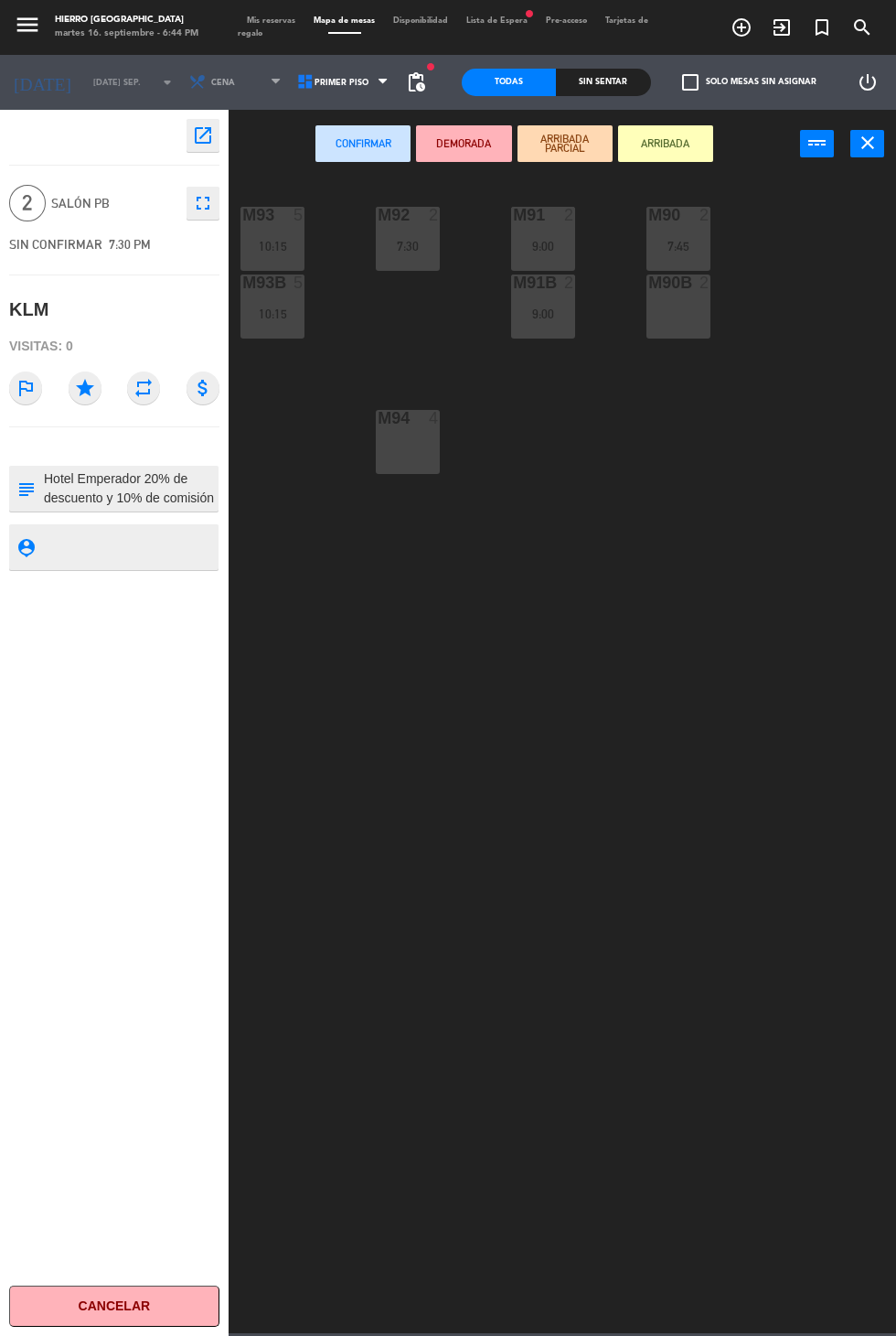
click at [381, 127] on button "Confirmar" at bounding box center [363, 143] width 95 height 36
click at [379, 93] on span "Primer Piso" at bounding box center [345, 82] width 107 height 40
click at [362, 157] on ng-component "menu Hierro Palermo martes 16. septiembre - 6:44 PM Mis reservas Mapa de mesas …" at bounding box center [448, 667] width 896 height 1333
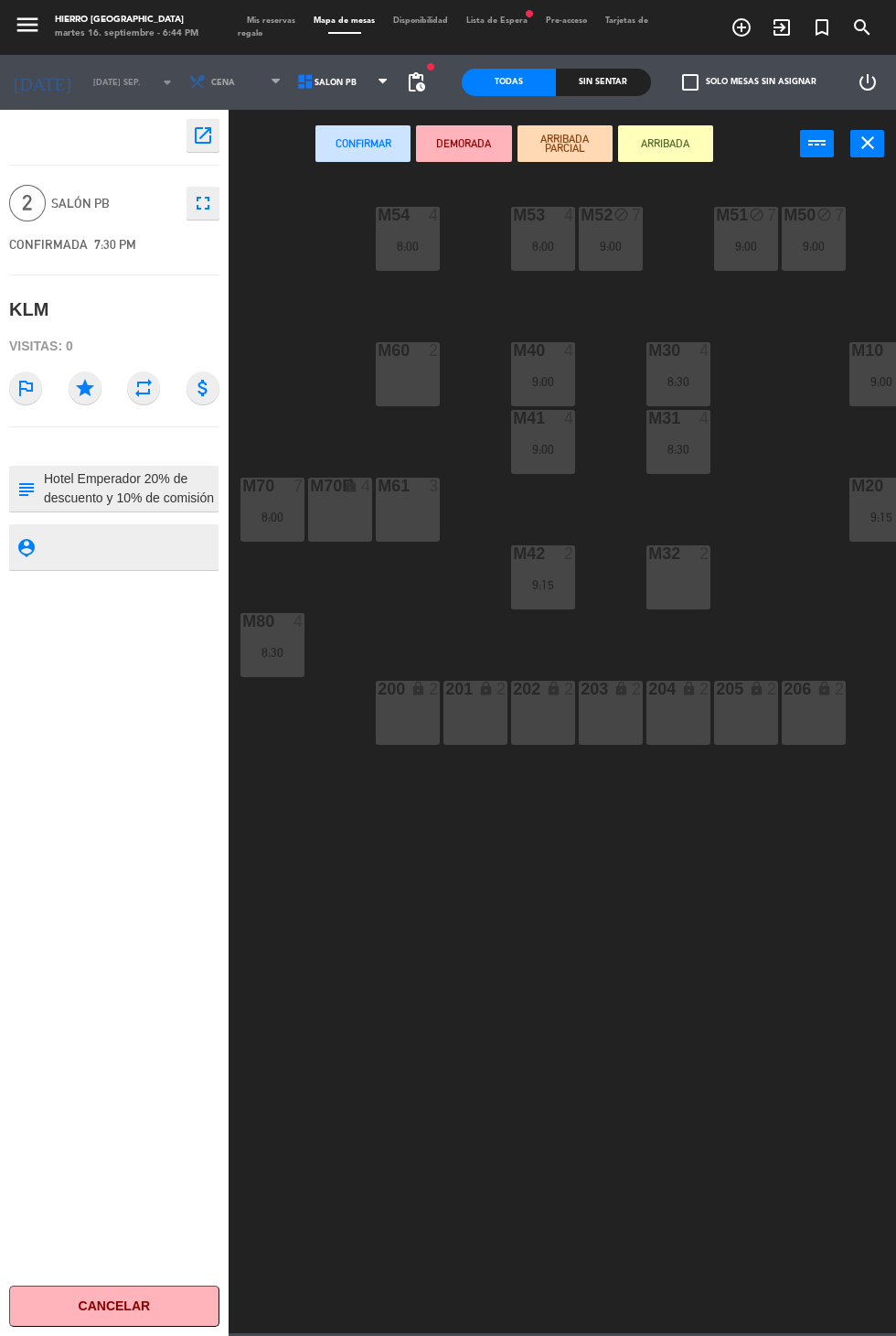
click at [670, 557] on div at bounding box center [679, 553] width 30 height 17
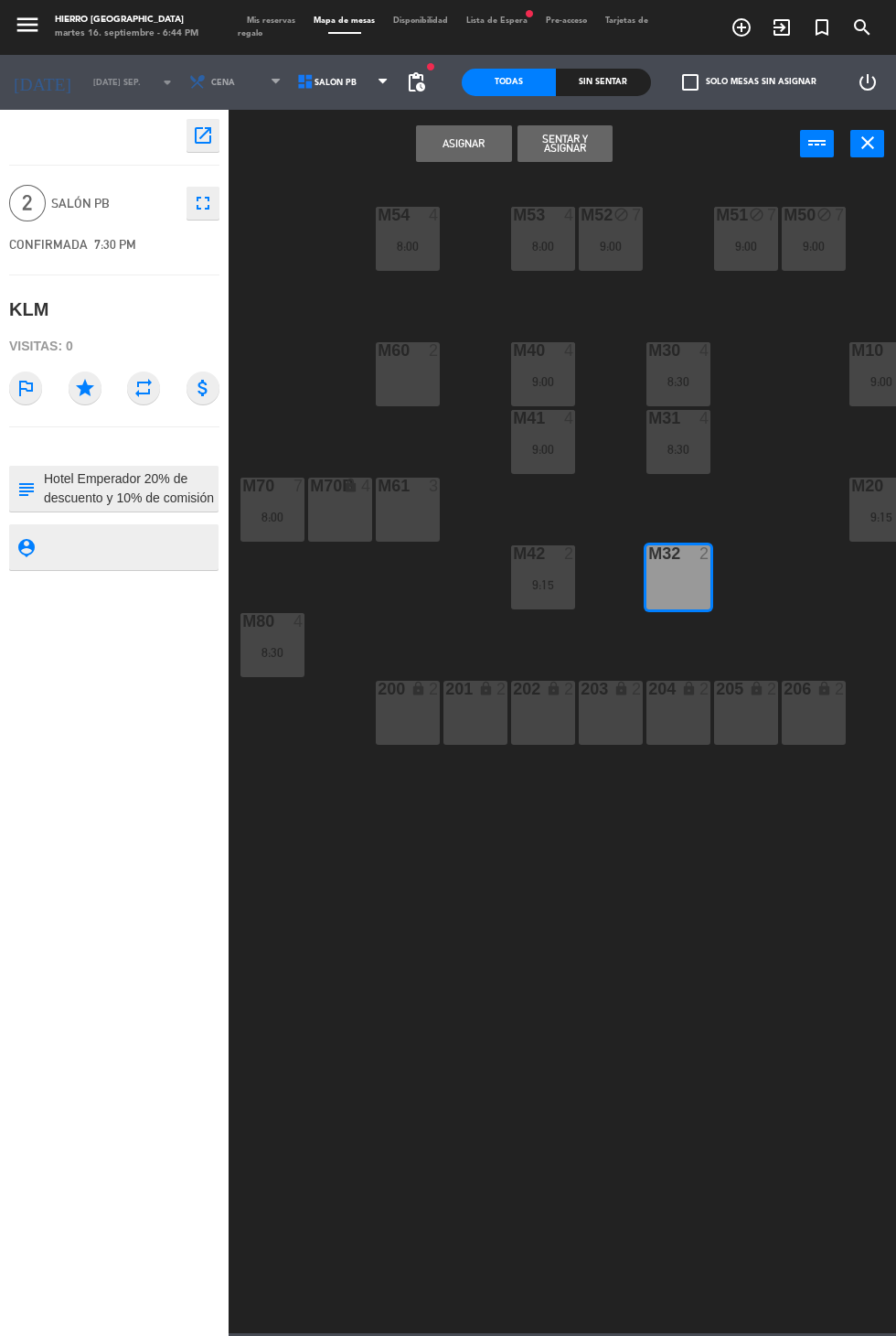
click at [489, 151] on button "Asignar" at bounding box center [463, 143] width 95 height 36
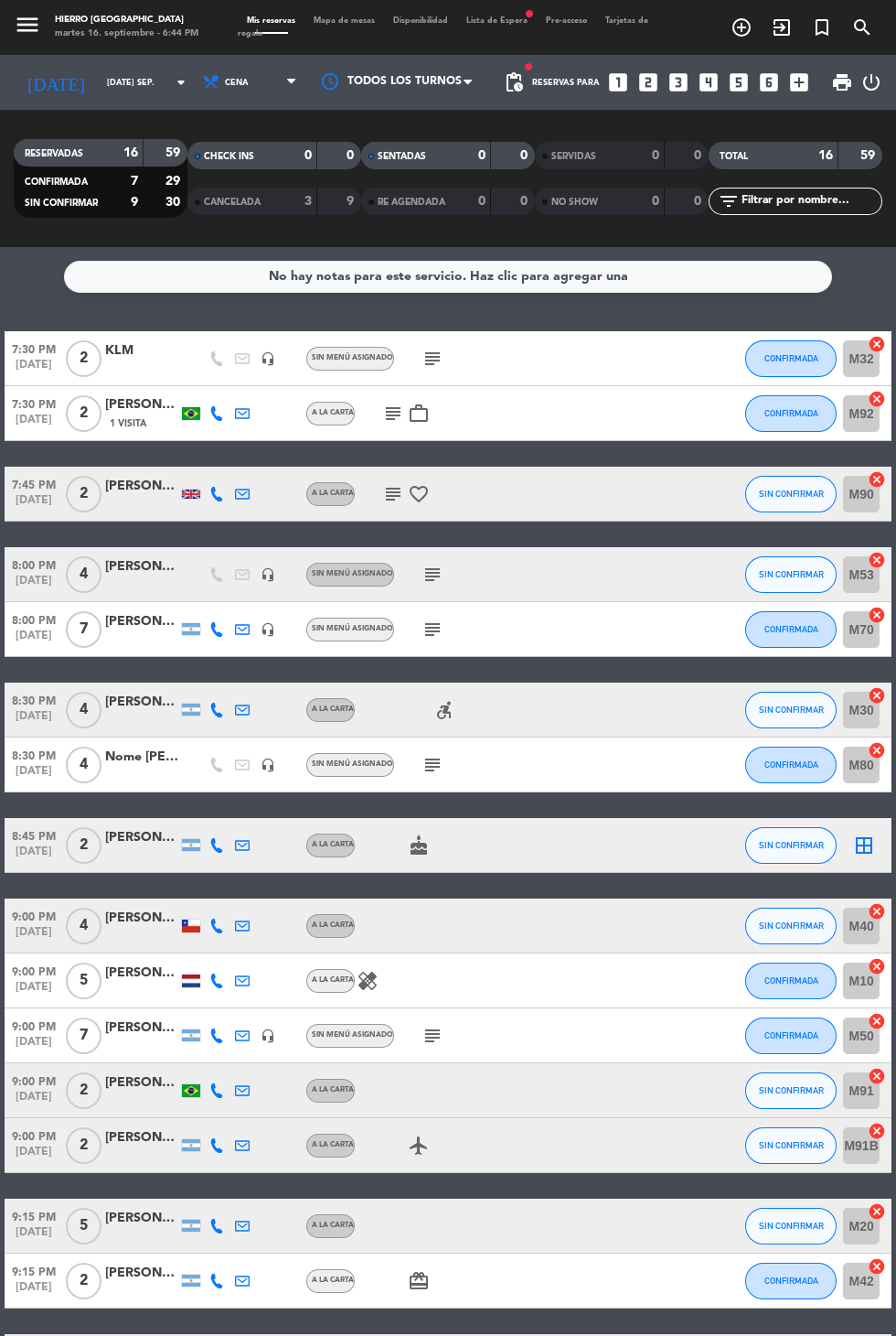
click at [426, 838] on icon "cake" at bounding box center [418, 845] width 21 height 22
click at [864, 838] on icon "border_all" at bounding box center [864, 845] width 21 height 22
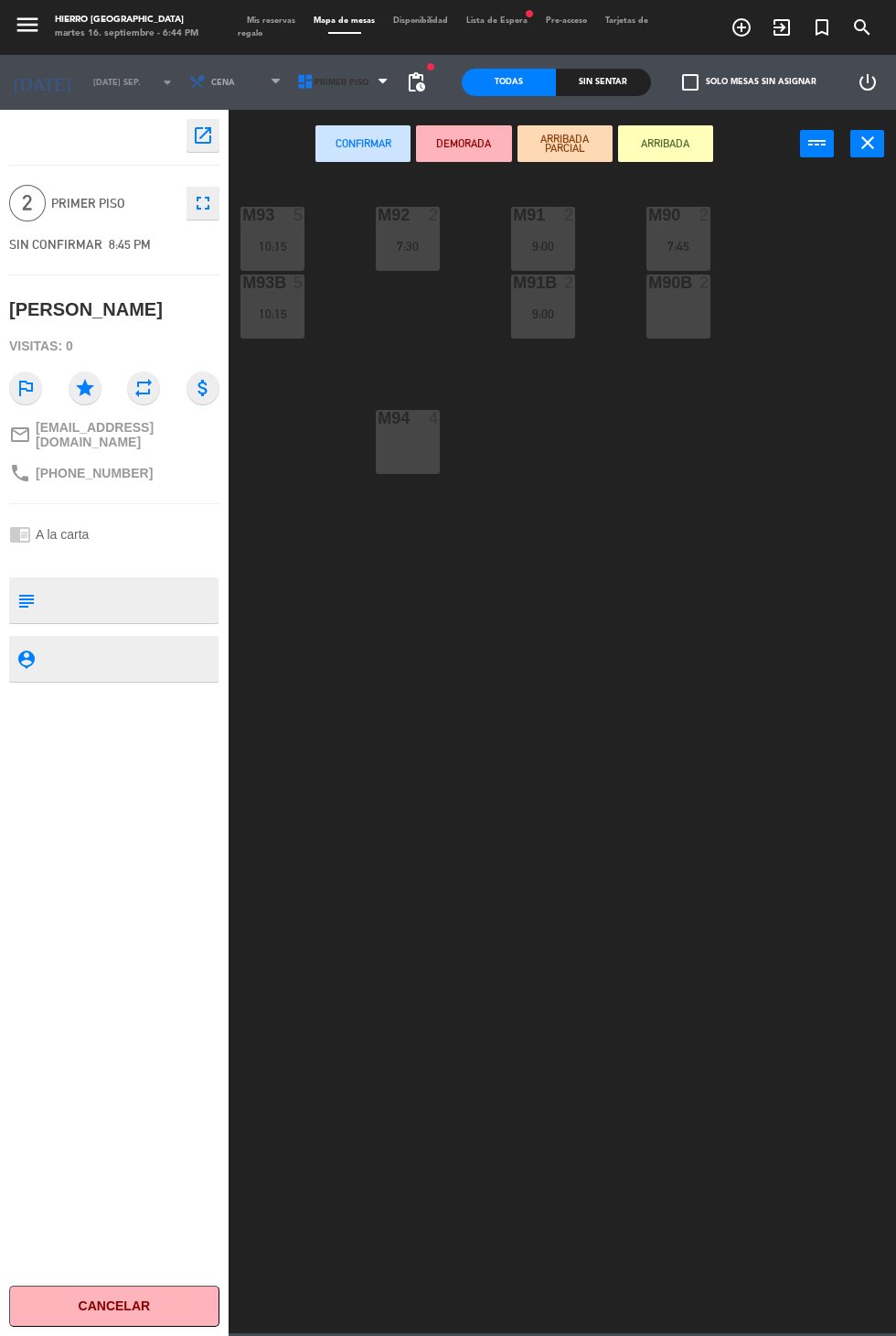
click at [347, 78] on span "Primer Piso" at bounding box center [341, 83] width 54 height 10
click at [359, 163] on ng-component "menu Hierro Palermo martes 16. septiembre - 6:44 PM Mis reservas Mapa de mesas …" at bounding box center [448, 667] width 896 height 1333
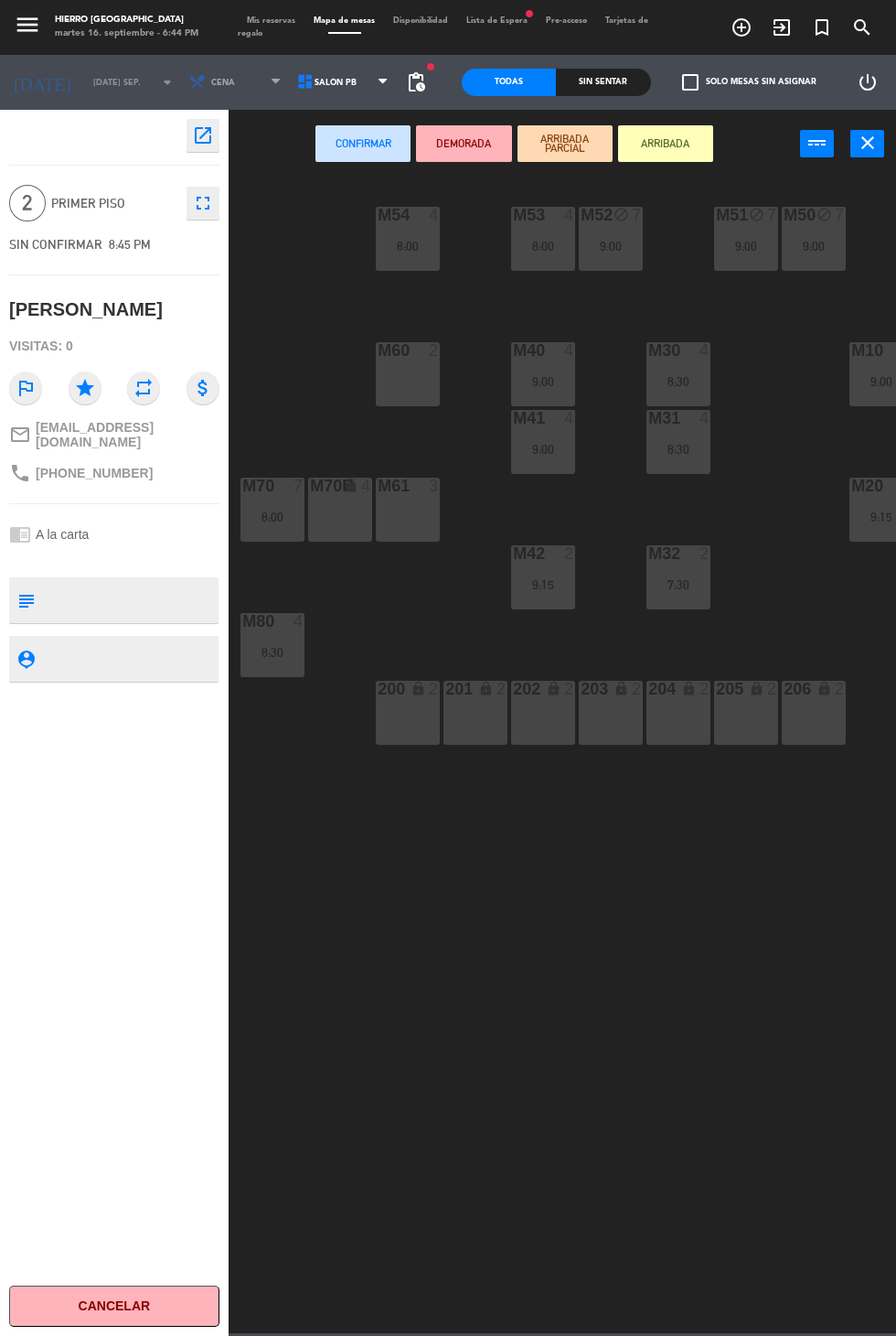
click at [358, 96] on span "Salón PB" at bounding box center [345, 82] width 107 height 40
click at [364, 141] on ng-component "menu Hierro Palermo martes 16. septiembre - 6:44 PM Mis reservas Mapa de mesas …" at bounding box center [448, 667] width 896 height 1333
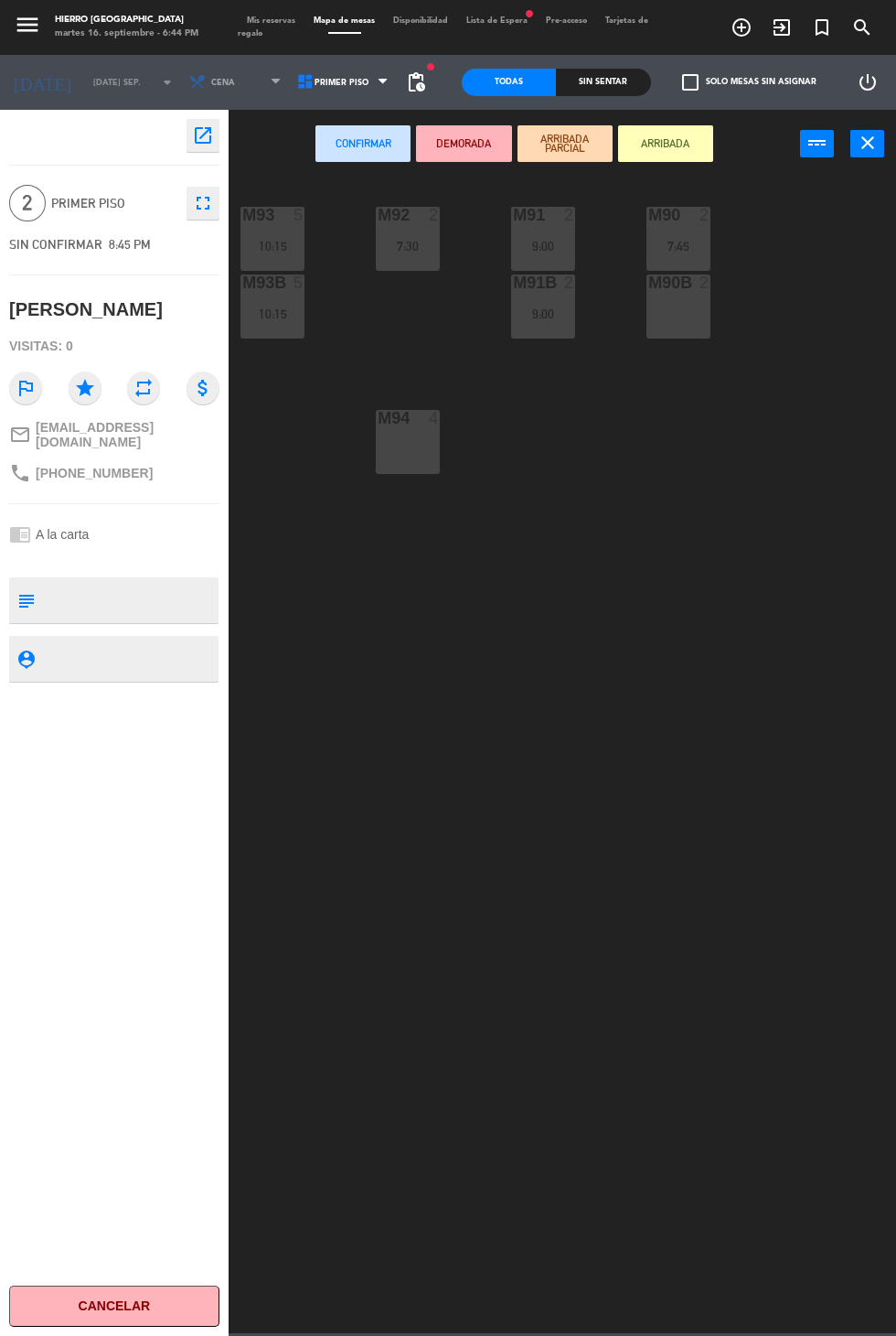
click at [670, 326] on div "M90B 2" at bounding box center [679, 307] width 64 height 65
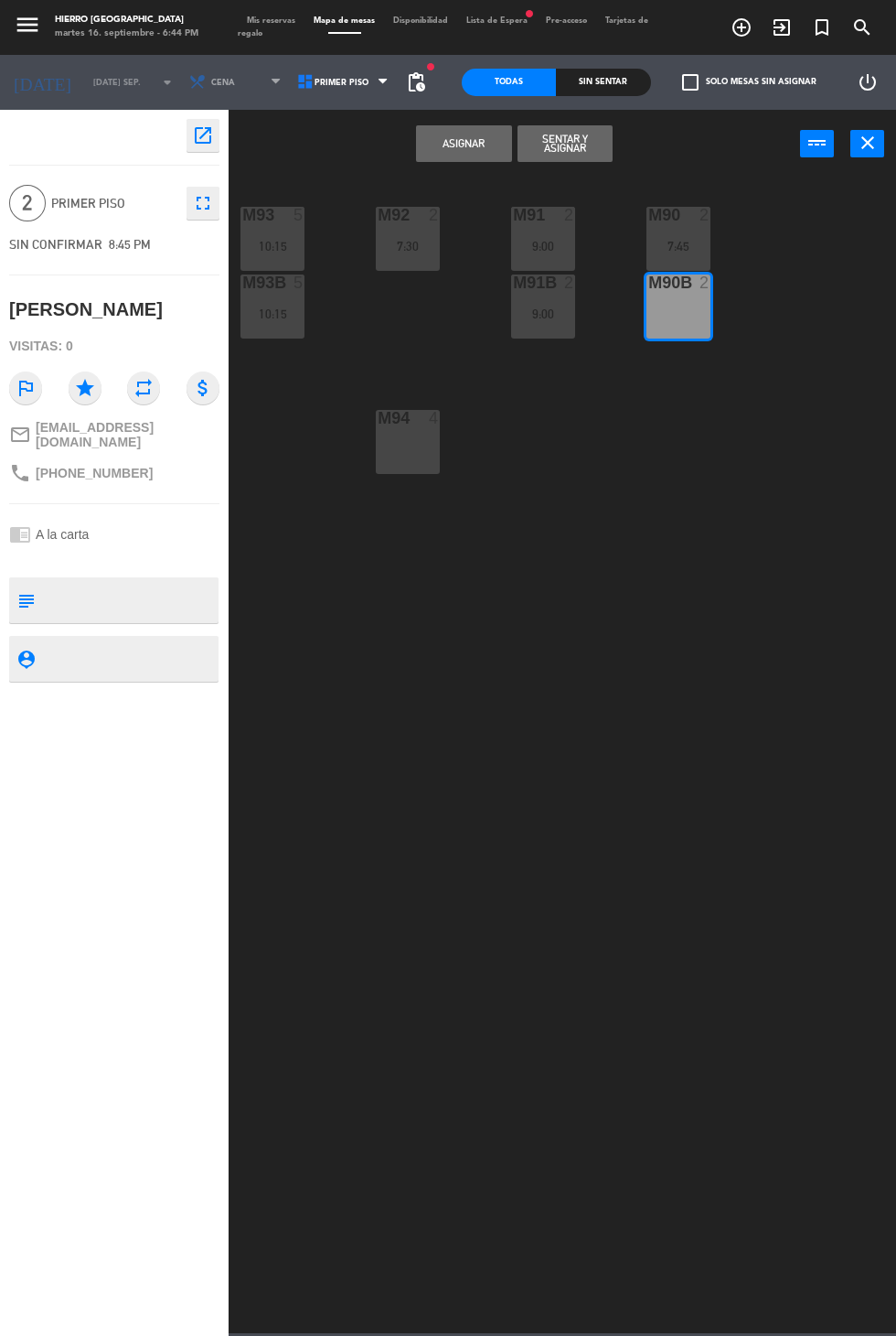
click at [464, 143] on button "Asignar" at bounding box center [463, 143] width 95 height 36
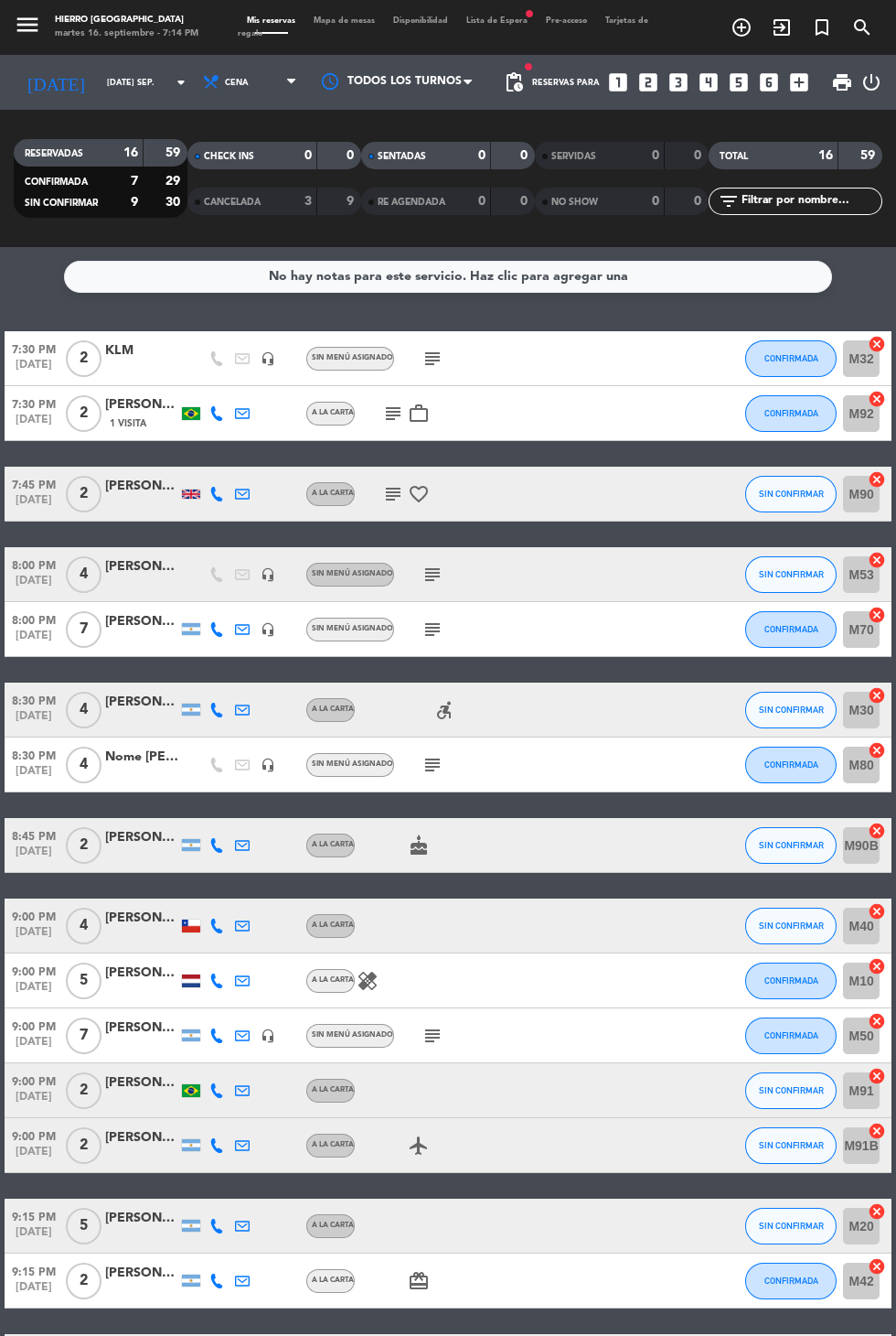
click at [658, 93] on icon "looks_two" at bounding box center [648, 82] width 23 height 23
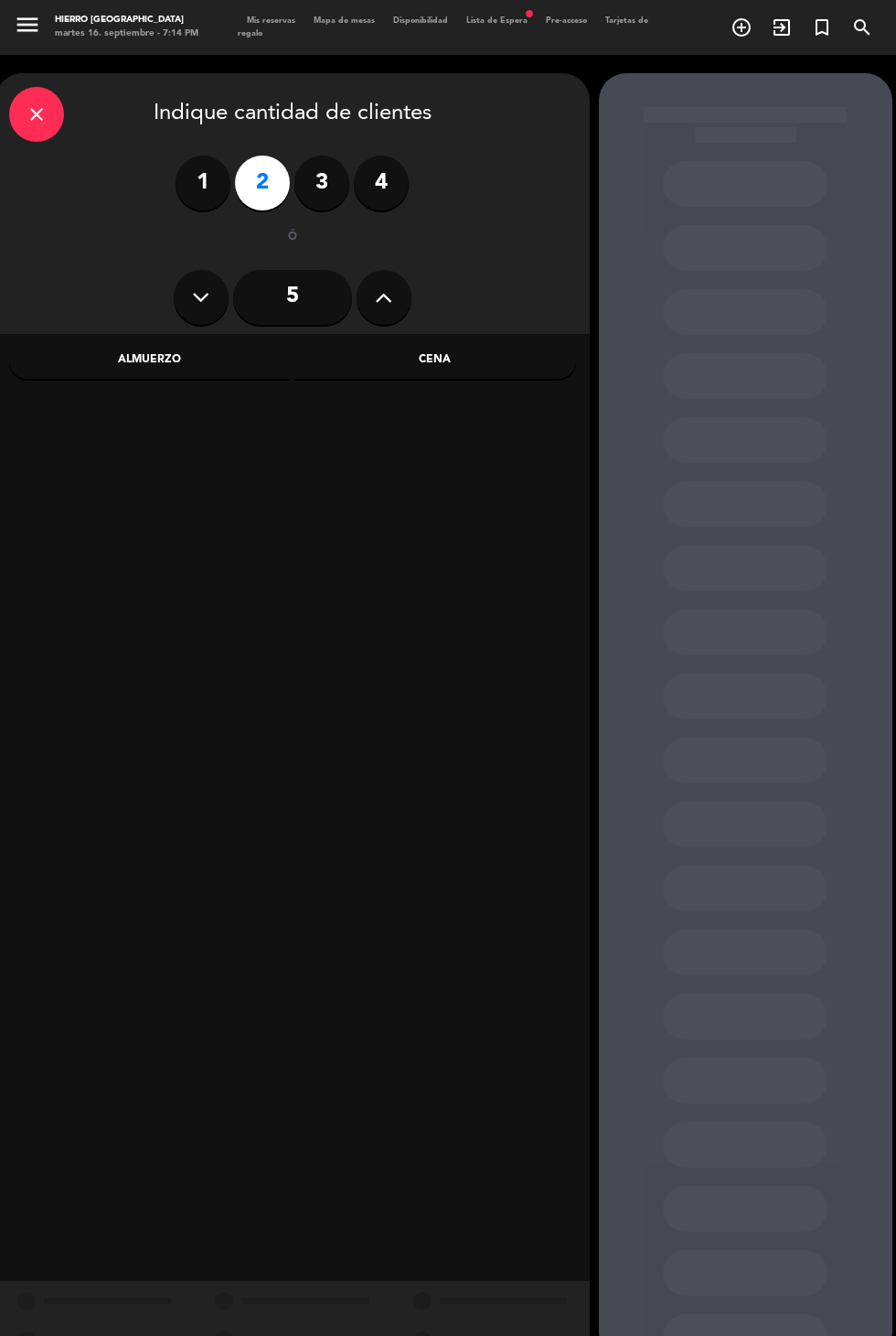
click at [510, 370] on div "Cena" at bounding box center [435, 360] width 281 height 36
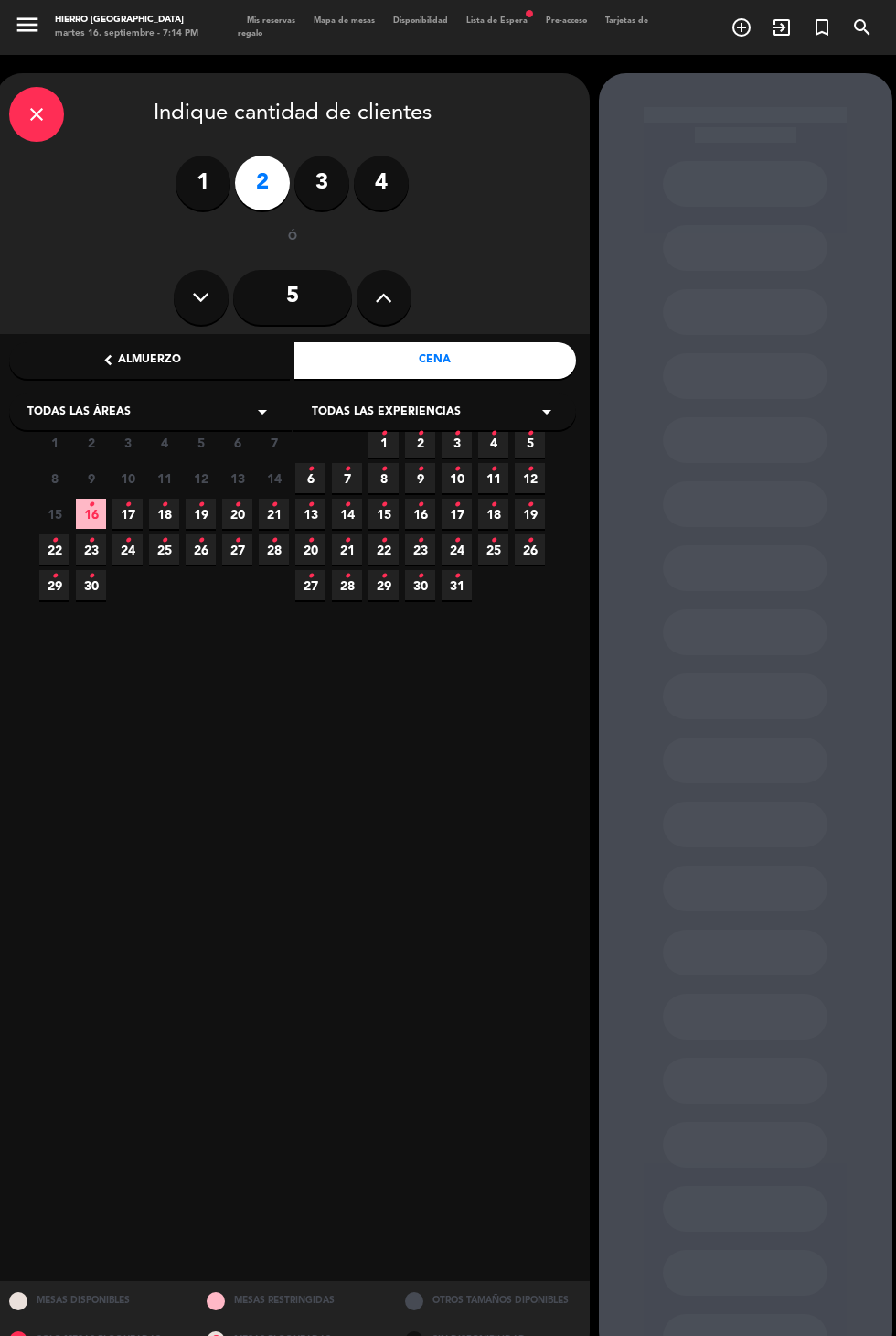
click at [127, 503] on icon "•" at bounding box center [127, 505] width 7 height 29
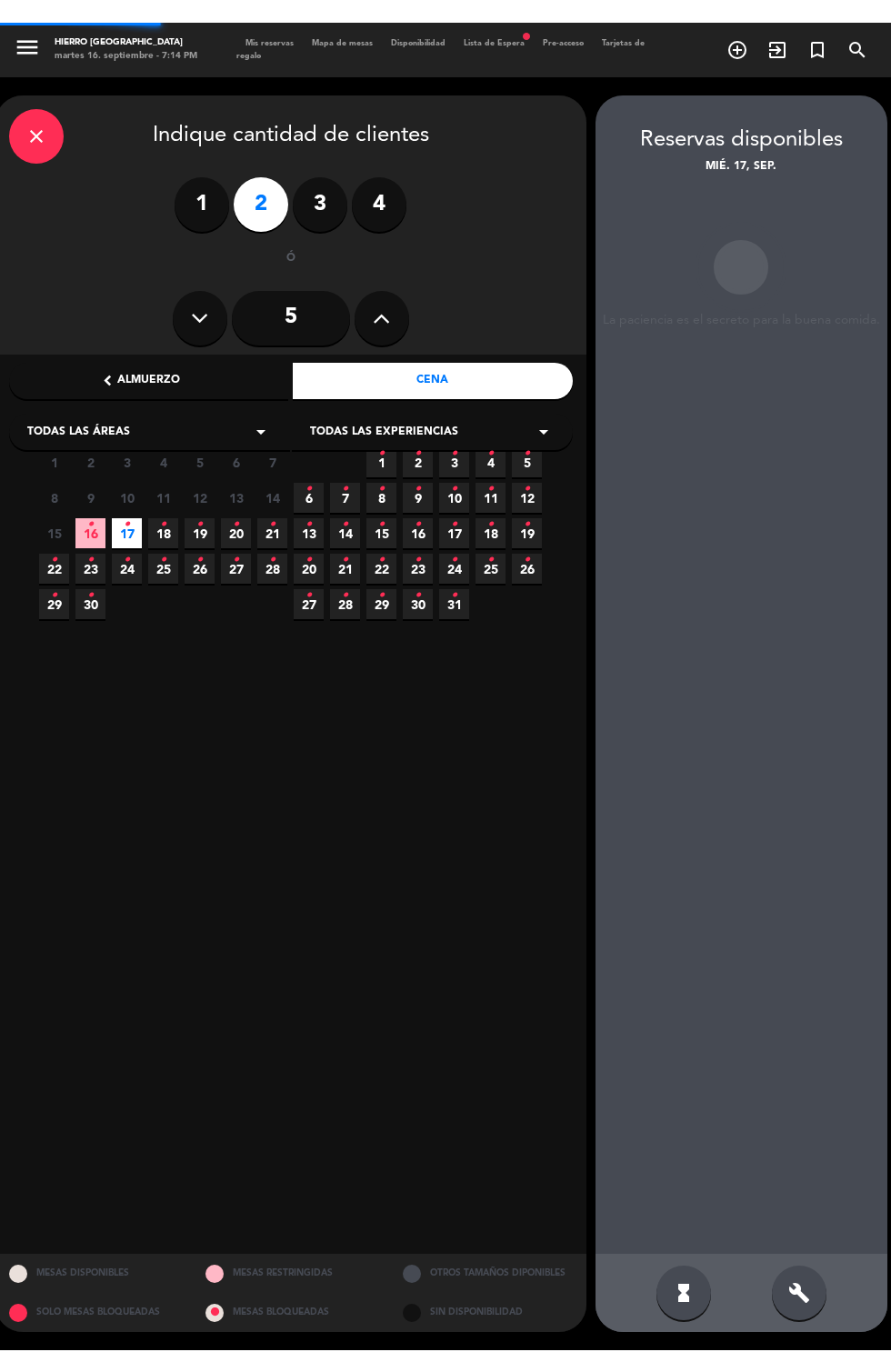
scroll to position [73, 0]
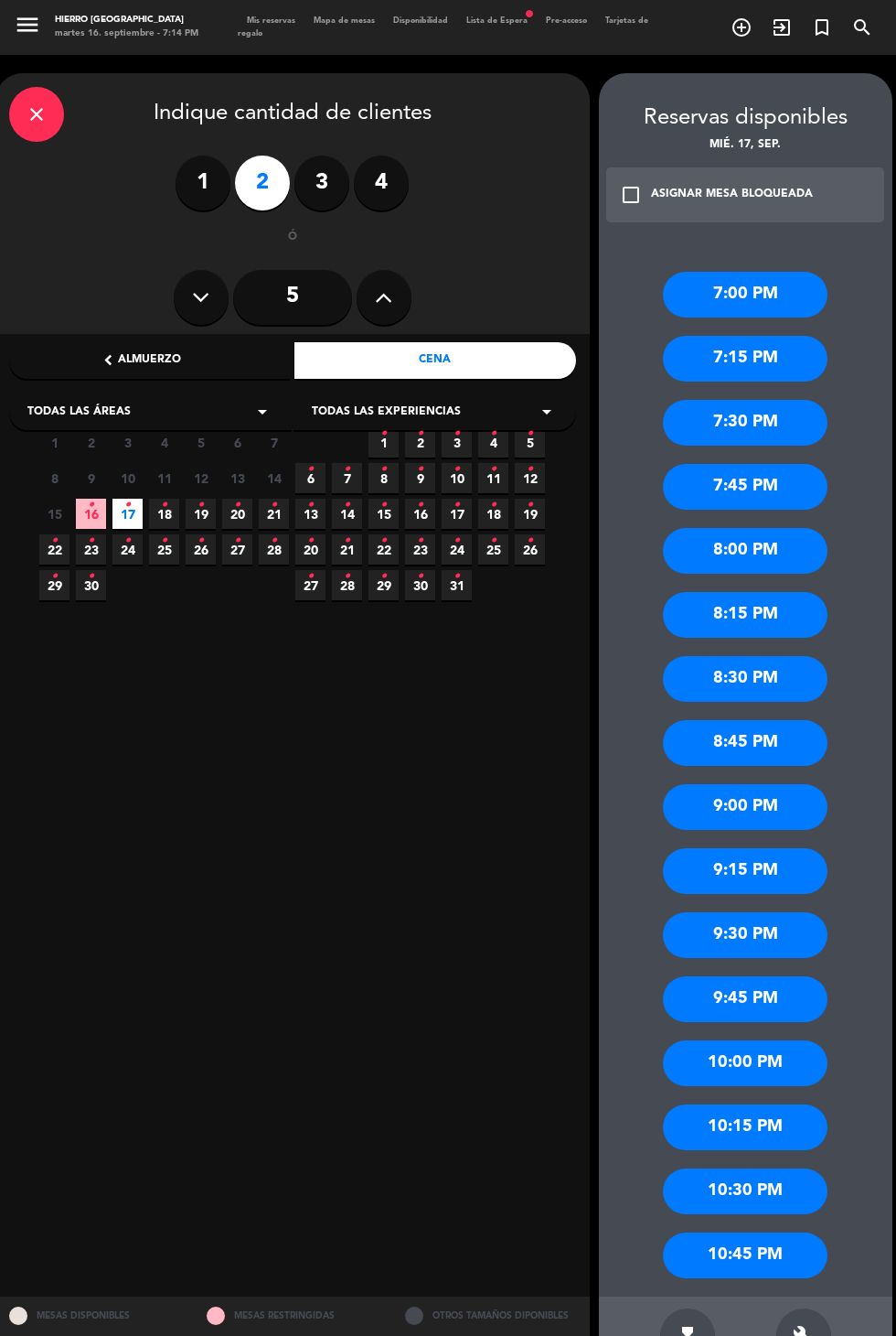
click at [804, 528] on div "8:00 PM" at bounding box center [746, 550] width 164 height 46
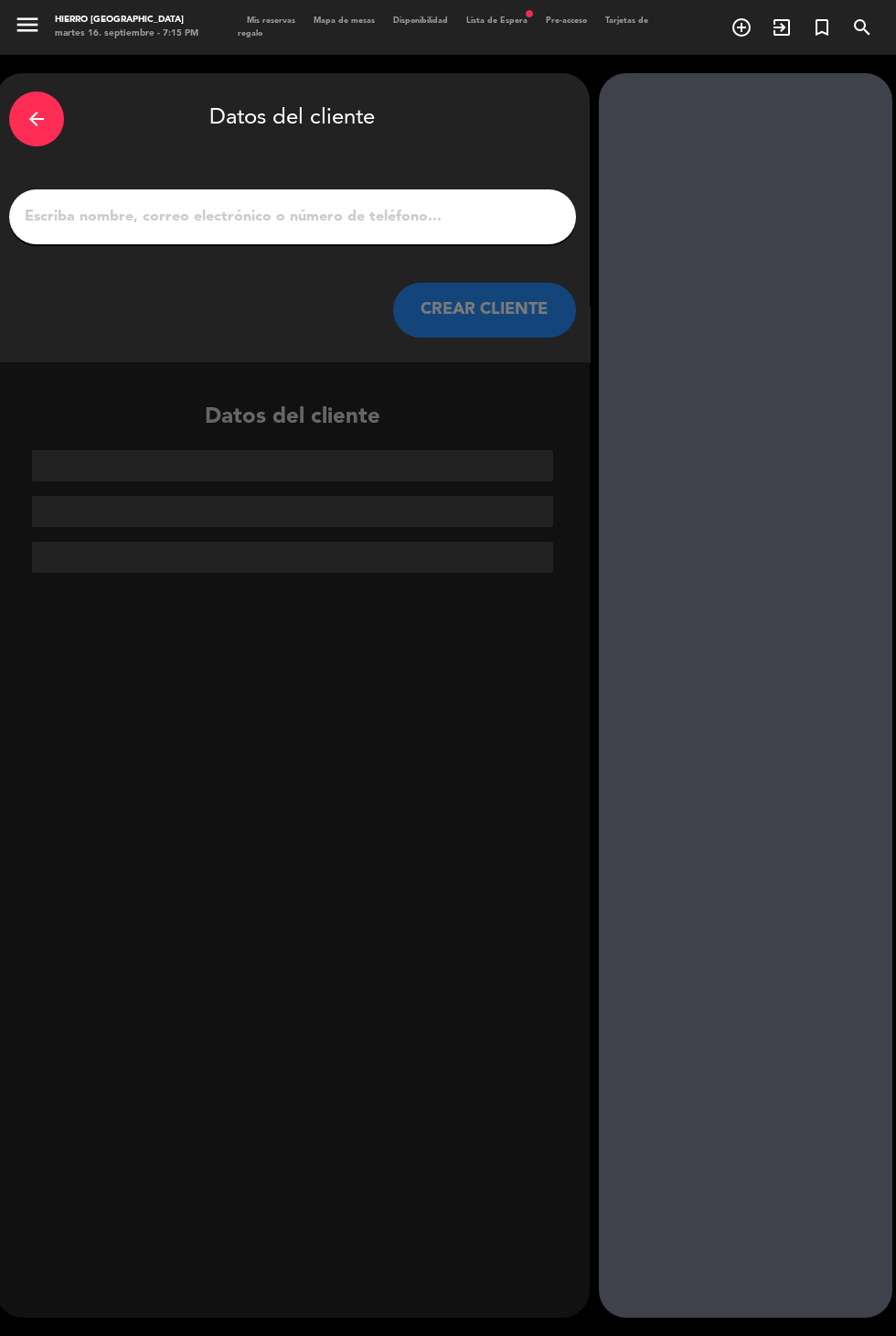
click at [31, 92] on div "arrow_back" at bounding box center [36, 119] width 55 height 55
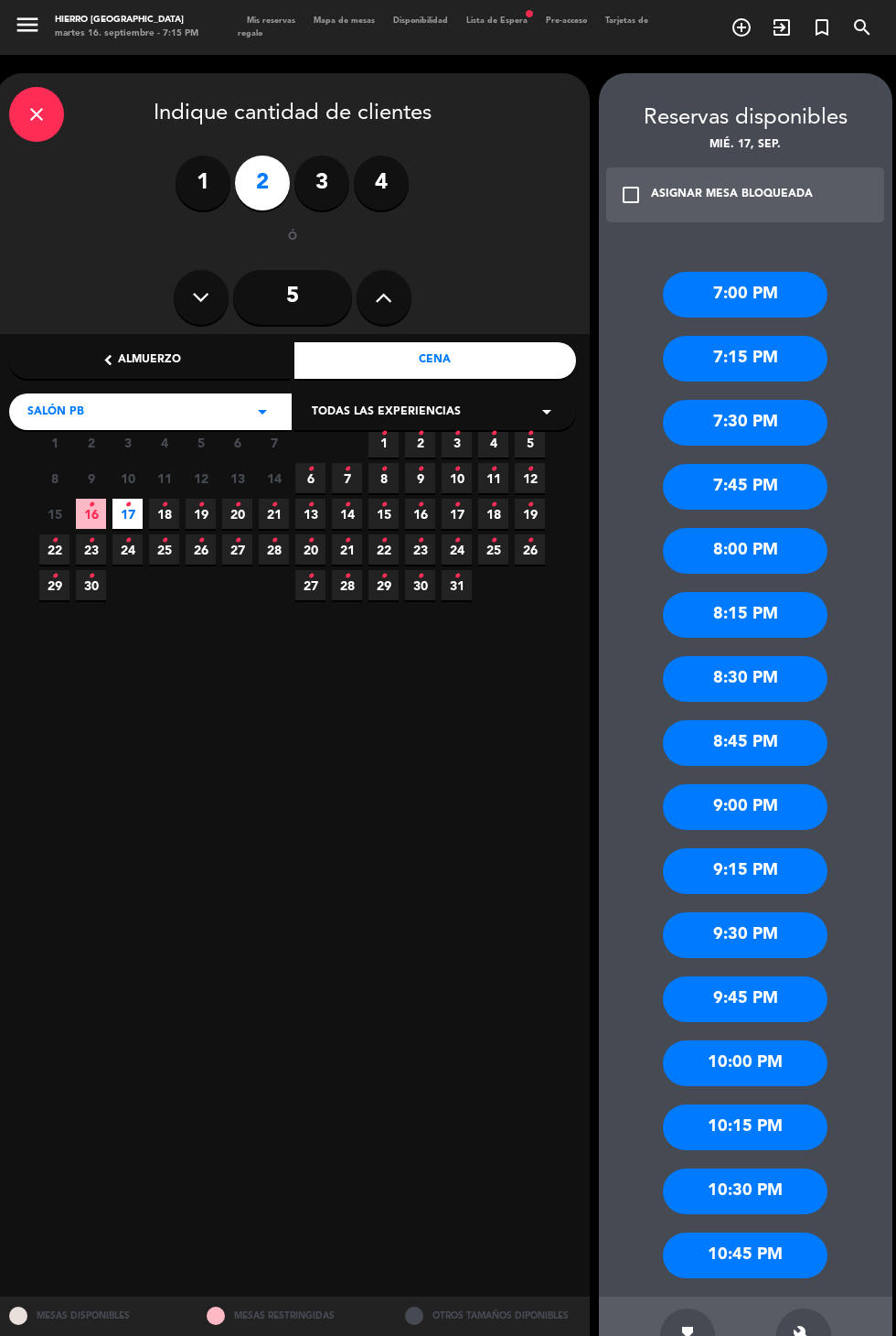
click at [369, 270] on button at bounding box center [384, 297] width 55 height 55
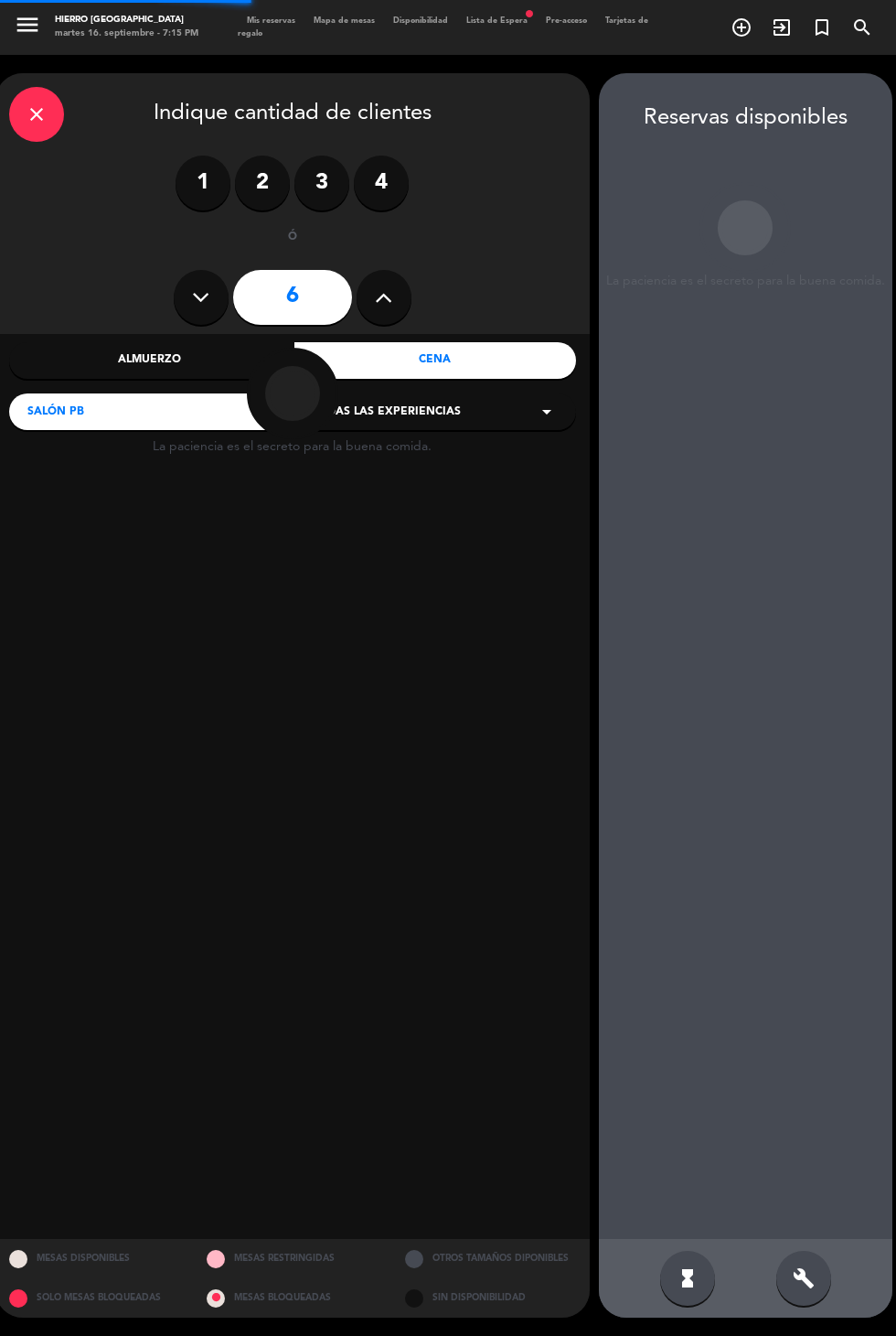
click at [364, 270] on button at bounding box center [384, 297] width 55 height 55
type input "8"
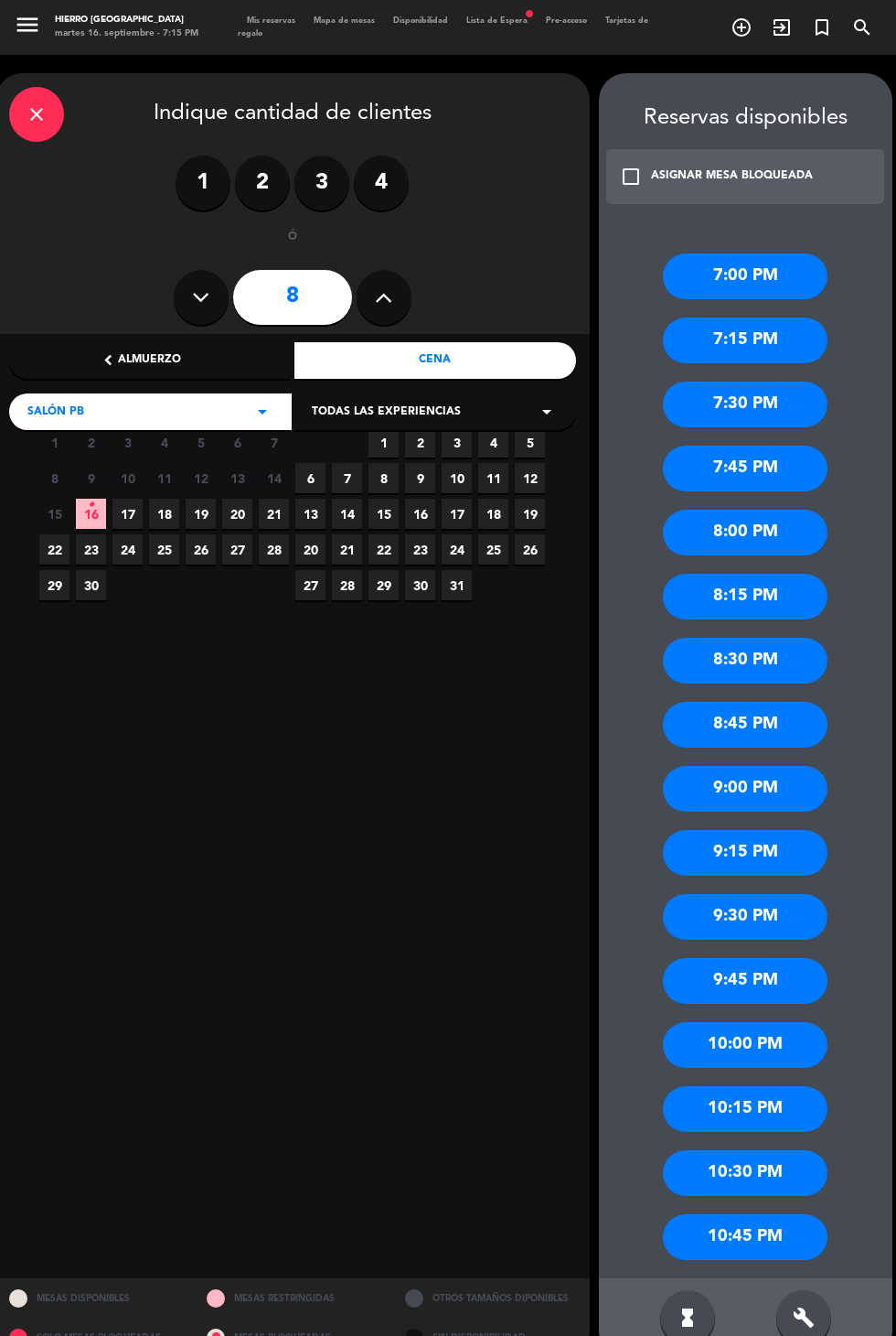
click at [774, 637] on div "8:30 PM" at bounding box center [746, 660] width 164 height 46
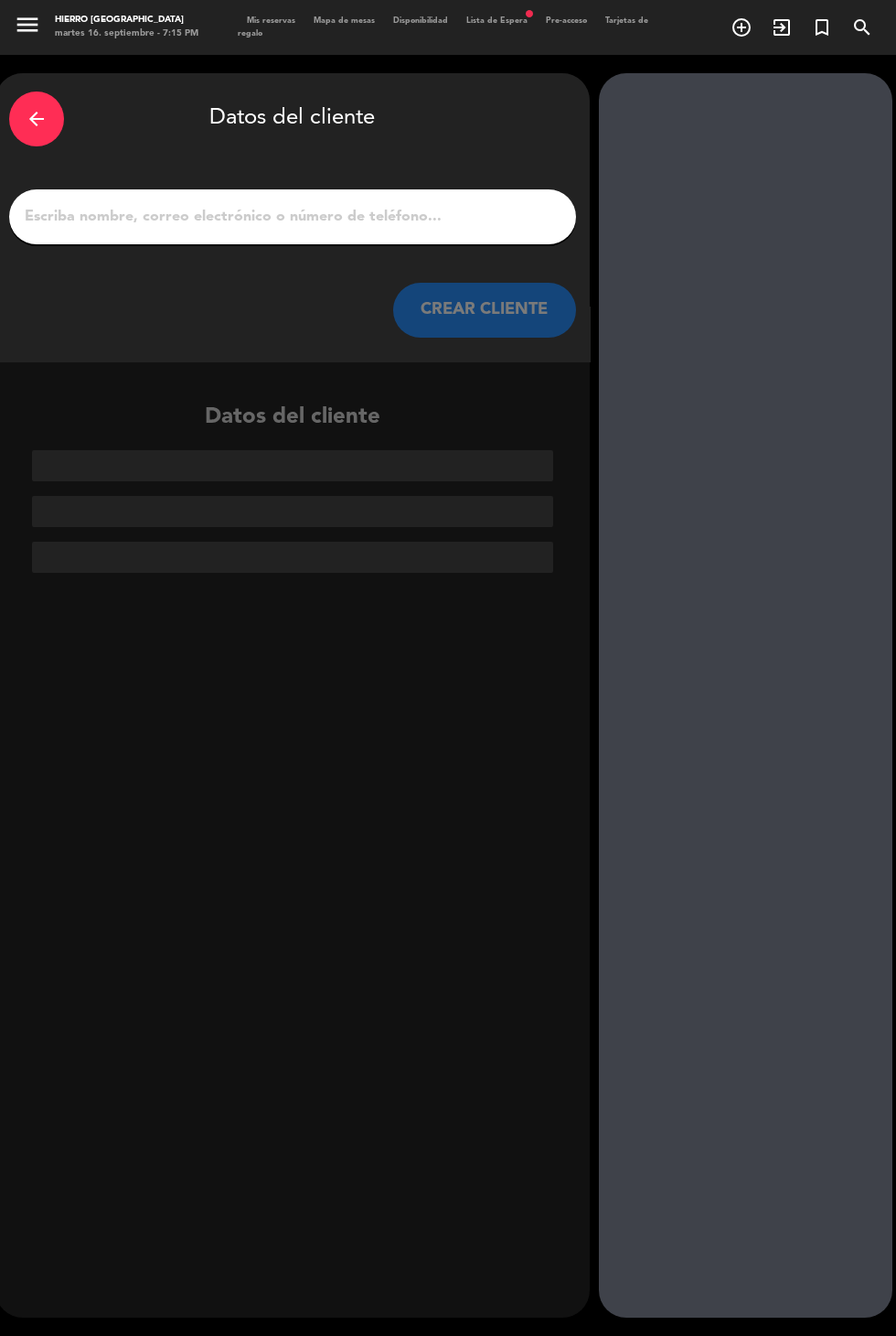
click at [447, 204] on input "1" at bounding box center [292, 217] width 539 height 25
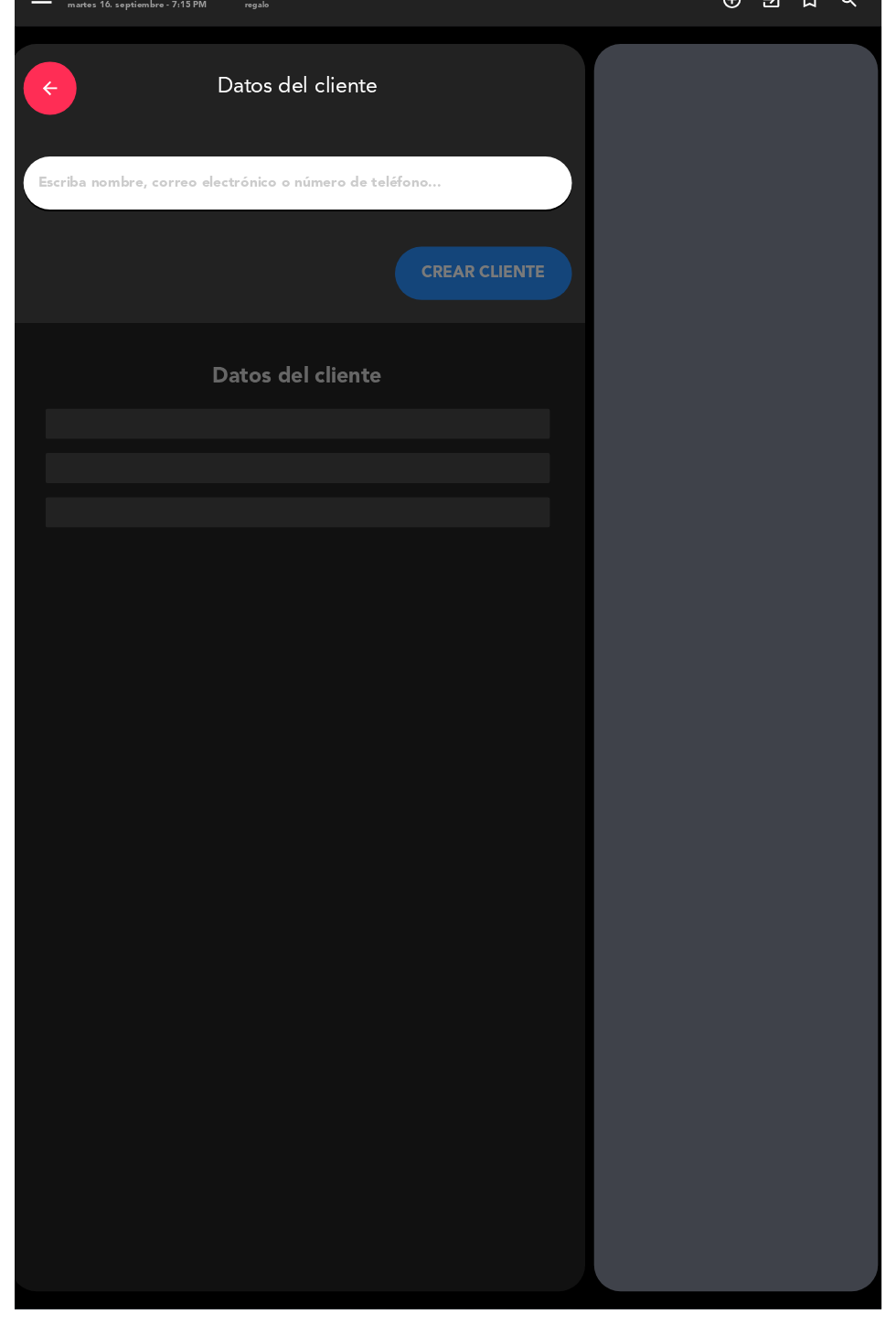
scroll to position [45, 0]
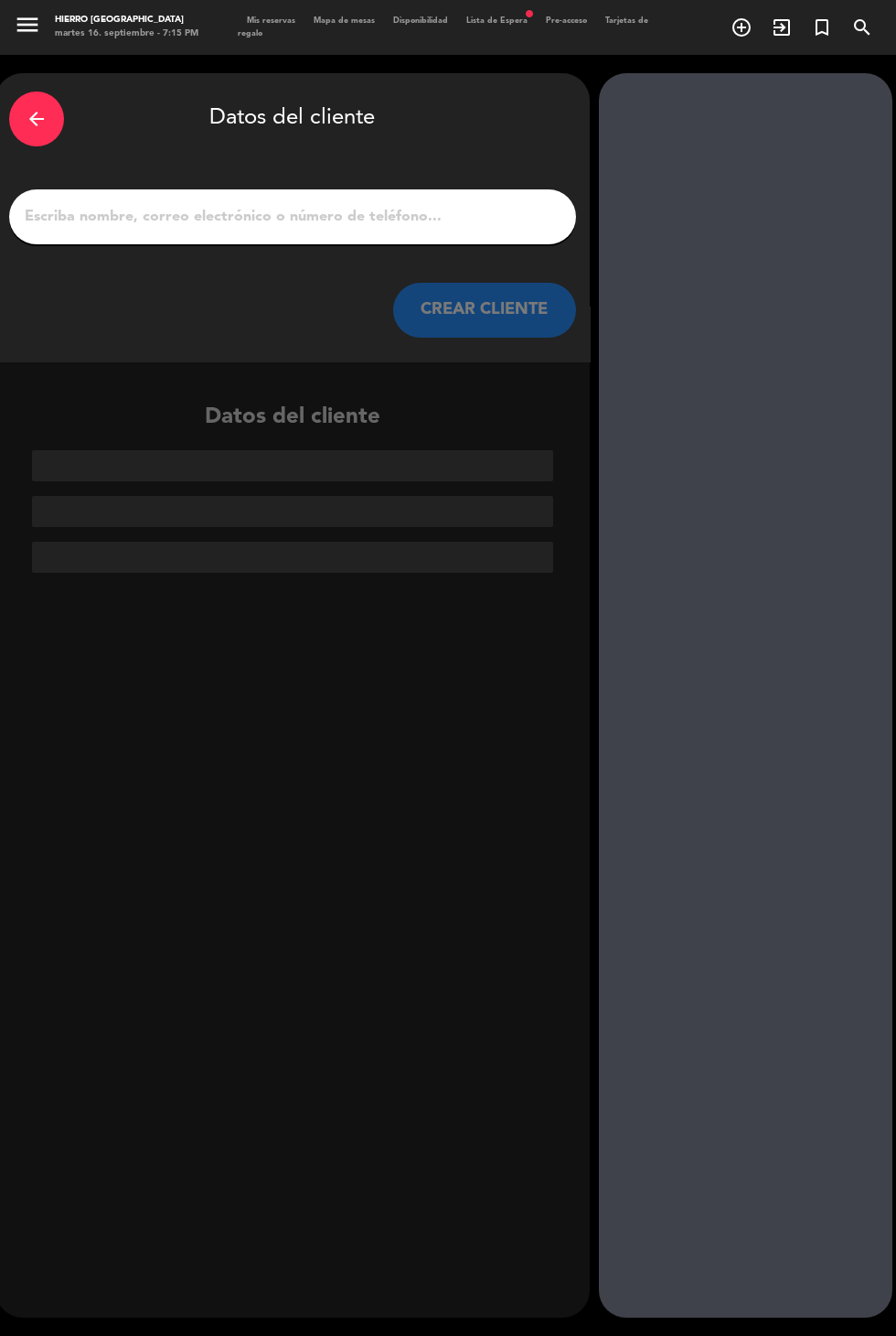
click at [426, 204] on input "1" at bounding box center [292, 217] width 539 height 25
click at [257, 1053] on div "arrow_back Datos del cliente CREAR CLIENTE Datos del cliente" at bounding box center [292, 695] width 594 height 1244
click at [444, 204] on input "1" at bounding box center [292, 217] width 539 height 25
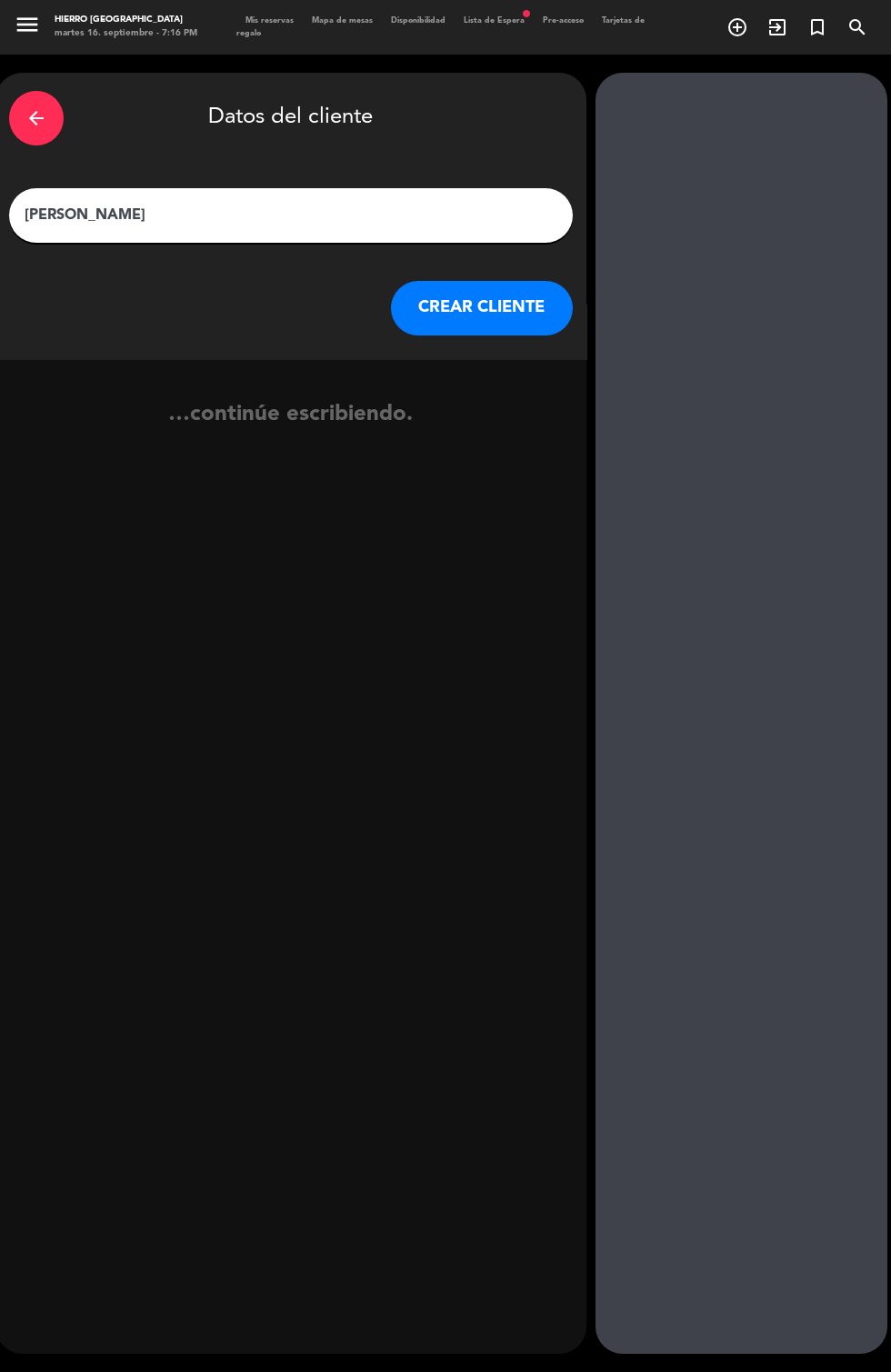
type input "[PERSON_NAME]"
click at [521, 281] on button "CREAR CLIENTE" at bounding box center [481, 308] width 182 height 54
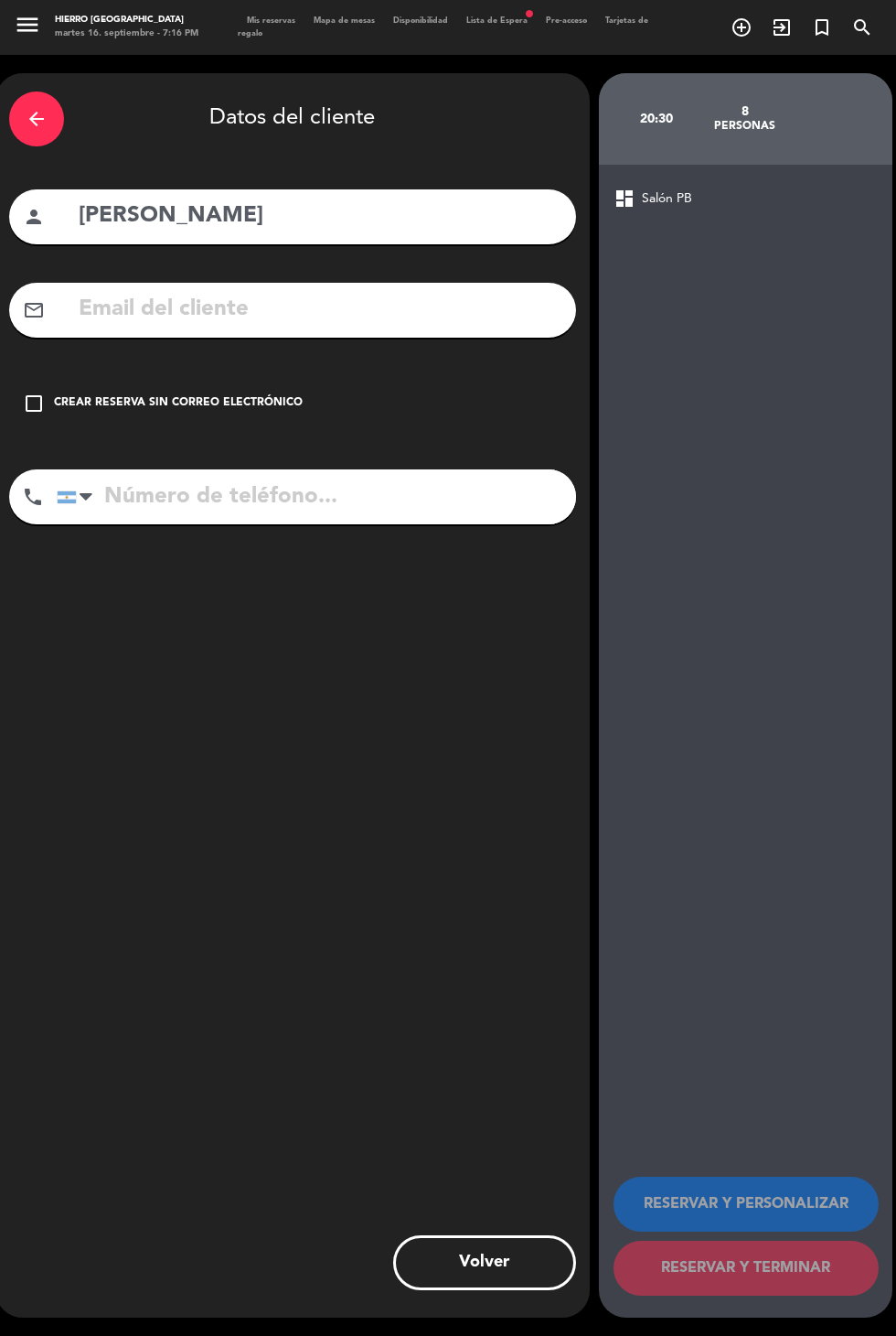
click at [282, 376] on div "check_box_outline_blank Crear reserva sin correo electrónico" at bounding box center [292, 404] width 567 height 55
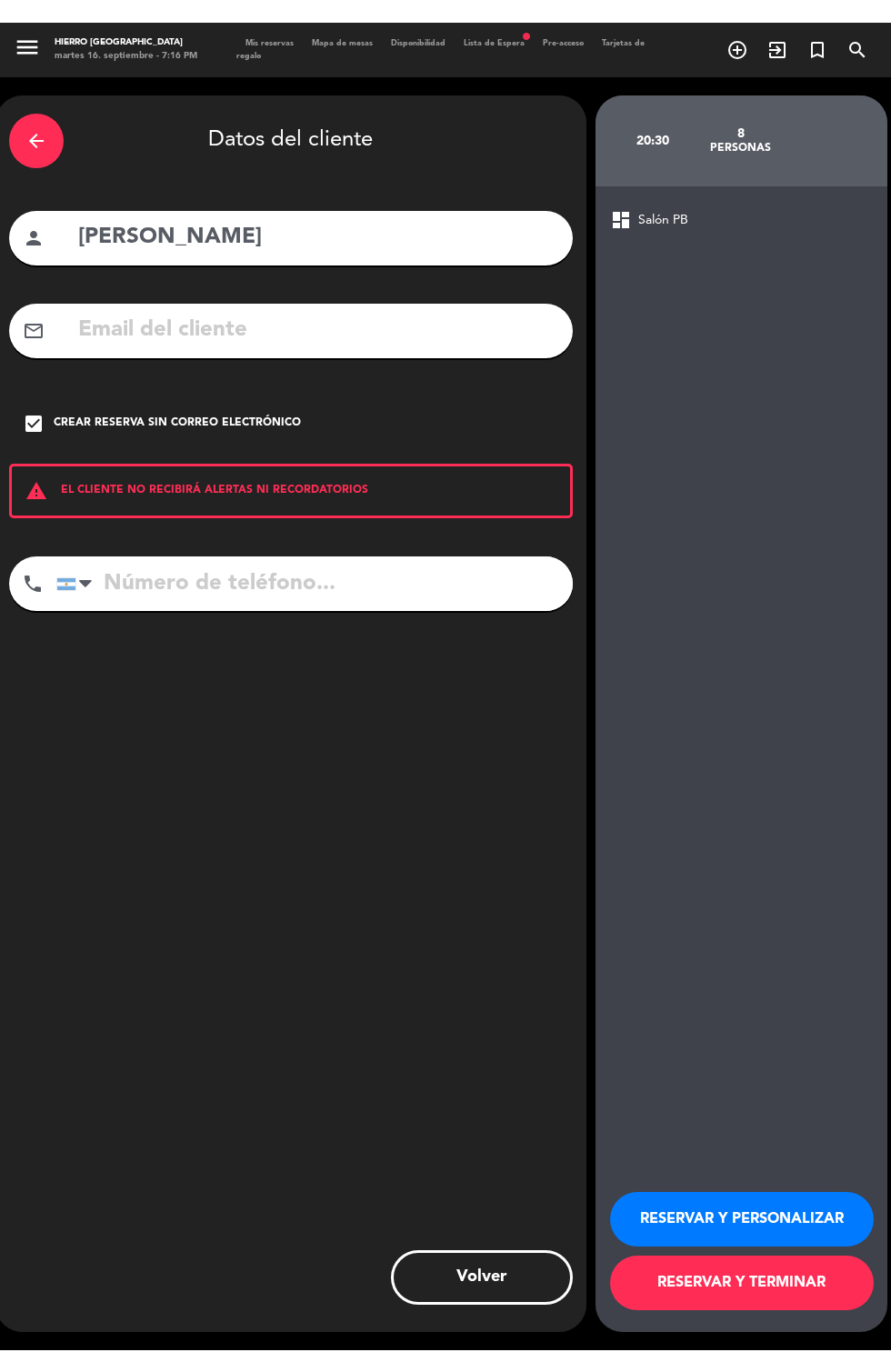
scroll to position [89, 0]
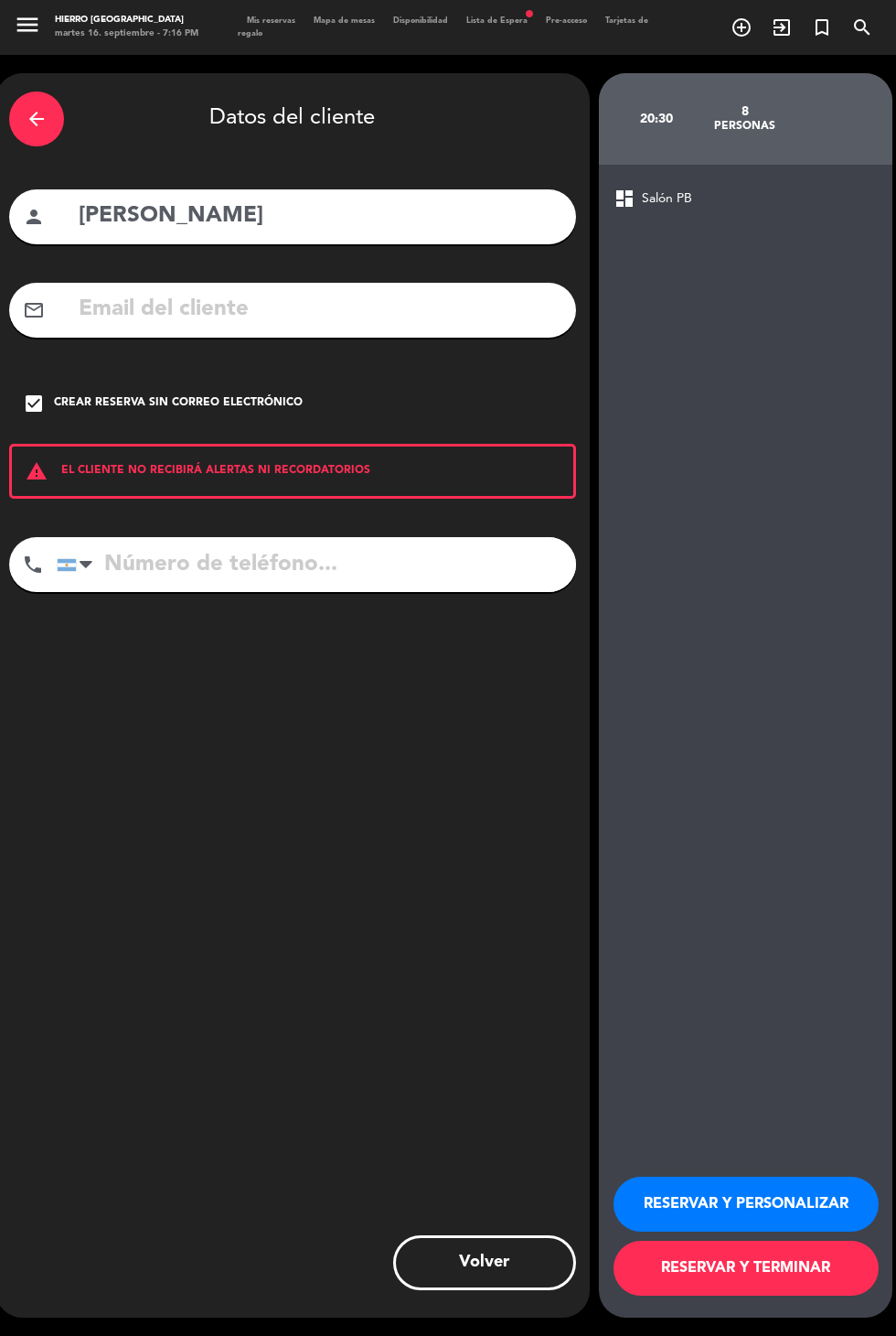
click at [243, 394] on div "Crear reserva sin correo electrónico" at bounding box center [178, 403] width 249 height 19
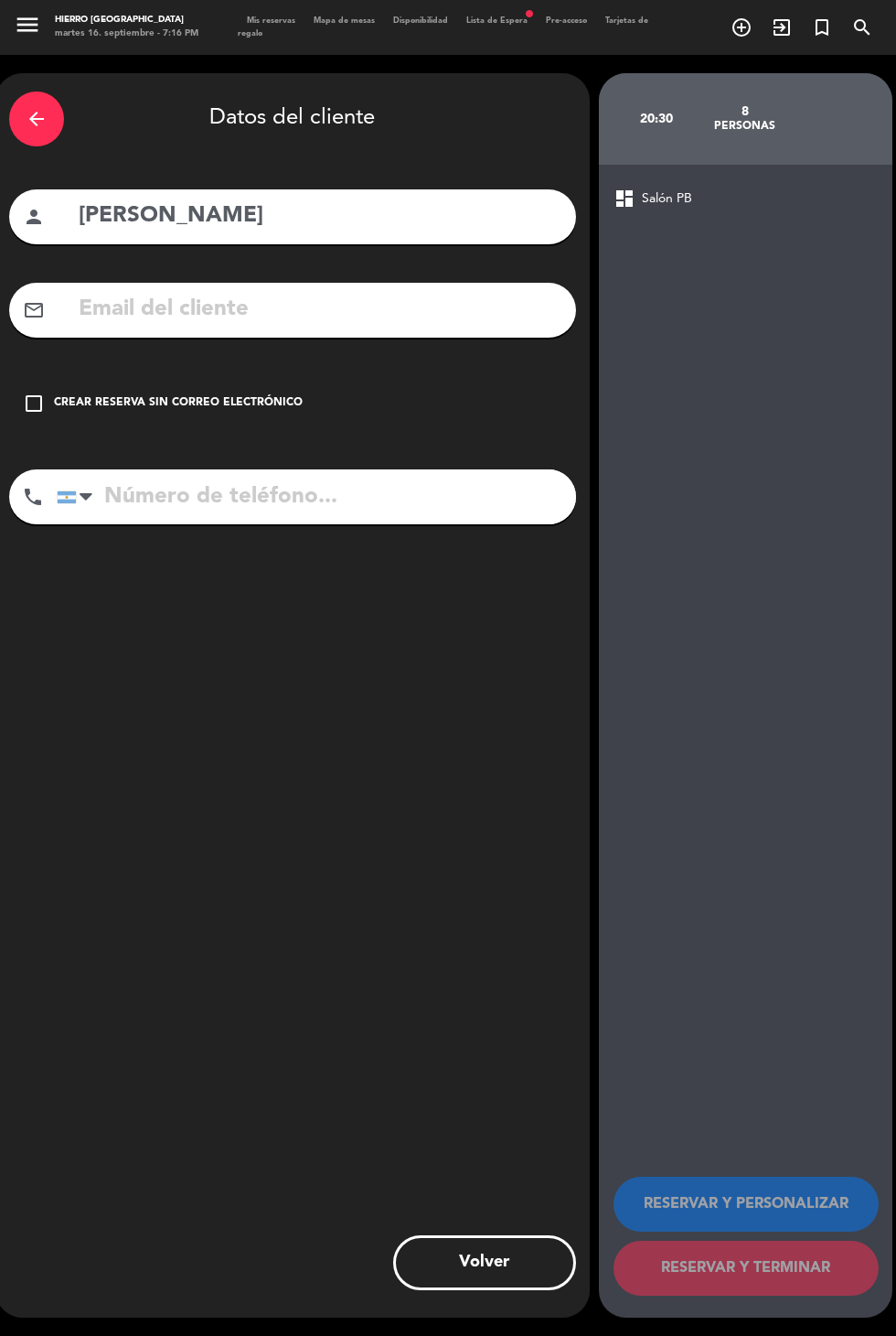
click at [252, 469] on input "tel" at bounding box center [317, 496] width 520 height 55
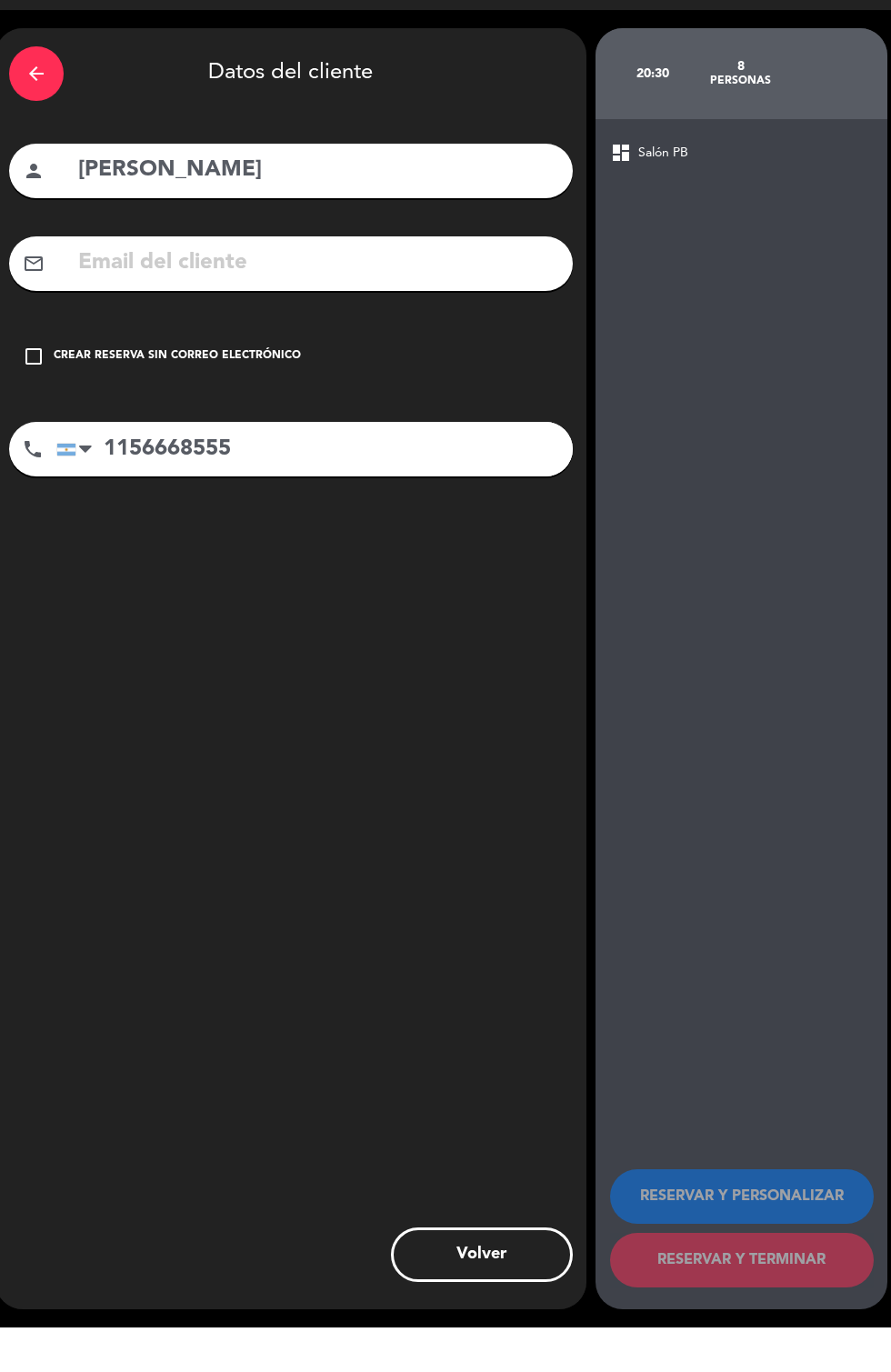
type input "1156668555"
click at [379, 290] on input "text" at bounding box center [318, 308] width 483 height 37
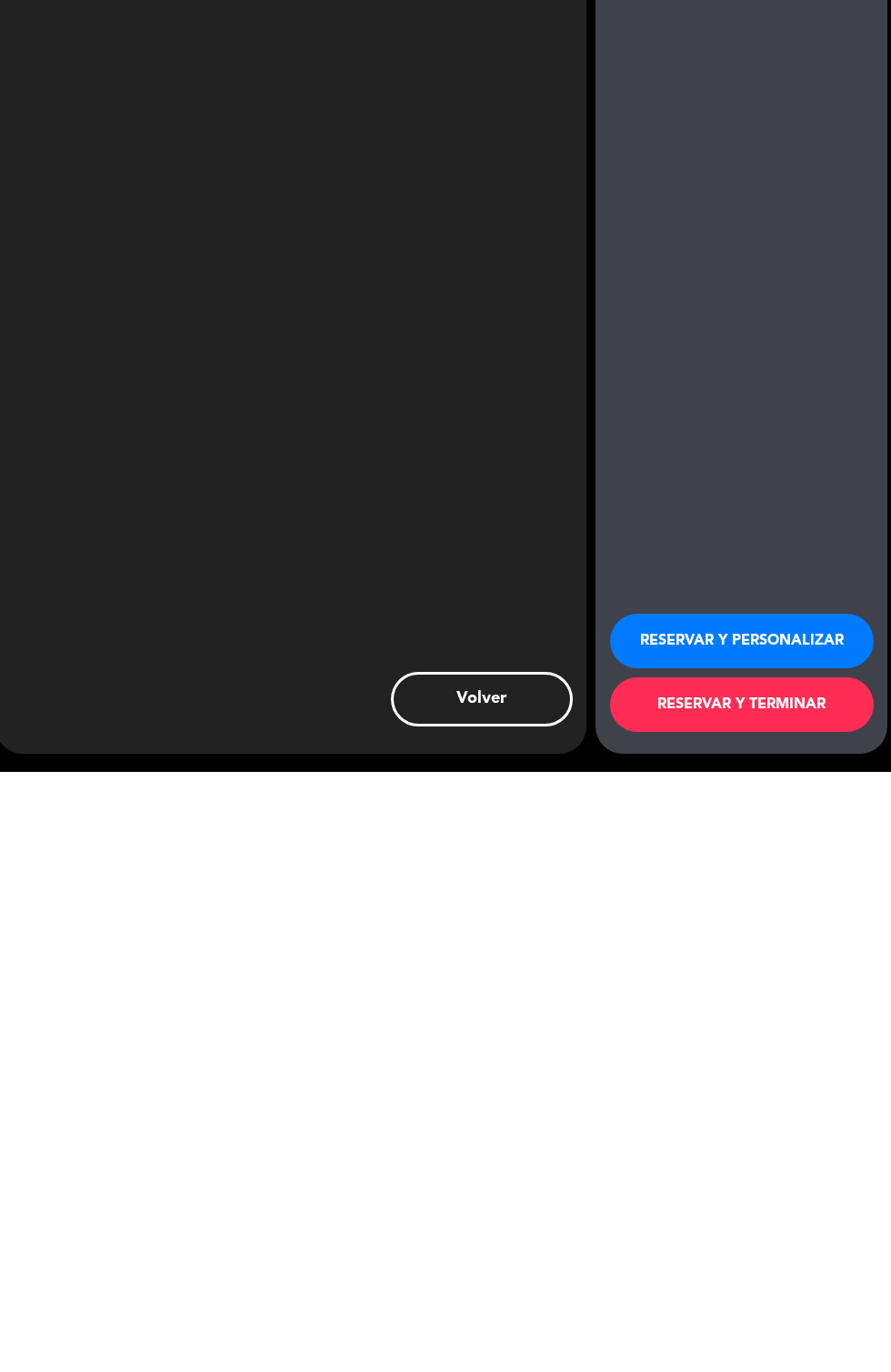
type input "[PERSON_NAME][EMAIL_ADDRESS][DOMAIN_NAME]"
click at [794, 1252] on button "RESERVAR Y PERSONALIZAR" at bounding box center [741, 1242] width 263 height 54
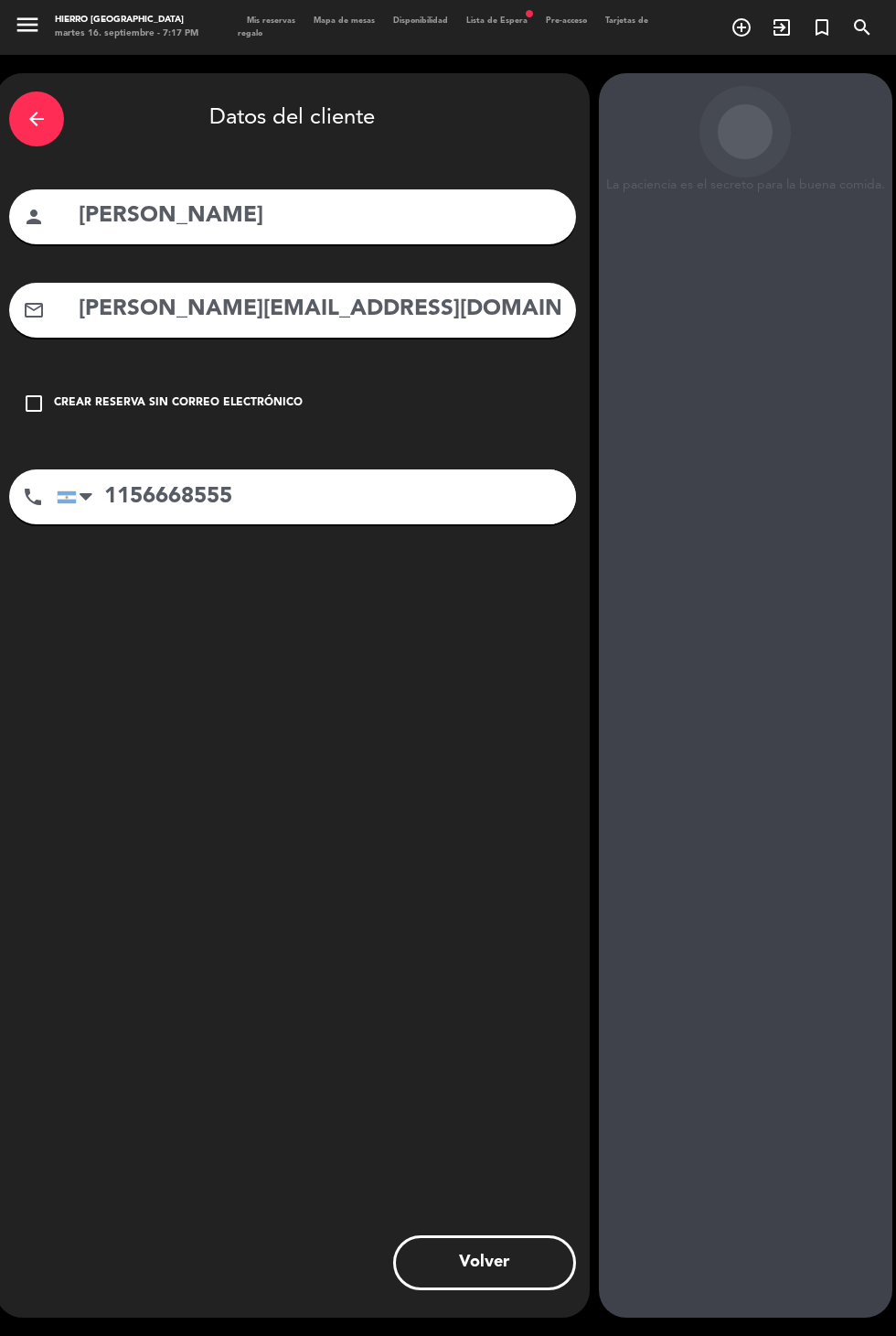
scroll to position [0, 0]
